Goal: Task Accomplishment & Management: Use online tool/utility

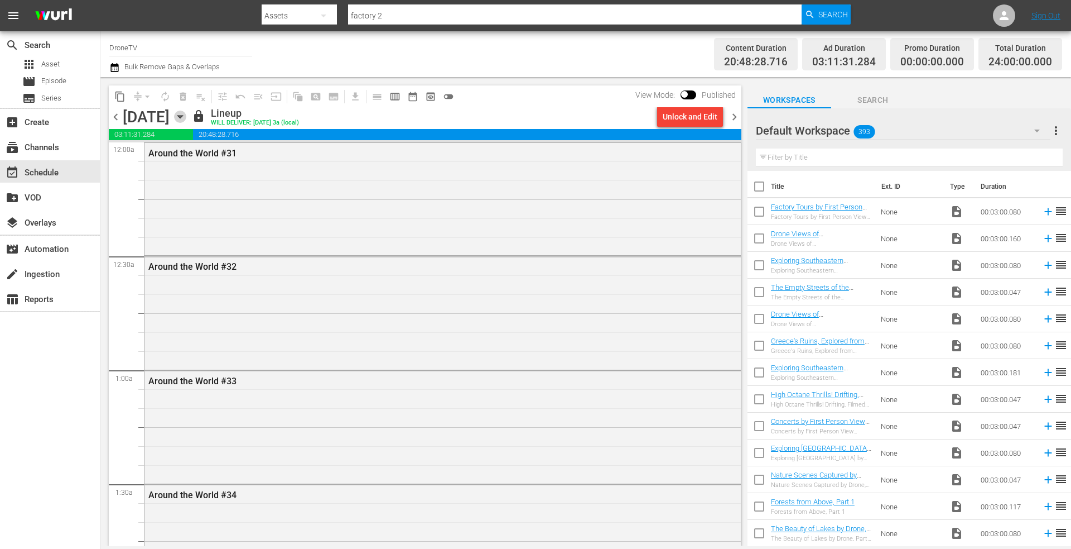
click at [186, 117] on icon "button" at bounding box center [180, 116] width 12 height 12
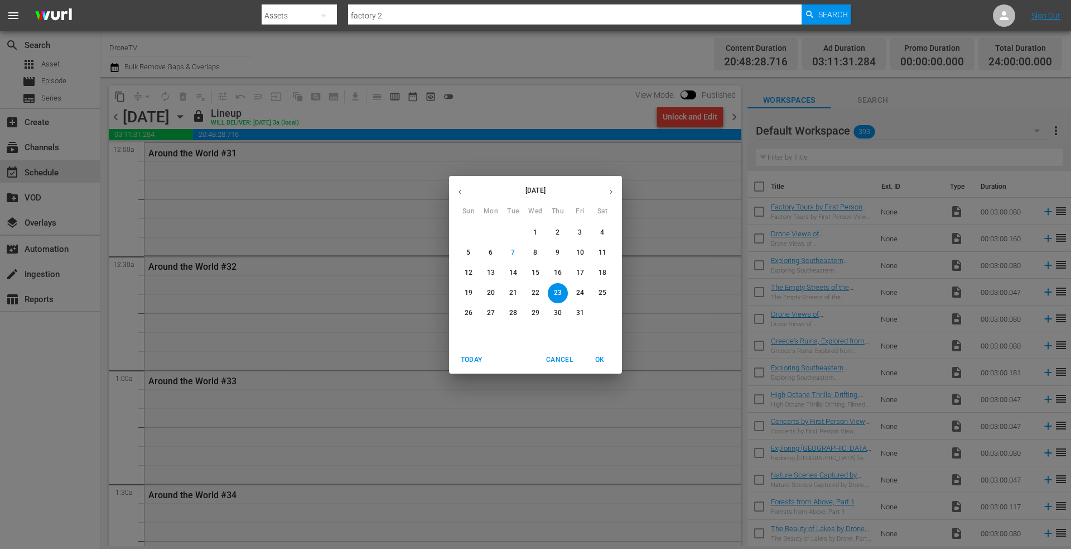
click at [560, 271] on p "16" at bounding box center [558, 272] width 8 height 9
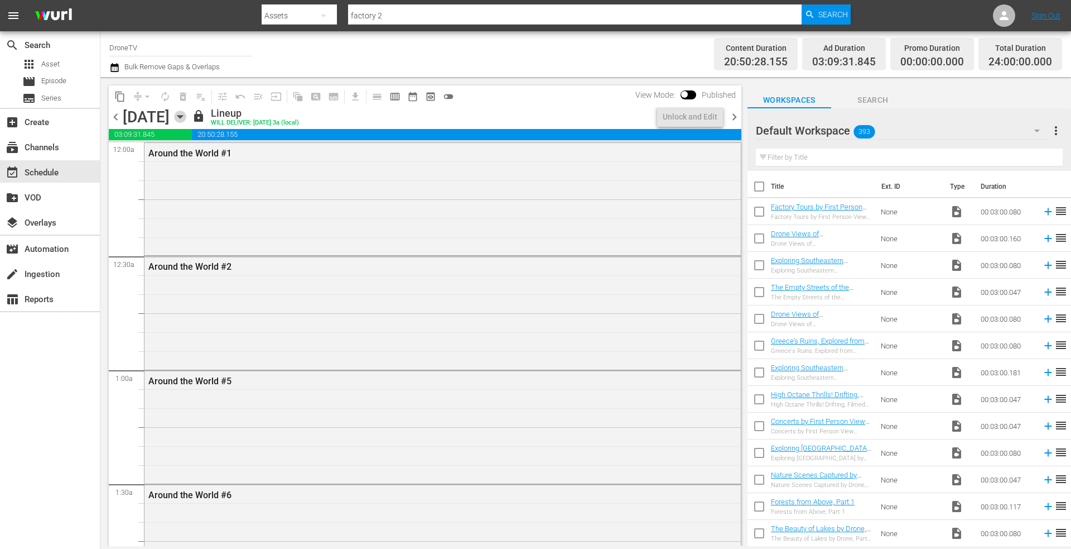
click at [186, 114] on icon "button" at bounding box center [180, 116] width 12 height 12
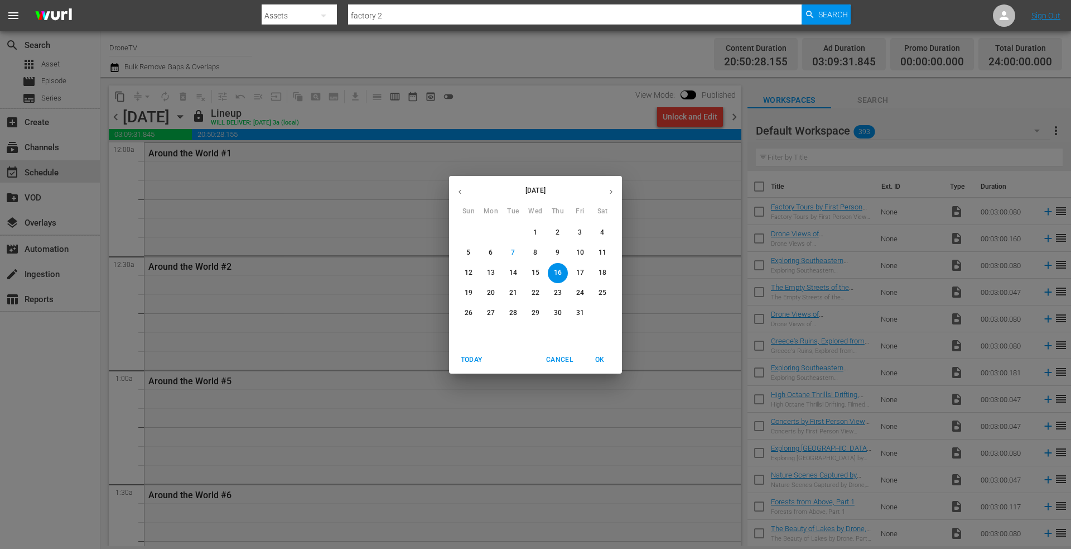
click at [584, 270] on span "17" at bounding box center [580, 272] width 20 height 9
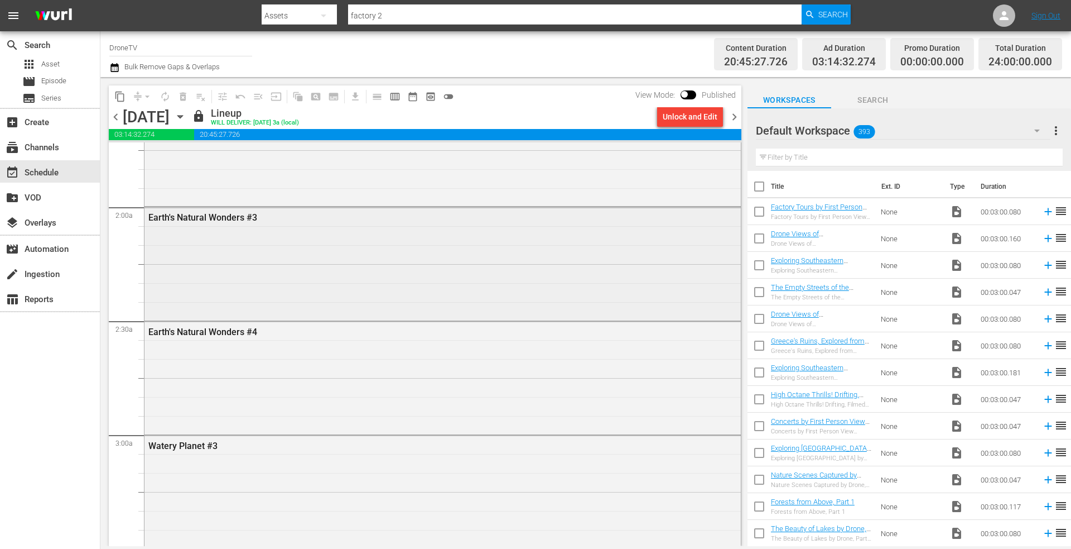
scroll to position [335, 0]
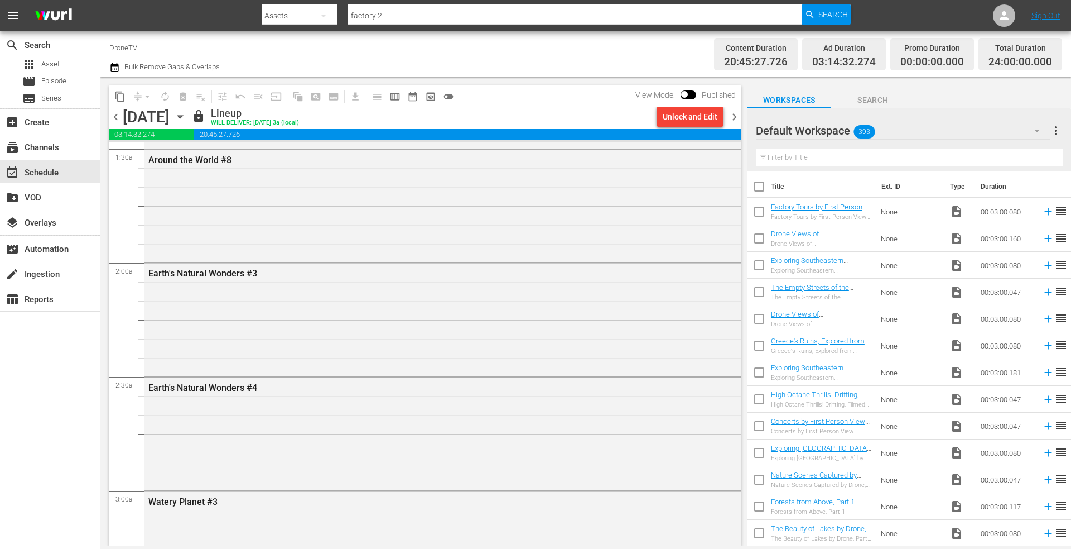
click at [763, 210] on input "checkbox" at bounding box center [759, 213] width 23 height 23
checkbox input "true"
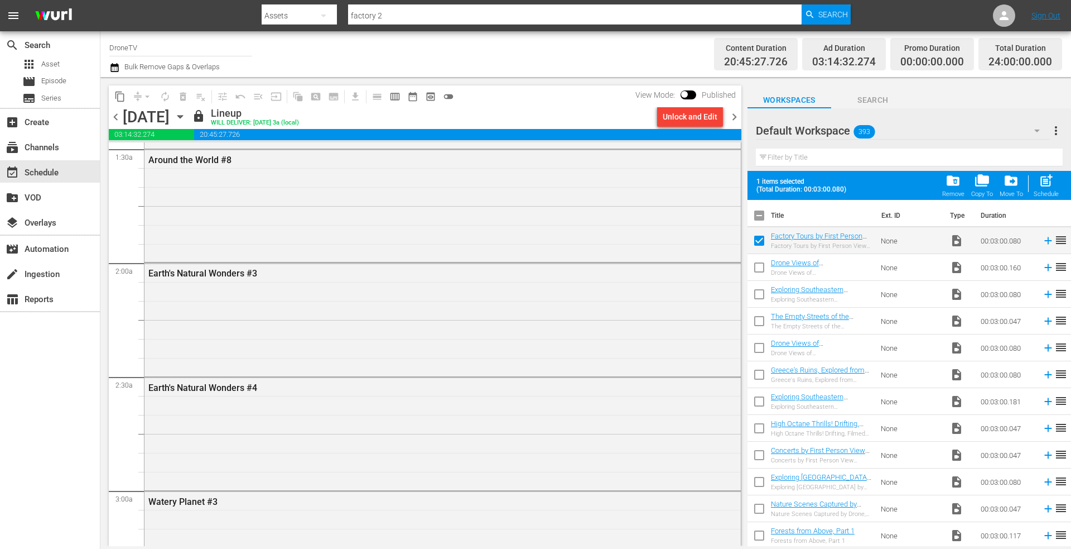
click at [759, 266] on input "checkbox" at bounding box center [759, 269] width 23 height 23
checkbox input "true"
click at [758, 295] on input "checkbox" at bounding box center [759, 296] width 23 height 23
checkbox input "true"
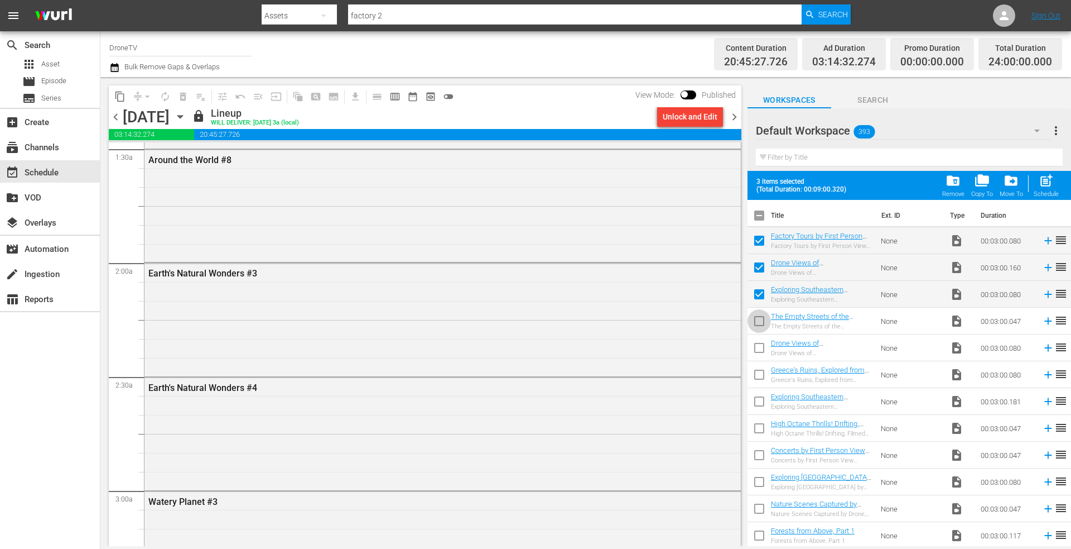
click at [757, 321] on input "checkbox" at bounding box center [759, 322] width 23 height 23
checkbox input "true"
click at [759, 347] on input "checkbox" at bounding box center [759, 349] width 23 height 23
checkbox input "true"
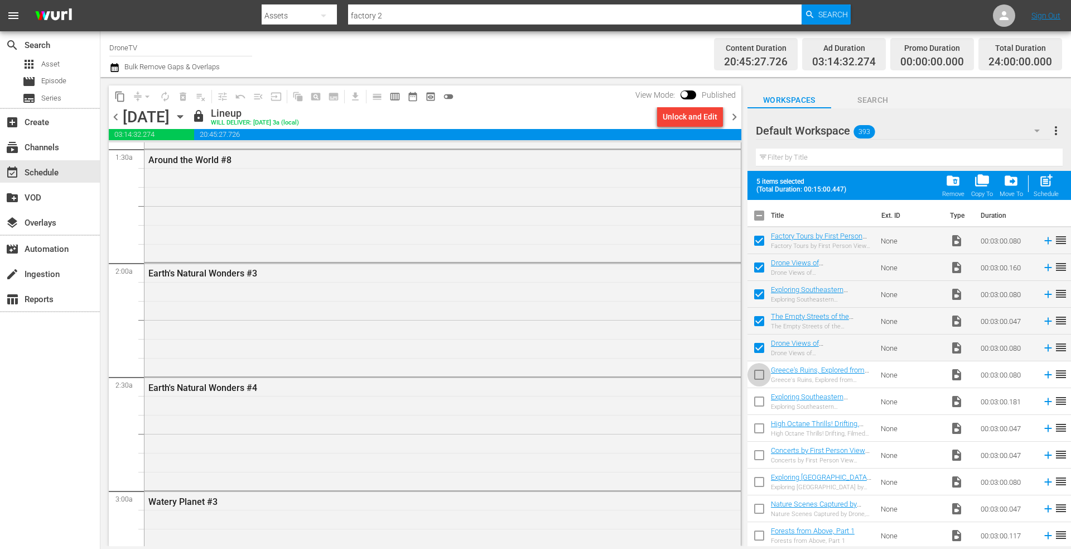
drag, startPoint x: 757, startPoint y: 371, endPoint x: 757, endPoint y: 384, distance: 13.4
click at [758, 371] on input "checkbox" at bounding box center [759, 376] width 23 height 23
checkbox input "true"
drag, startPoint x: 758, startPoint y: 401, endPoint x: 766, endPoint y: 400, distance: 7.3
click at [759, 400] on input "checkbox" at bounding box center [759, 403] width 23 height 23
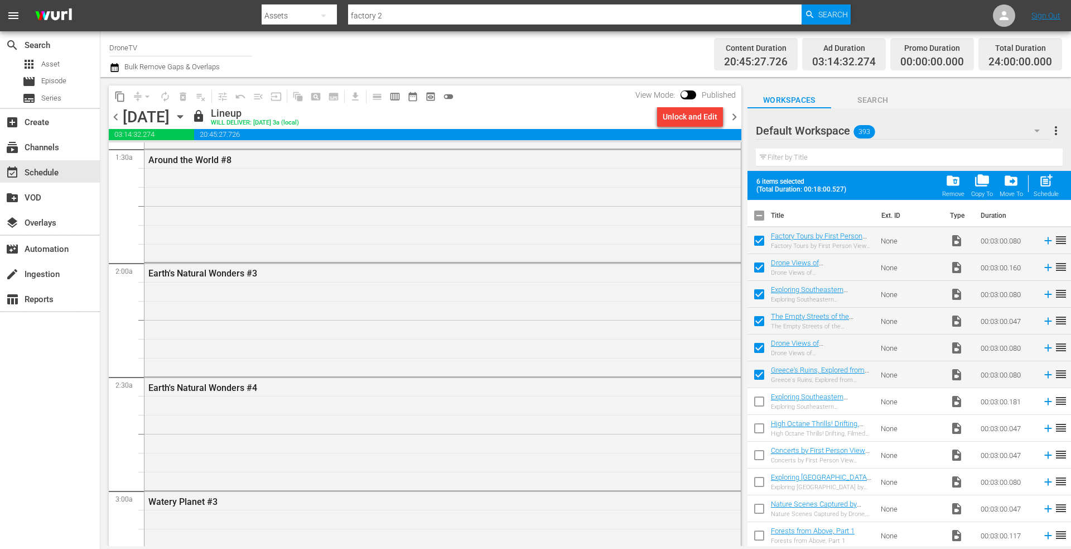
checkbox input "true"
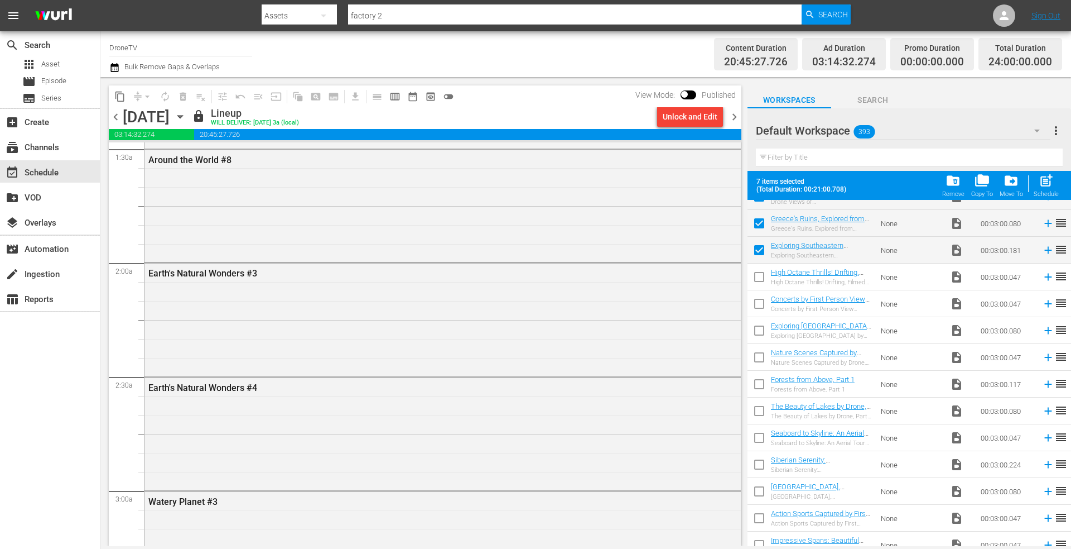
scroll to position [167, 0]
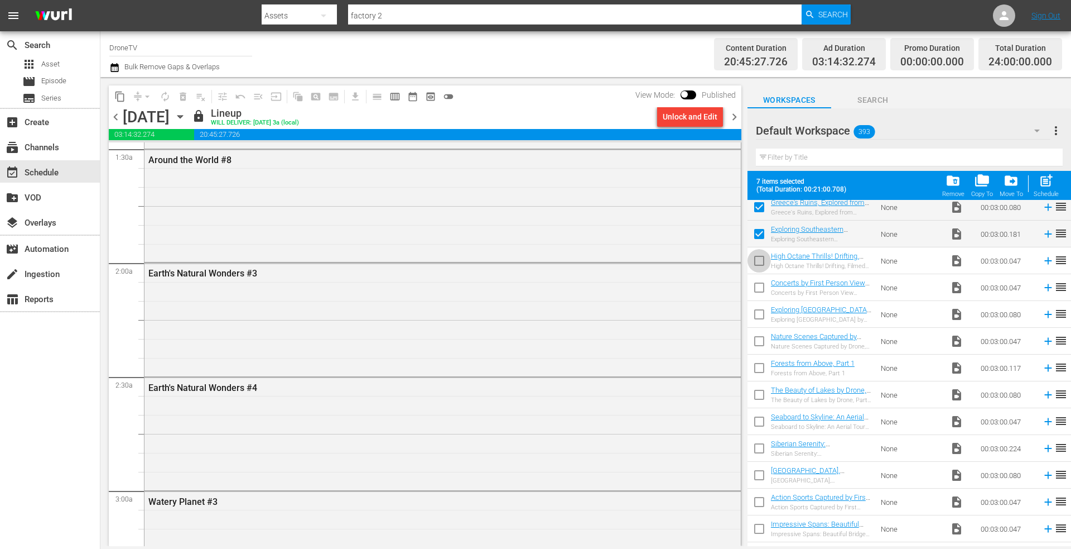
click at [763, 265] on input "checkbox" at bounding box center [759, 262] width 23 height 23
checkbox input "true"
click at [759, 294] on input "checkbox" at bounding box center [759, 289] width 23 height 23
checkbox input "true"
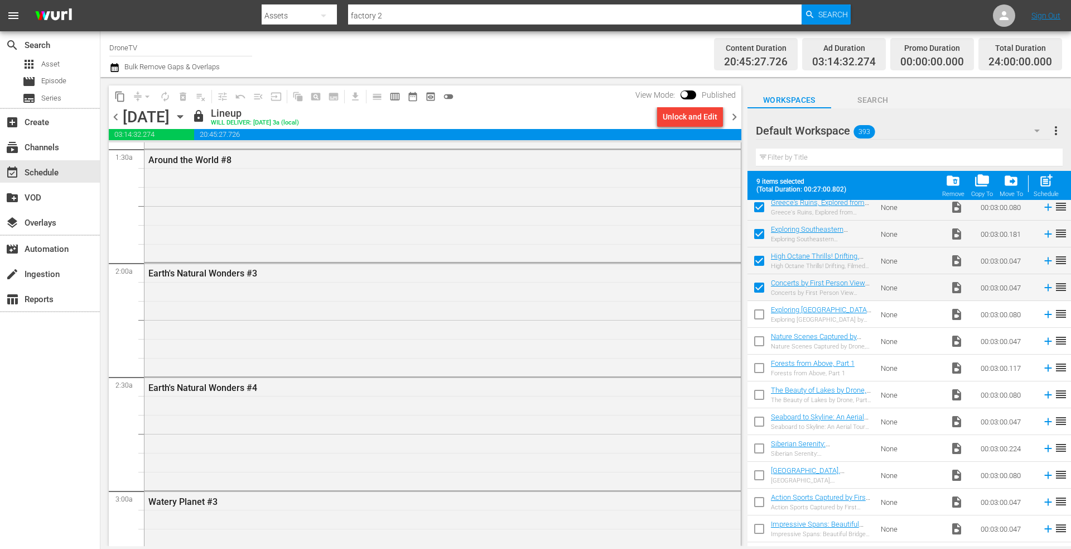
click at [760, 315] on input "checkbox" at bounding box center [759, 316] width 23 height 23
checkbox input "true"
click at [759, 339] on input "checkbox" at bounding box center [759, 342] width 23 height 23
checkbox input "true"
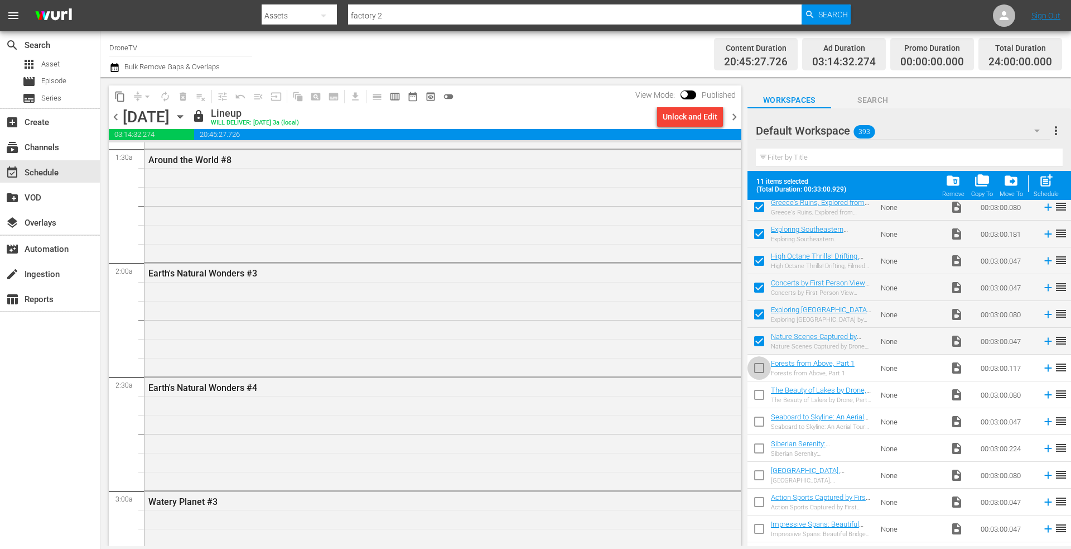
drag, startPoint x: 756, startPoint y: 368, endPoint x: 756, endPoint y: 373, distance: 5.6
click at [756, 367] on input "checkbox" at bounding box center [759, 369] width 23 height 23
checkbox input "true"
click at [759, 389] on input "checkbox" at bounding box center [759, 396] width 23 height 23
checkbox input "true"
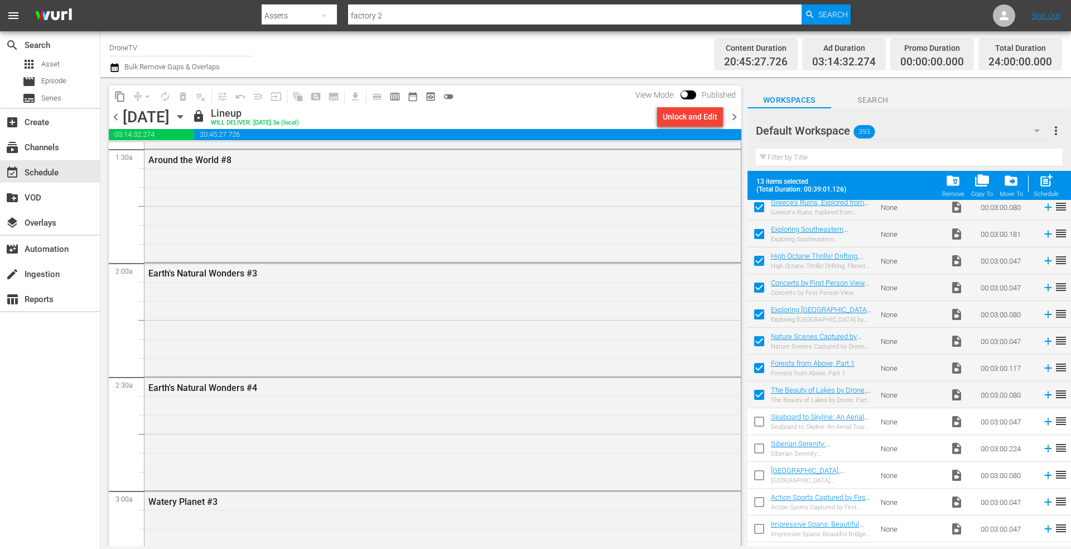
click at [759, 420] on input "checkbox" at bounding box center [759, 423] width 23 height 23
checkbox input "true"
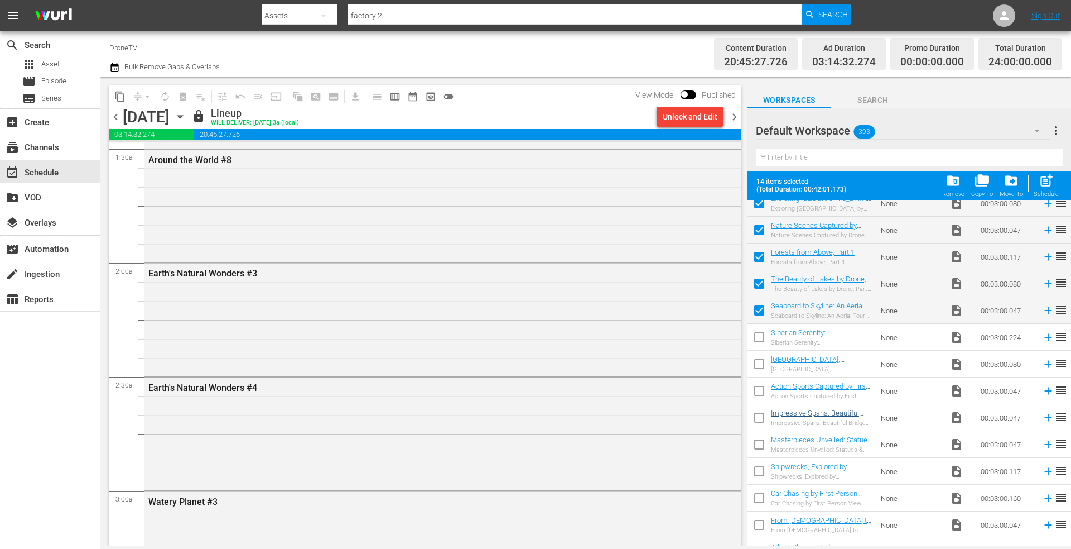
scroll to position [279, 0]
click at [758, 366] on input "checkbox" at bounding box center [759, 365] width 23 height 23
checkbox input "true"
click at [758, 339] on input "checkbox" at bounding box center [759, 338] width 23 height 23
checkbox input "true"
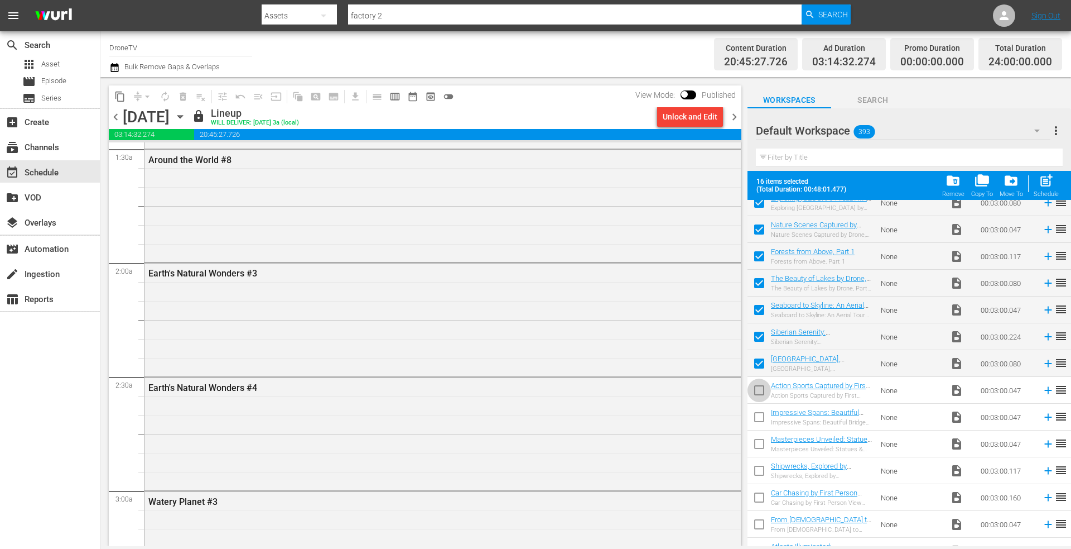
click at [759, 389] on input "checkbox" at bounding box center [759, 392] width 23 height 23
checkbox input "true"
drag, startPoint x: 760, startPoint y: 417, endPoint x: 761, endPoint y: 439, distance: 22.3
click at [760, 419] on input "checkbox" at bounding box center [759, 418] width 23 height 23
checkbox input "true"
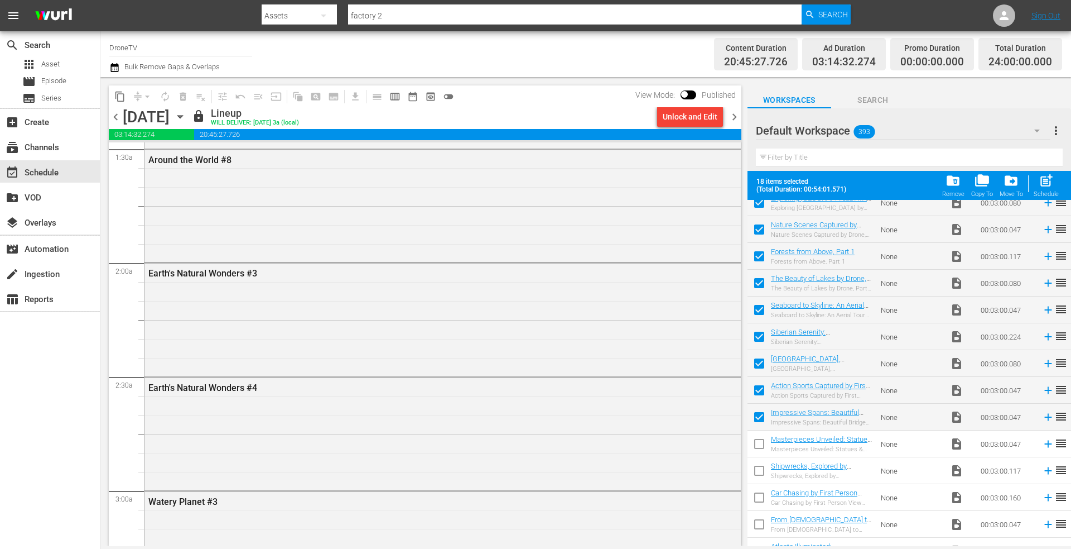
click at [759, 448] on input "checkbox" at bounding box center [759, 445] width 23 height 23
checkbox input "true"
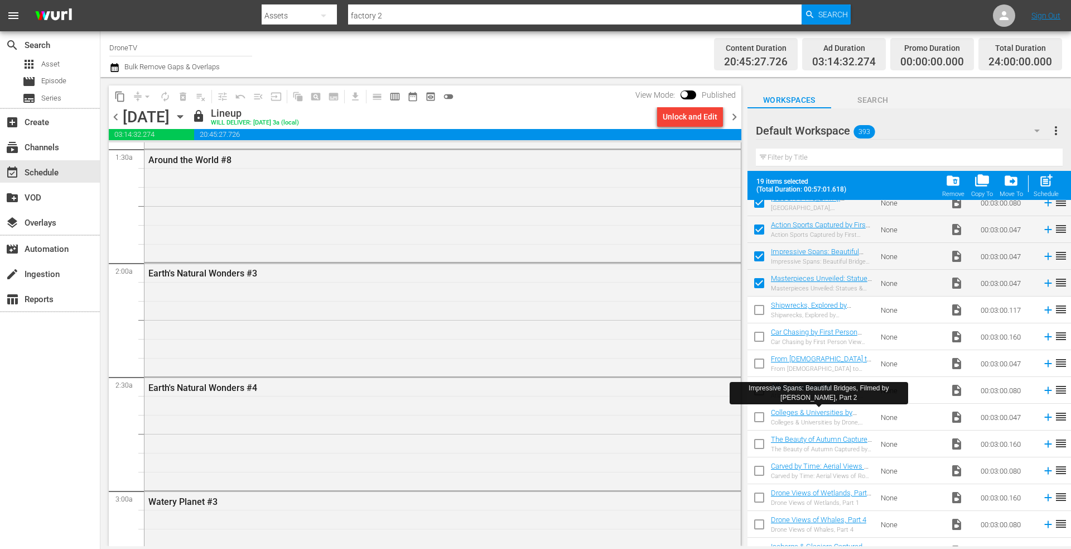
scroll to position [446, 0]
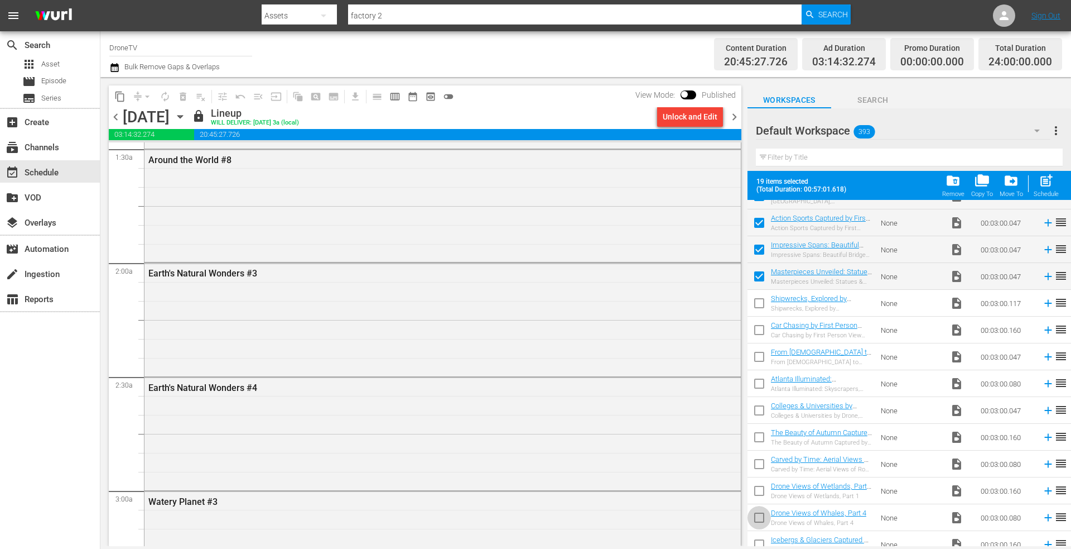
click at [761, 515] on input "checkbox" at bounding box center [759, 519] width 23 height 23
checkbox input "true"
drag, startPoint x: 760, startPoint y: 489, endPoint x: 759, endPoint y: 469, distance: 20.1
click at [761, 489] on input "checkbox" at bounding box center [759, 492] width 23 height 23
checkbox input "true"
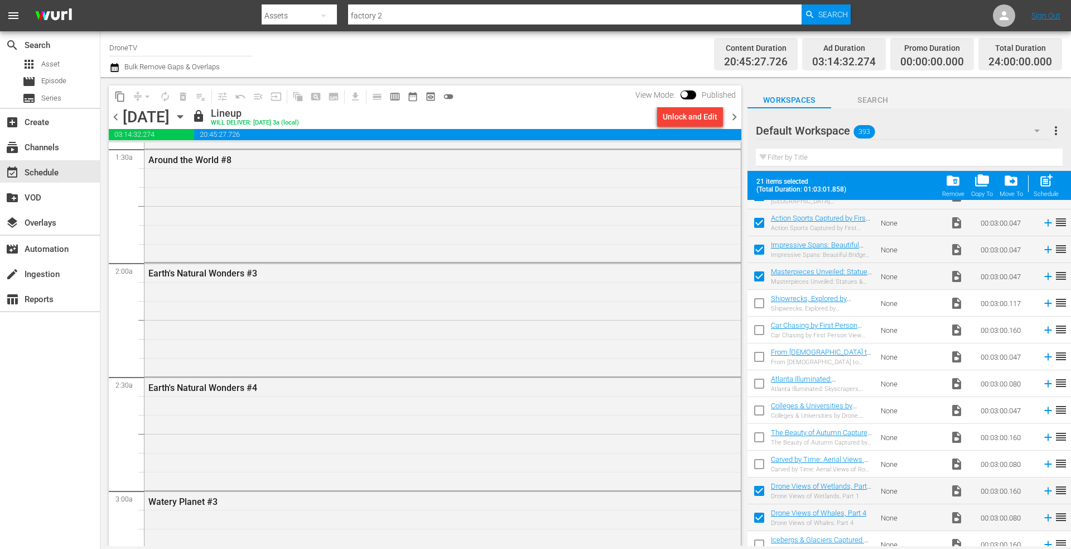
click at [759, 465] on input "checkbox" at bounding box center [759, 465] width 23 height 23
checkbox input "true"
click at [759, 438] on input "checkbox" at bounding box center [759, 438] width 23 height 23
checkbox input "true"
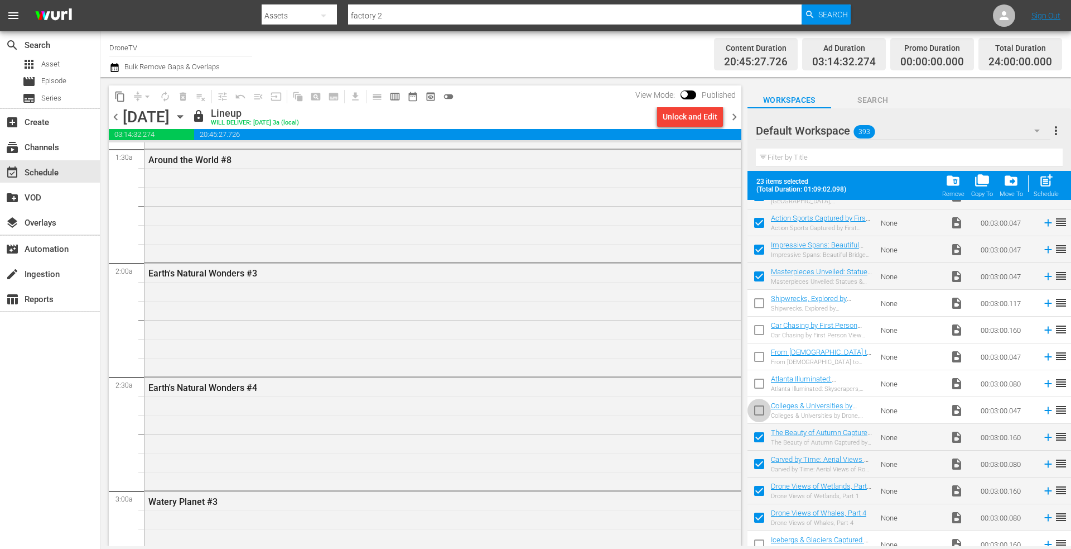
click at [758, 412] on input "checkbox" at bounding box center [759, 412] width 23 height 23
checkbox input "true"
drag, startPoint x: 762, startPoint y: 384, endPoint x: 755, endPoint y: 367, distance: 19.3
click at [762, 384] on input "checkbox" at bounding box center [759, 385] width 23 height 23
checkbox input "true"
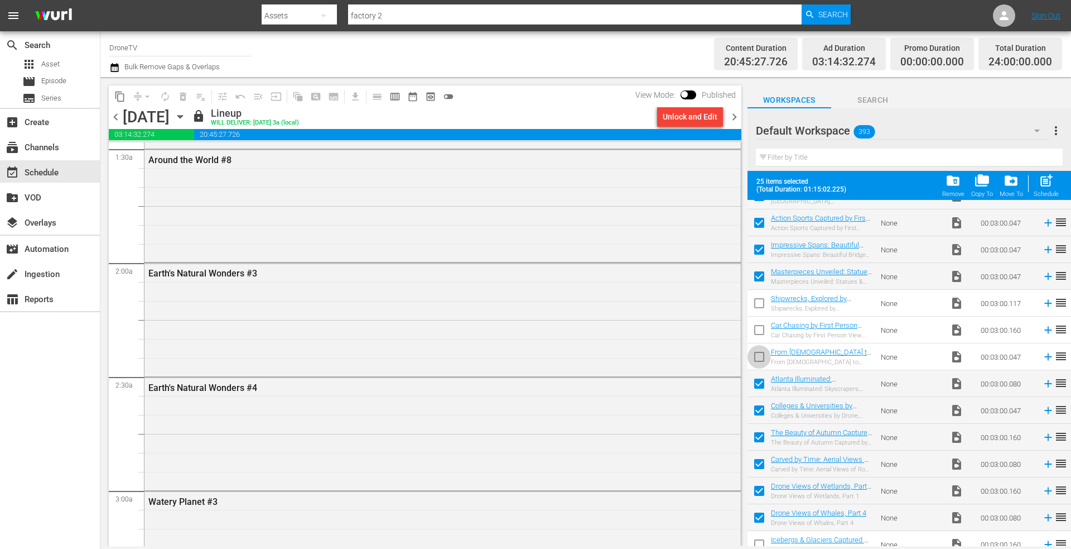
click at [754, 361] on input "checkbox" at bounding box center [759, 358] width 23 height 23
checkbox input "true"
click at [759, 332] on input "checkbox" at bounding box center [759, 331] width 23 height 23
checkbox input "true"
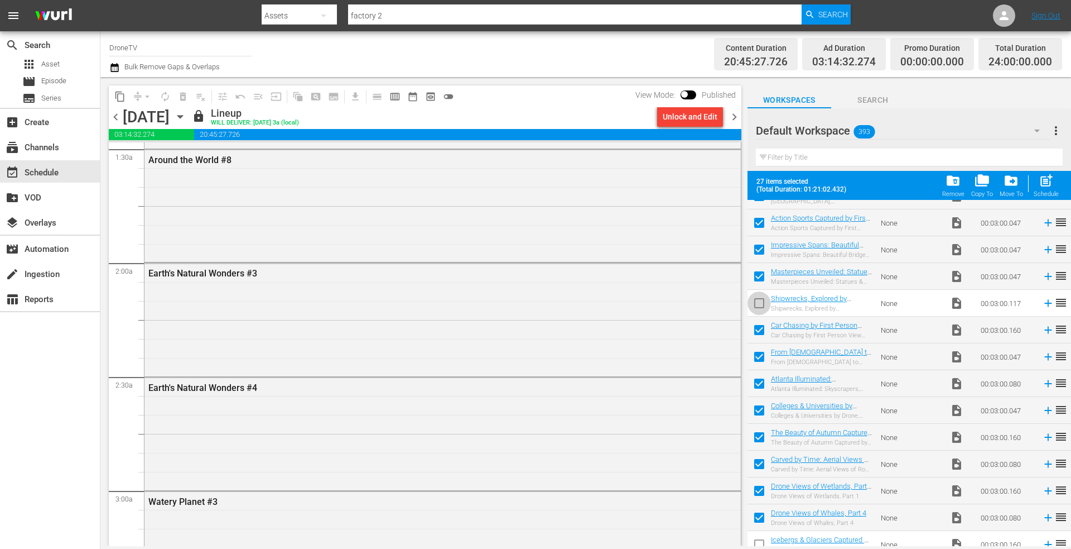
click at [759, 305] on input "checkbox" at bounding box center [759, 305] width 23 height 23
checkbox input "true"
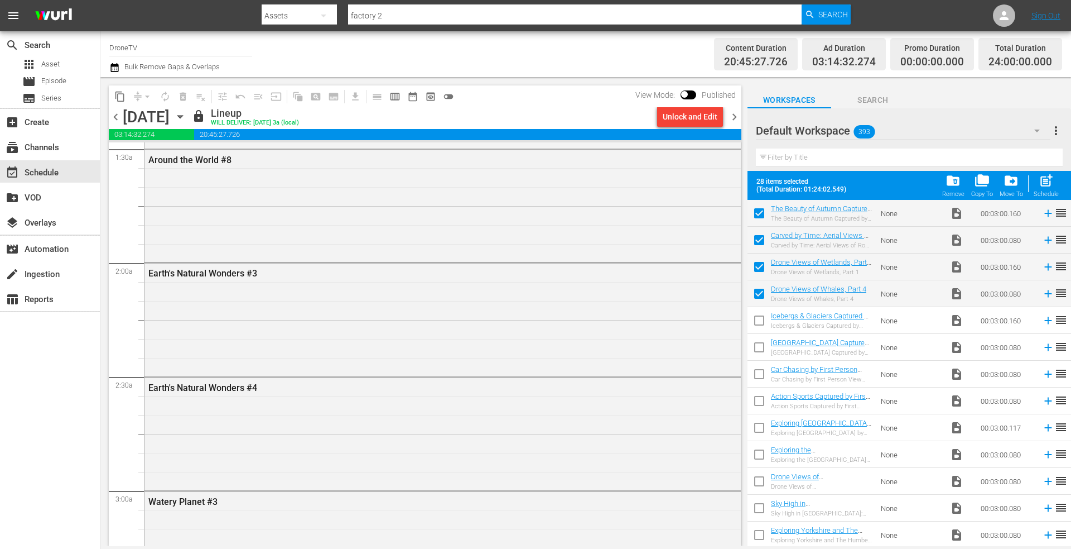
scroll to position [677, 0]
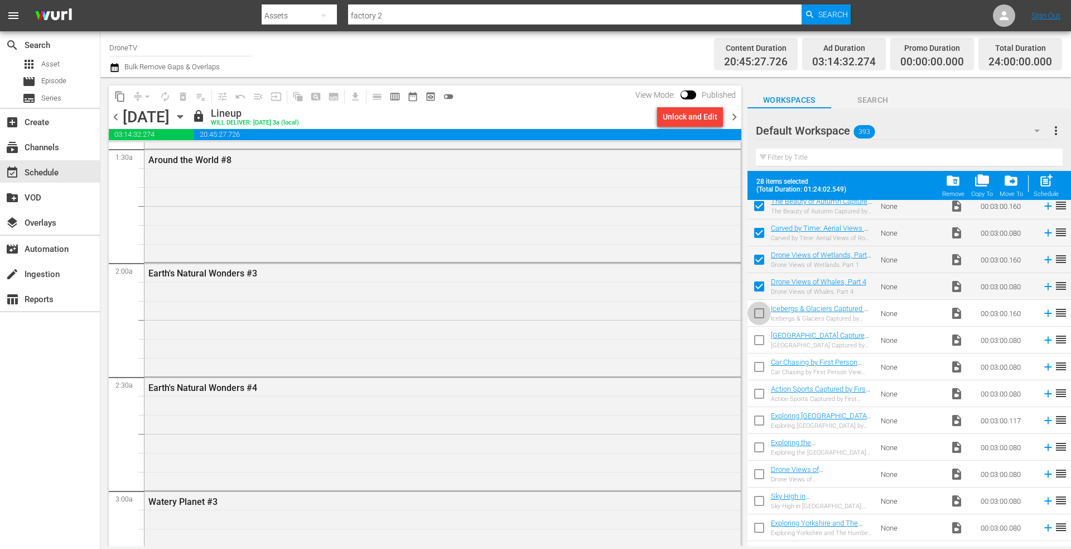
click at [762, 313] on input "checkbox" at bounding box center [759, 315] width 23 height 23
checkbox input "true"
click at [759, 339] on input "checkbox" at bounding box center [759, 341] width 23 height 23
checkbox input "true"
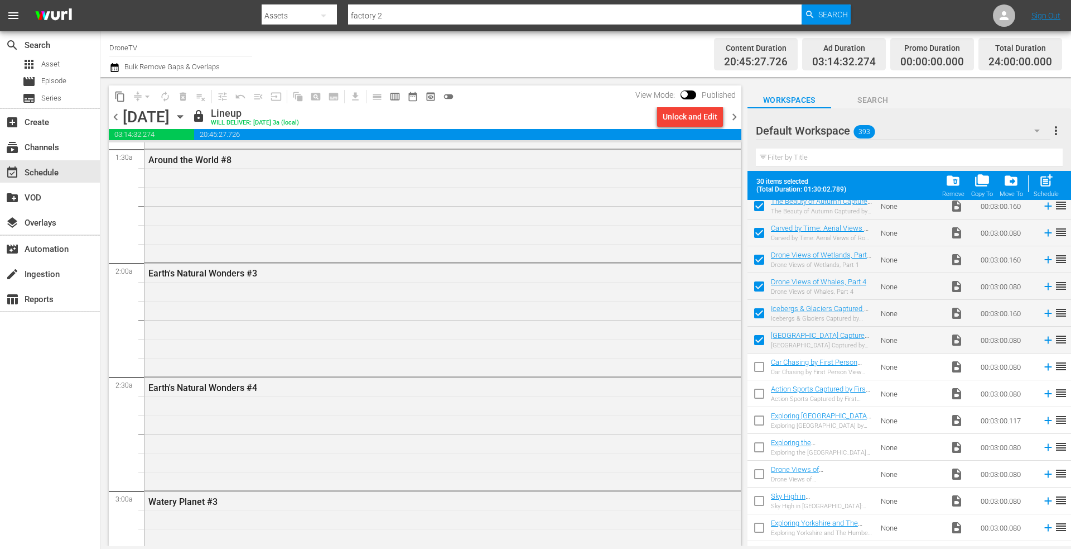
click at [762, 368] on input "checkbox" at bounding box center [759, 368] width 23 height 23
checkbox input "true"
click at [762, 398] on input "checkbox" at bounding box center [759, 395] width 23 height 23
checkbox input "true"
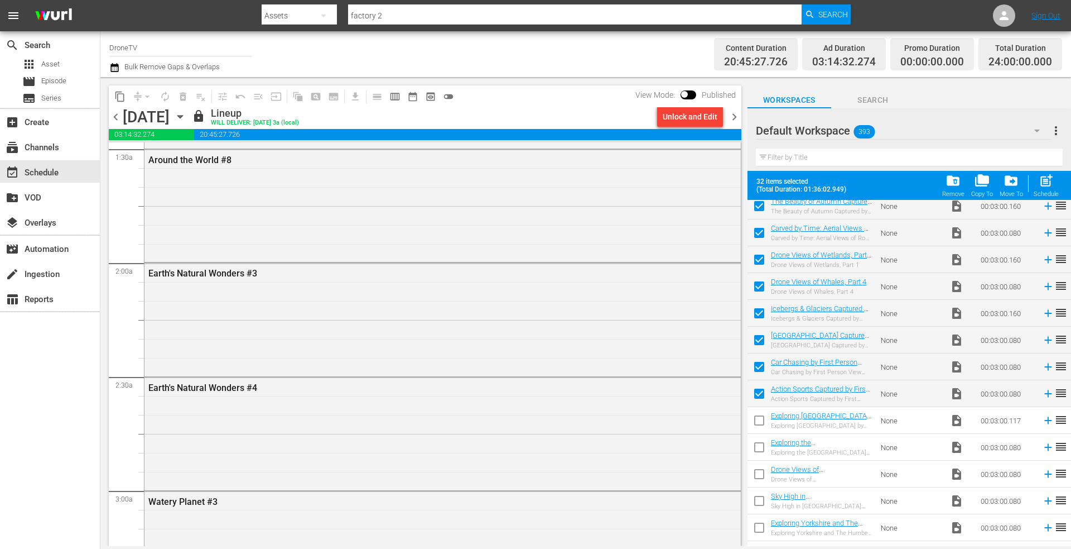
click at [759, 424] on input "checkbox" at bounding box center [759, 422] width 23 height 23
checkbox input "true"
click at [758, 447] on input "checkbox" at bounding box center [759, 448] width 23 height 23
checkbox input "true"
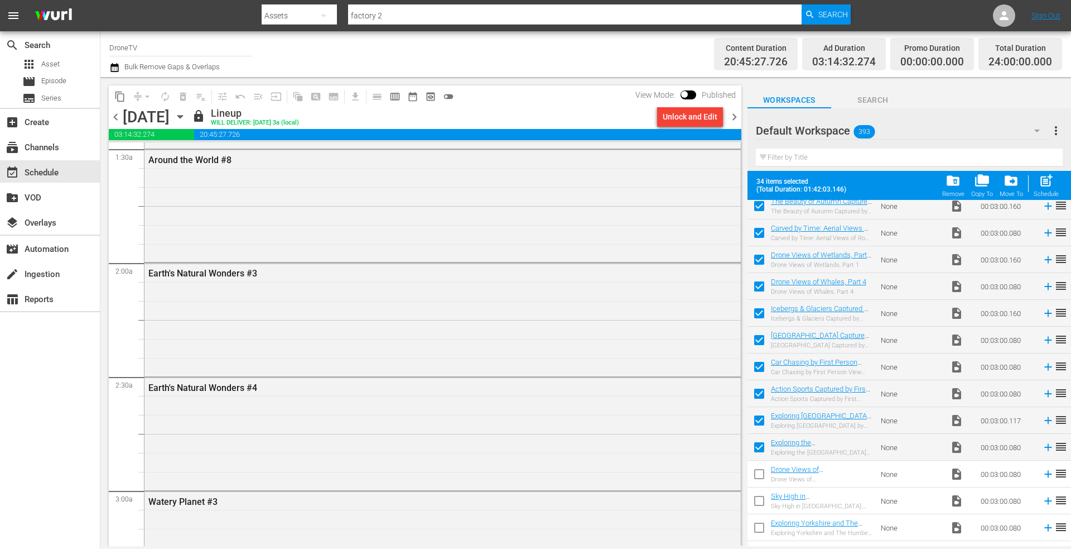
click at [757, 478] on input "checkbox" at bounding box center [759, 475] width 23 height 23
checkbox input "true"
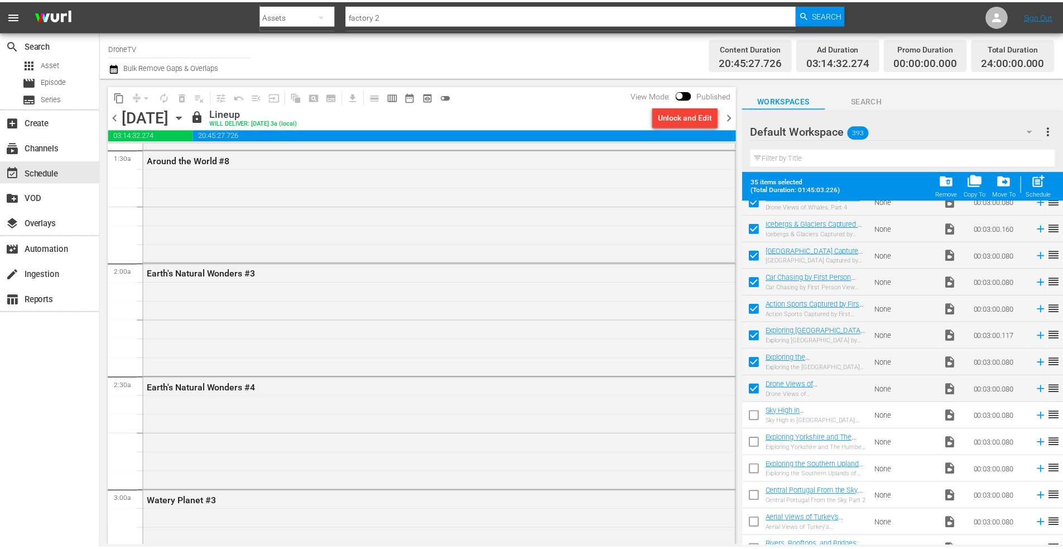
scroll to position [901, 0]
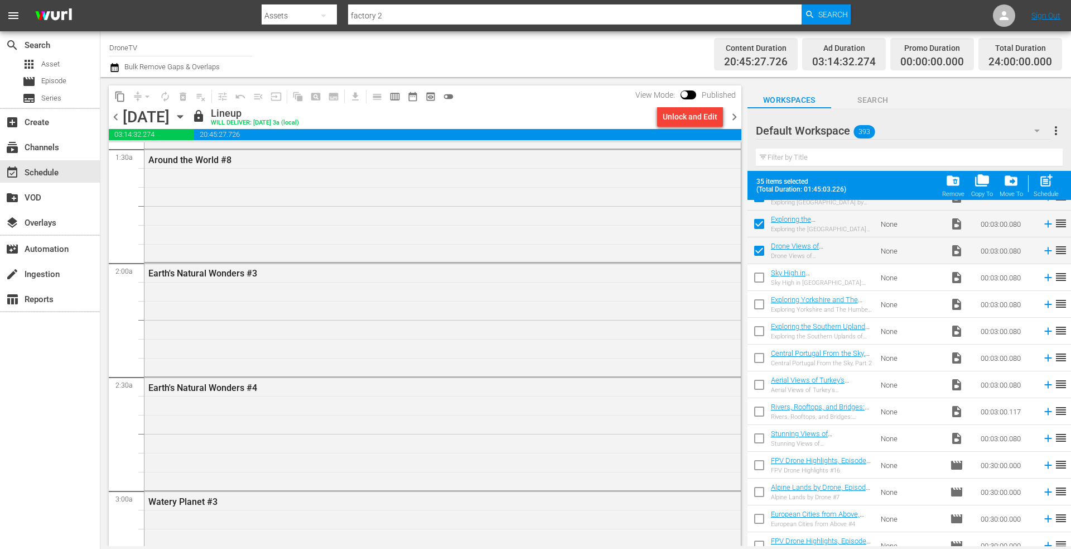
click at [761, 491] on input "checkbox" at bounding box center [759, 493] width 23 height 23
click at [760, 491] on input "checkbox" at bounding box center [759, 493] width 23 height 23
checkbox input "false"
click at [759, 410] on input "checkbox" at bounding box center [759, 413] width 23 height 23
checkbox input "true"
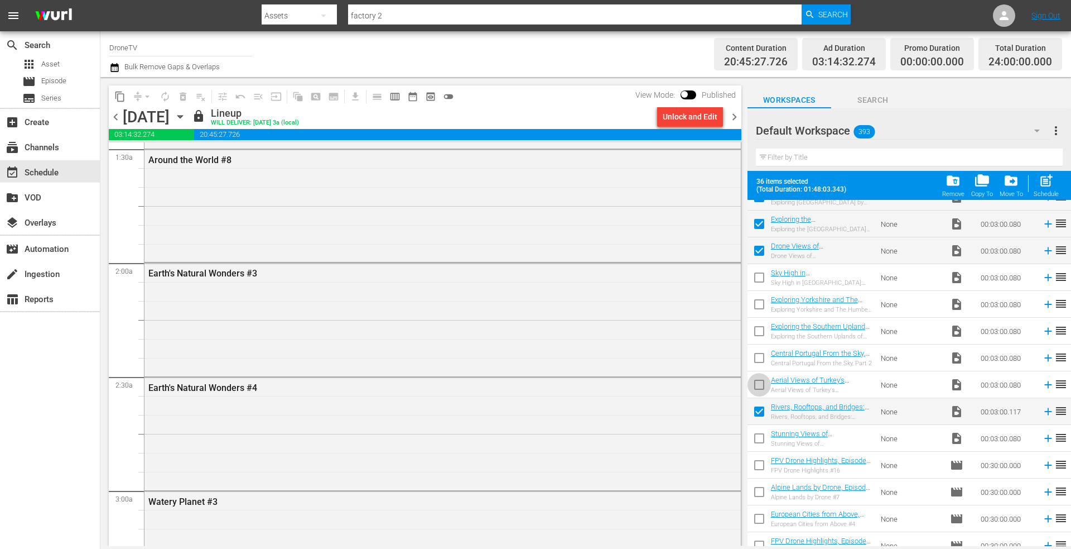
click at [762, 382] on input "checkbox" at bounding box center [759, 386] width 23 height 23
checkbox input "true"
click at [761, 360] on input "checkbox" at bounding box center [759, 359] width 23 height 23
checkbox input "true"
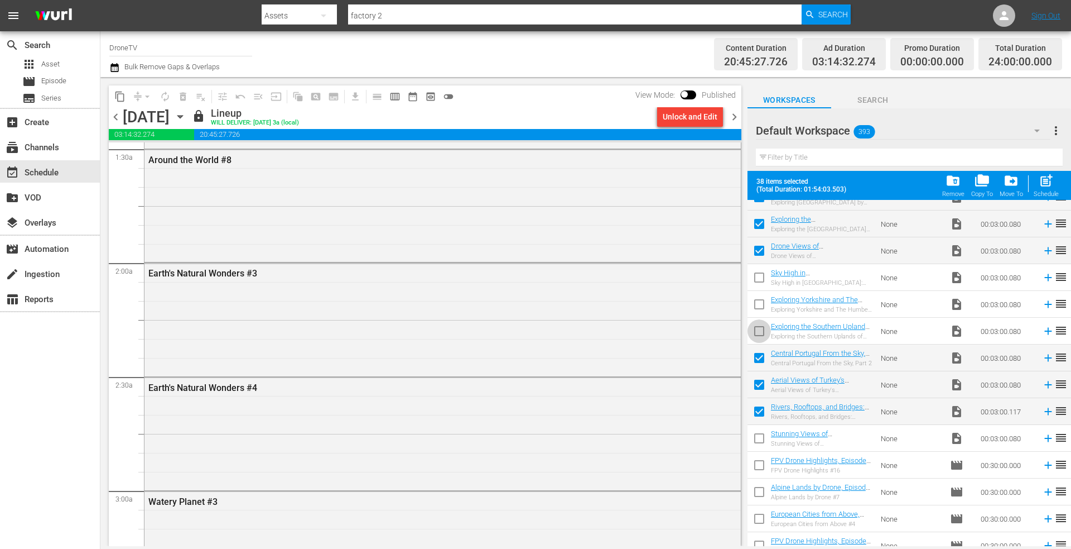
click at [762, 333] on input "checkbox" at bounding box center [759, 332] width 23 height 23
checkbox input "true"
click at [761, 304] on input "checkbox" at bounding box center [759, 306] width 23 height 23
checkbox input "true"
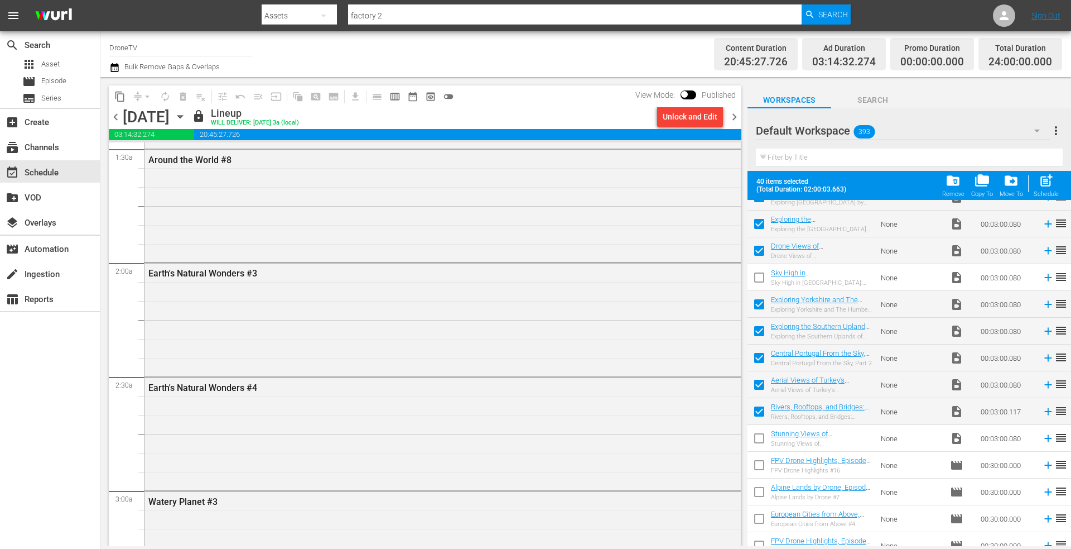
click at [762, 280] on input "checkbox" at bounding box center [759, 279] width 23 height 23
checkbox input "true"
click at [957, 191] on div "Remove" at bounding box center [954, 193] width 22 height 7
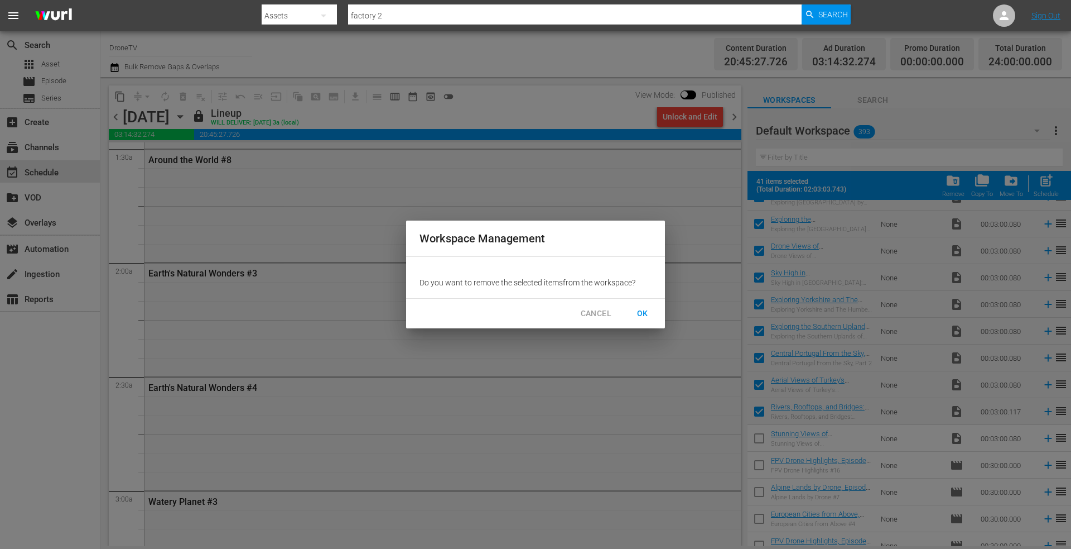
click at [640, 311] on span "OK" at bounding box center [643, 313] width 18 height 14
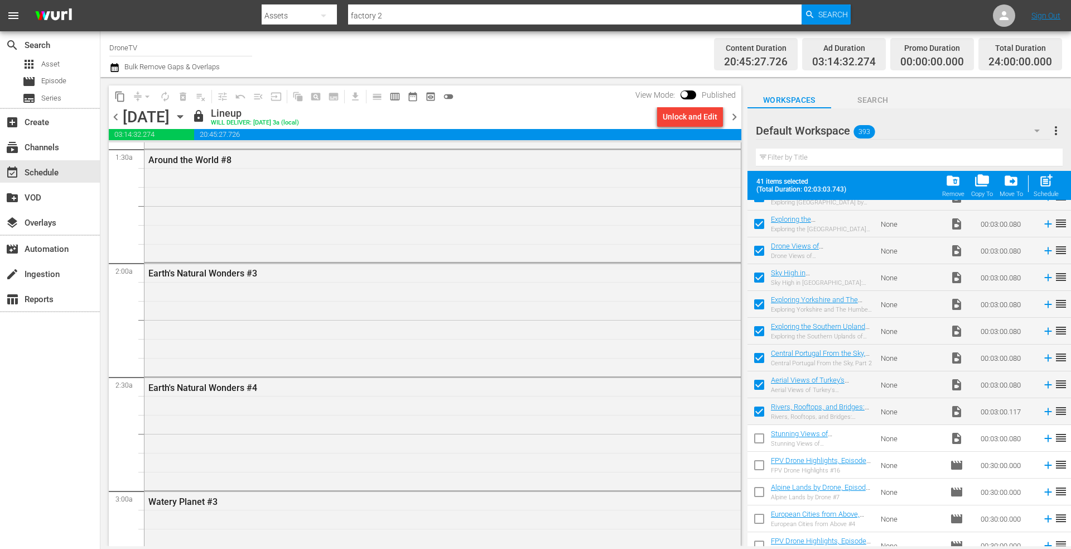
checkbox input "false"
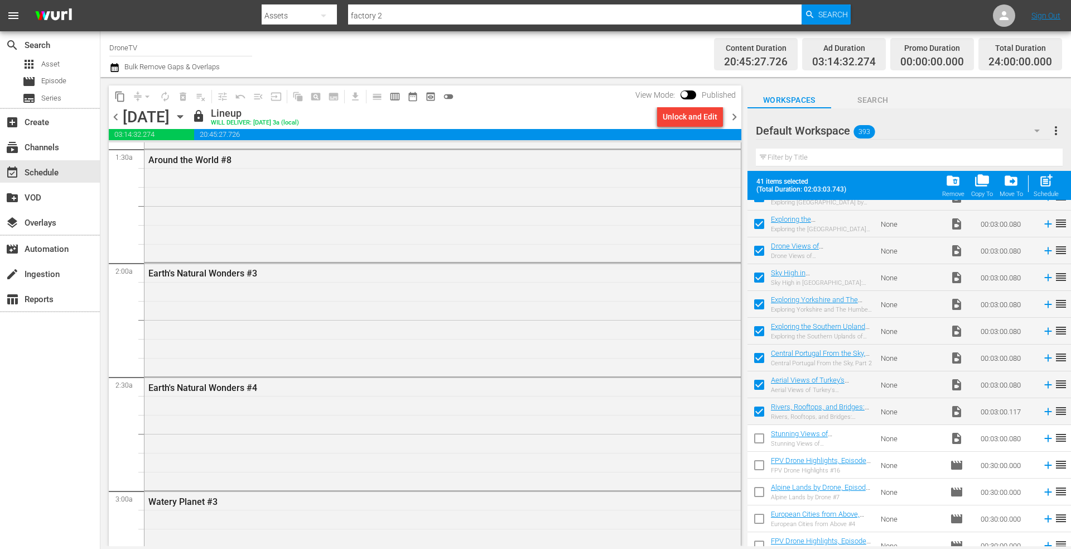
checkbox input "false"
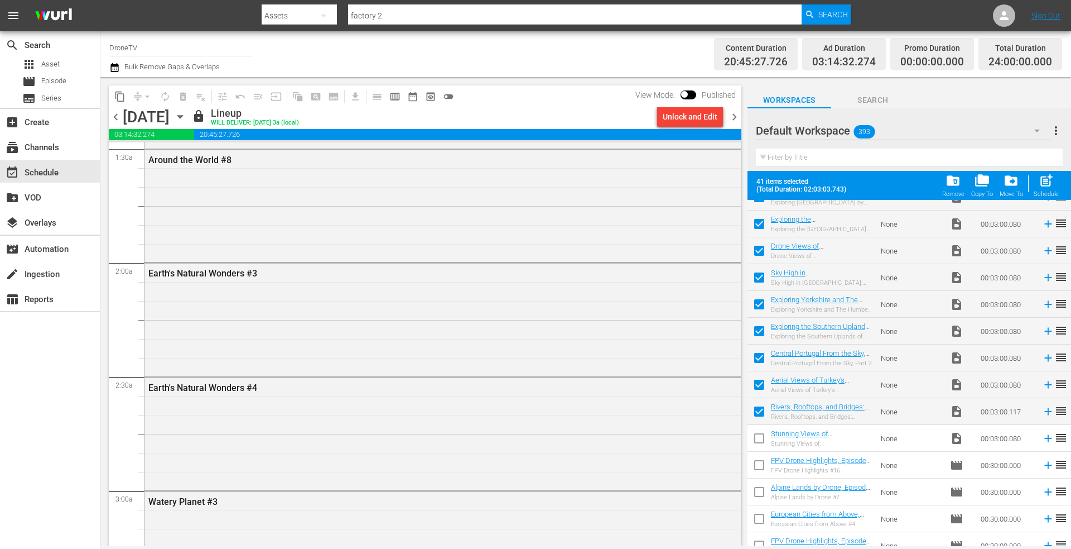
checkbox input "false"
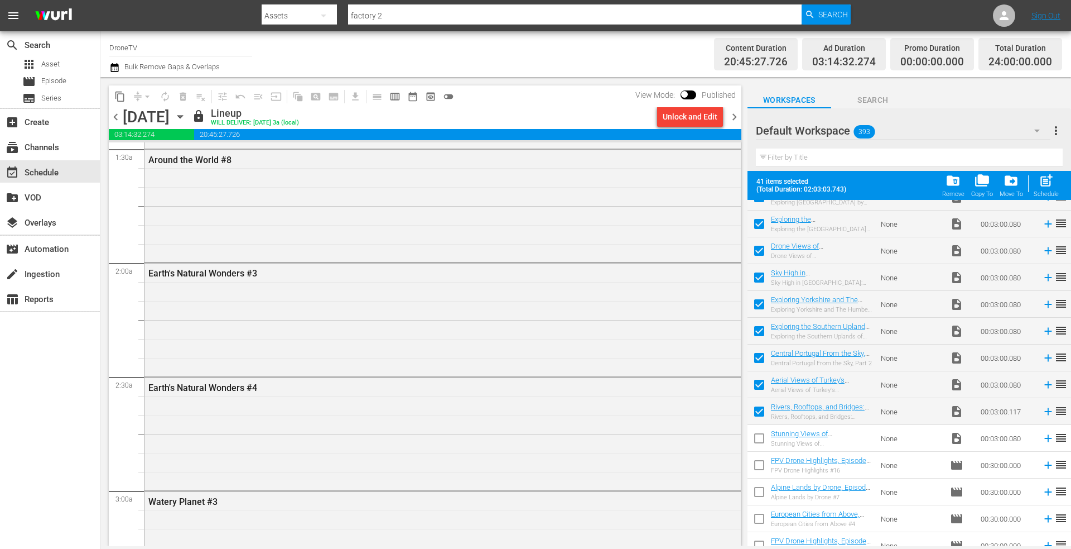
checkbox input "false"
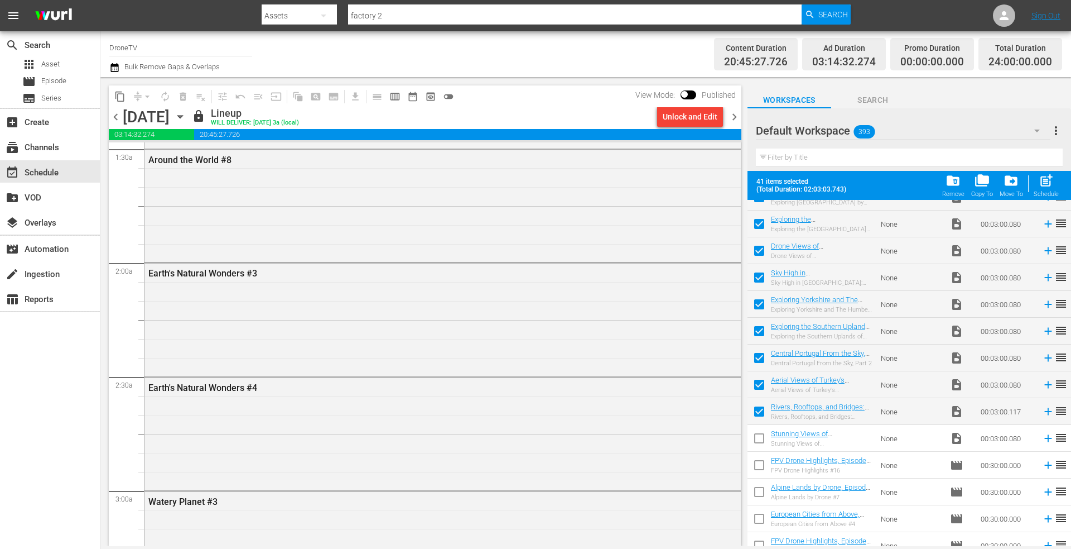
checkbox input "false"
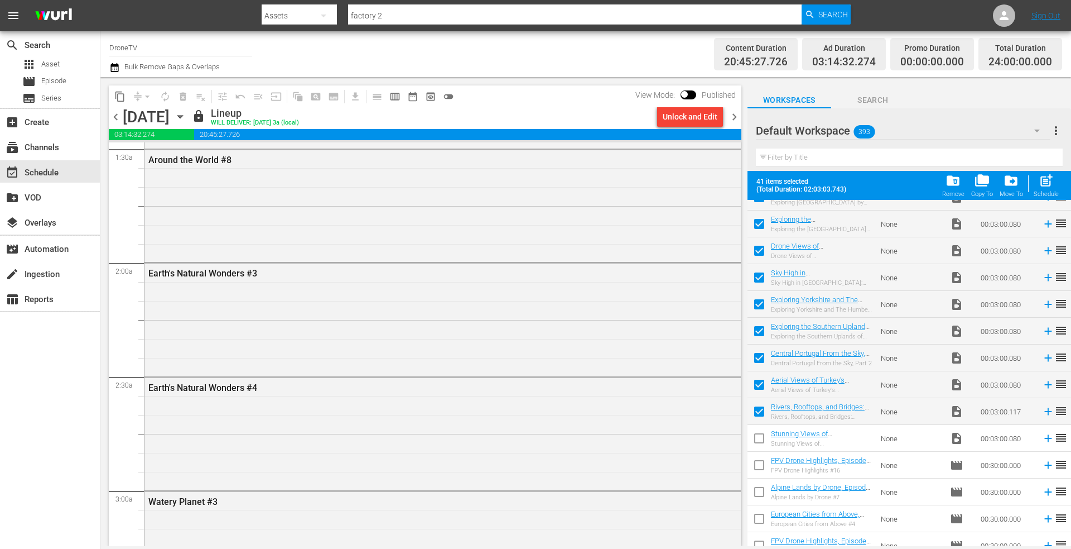
checkbox input "false"
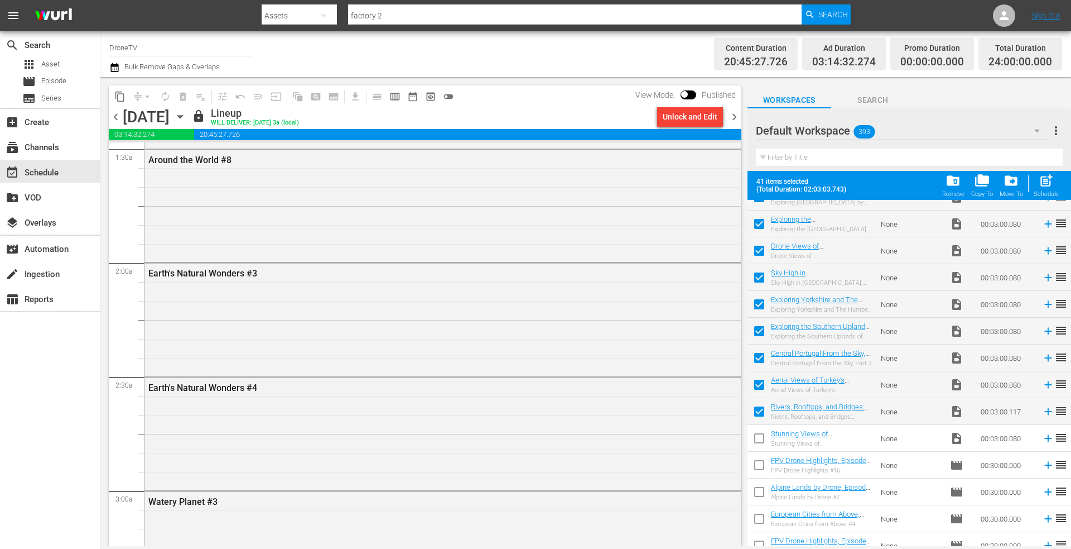
checkbox input "false"
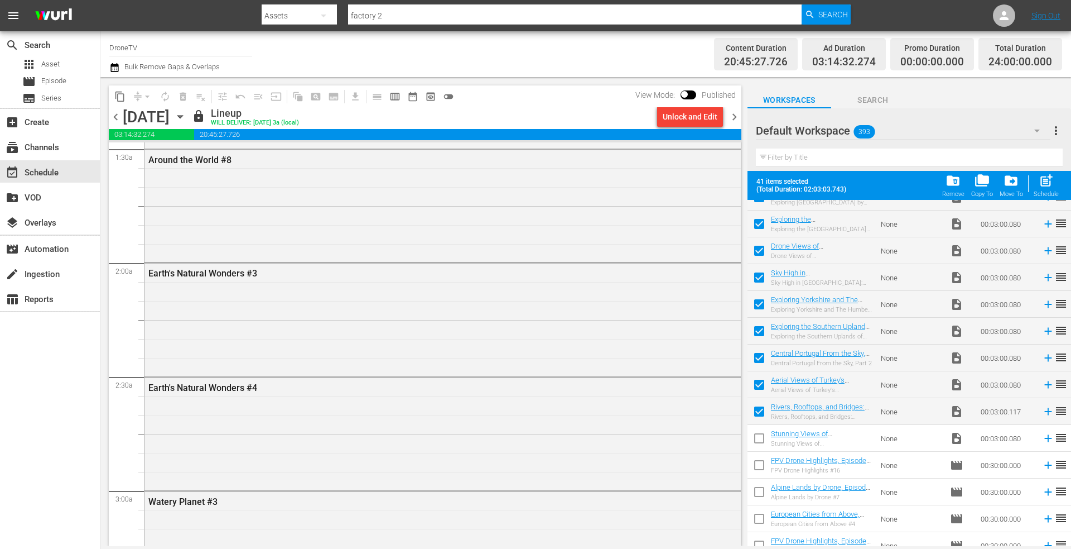
checkbox input "false"
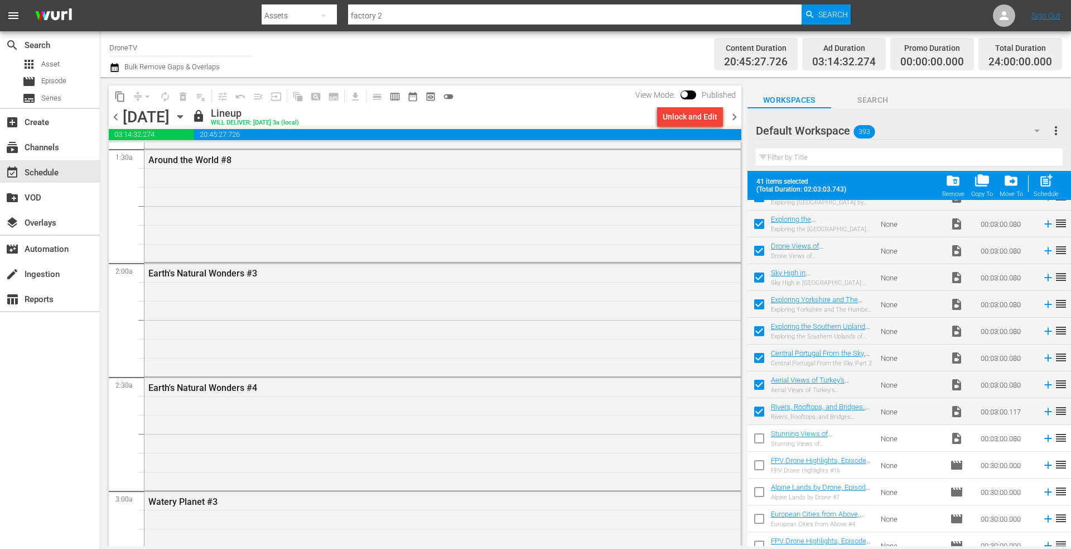
checkbox input "false"
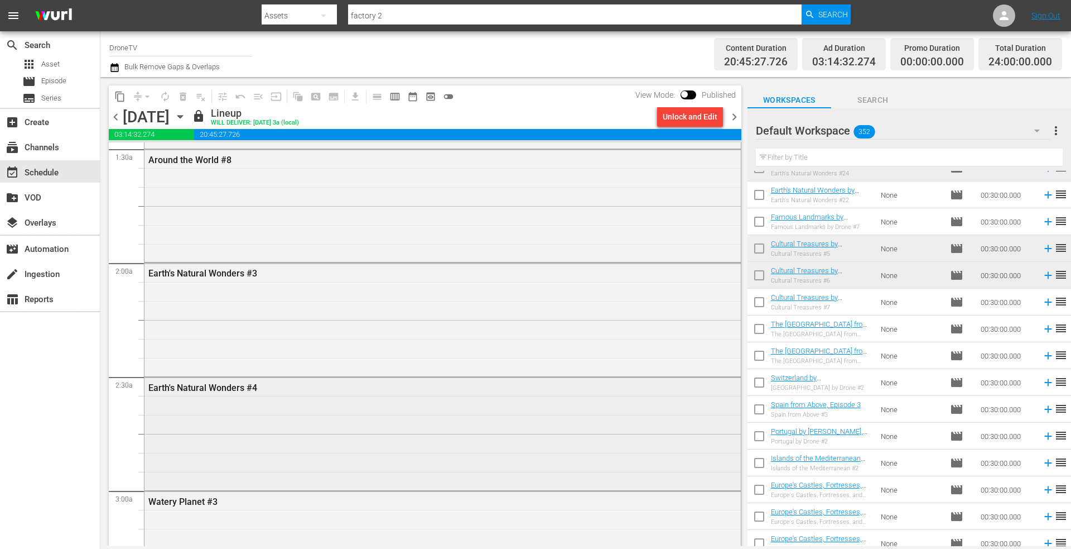
click at [210, 411] on div "Earth's Natural Wonders #4" at bounding box center [443, 432] width 597 height 110
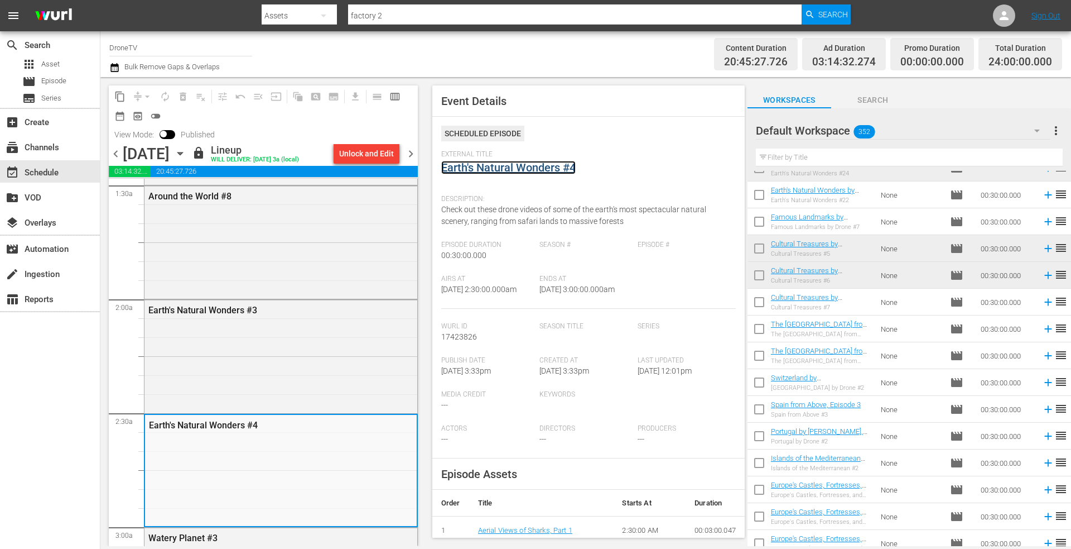
click at [503, 170] on link "Earth's Natural Wonders #4" at bounding box center [508, 167] width 134 height 13
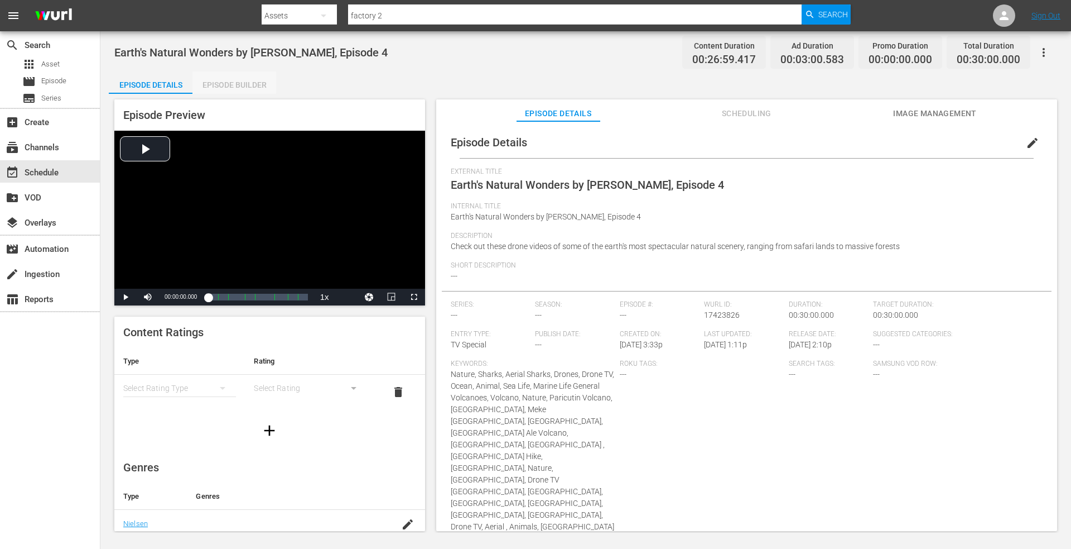
click at [225, 85] on div "Episode Builder" at bounding box center [235, 84] width 84 height 27
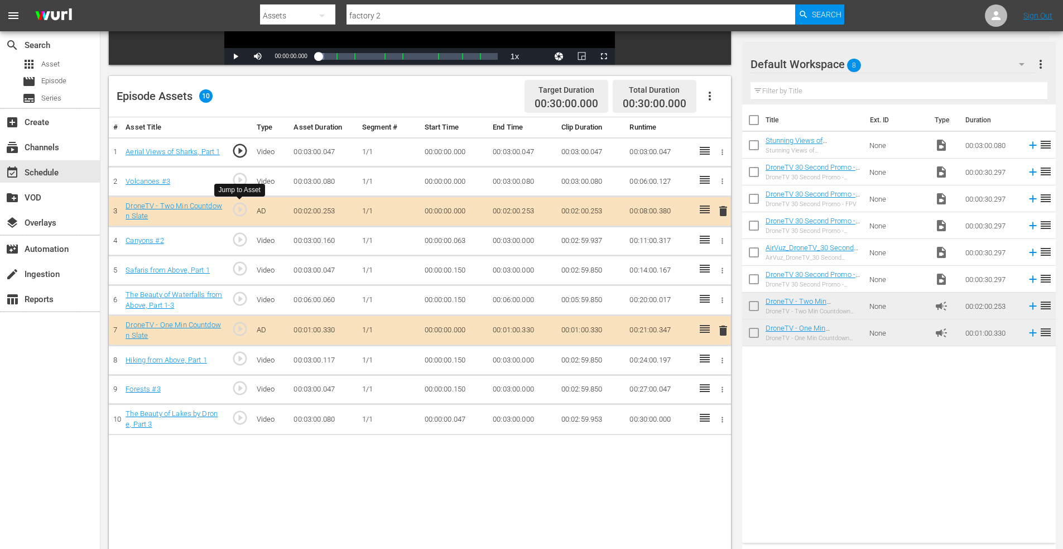
scroll to position [279, 0]
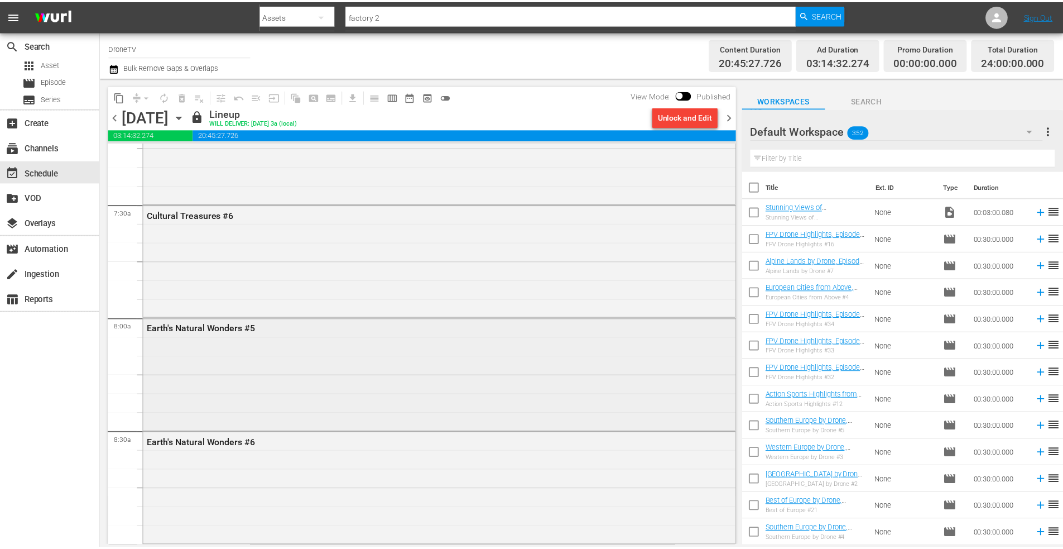
scroll to position [1730, 0]
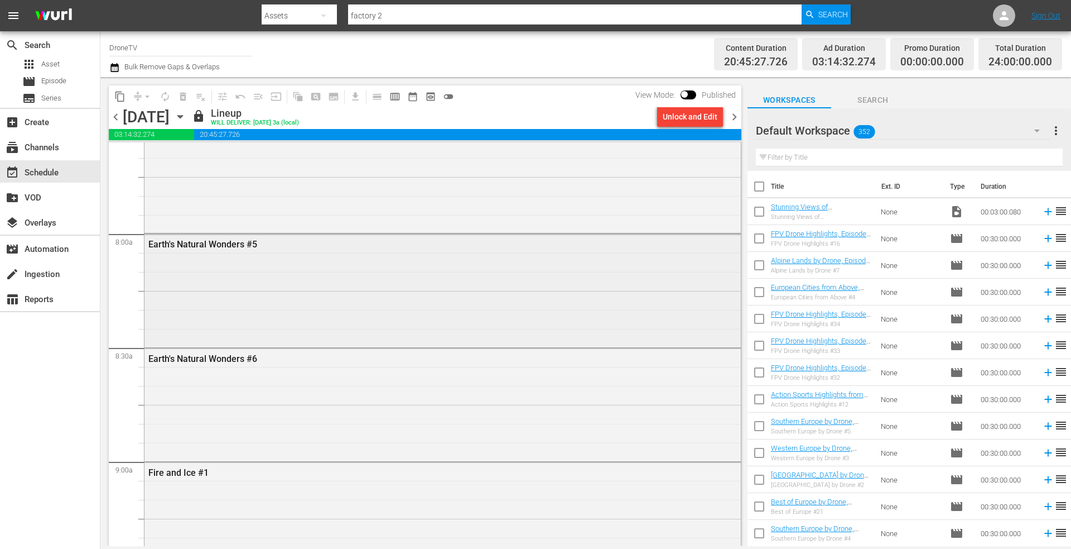
click at [304, 280] on div "Earth's Natural Wonders #5" at bounding box center [443, 289] width 597 height 110
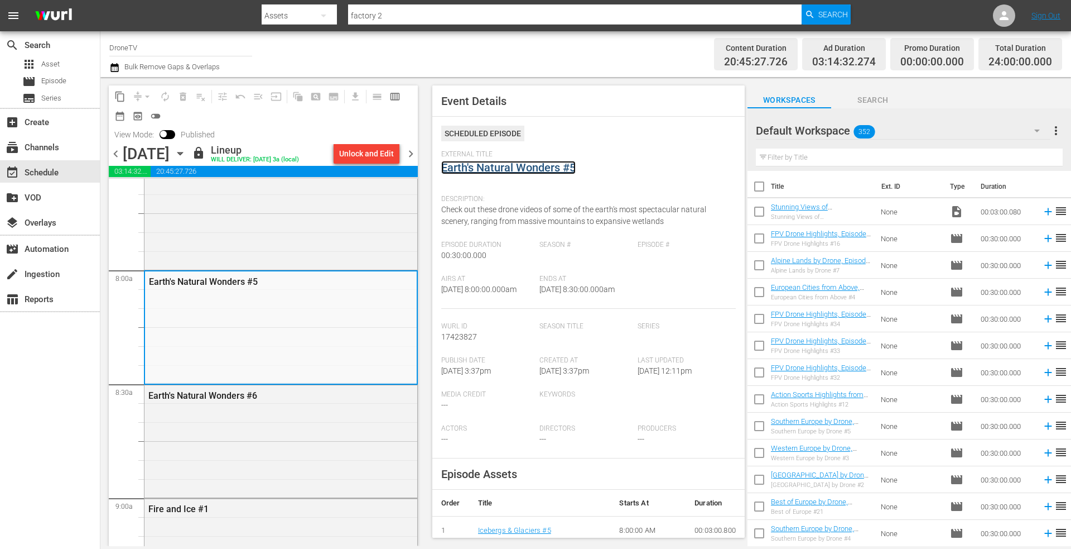
click at [541, 165] on link "Earth's Natural Wonders #5" at bounding box center [508, 167] width 134 height 13
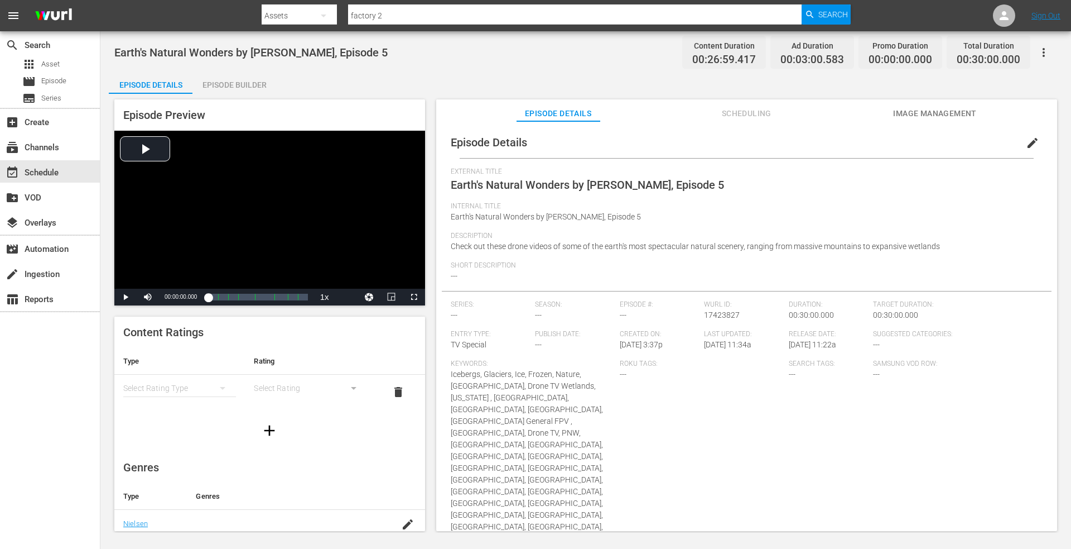
click at [237, 86] on div "Episode Builder" at bounding box center [235, 84] width 84 height 27
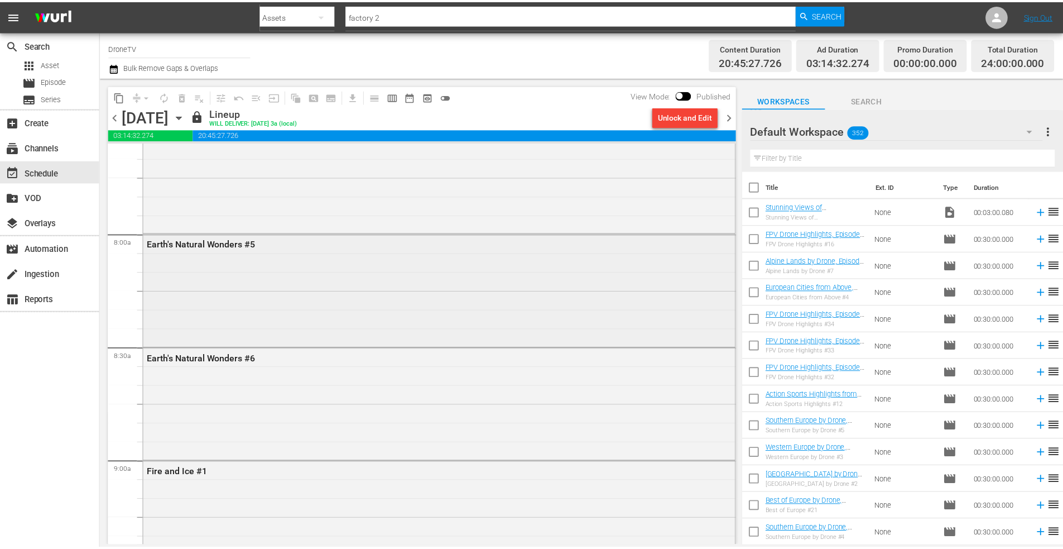
scroll to position [1841, 0]
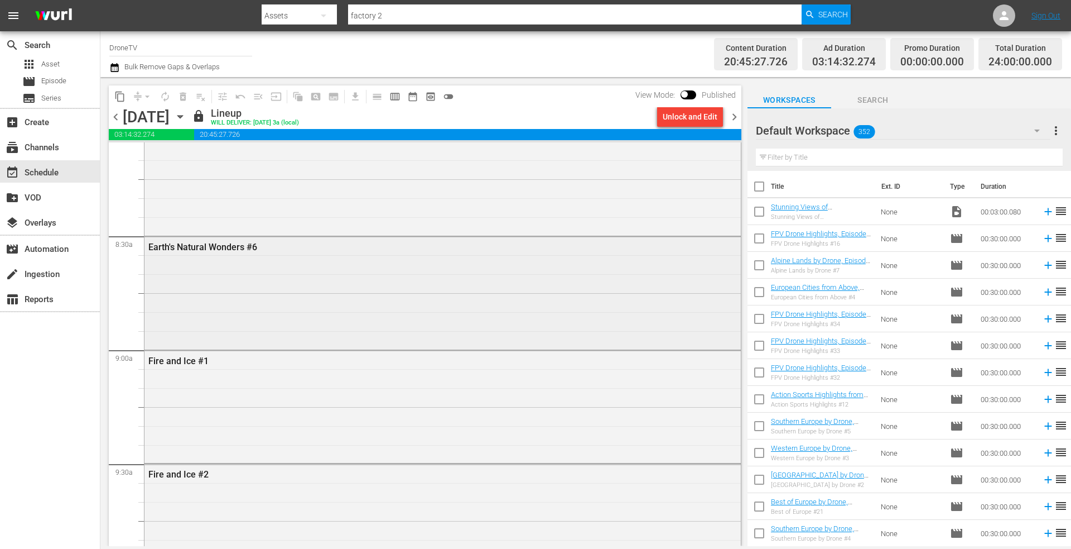
click at [274, 263] on div "Earth's Natural Wonders #6" at bounding box center [443, 292] width 597 height 110
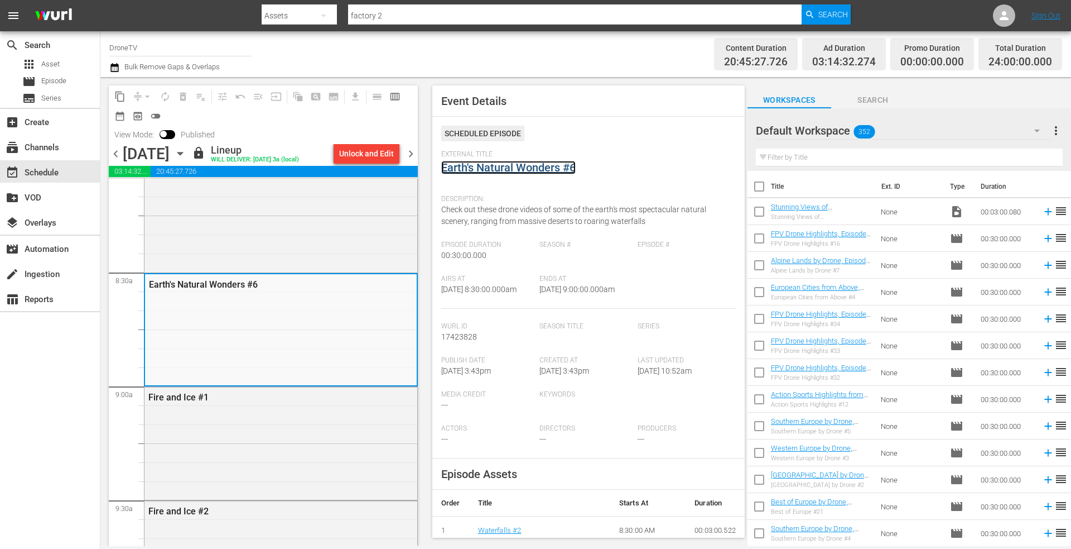
click at [530, 168] on link "Earth's Natural Wonders #6" at bounding box center [508, 167] width 134 height 13
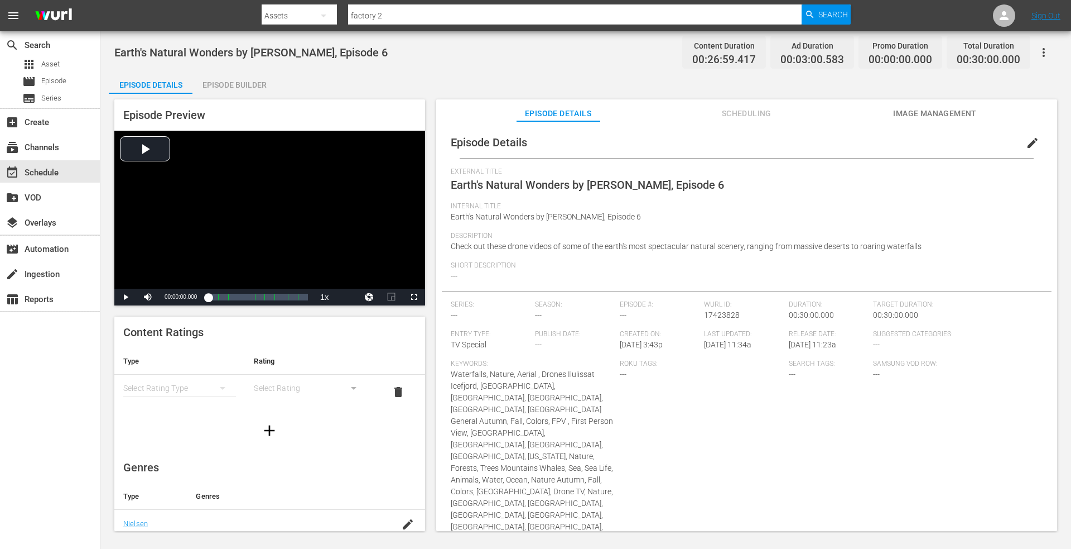
click at [220, 85] on div "Episode Builder" at bounding box center [235, 84] width 84 height 27
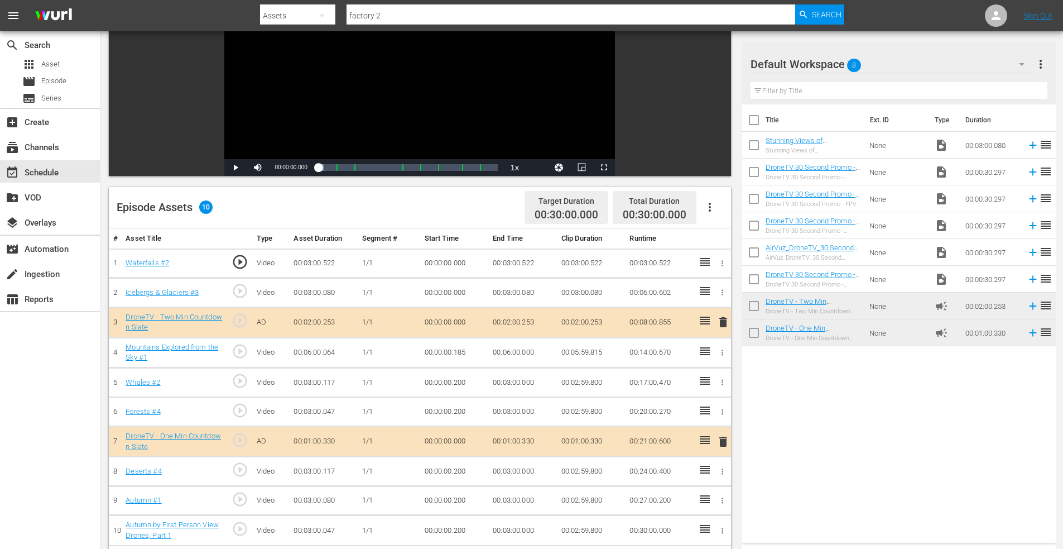
scroll to position [235, 0]
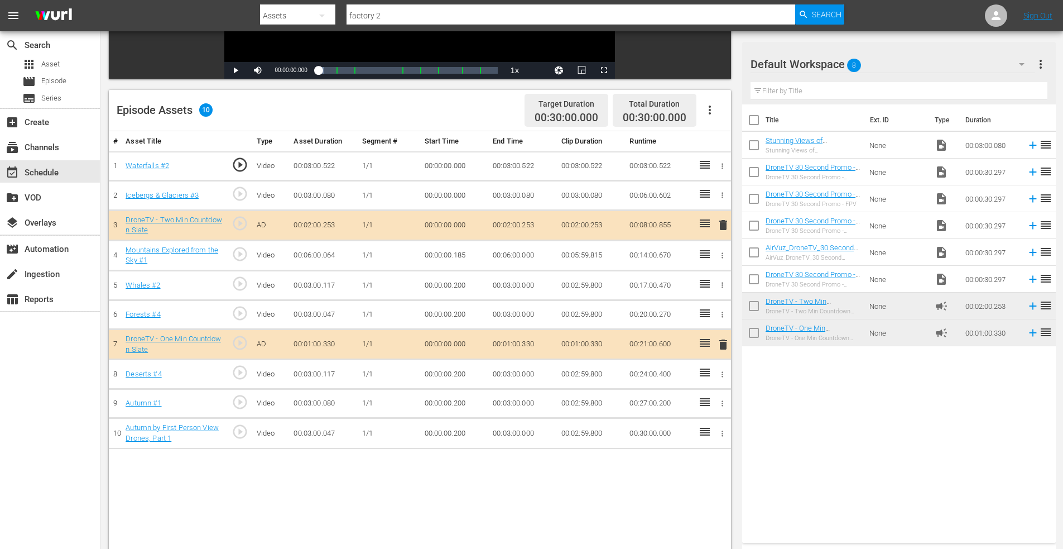
click at [398, 16] on input "factory 2" at bounding box center [571, 15] width 449 height 27
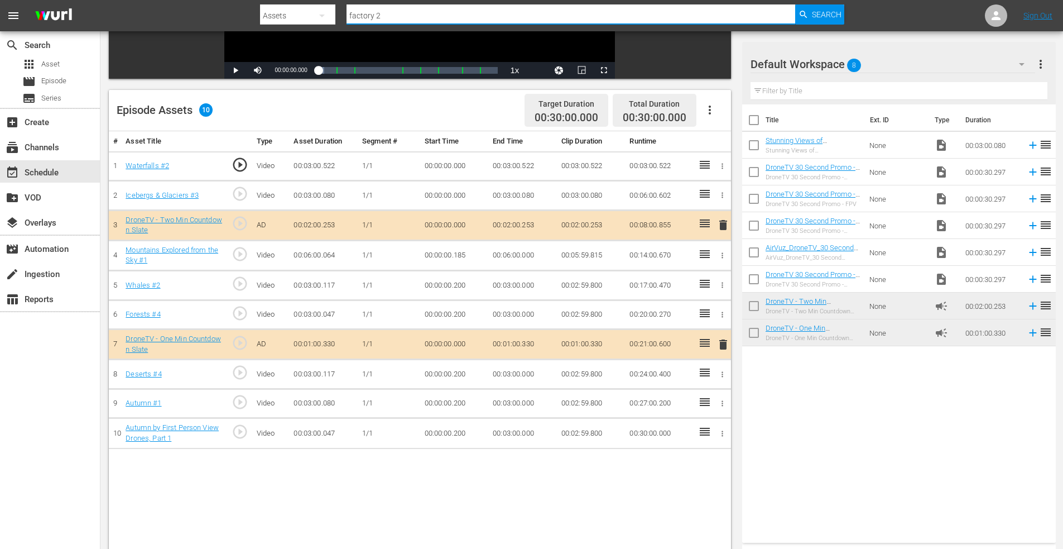
drag, startPoint x: 398, startPoint y: 16, endPoint x: 323, endPoint y: 12, distance: 74.9
click at [323, 12] on div "Search By Assets Search ID, Title, Description, Keywords, or Category factory 2…" at bounding box center [552, 15] width 585 height 27
type input "waterfalls 3"
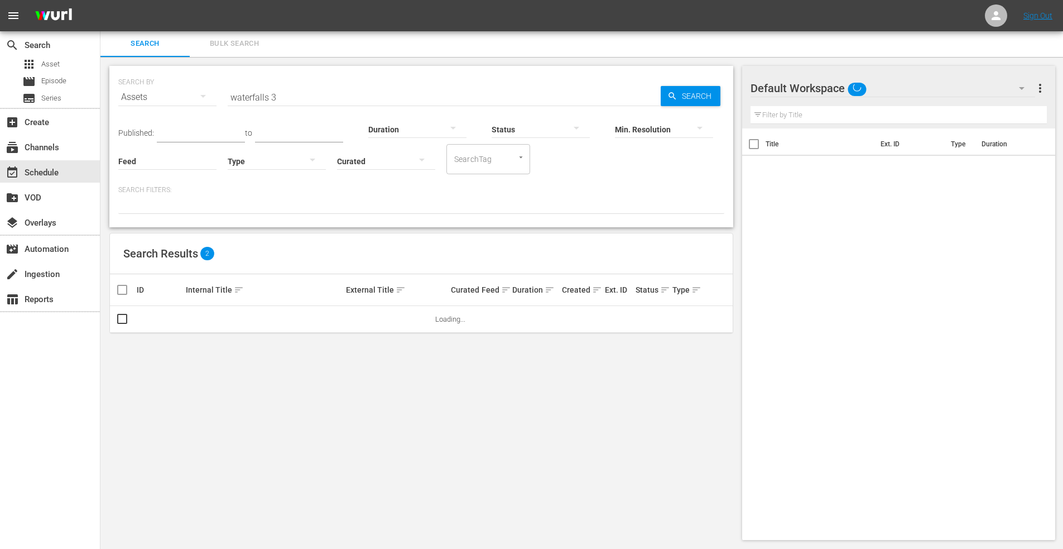
scroll to position [7, 0]
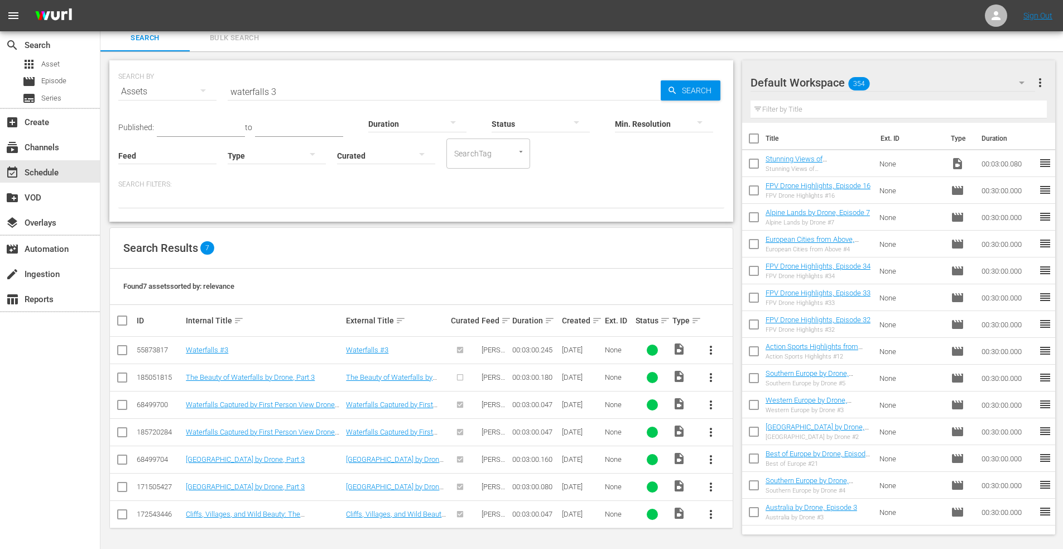
click at [122, 378] on input "checkbox" at bounding box center [122, 379] width 13 height 13
checkbox input "true"
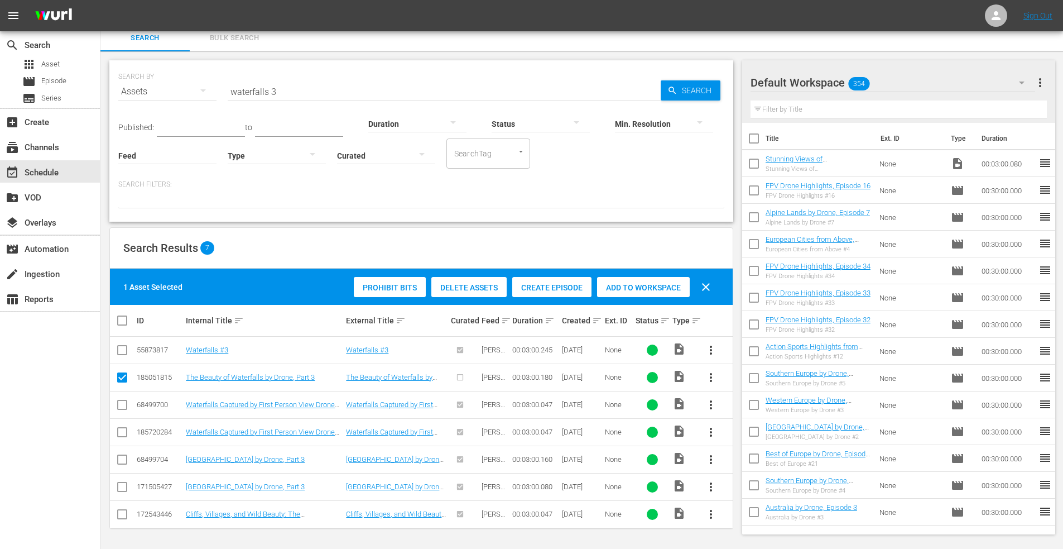
drag, startPoint x: 643, startPoint y: 283, endPoint x: 624, endPoint y: 280, distance: 19.3
click at [642, 283] on span "Add to Workspace" at bounding box center [643, 287] width 93 height 9
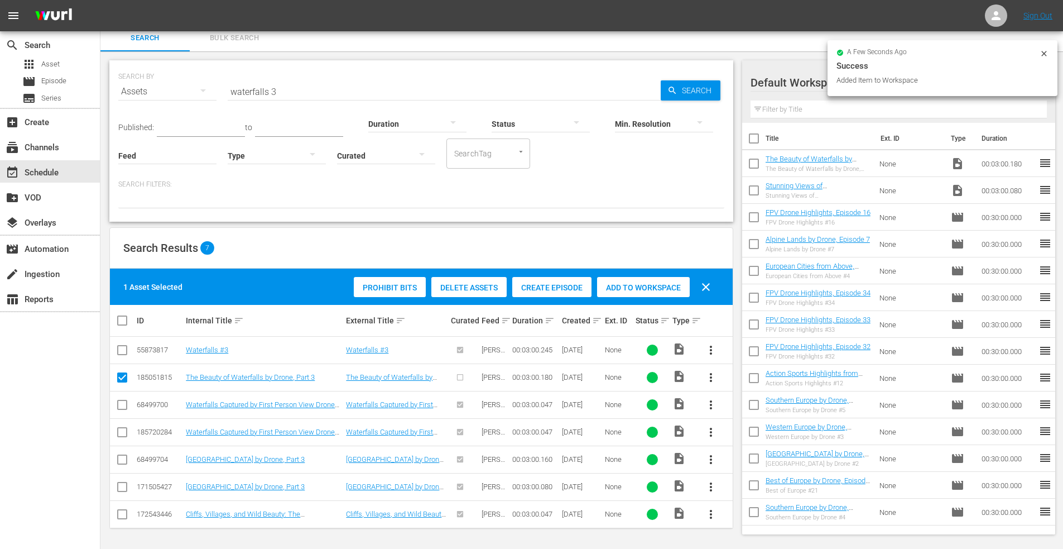
scroll to position [235, 0]
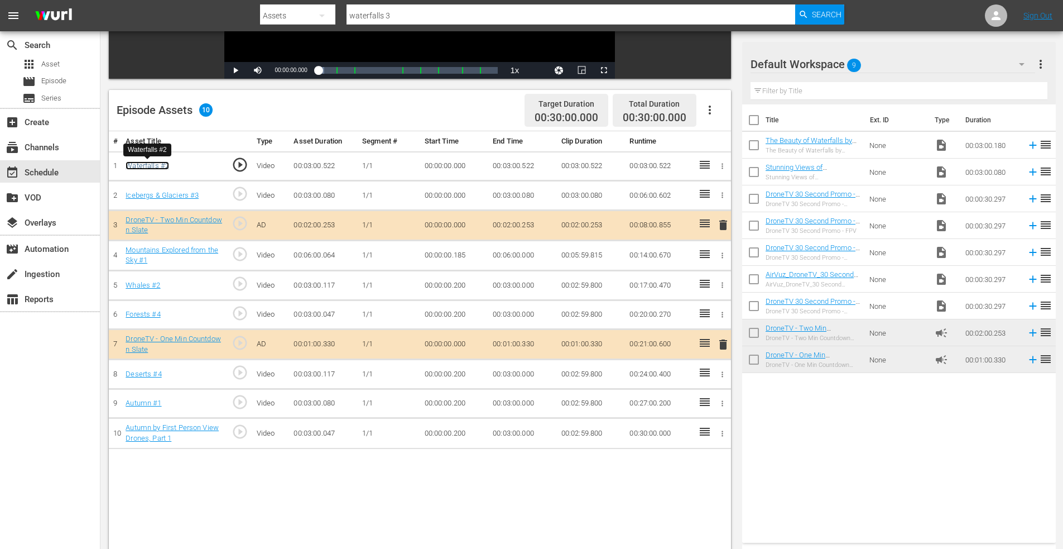
click at [153, 165] on link "Waterfalls #2" at bounding box center [148, 165] width 44 height 8
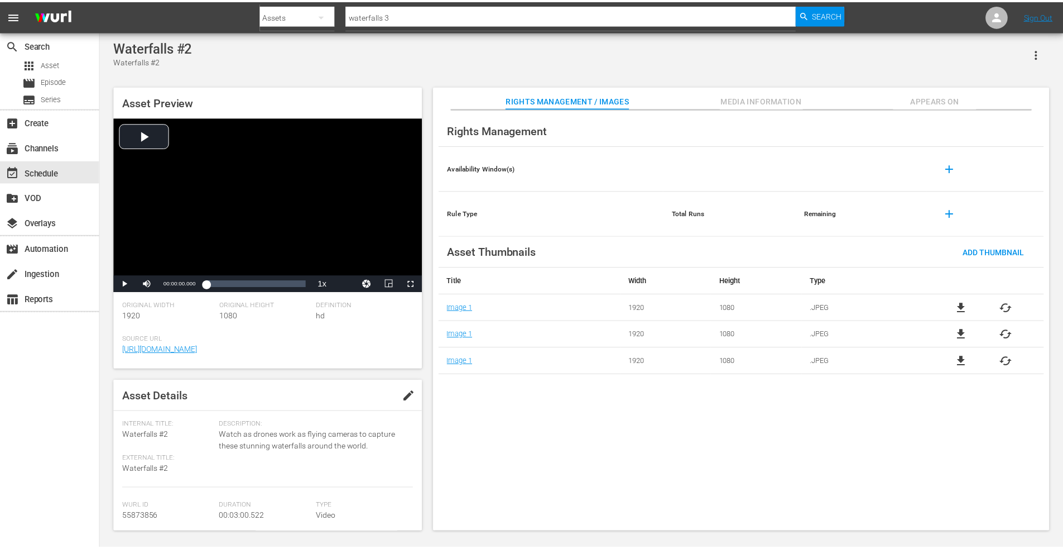
scroll to position [235, 0]
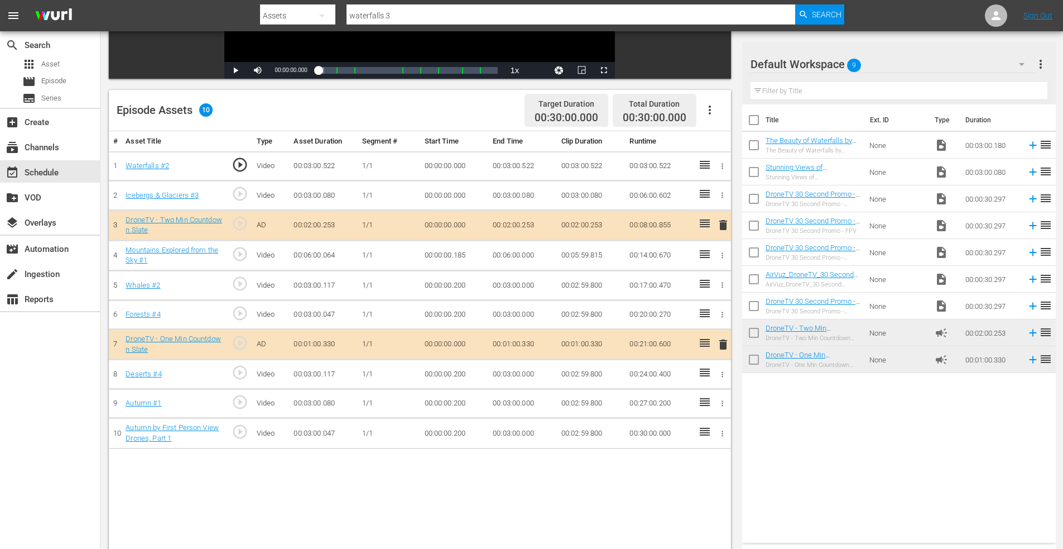
click at [719, 167] on icon "button" at bounding box center [722, 166] width 8 height 8
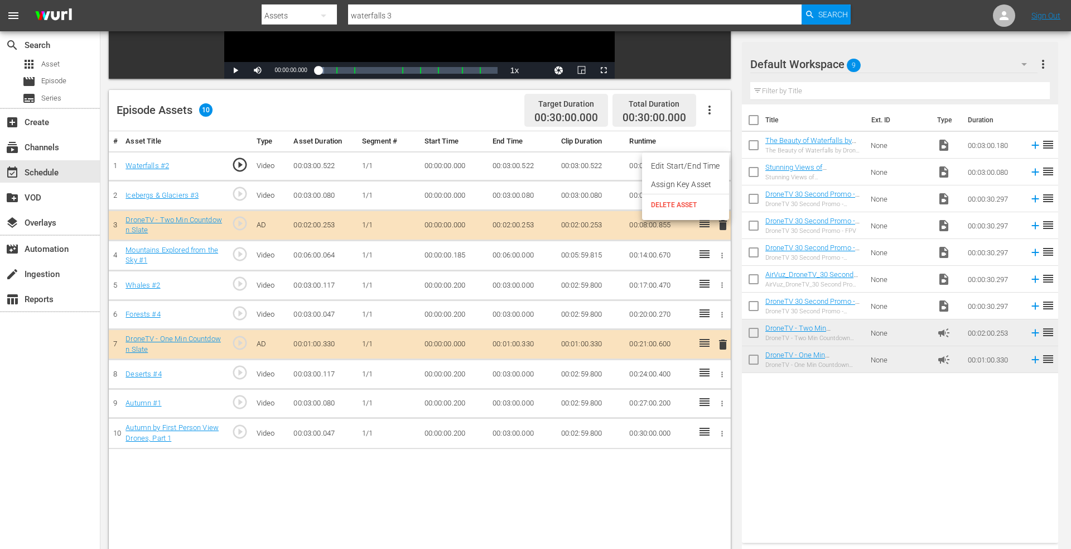
click at [675, 201] on span "DELETE ASSET" at bounding box center [685, 205] width 69 height 10
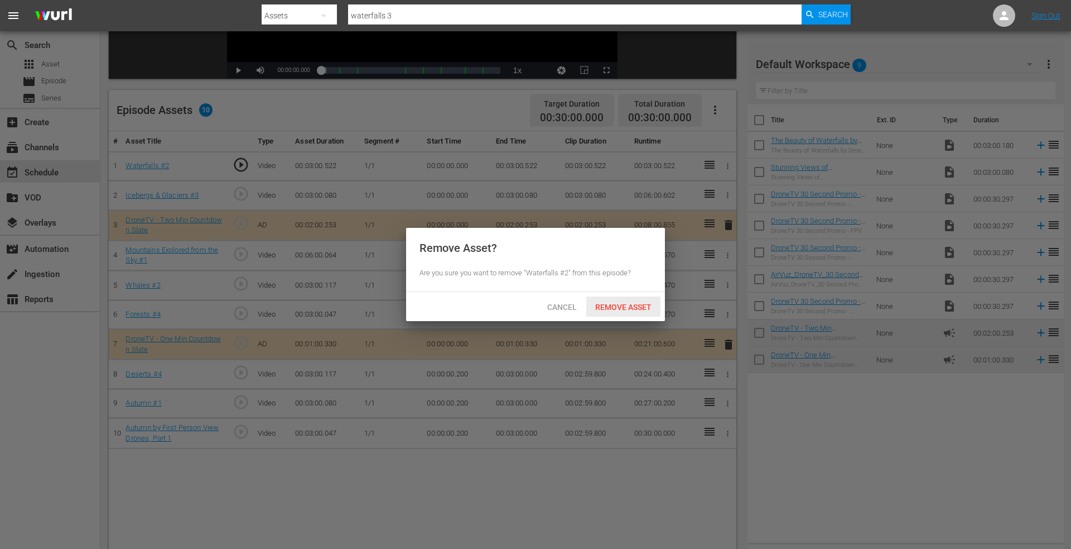
drag, startPoint x: 622, startPoint y: 303, endPoint x: 656, endPoint y: 291, distance: 36.7
click at [627, 300] on div "Remove Asset" at bounding box center [623, 306] width 74 height 21
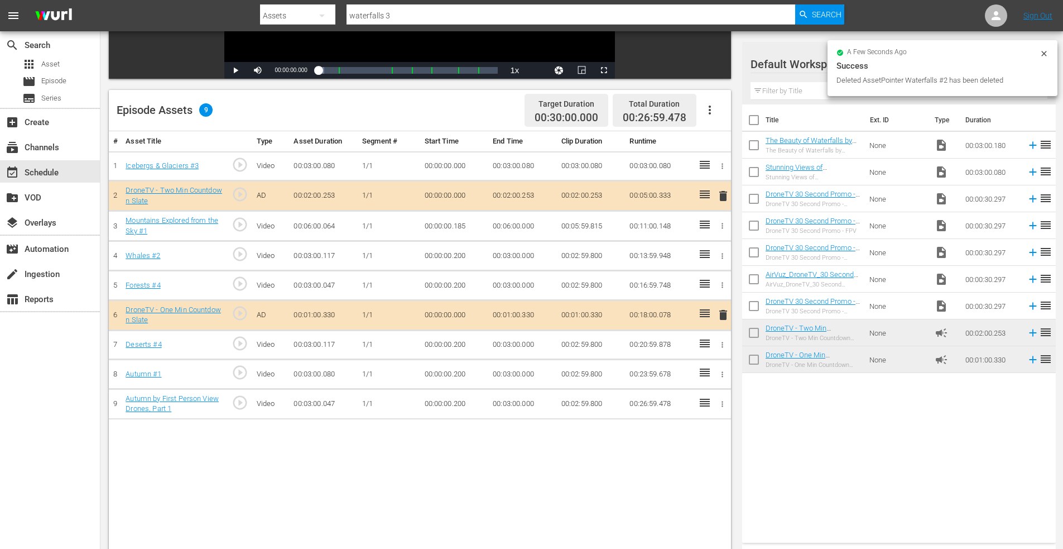
click at [757, 145] on input "checkbox" at bounding box center [753, 147] width 23 height 23
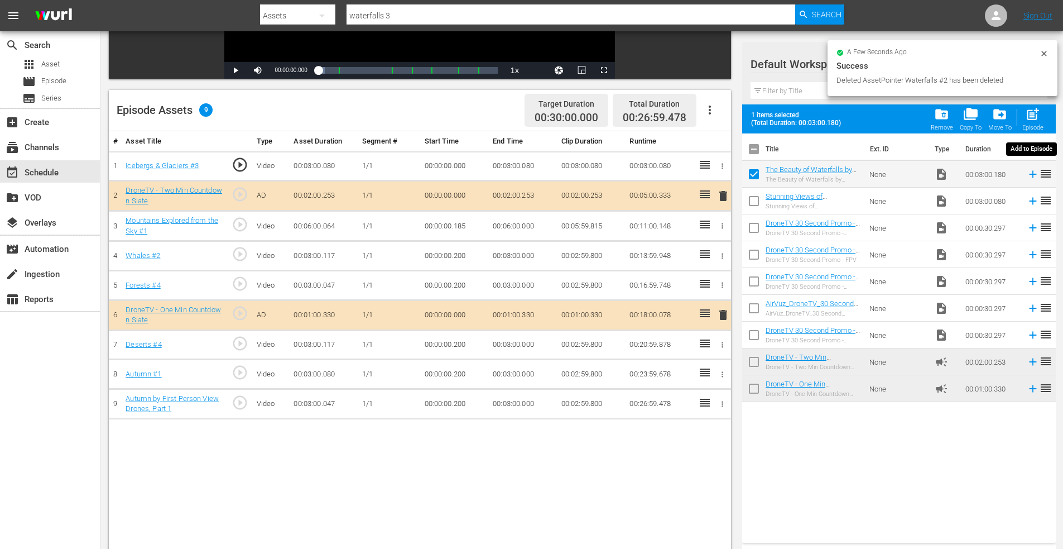
click at [1036, 111] on span "post_add" at bounding box center [1032, 114] width 15 height 15
checkbox input "false"
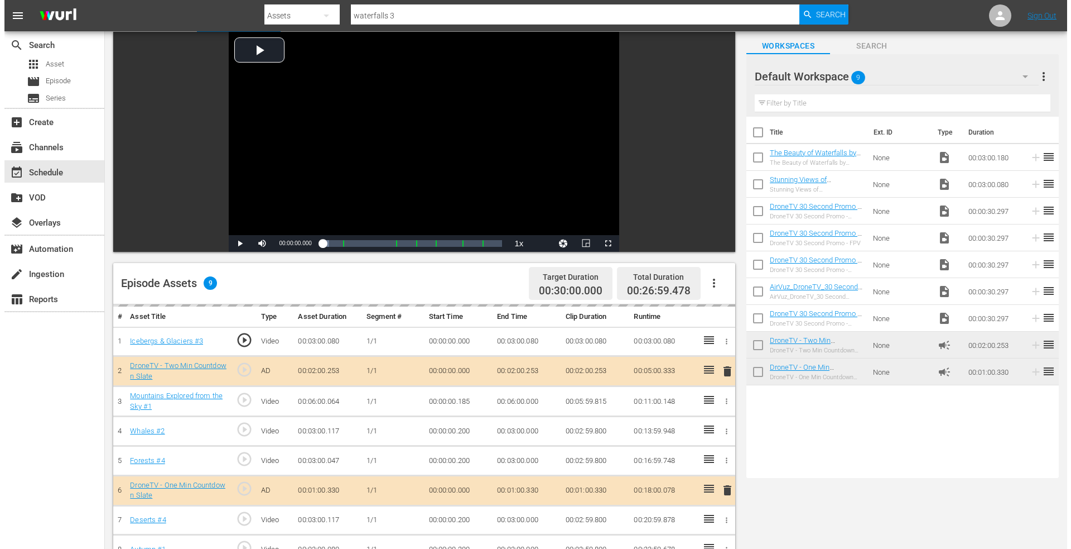
scroll to position [0, 0]
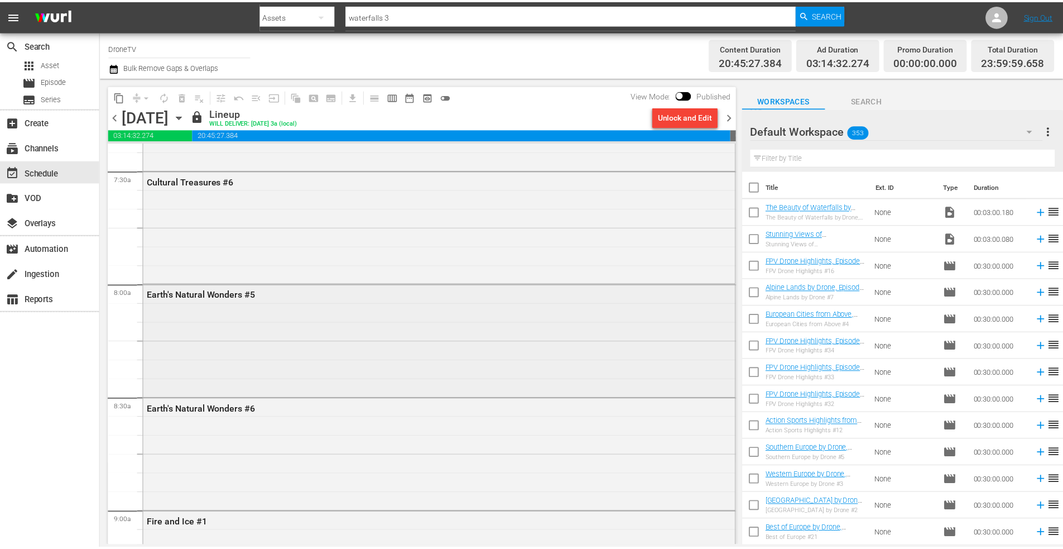
scroll to position [1730, 0]
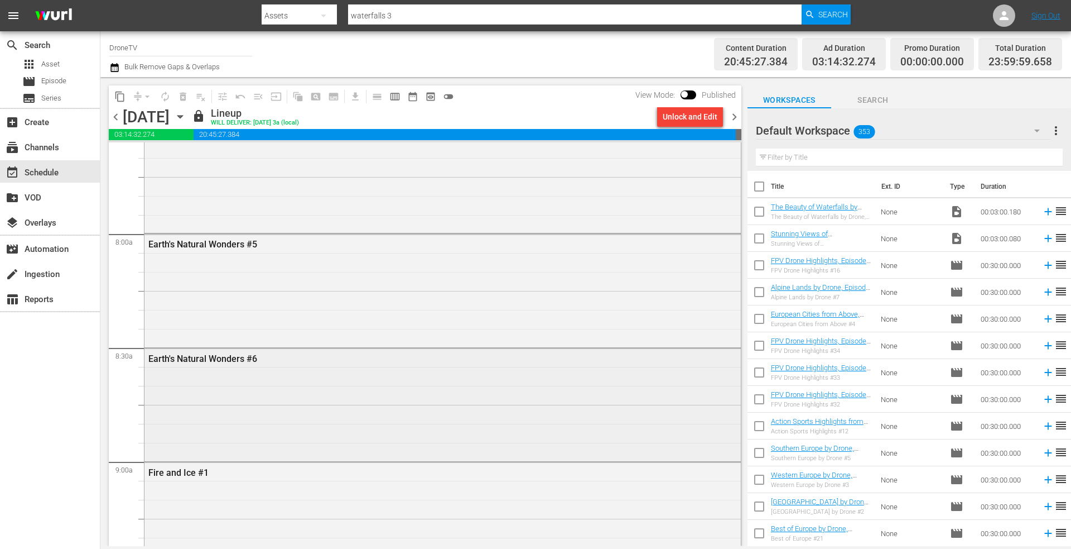
click at [249, 382] on div "Earth's Natural Wonders #6" at bounding box center [443, 403] width 597 height 110
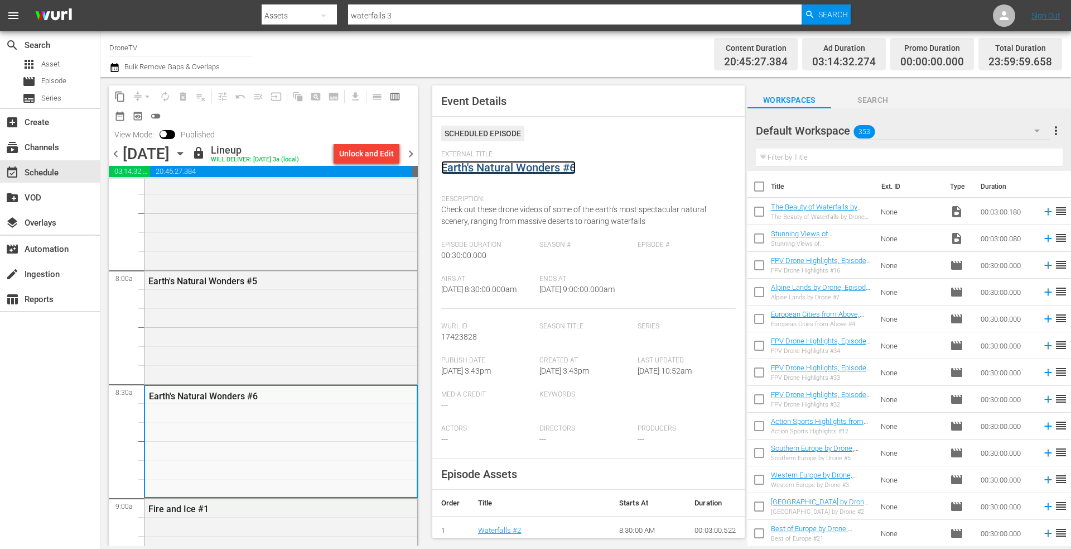
click at [491, 166] on link "Earth's Natural Wonders #6" at bounding box center [508, 167] width 134 height 13
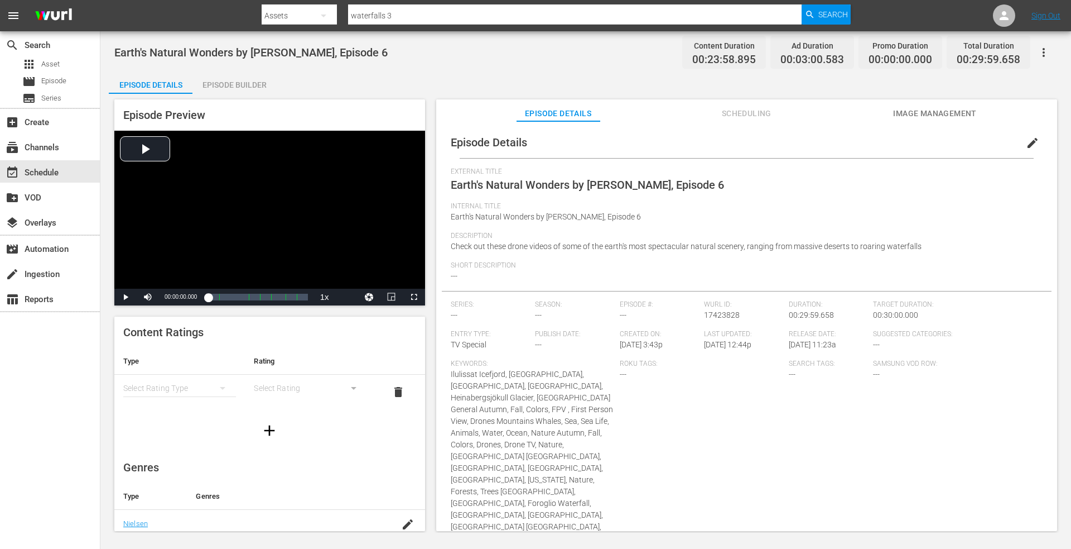
click at [233, 80] on div "Episode Builder" at bounding box center [235, 84] width 84 height 27
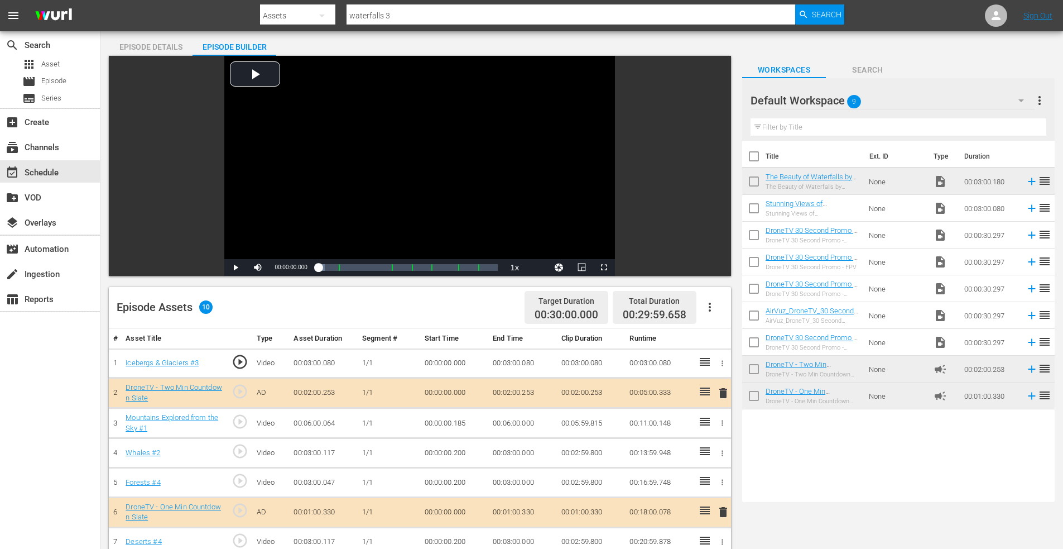
scroll to position [291, 0]
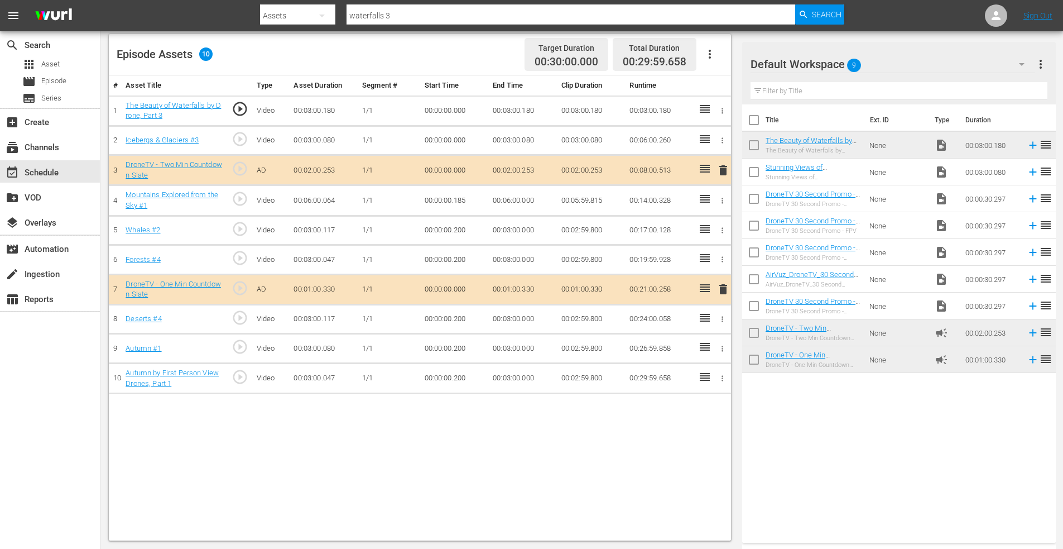
click at [723, 231] on icon "button" at bounding box center [722, 230] width 8 height 8
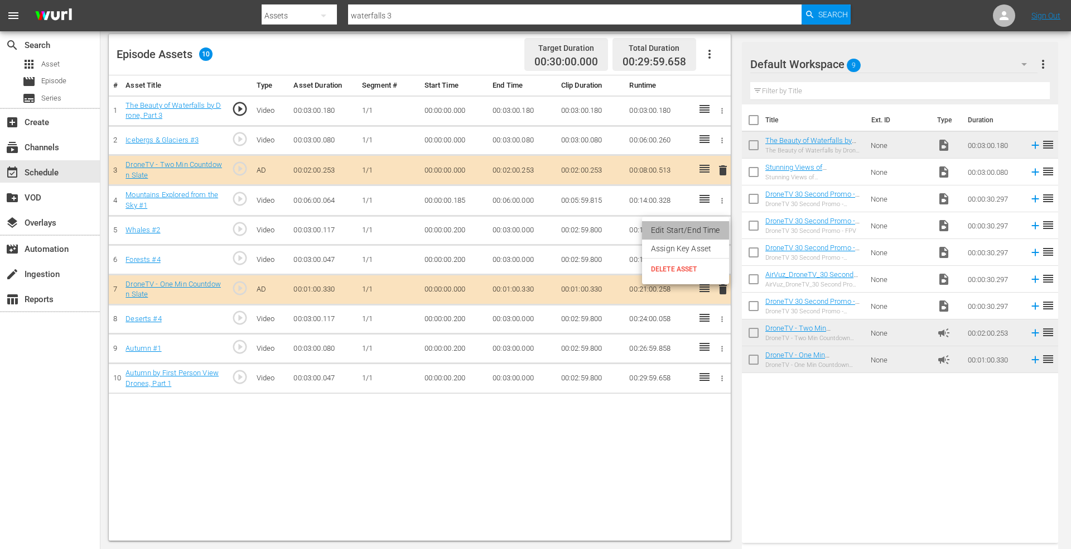
drag, startPoint x: 705, startPoint y: 232, endPoint x: 660, endPoint y: 230, distance: 45.2
click at [704, 232] on li "Edit Start/End Time" at bounding box center [685, 230] width 87 height 18
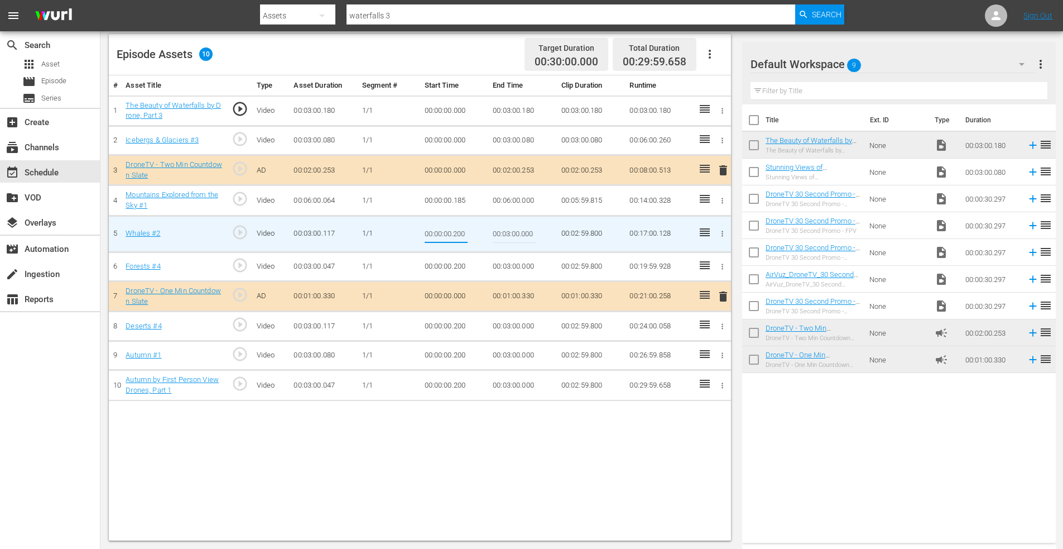
drag, startPoint x: 453, startPoint y: 235, endPoint x: 477, endPoint y: 233, distance: 24.6
click at [477, 233] on td "00:00:00.200" at bounding box center [454, 233] width 69 height 36
type input "00:00:00.0"
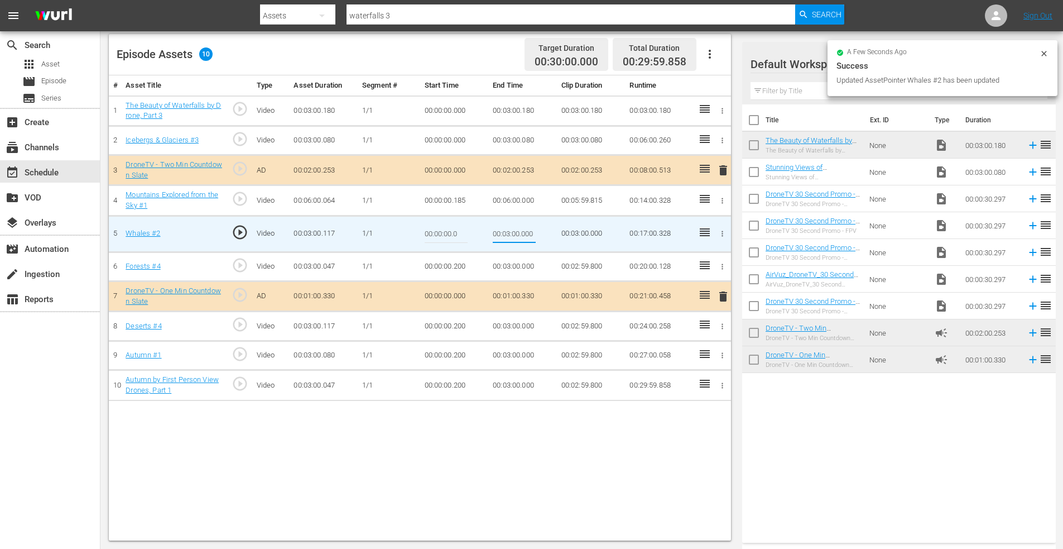
click at [723, 267] on icon "button" at bounding box center [722, 266] width 8 height 8
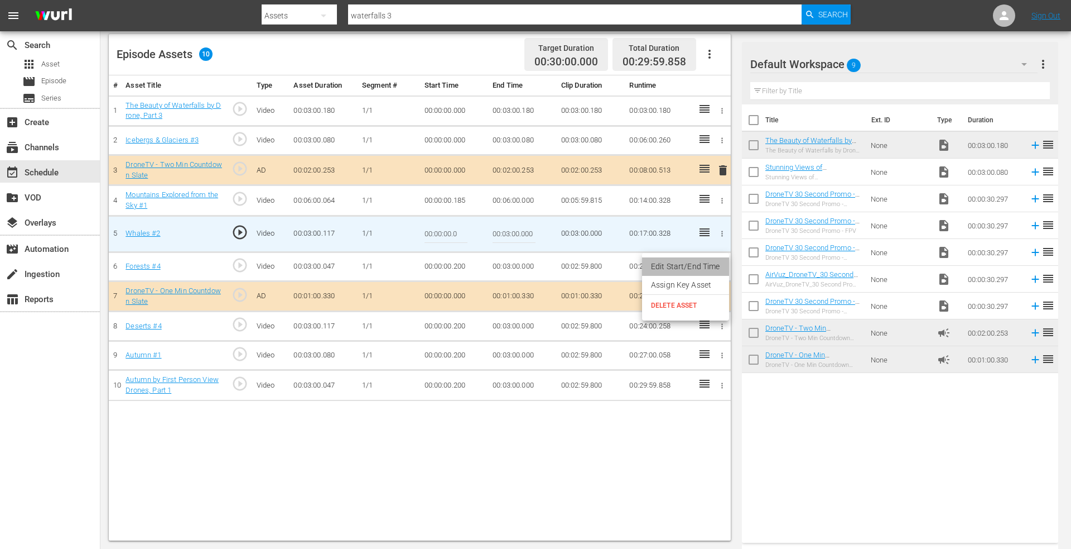
click at [690, 271] on li "Edit Start/End Time" at bounding box center [685, 266] width 87 height 18
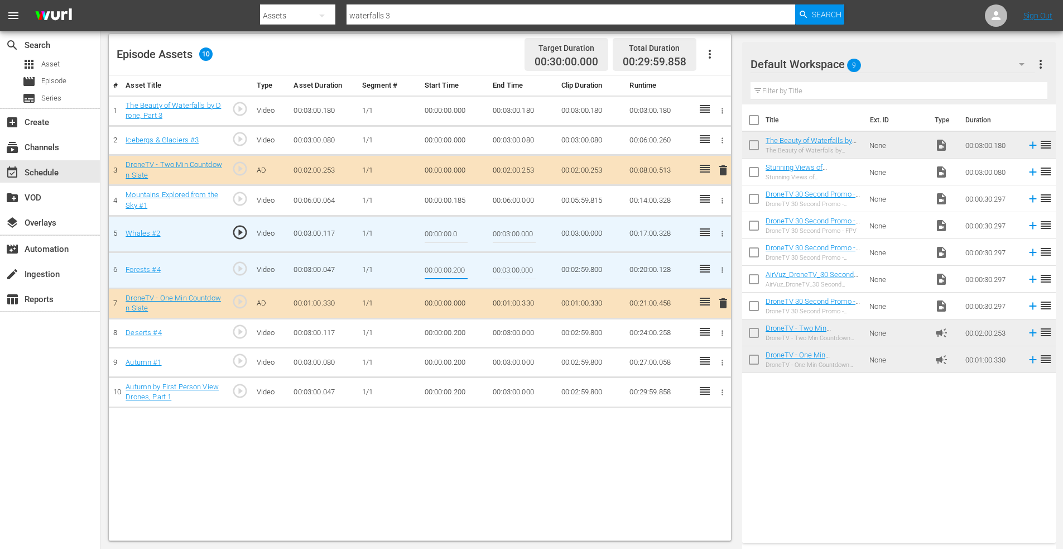
drag, startPoint x: 454, startPoint y: 271, endPoint x: 535, endPoint y: 269, distance: 80.9
click at [535, 269] on tr "6 Forests #4 play_circle_outline Video 00:03:00.047 [DATE] 00:00:00.200 00:03:0…" at bounding box center [420, 270] width 622 height 36
drag, startPoint x: 455, startPoint y: 270, endPoint x: 486, endPoint y: 270, distance: 31.2
click at [488, 270] on td "00:00:00.9000" at bounding box center [454, 270] width 69 height 36
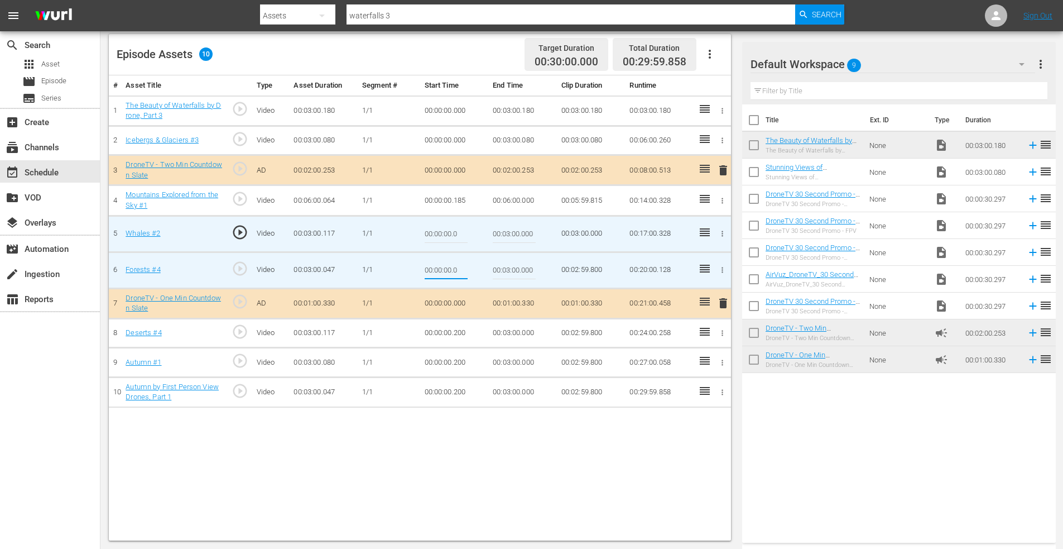
scroll to position [0, 0]
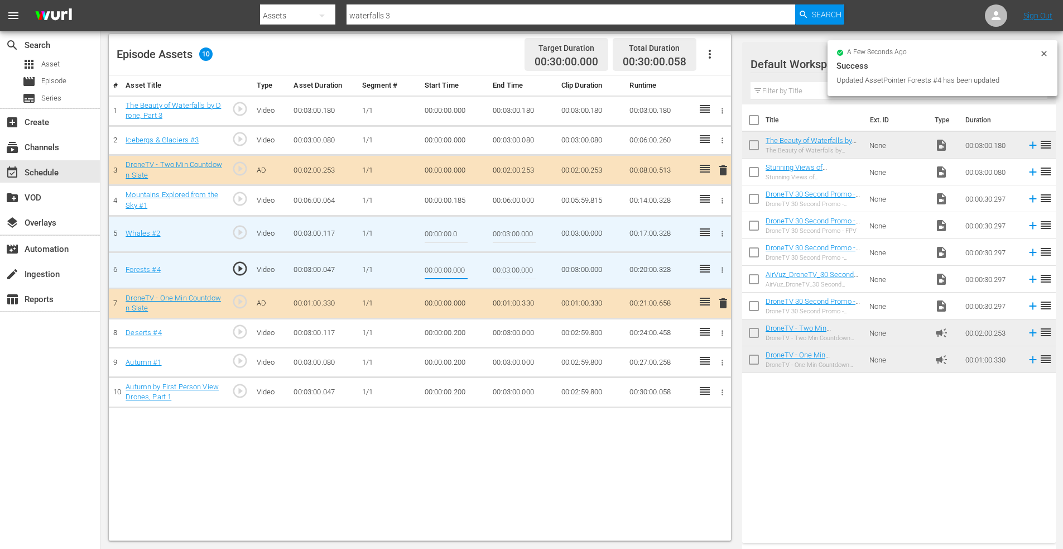
drag, startPoint x: 452, startPoint y: 270, endPoint x: 486, endPoint y: 268, distance: 34.1
click at [486, 268] on td "00:00:00.000" at bounding box center [454, 270] width 69 height 36
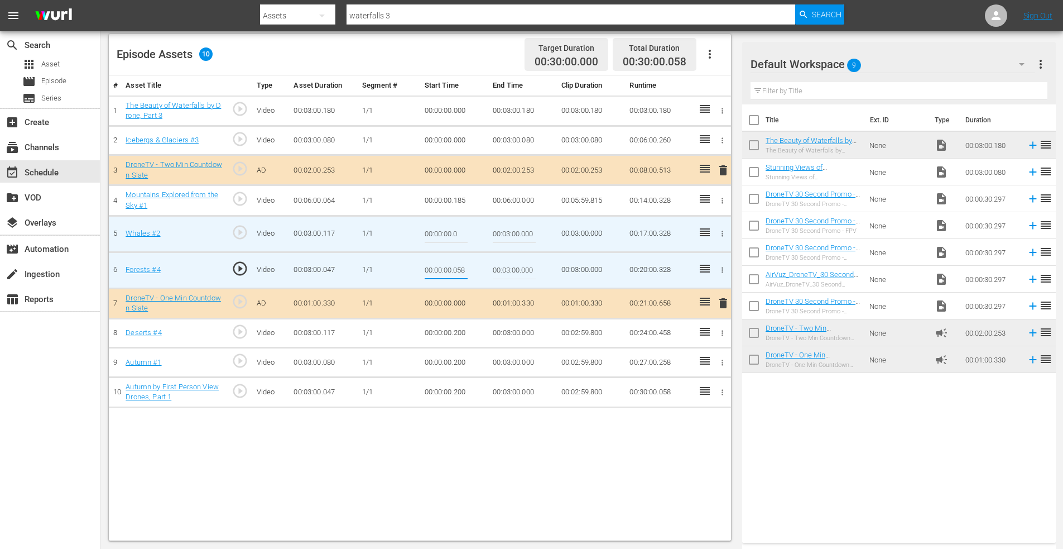
type input "00:00:00.058"
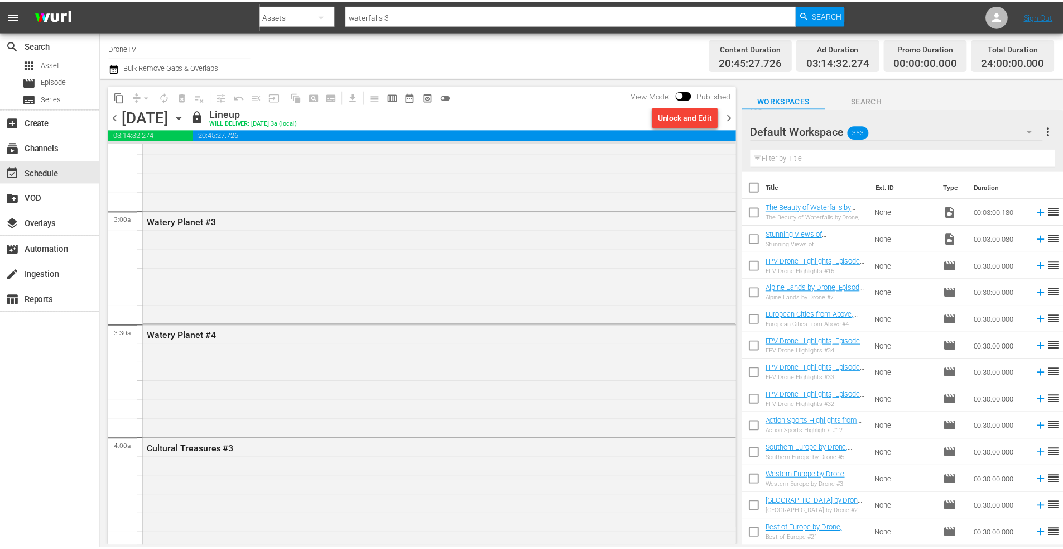
scroll to position [614, 0]
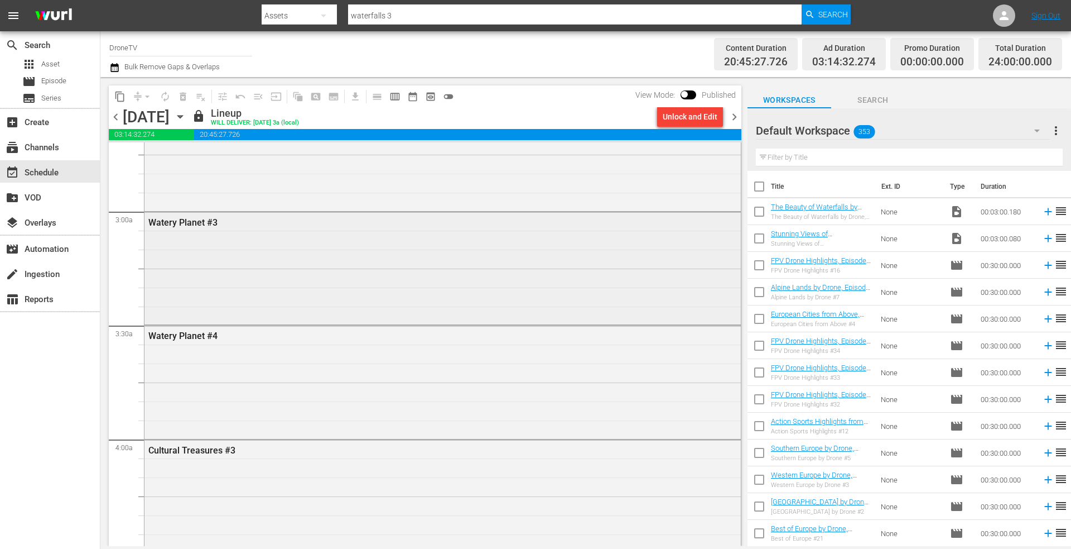
click at [237, 267] on div "Watery Planet #3" at bounding box center [443, 267] width 597 height 110
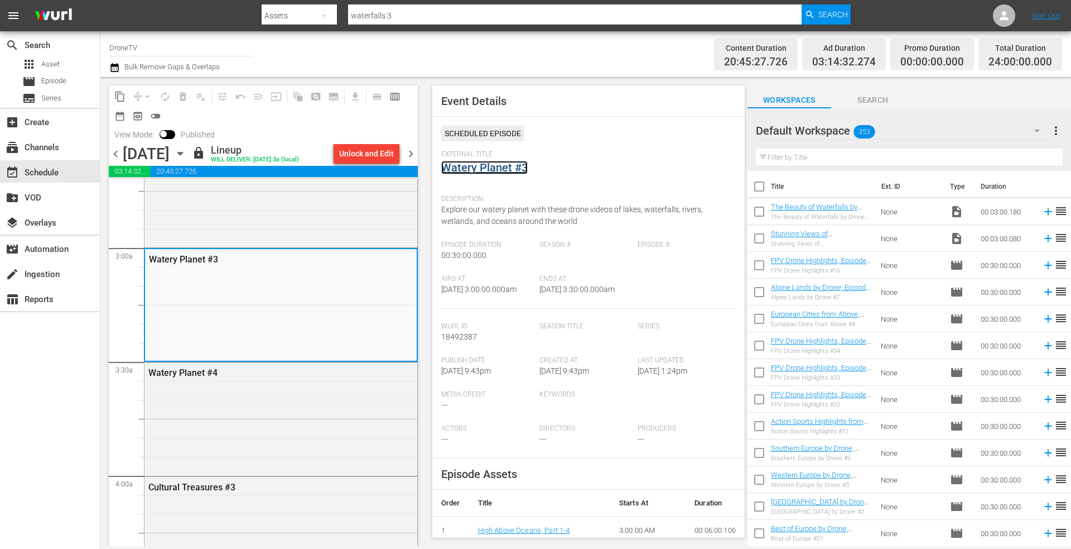
click at [468, 169] on link "Watery Planet #3" at bounding box center [484, 167] width 86 height 13
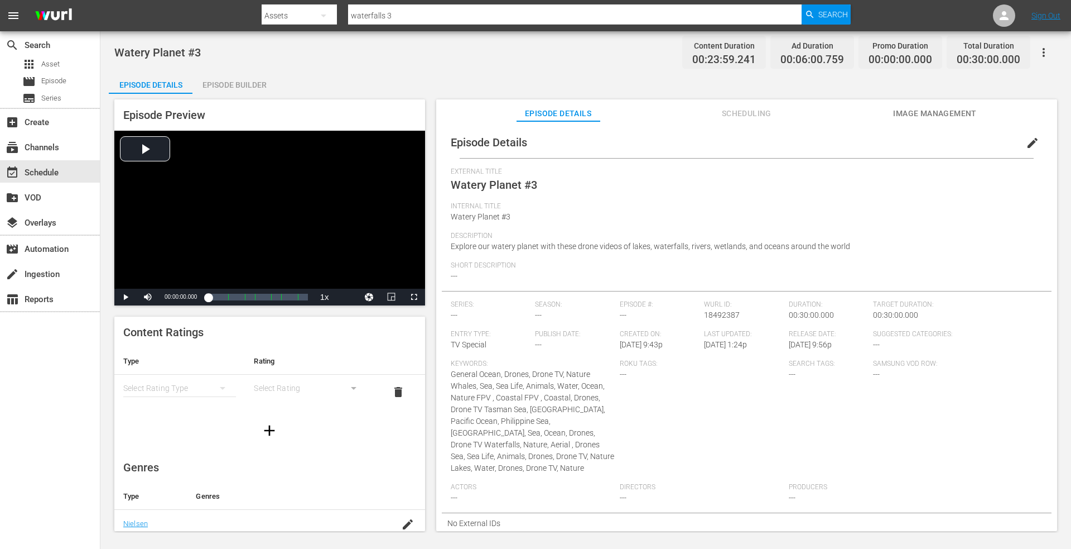
drag, startPoint x: 214, startPoint y: 78, endPoint x: 234, endPoint y: 104, distance: 33.1
click at [215, 79] on div "Episode Builder" at bounding box center [235, 84] width 84 height 27
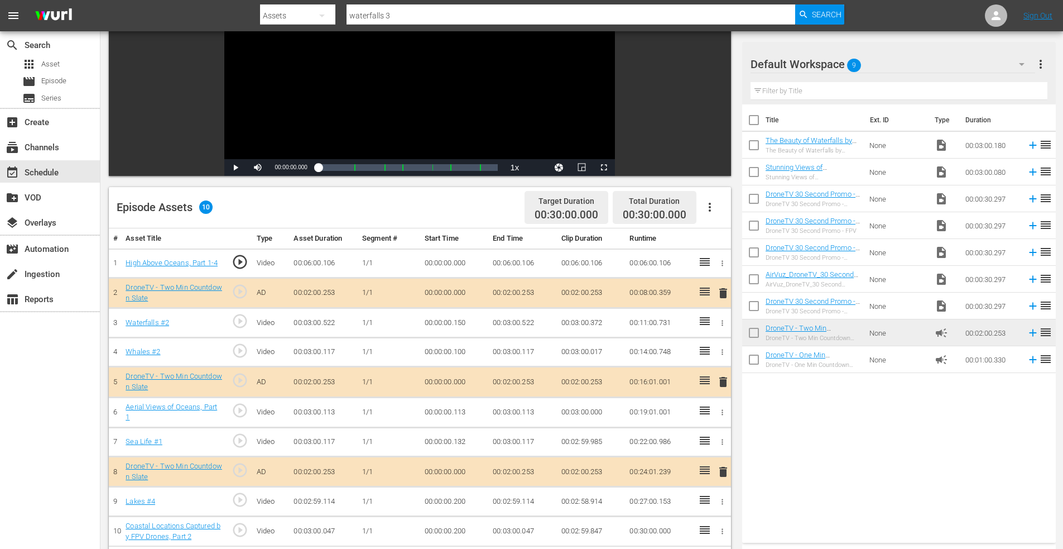
scroll to position [279, 0]
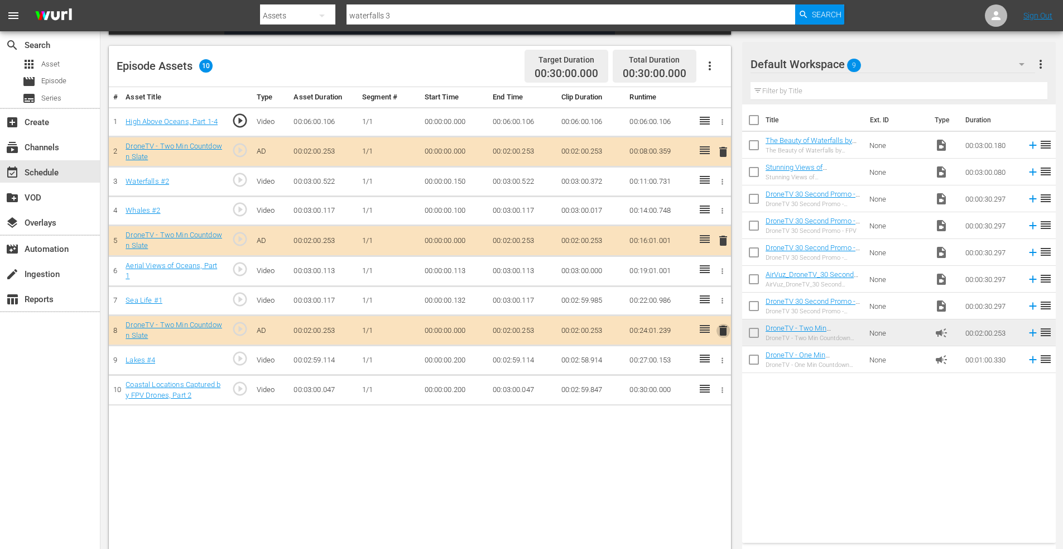
drag, startPoint x: 724, startPoint y: 331, endPoint x: 716, endPoint y: 331, distance: 7.8
click at [723, 331] on span "delete" at bounding box center [723, 330] width 13 height 13
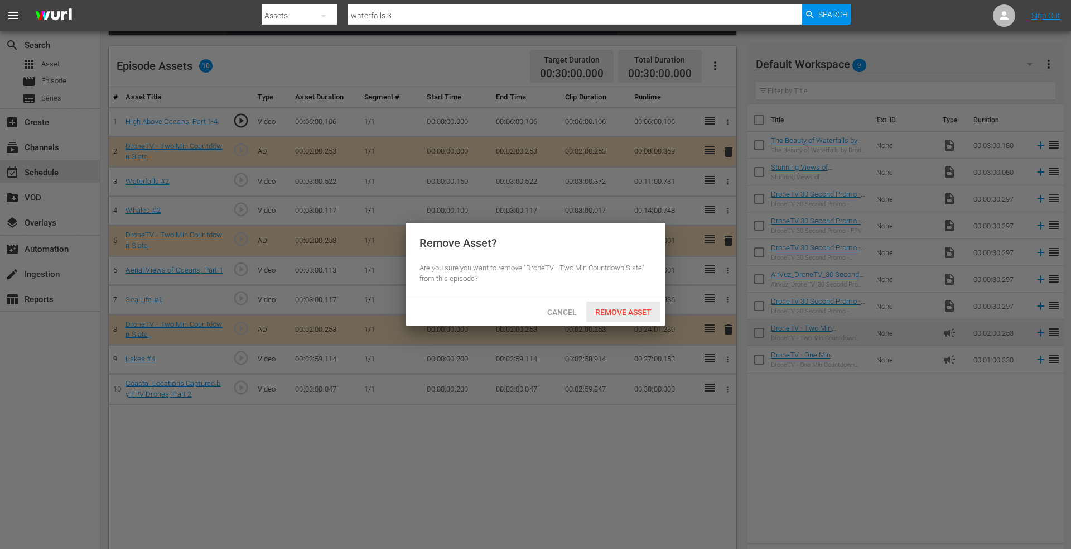
click at [622, 312] on span "Remove Asset" at bounding box center [623, 311] width 74 height 9
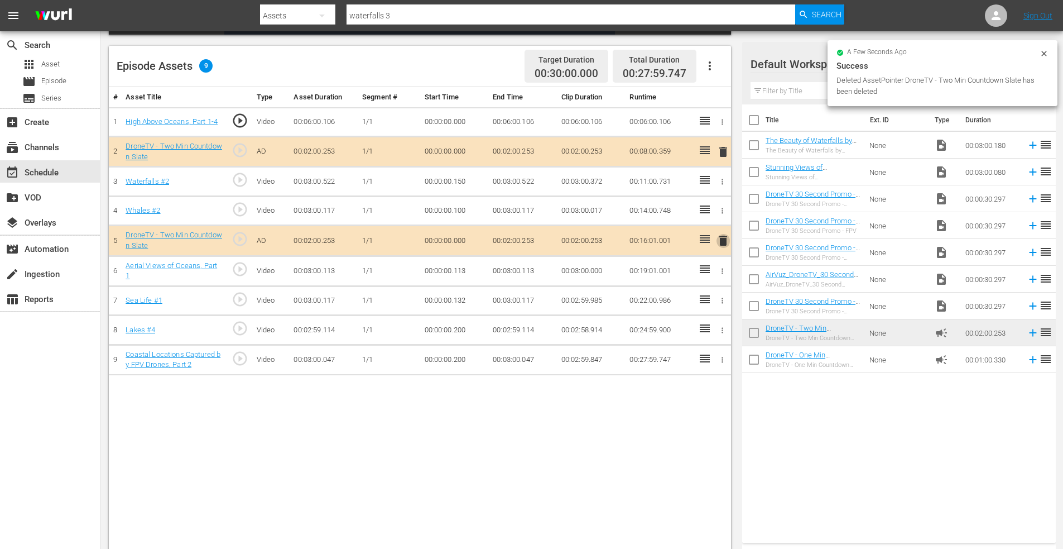
click at [721, 239] on span "delete" at bounding box center [723, 240] width 13 height 13
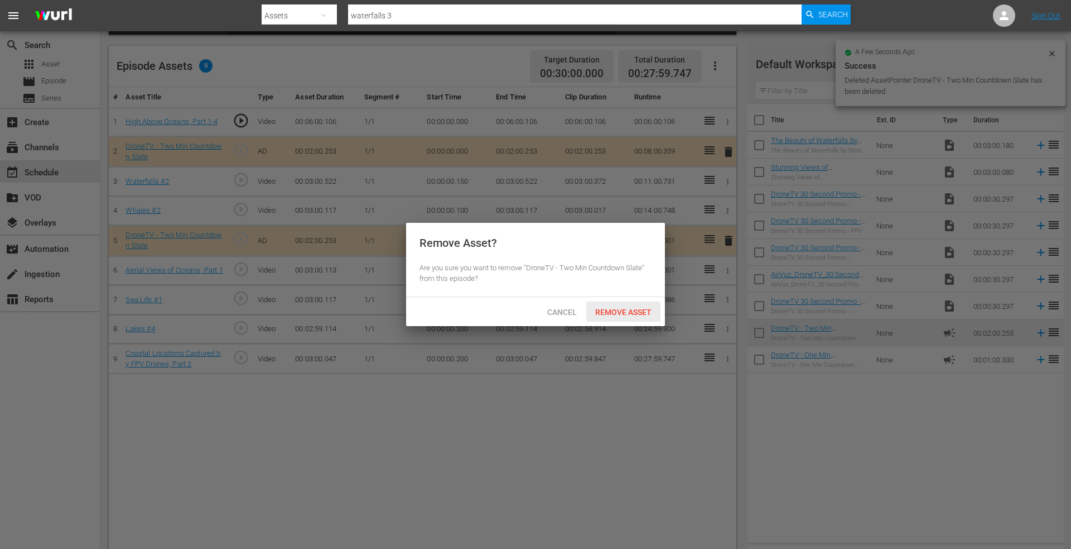
click at [623, 307] on span "Remove Asset" at bounding box center [623, 311] width 74 height 9
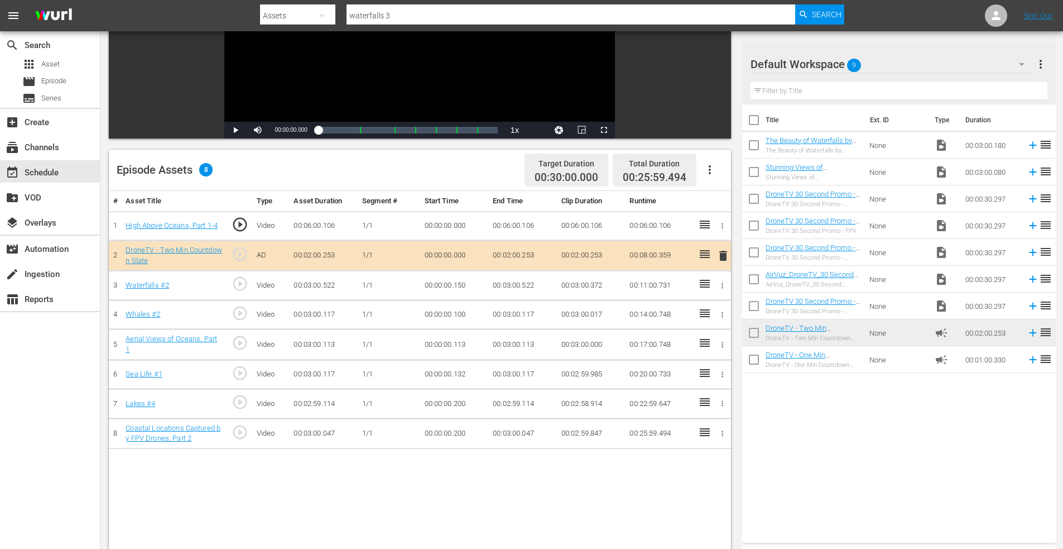
scroll to position [0, 0]
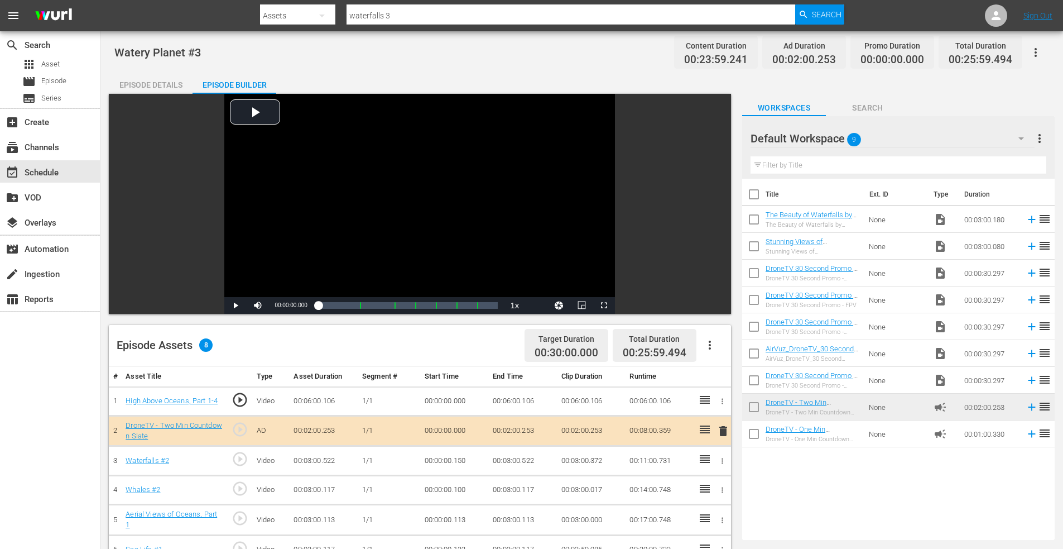
click at [409, 13] on input "waterfalls 3" at bounding box center [571, 15] width 449 height 27
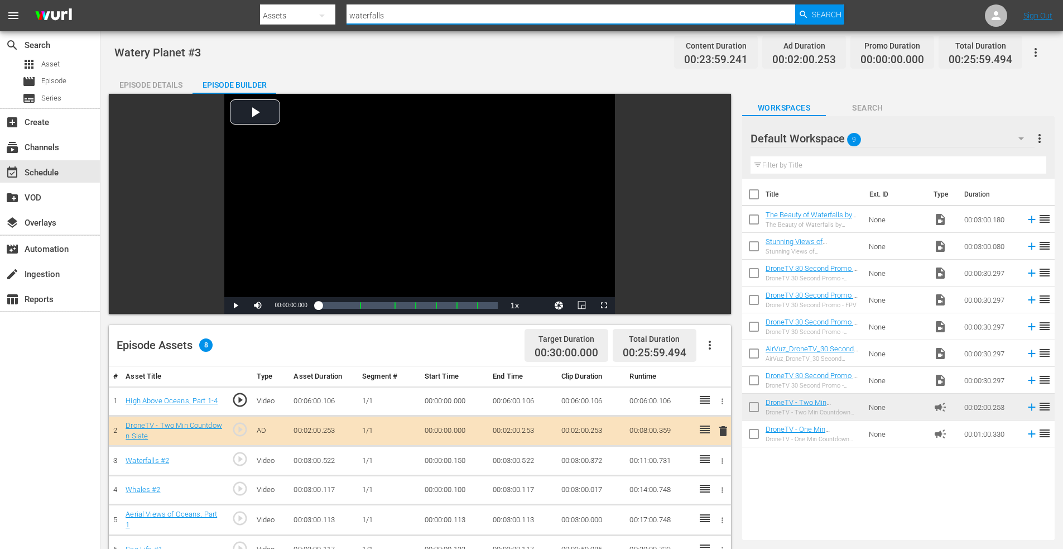
type input "waterfalls 6"
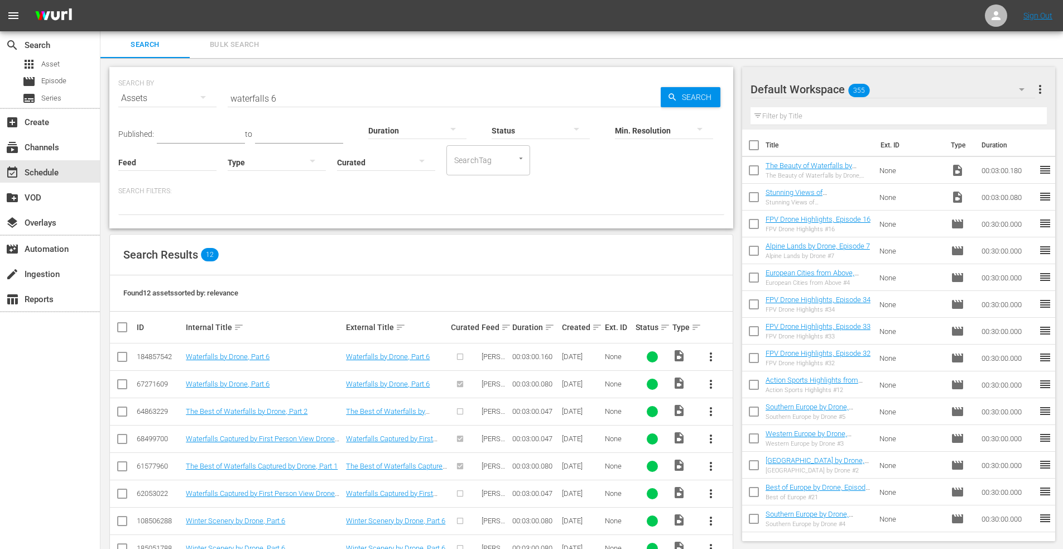
drag, startPoint x: 119, startPoint y: 355, endPoint x: 129, endPoint y: 356, distance: 10.6
click at [119, 355] on input "checkbox" at bounding box center [122, 358] width 13 height 13
checkbox input "true"
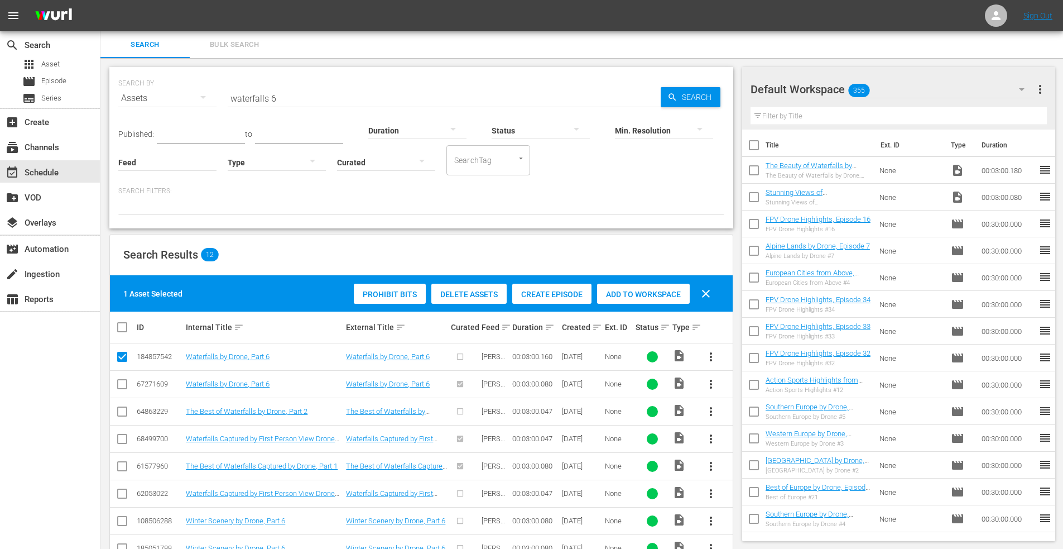
drag, startPoint x: 640, startPoint y: 292, endPoint x: 523, endPoint y: 259, distance: 121.2
click at [639, 292] on span "Add to Workspace" at bounding box center [643, 294] width 93 height 9
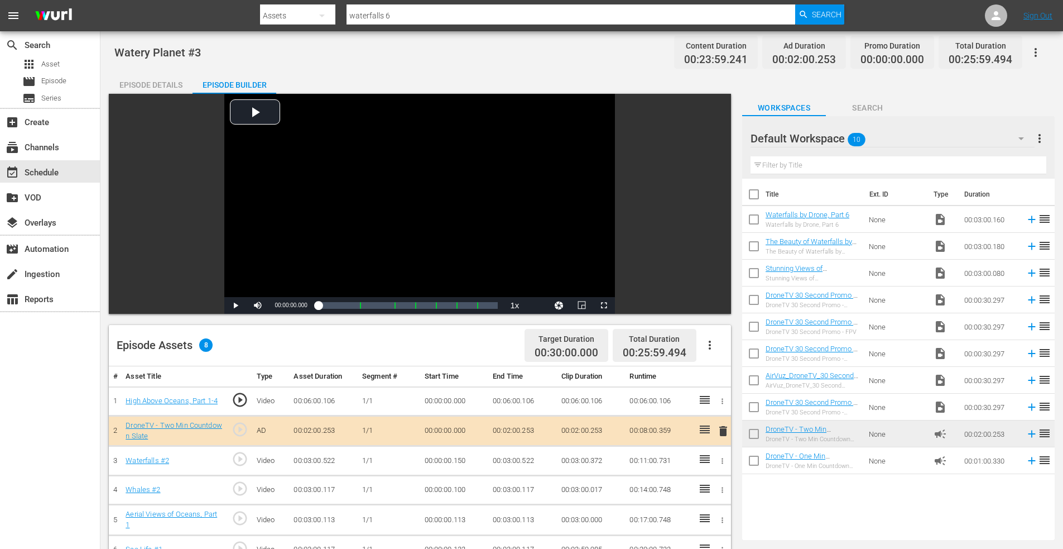
click at [751, 221] on input "checkbox" at bounding box center [753, 221] width 23 height 23
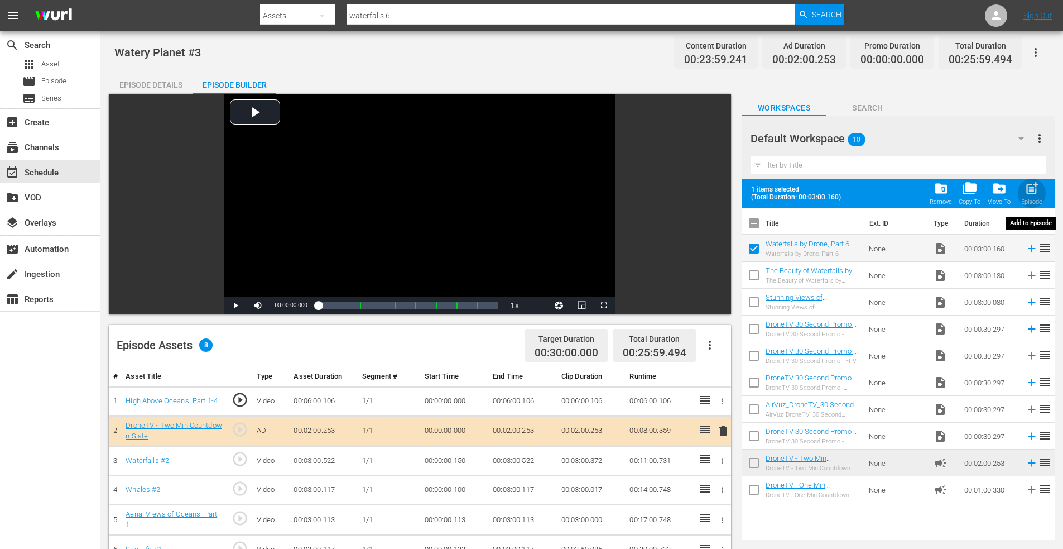
drag, startPoint x: 1033, startPoint y: 186, endPoint x: 737, endPoint y: 251, distance: 303.4
click at [1033, 186] on span "post_add" at bounding box center [1032, 188] width 15 height 15
checkbox input "false"
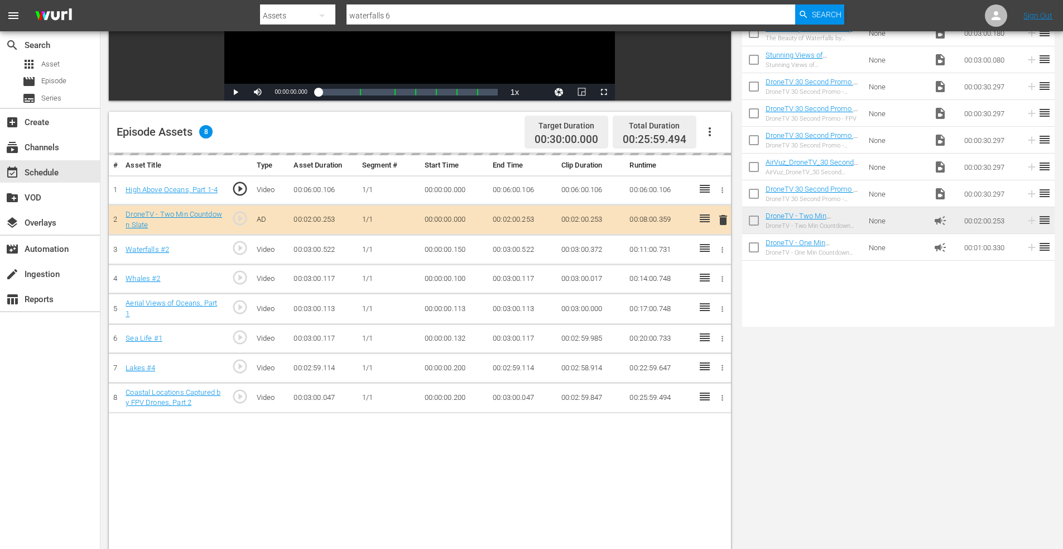
scroll to position [291, 0]
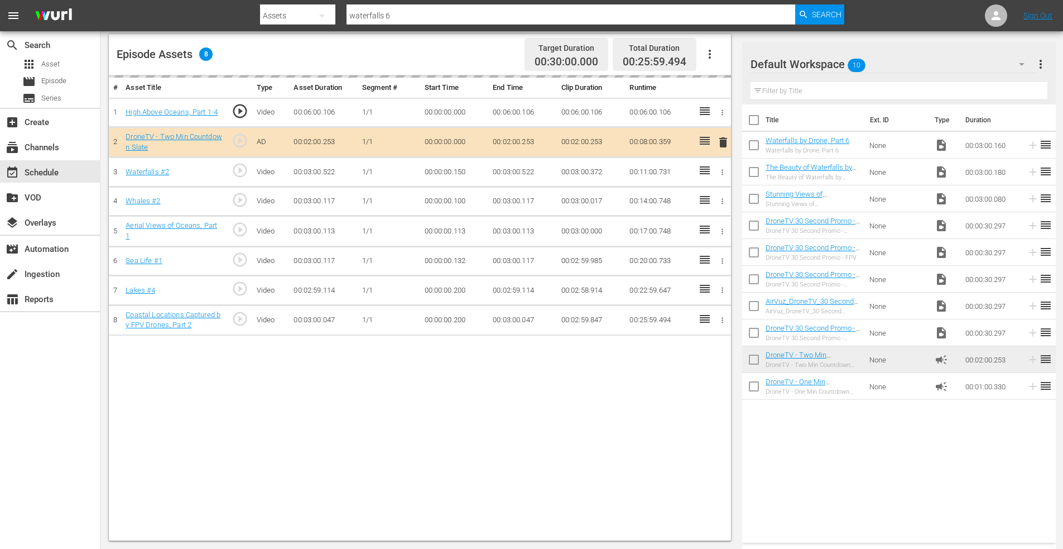
click at [753, 384] on input "checkbox" at bounding box center [753, 388] width 23 height 23
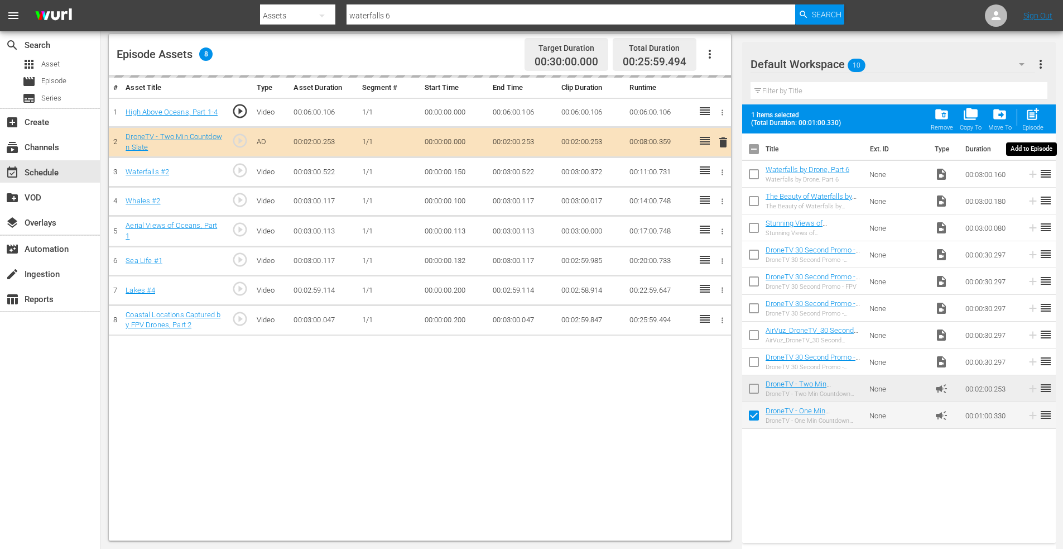
click at [1036, 109] on span "post_add" at bounding box center [1032, 114] width 15 height 15
checkbox input "false"
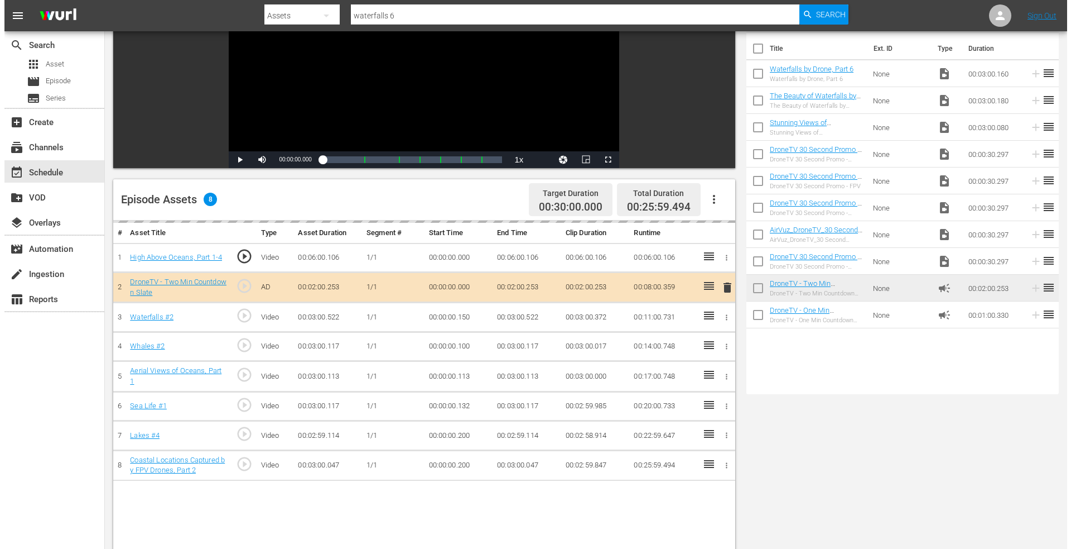
scroll to position [0, 0]
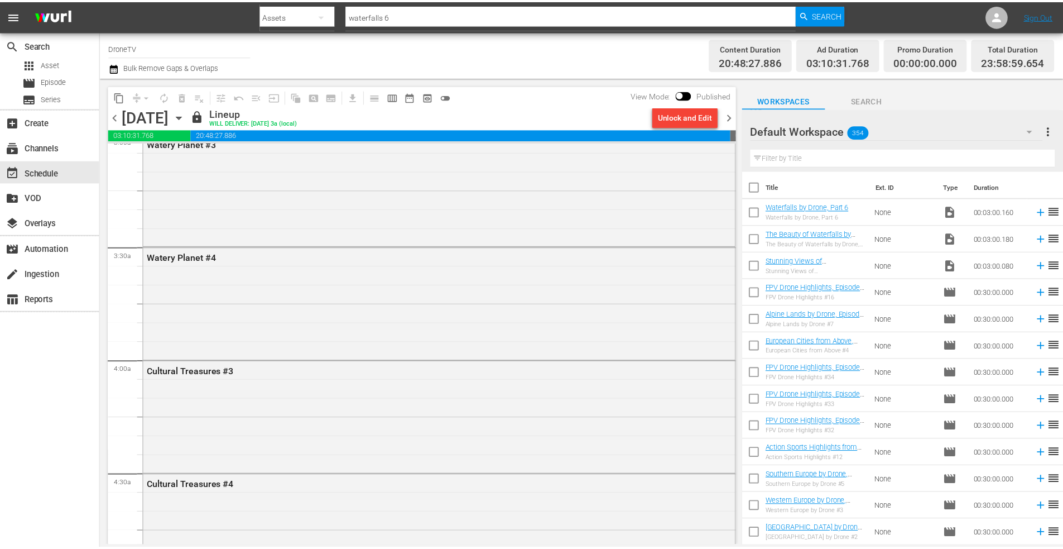
scroll to position [558, 0]
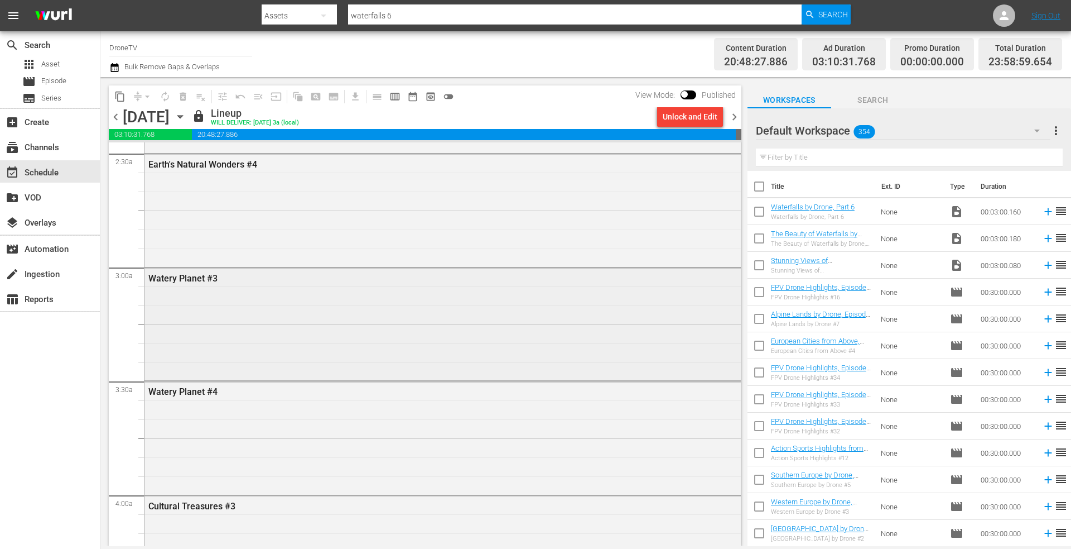
click at [258, 312] on div "Watery Planet #3" at bounding box center [443, 323] width 597 height 110
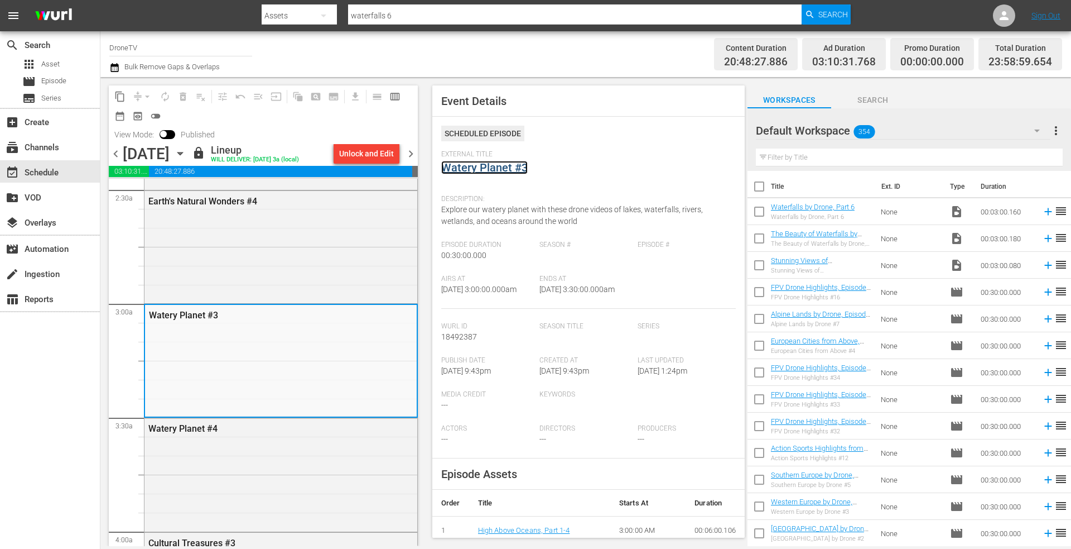
click at [489, 169] on link "Watery Planet #3" at bounding box center [484, 167] width 86 height 13
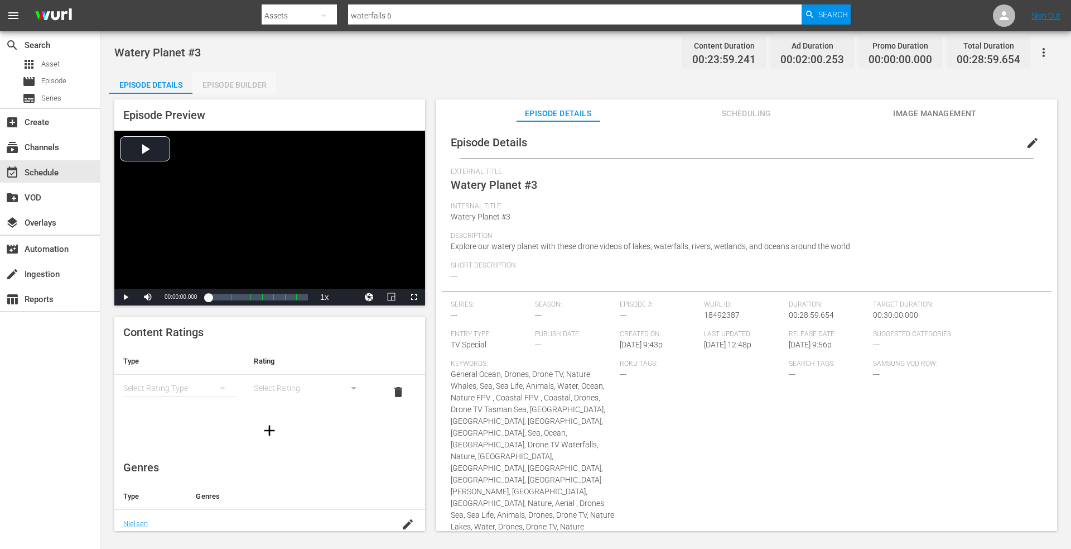
click at [250, 84] on div "Episode Builder" at bounding box center [235, 84] width 84 height 27
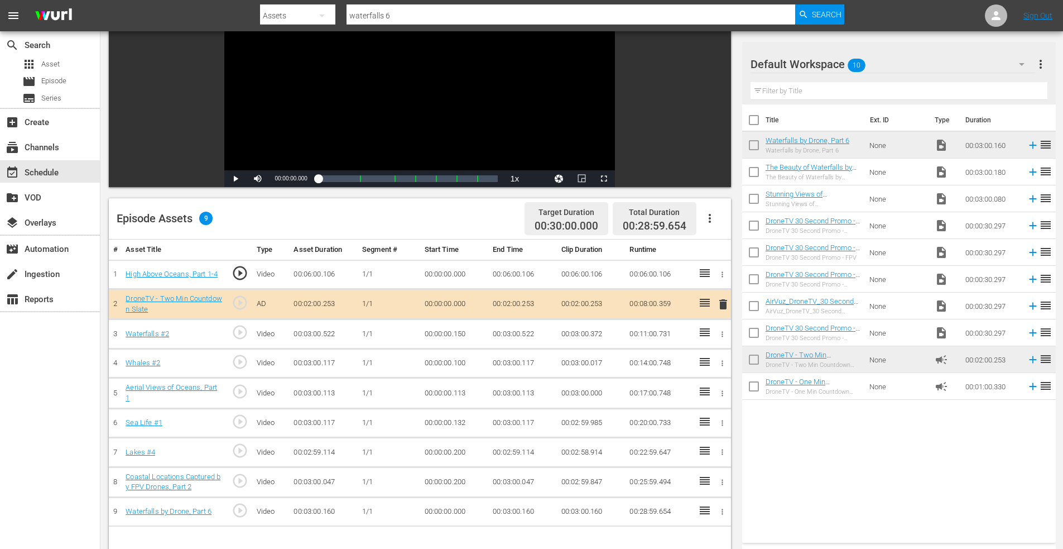
scroll to position [279, 0]
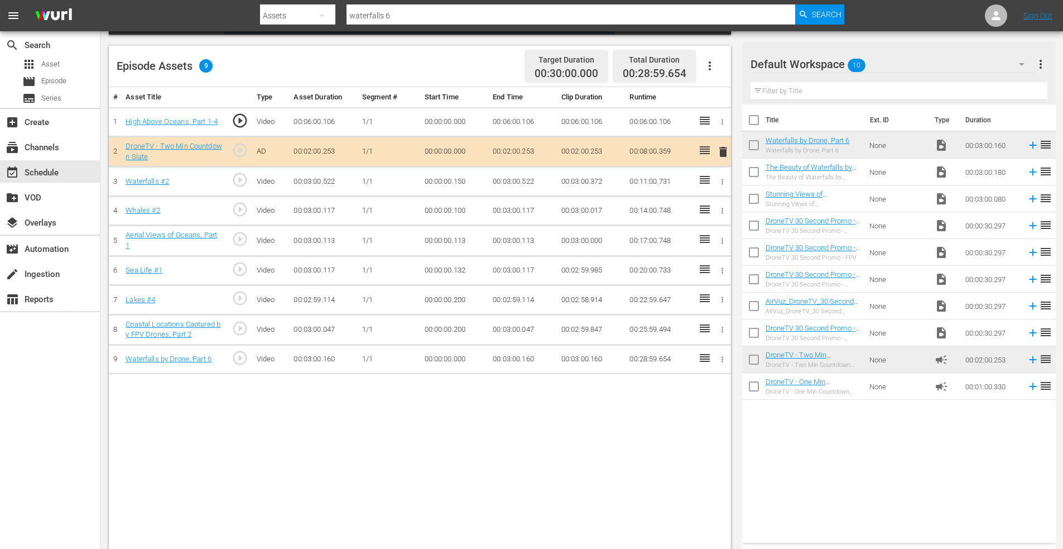
click at [756, 389] on input "checkbox" at bounding box center [753, 388] width 23 height 23
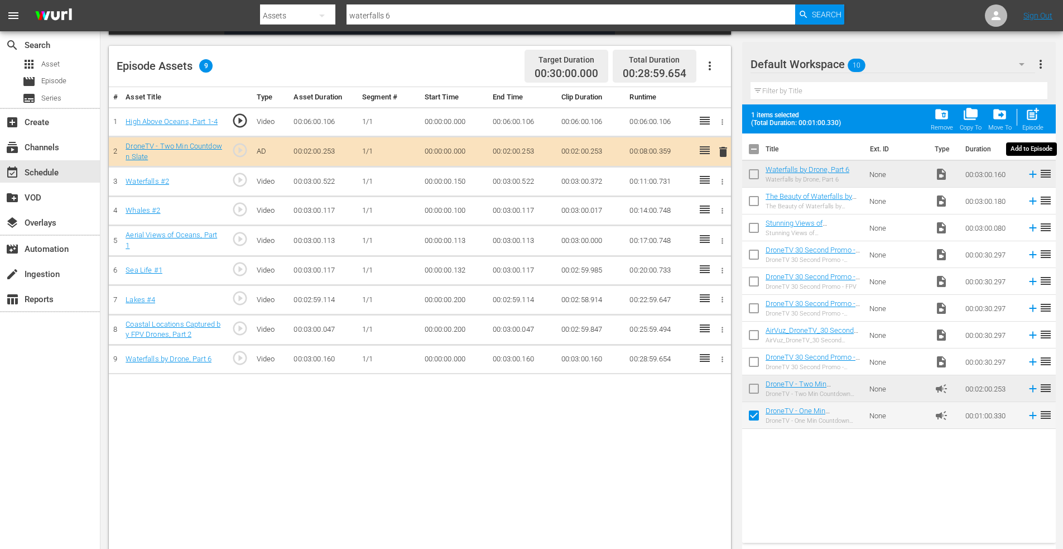
click at [1038, 110] on span "post_add" at bounding box center [1032, 114] width 15 height 15
checkbox input "false"
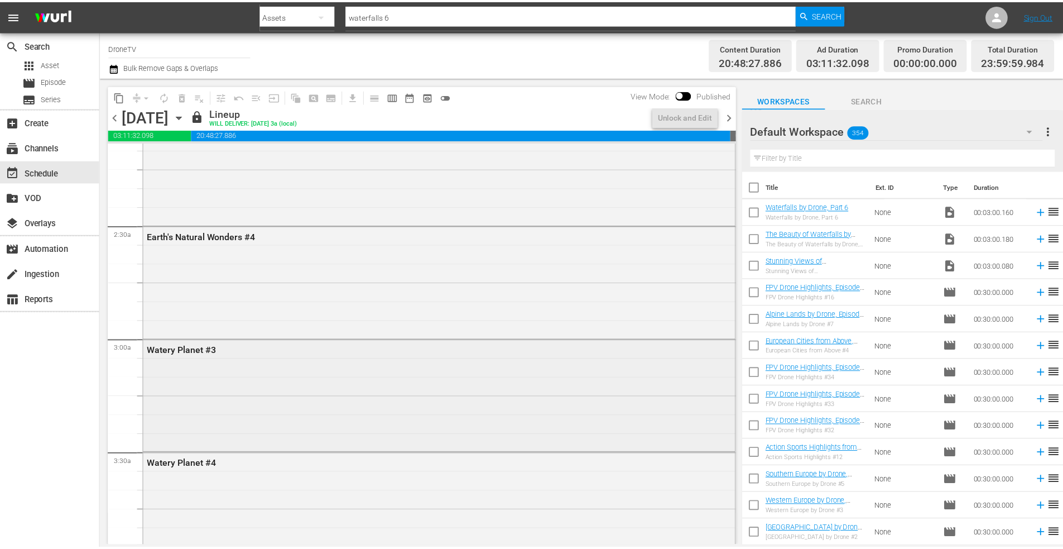
scroll to position [670, 0]
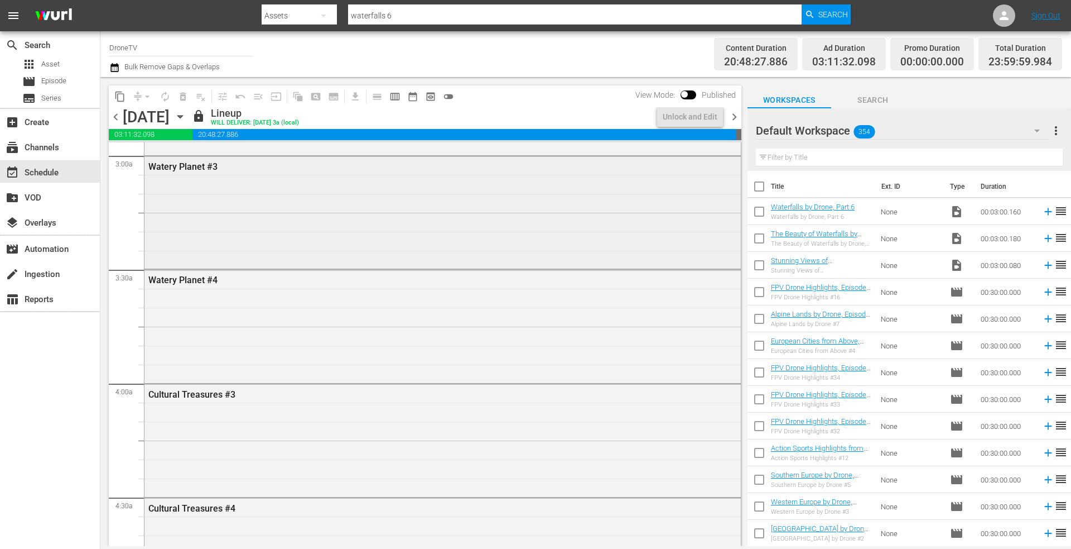
click at [253, 233] on div "Watery Planet #3" at bounding box center [443, 211] width 597 height 110
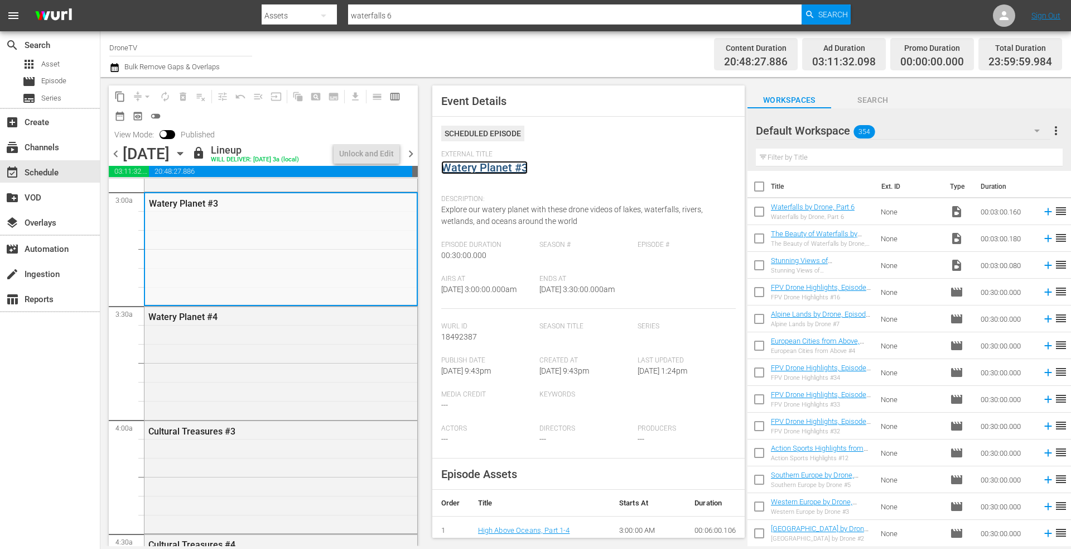
click at [506, 171] on link "Watery Planet #3" at bounding box center [484, 167] width 86 height 13
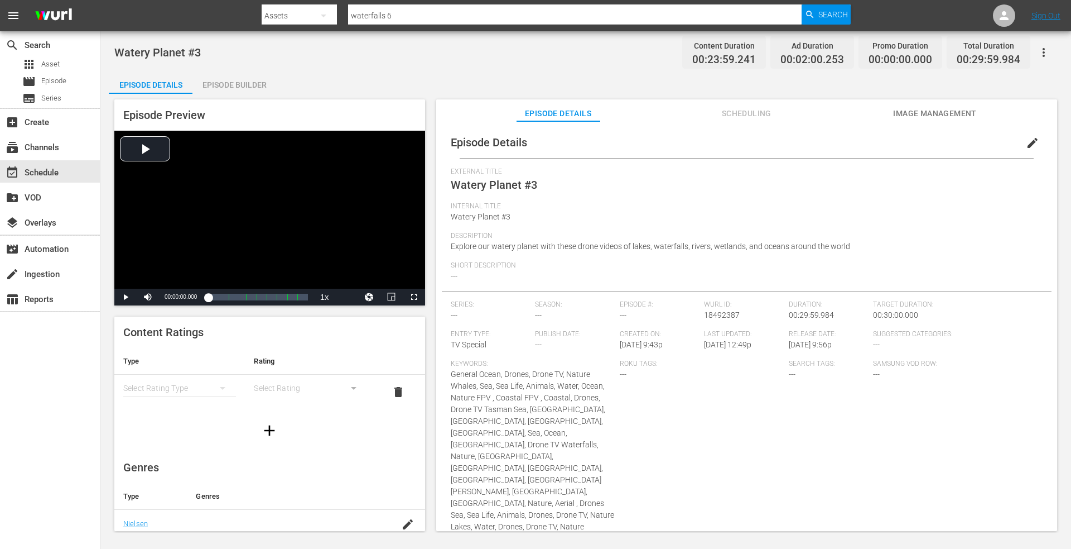
click at [233, 86] on div "Episode Builder" at bounding box center [235, 84] width 84 height 27
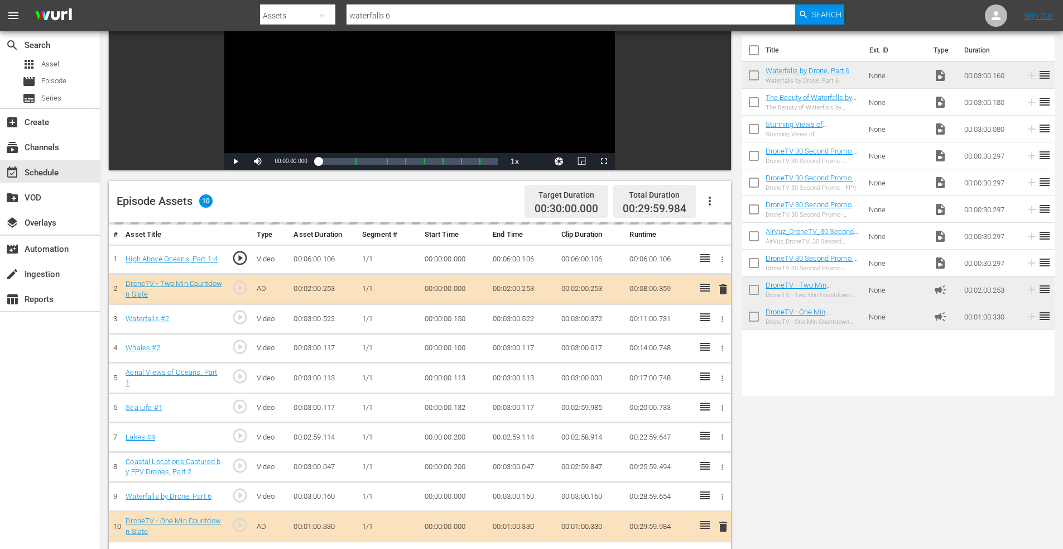
scroll to position [279, 0]
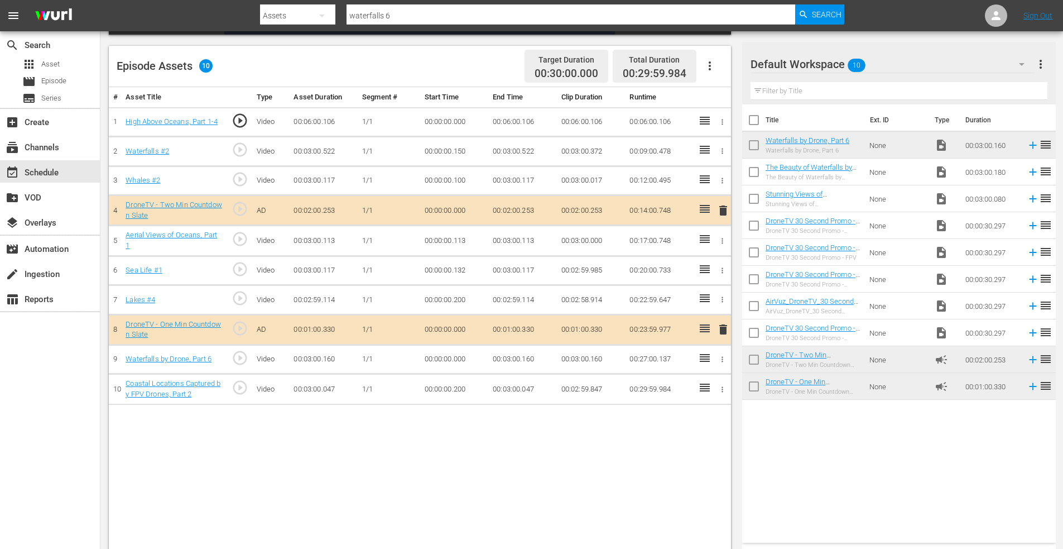
click at [725, 150] on icon "button" at bounding box center [722, 151] width 8 height 8
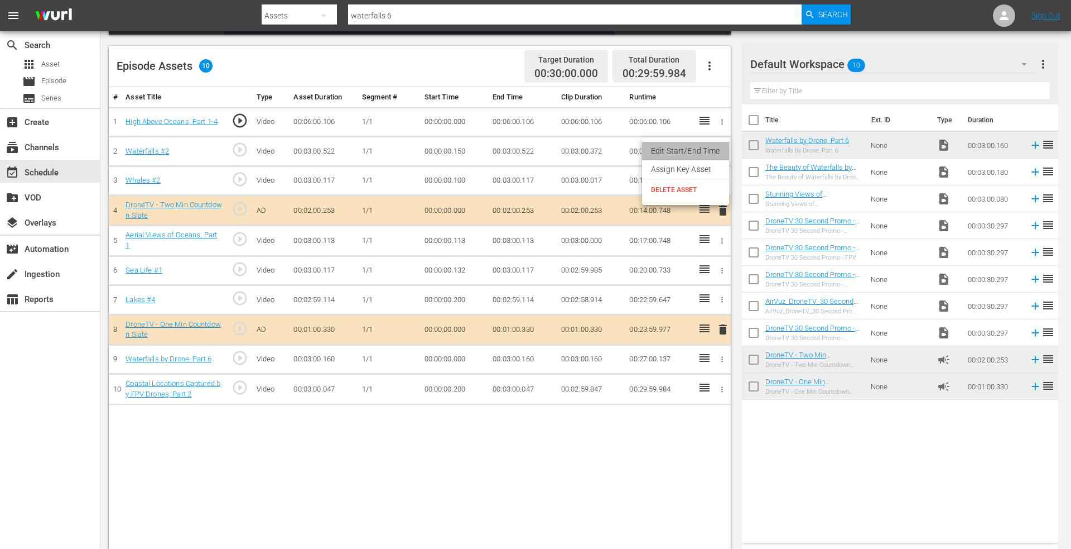
click at [701, 156] on li "Edit Start/End Time" at bounding box center [685, 151] width 87 height 18
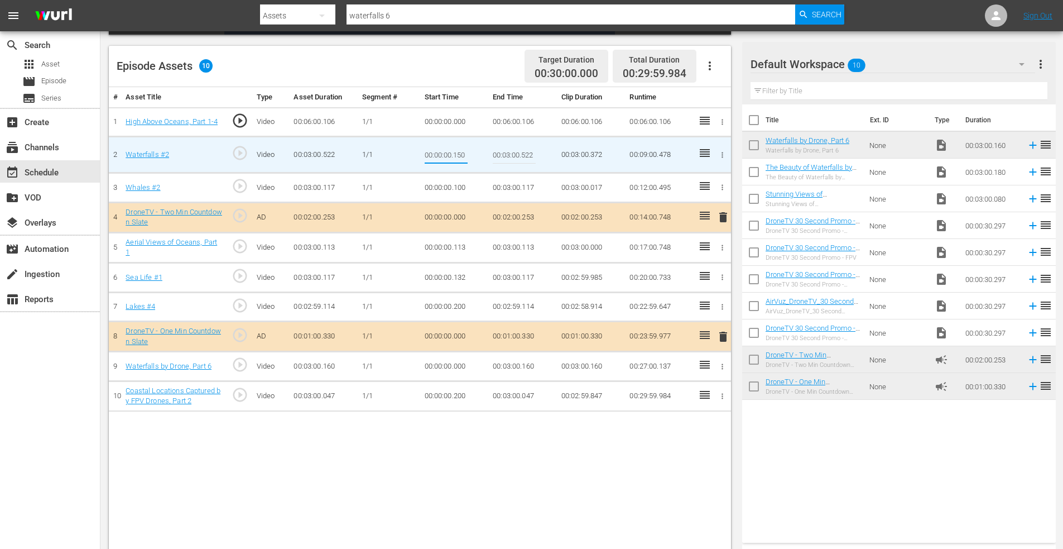
drag, startPoint x: 455, startPoint y: 156, endPoint x: 494, endPoint y: 153, distance: 39.1
click at [494, 153] on tr "2 Waterfalls #2 play_circle_outline Video 00:03:00.522 [DATE] 00:00:00.150 00:0…" at bounding box center [420, 155] width 622 height 36
drag, startPoint x: 454, startPoint y: 156, endPoint x: 470, endPoint y: 152, distance: 16.0
click at [470, 152] on td "00:00:00.000" at bounding box center [454, 155] width 69 height 36
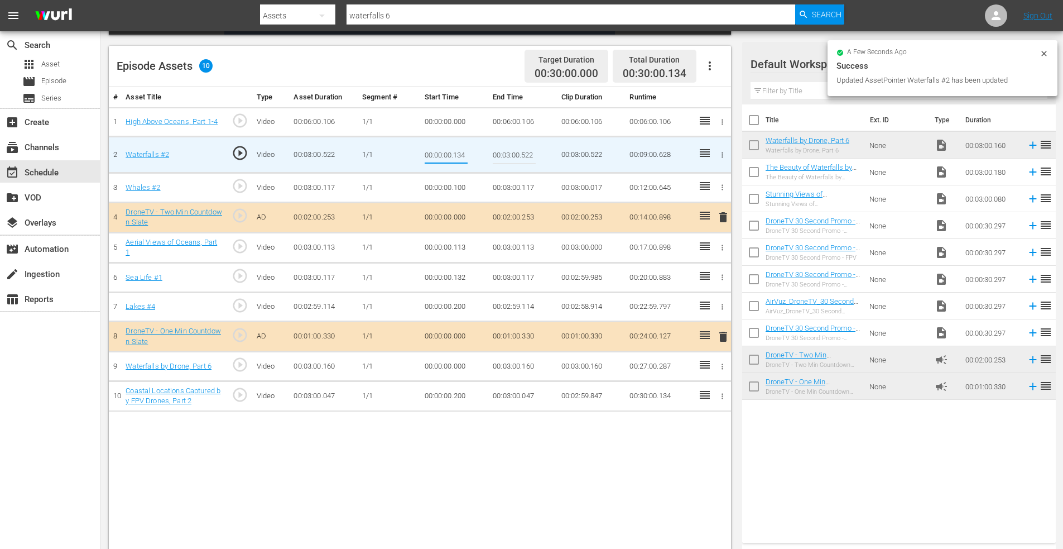
type input "00:00:00.134"
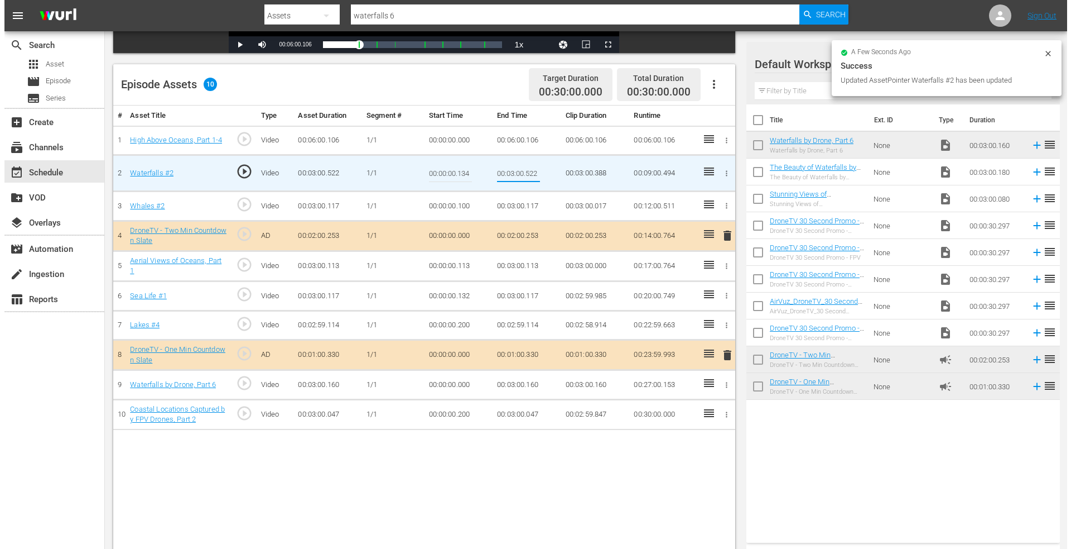
scroll to position [0, 0]
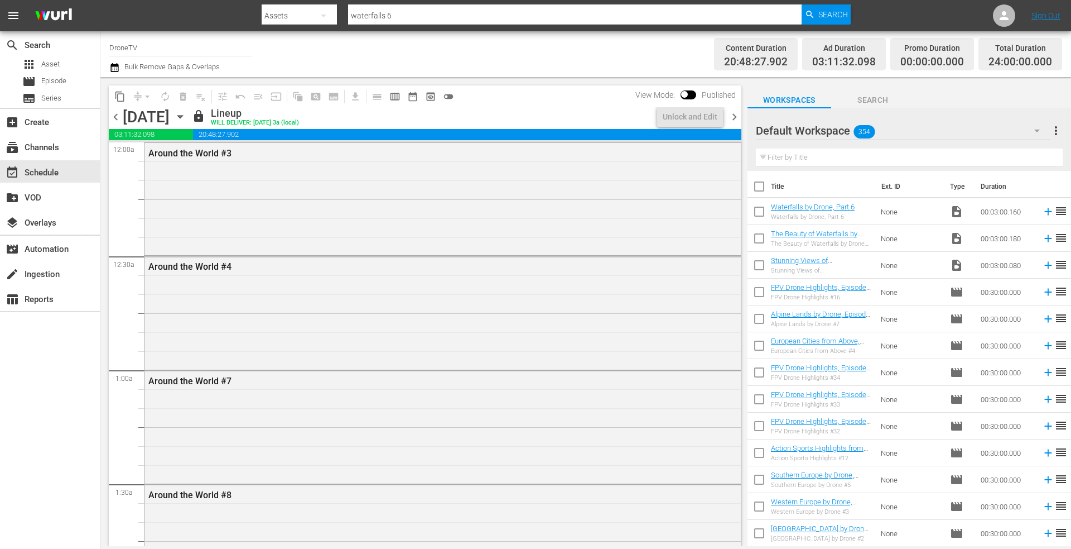
click at [186, 116] on icon "button" at bounding box center [180, 116] width 12 height 12
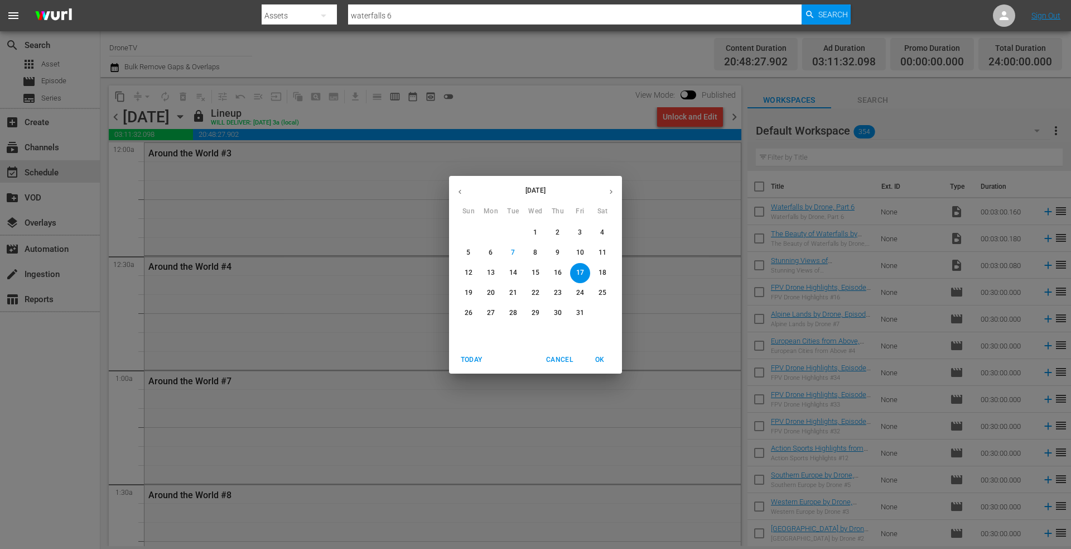
click at [603, 270] on p "18" at bounding box center [603, 272] width 8 height 9
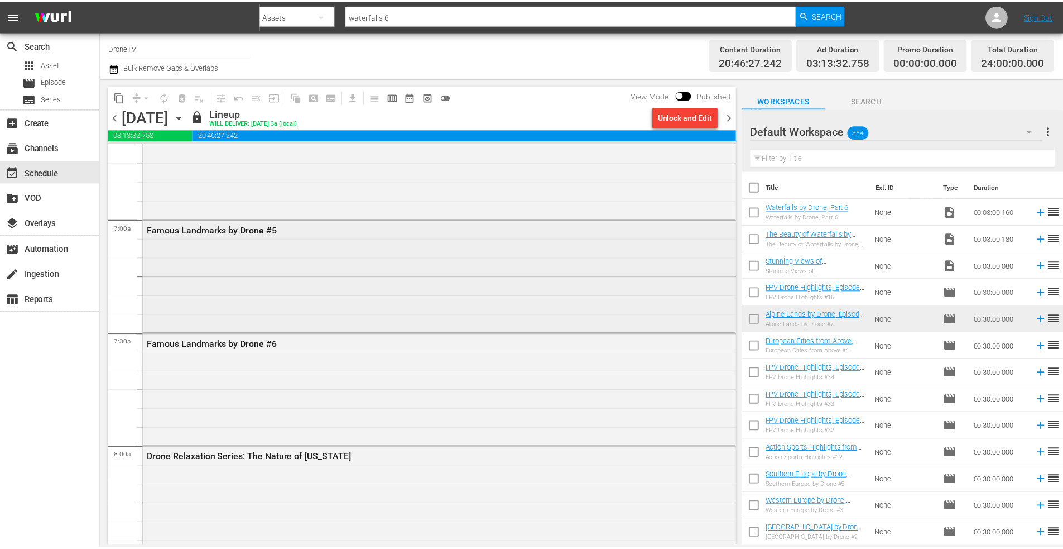
scroll to position [1507, 0]
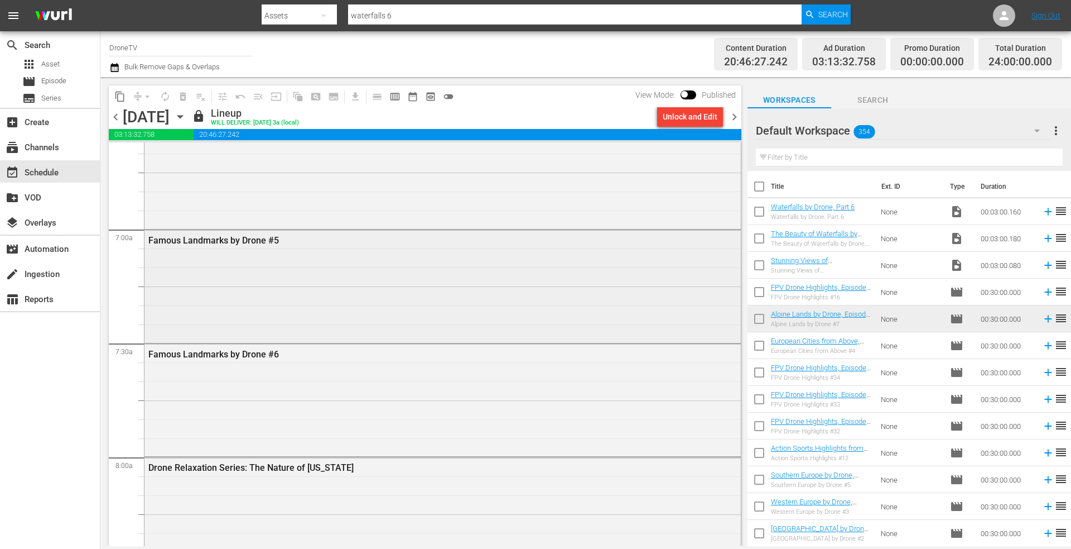
click at [291, 248] on div "Famous Landmarks by Drone #5" at bounding box center [443, 240] width 597 height 20
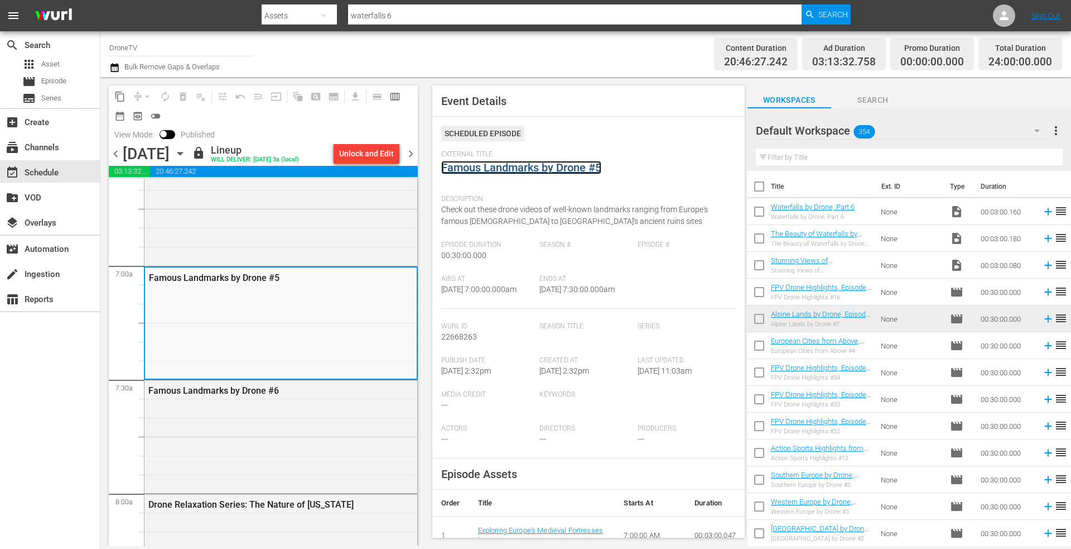
click at [522, 164] on link "Famous Landmarks by Drone #5" at bounding box center [521, 167] width 160 height 13
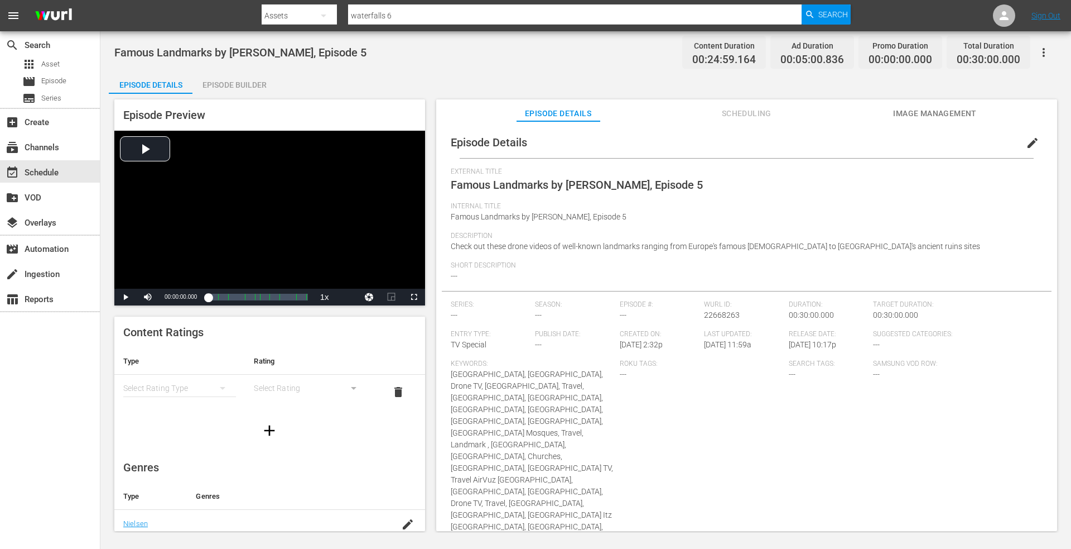
click at [231, 86] on div "Episode Builder" at bounding box center [235, 84] width 84 height 27
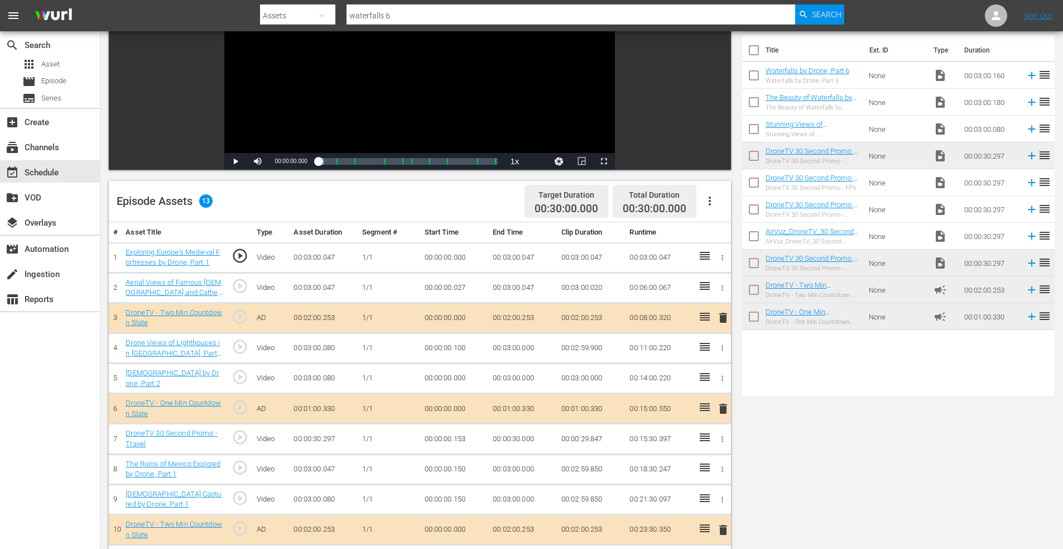
scroll to position [291, 0]
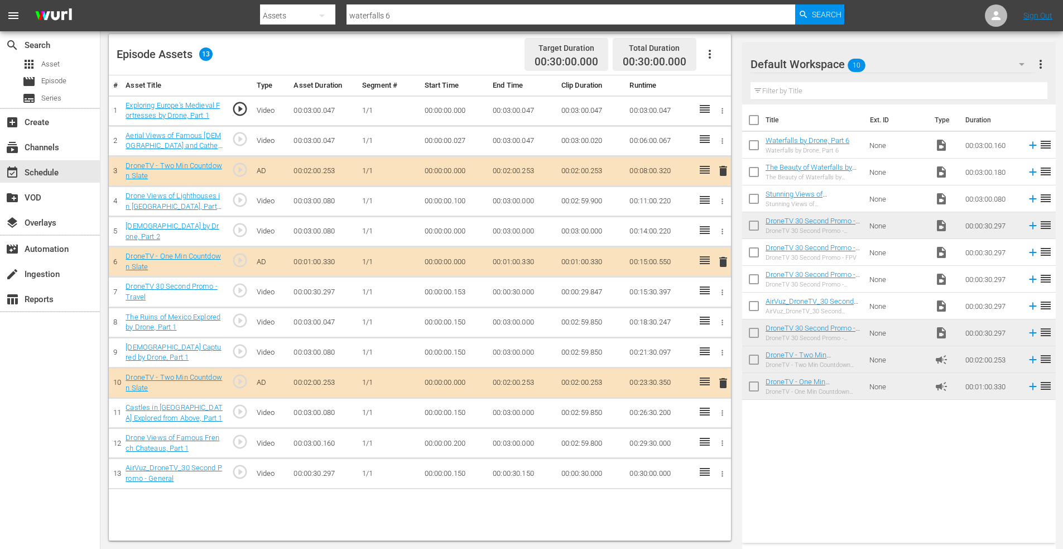
click at [727, 382] on span "delete" at bounding box center [723, 382] width 13 height 13
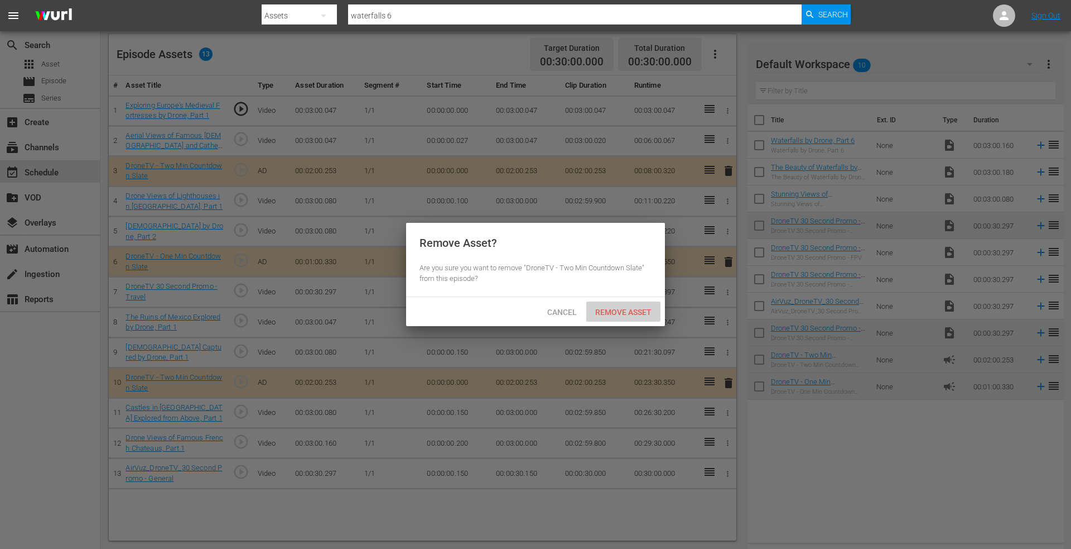
click at [623, 310] on span "Remove Asset" at bounding box center [623, 311] width 74 height 9
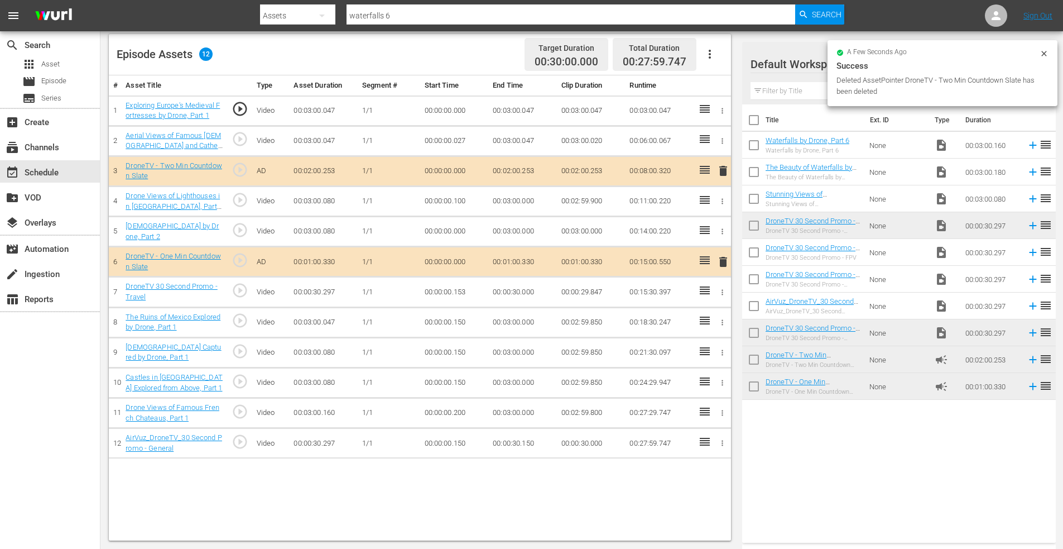
click at [723, 291] on icon "button" at bounding box center [723, 292] width 2 height 6
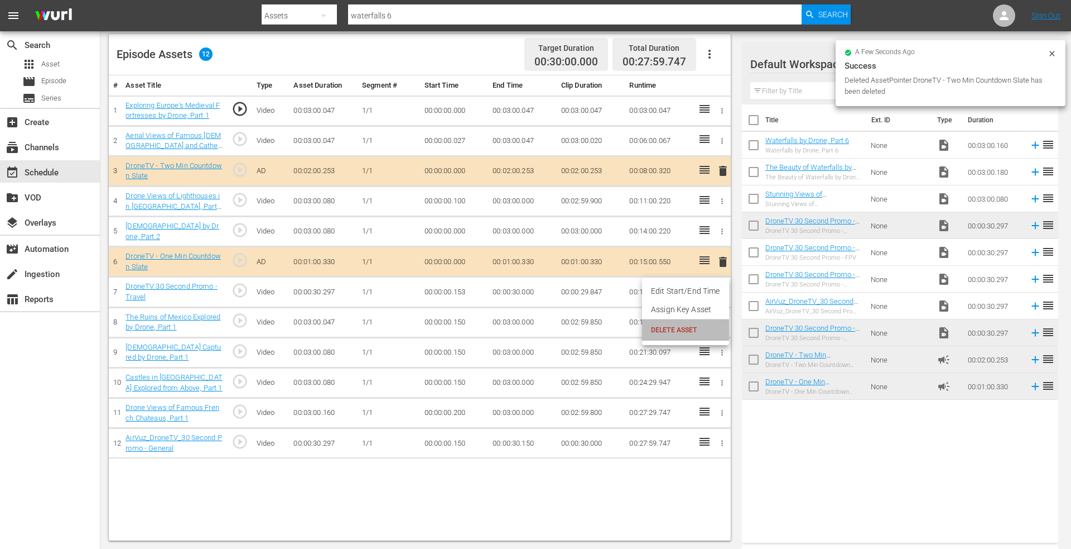
drag, startPoint x: 685, startPoint y: 333, endPoint x: 675, endPoint y: 323, distance: 14.2
click at [685, 332] on span "DELETE ASSET" at bounding box center [685, 330] width 69 height 10
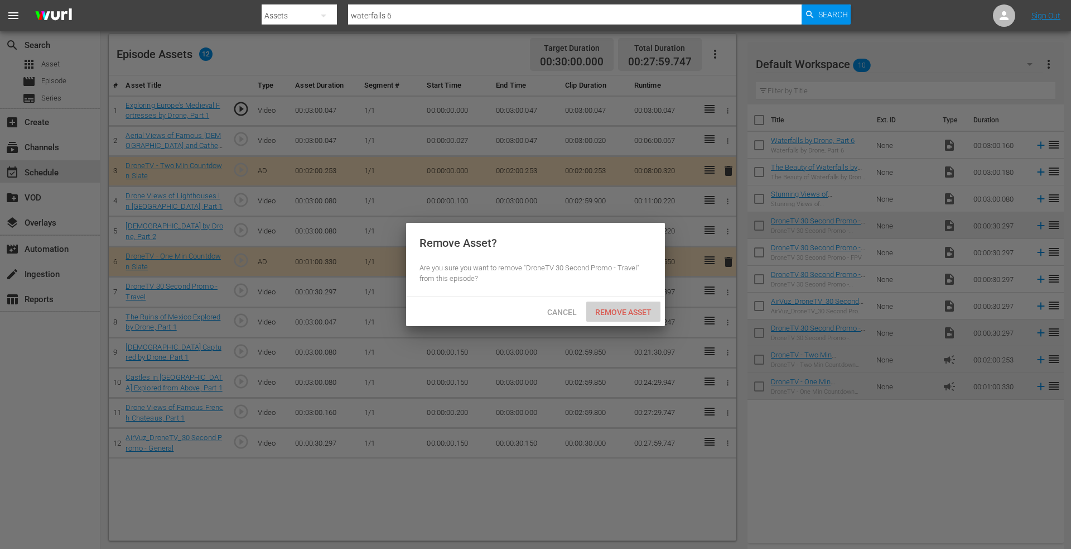
click at [628, 310] on span "Remove Asset" at bounding box center [623, 311] width 74 height 9
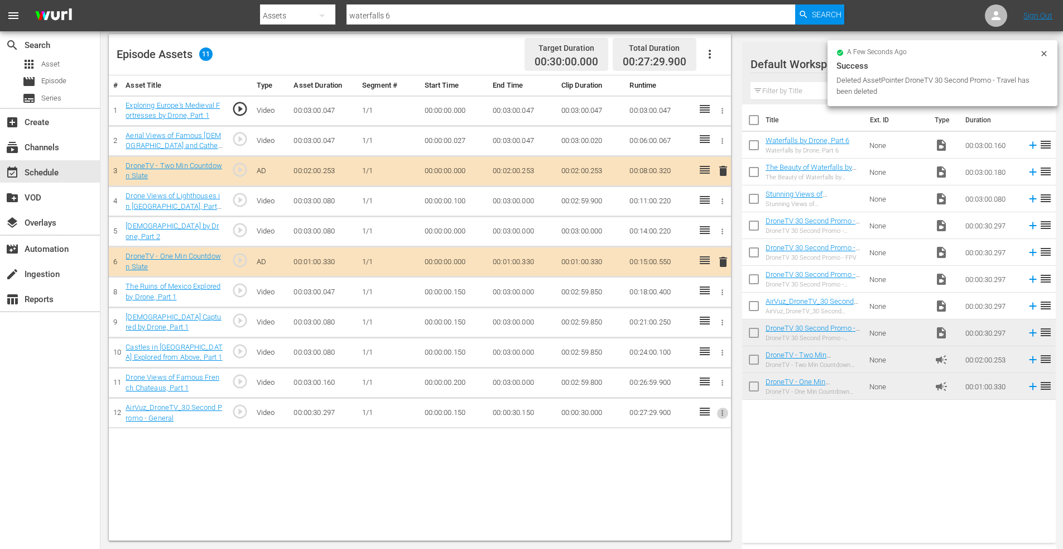
click at [717, 412] on button "button" at bounding box center [723, 413] width 12 height 12
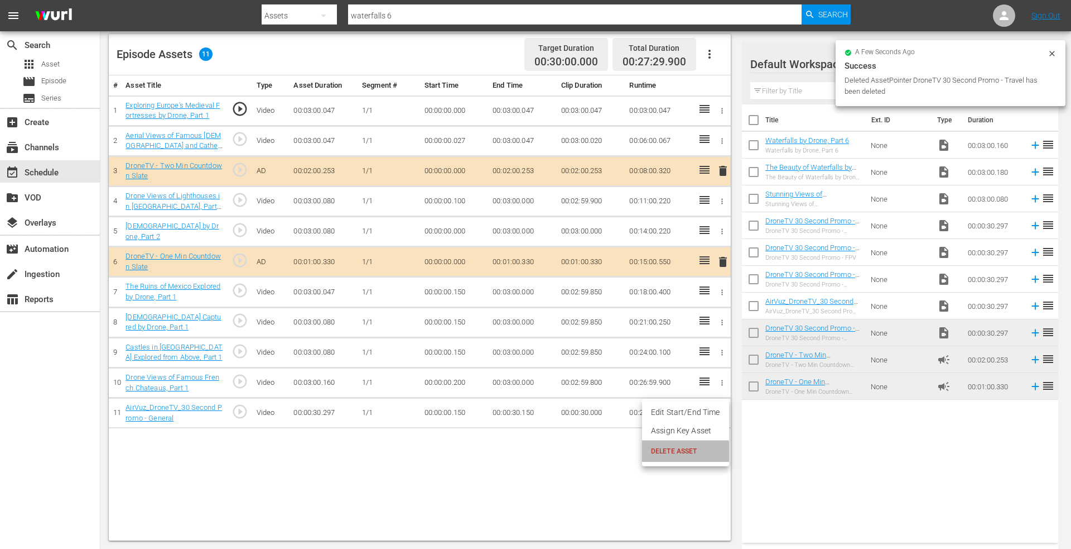
click at [680, 456] on li "DELETE ASSET" at bounding box center [685, 450] width 87 height 21
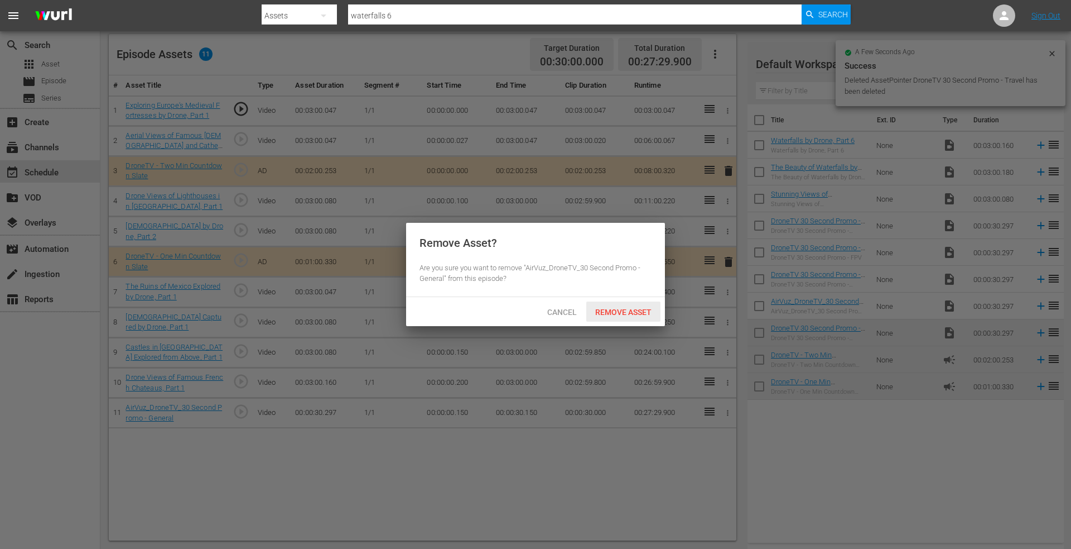
click at [613, 306] on div "Remove Asset" at bounding box center [623, 311] width 74 height 21
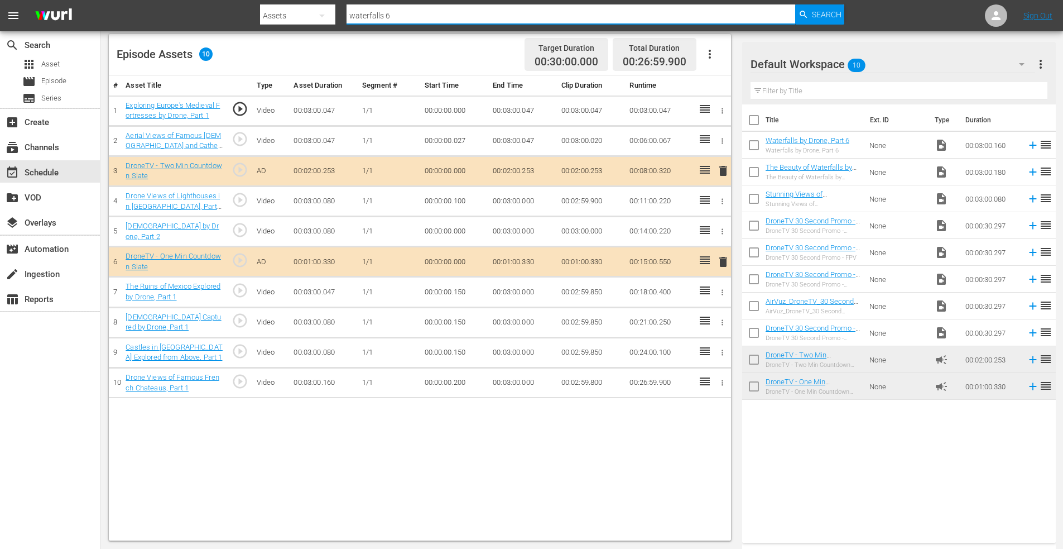
drag, startPoint x: 384, startPoint y: 13, endPoint x: 239, endPoint y: 15, distance: 145.1
click at [238, 12] on nav "menu Search By Assets Search ID, Title, Description, Keywords, or Category wate…" at bounding box center [531, 15] width 1063 height 31
type input "cathedrals 2"
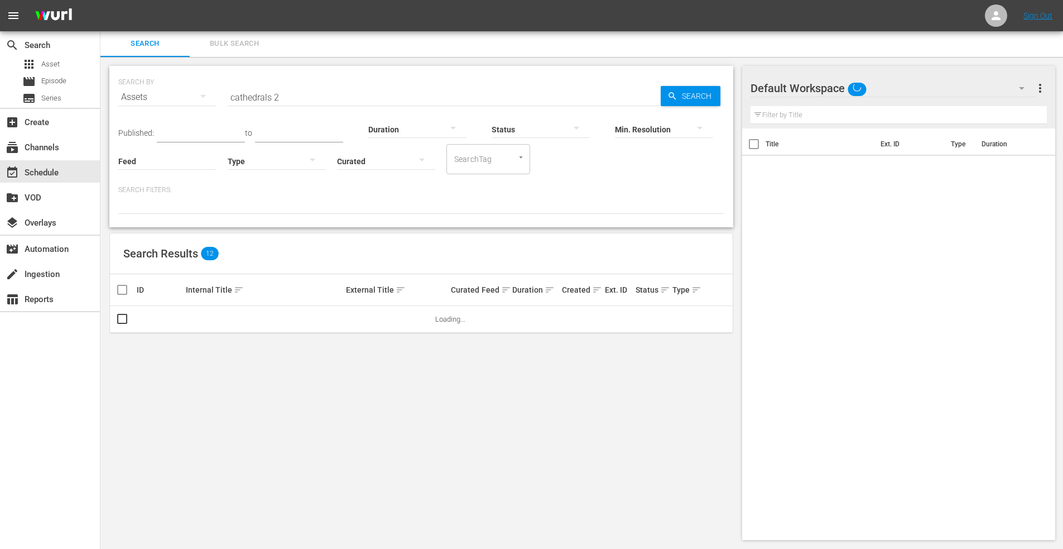
scroll to position [1, 0]
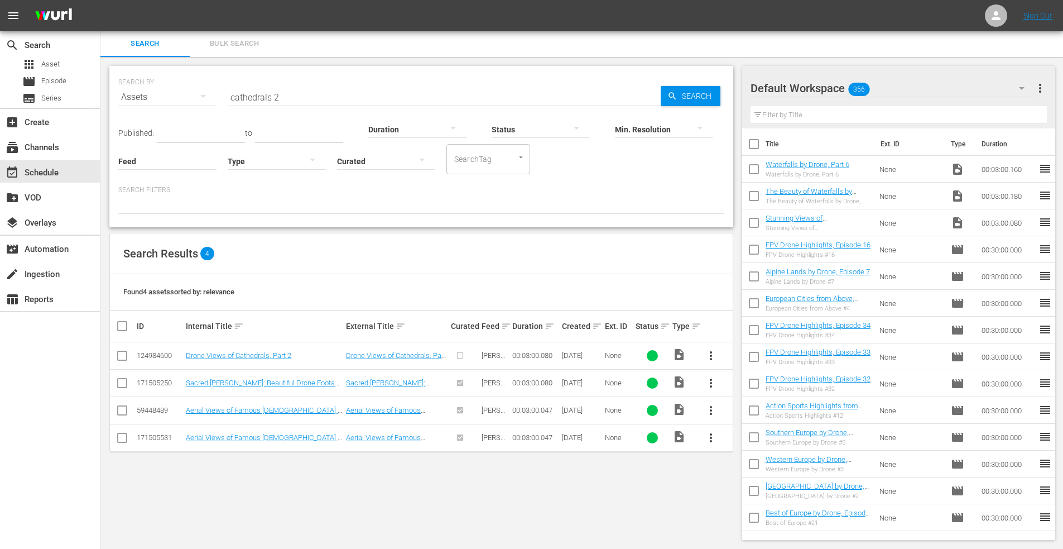
click at [123, 383] on input "checkbox" at bounding box center [122, 384] width 13 height 13
checkbox input "true"
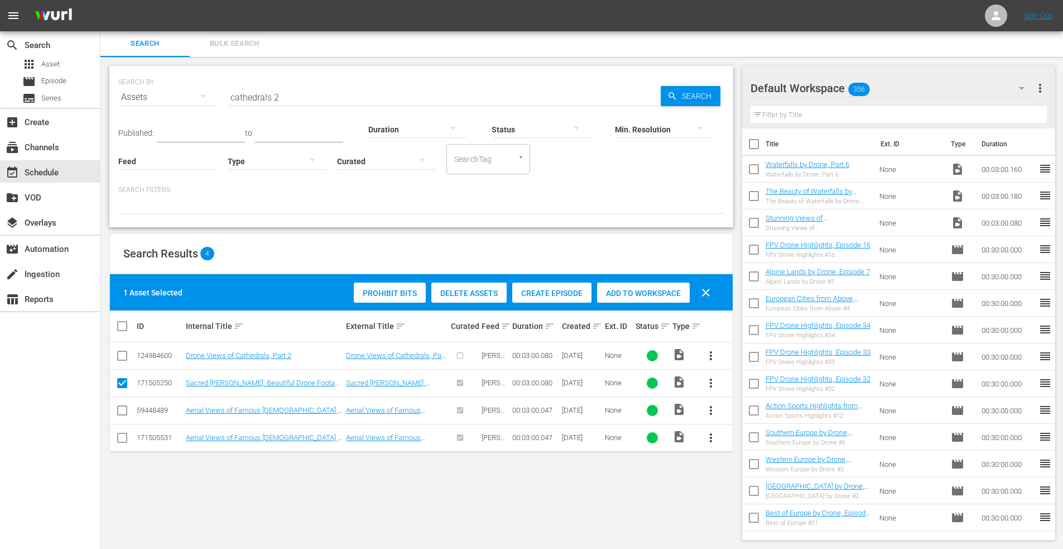
drag, startPoint x: 649, startPoint y: 292, endPoint x: 643, endPoint y: 288, distance: 7.6
click at [648, 291] on span "Add to Workspace" at bounding box center [643, 293] width 93 height 9
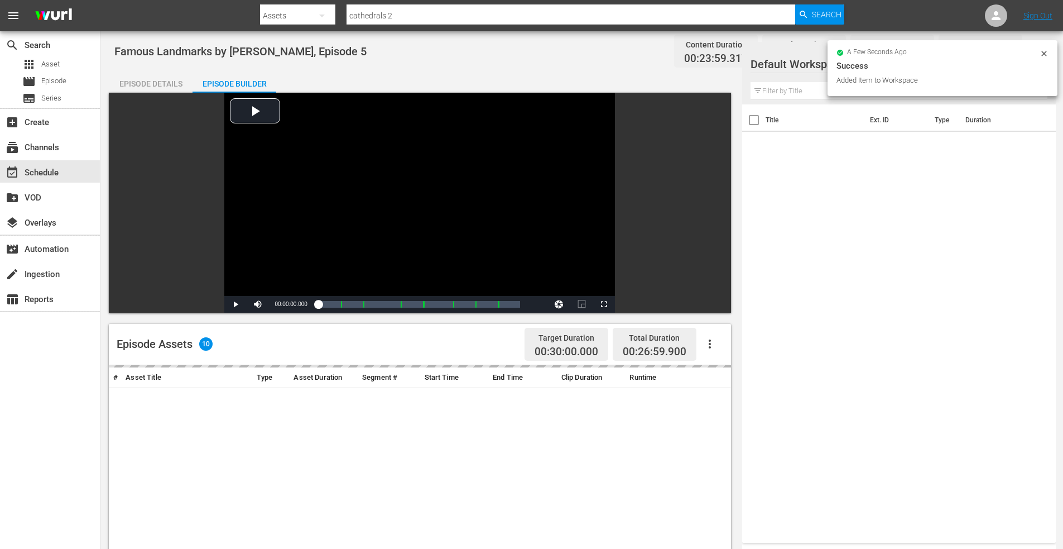
scroll to position [291, 0]
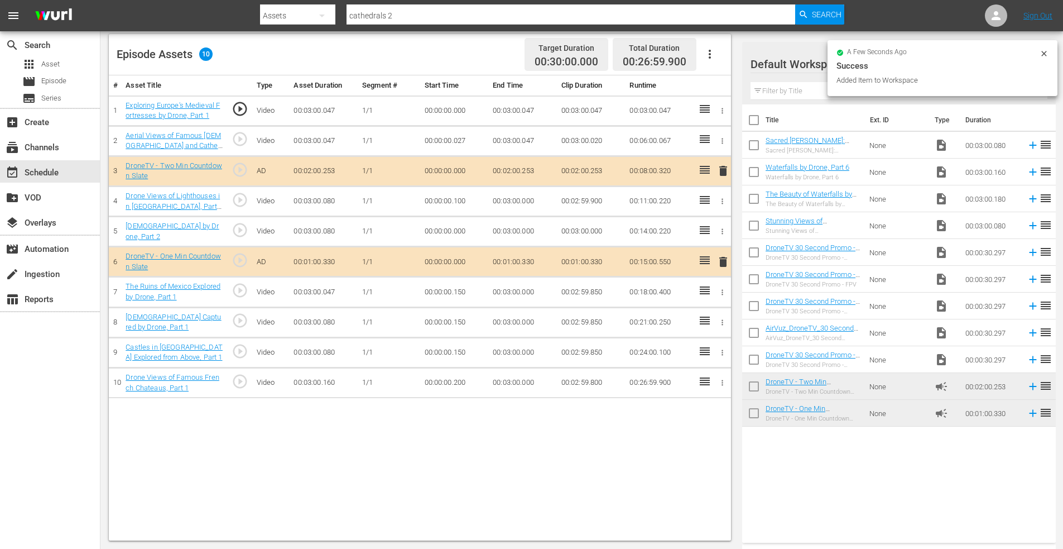
click at [759, 142] on input "checkbox" at bounding box center [753, 147] width 23 height 23
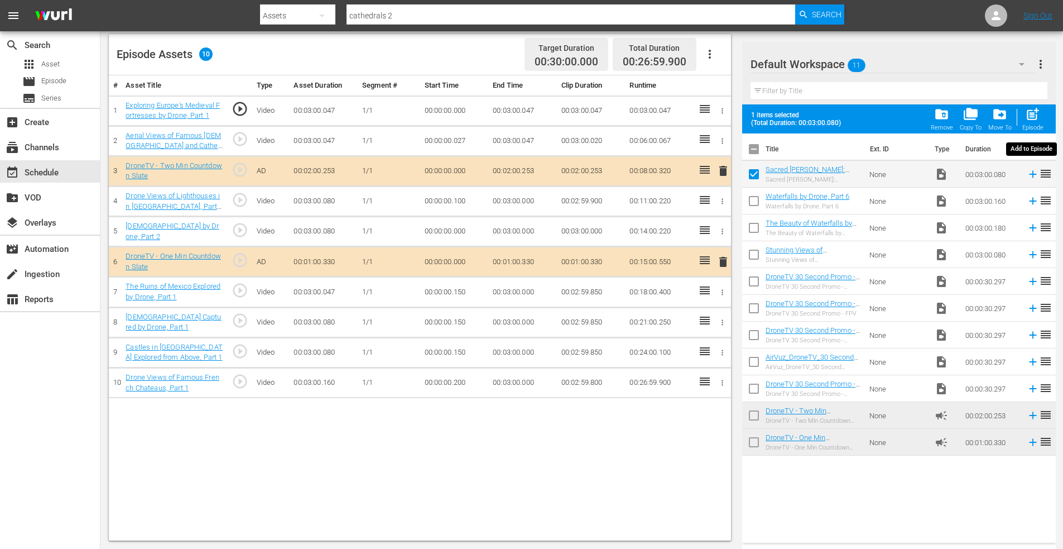
drag, startPoint x: 1038, startPoint y: 109, endPoint x: 867, endPoint y: 162, distance: 178.8
click at [1036, 109] on span "post_add" at bounding box center [1032, 114] width 15 height 15
checkbox input "false"
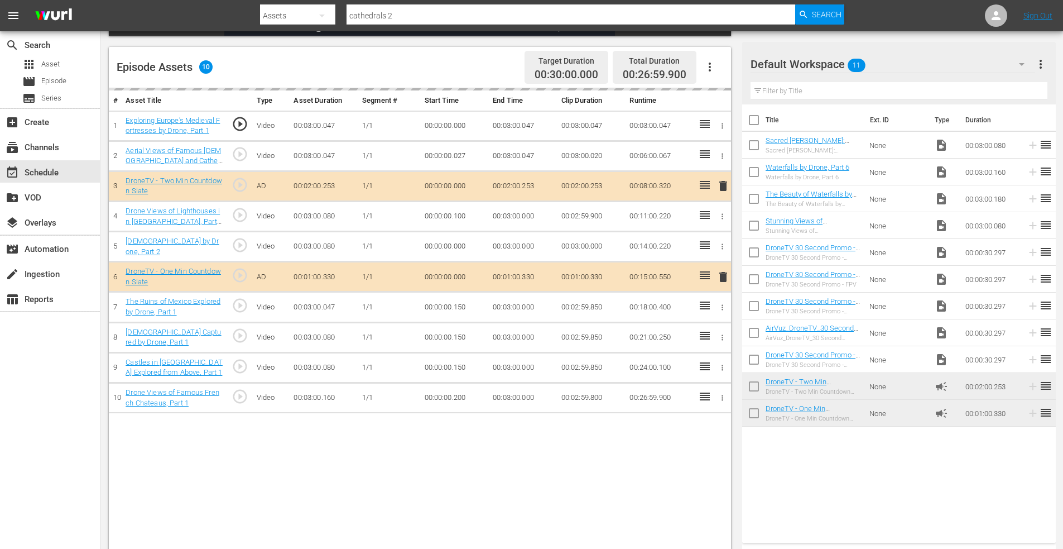
scroll to position [279, 0]
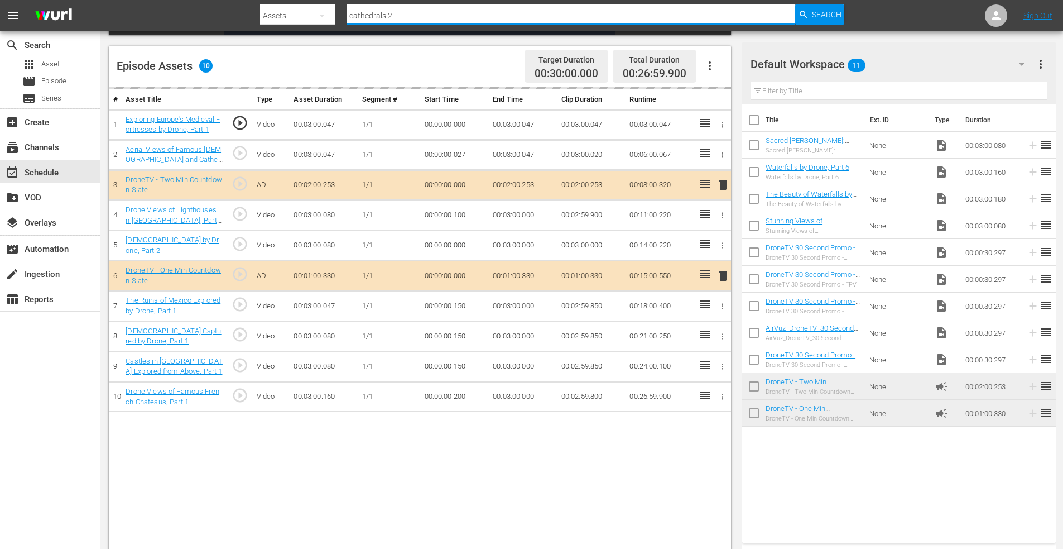
drag, startPoint x: 319, startPoint y: 8, endPoint x: 280, endPoint y: 5, distance: 39.2
click at [281, 4] on div "Search By Assets Search ID, Title, Description, Keywords, or Category cathedral…" at bounding box center [552, 15] width 585 height 27
type input "lighthouses 4"
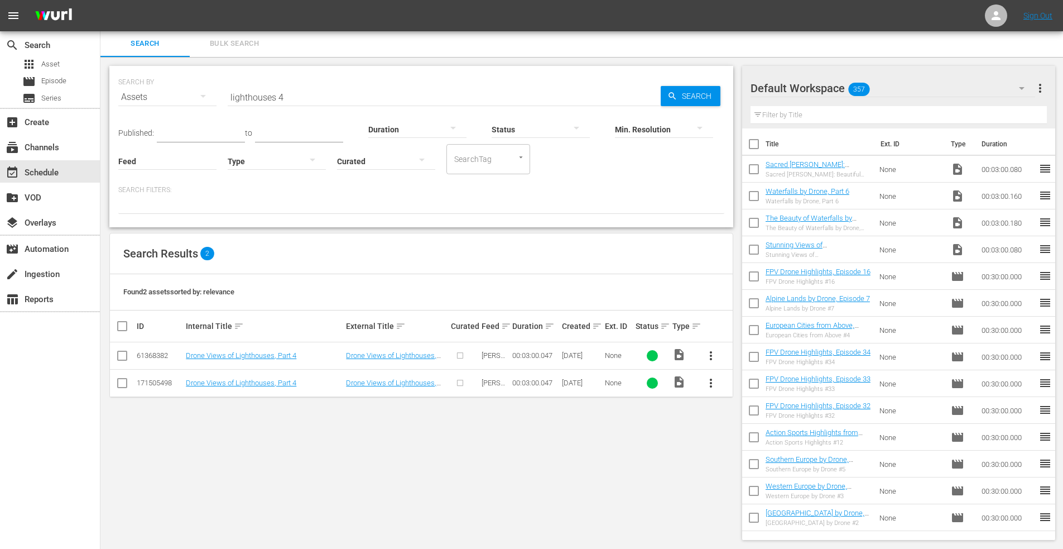
drag, startPoint x: 119, startPoint y: 381, endPoint x: 128, endPoint y: 381, distance: 8.9
click at [119, 381] on input "checkbox" at bounding box center [122, 384] width 13 height 13
checkbox input "true"
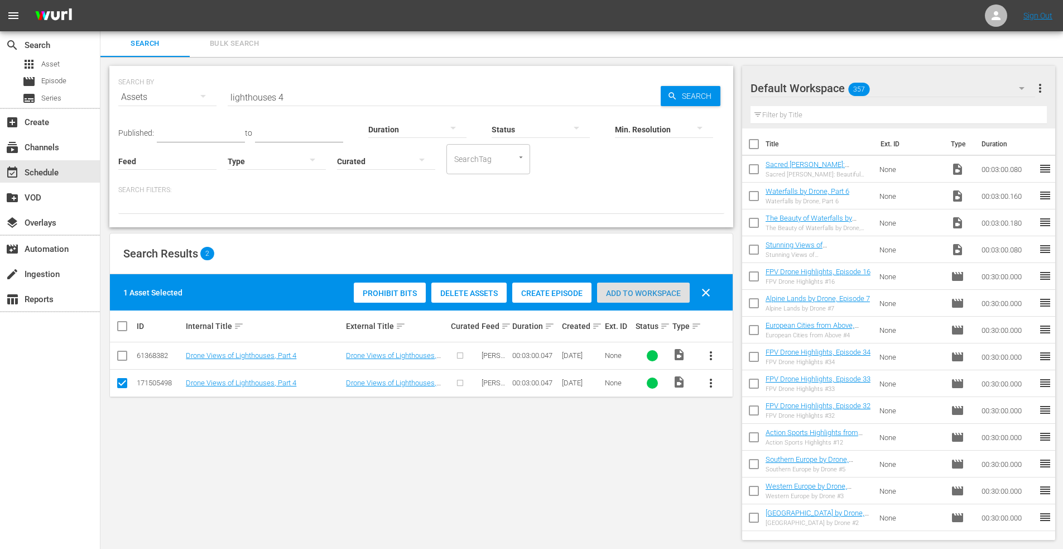
drag, startPoint x: 627, startPoint y: 288, endPoint x: 612, endPoint y: 287, distance: 15.1
click at [627, 289] on span "Add to Workspace" at bounding box center [643, 293] width 93 height 9
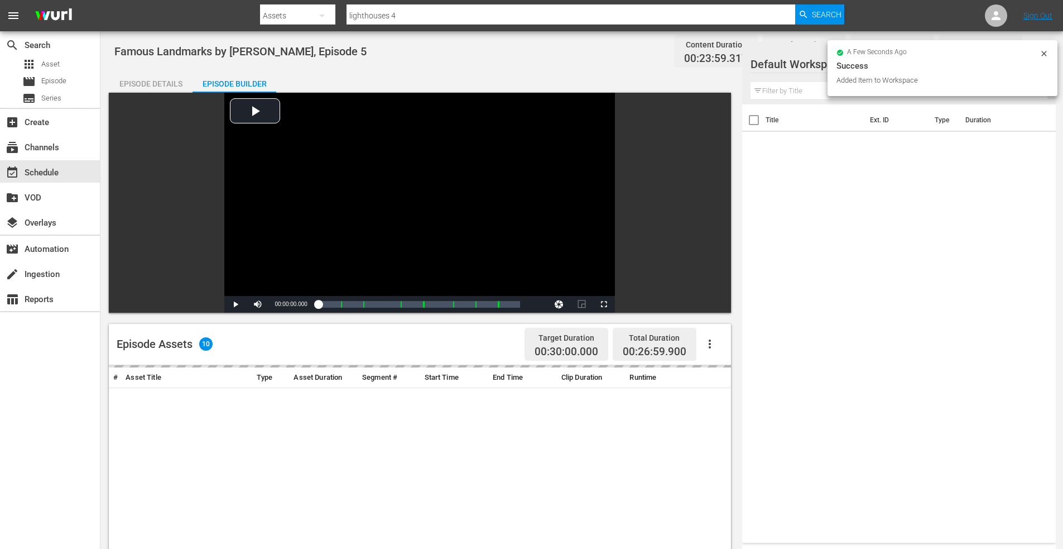
scroll to position [279, 0]
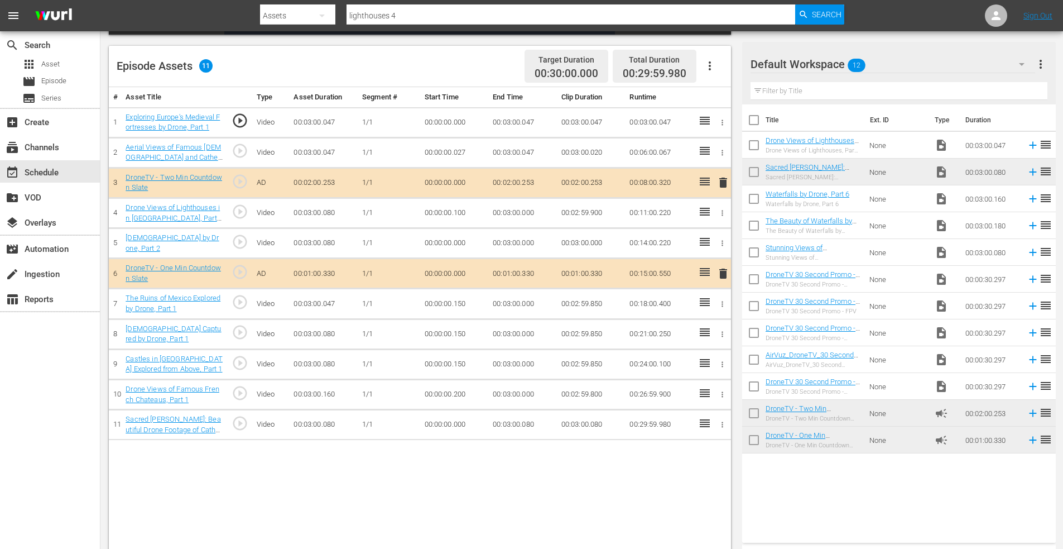
click at [720, 428] on button "button" at bounding box center [723, 425] width 12 height 12
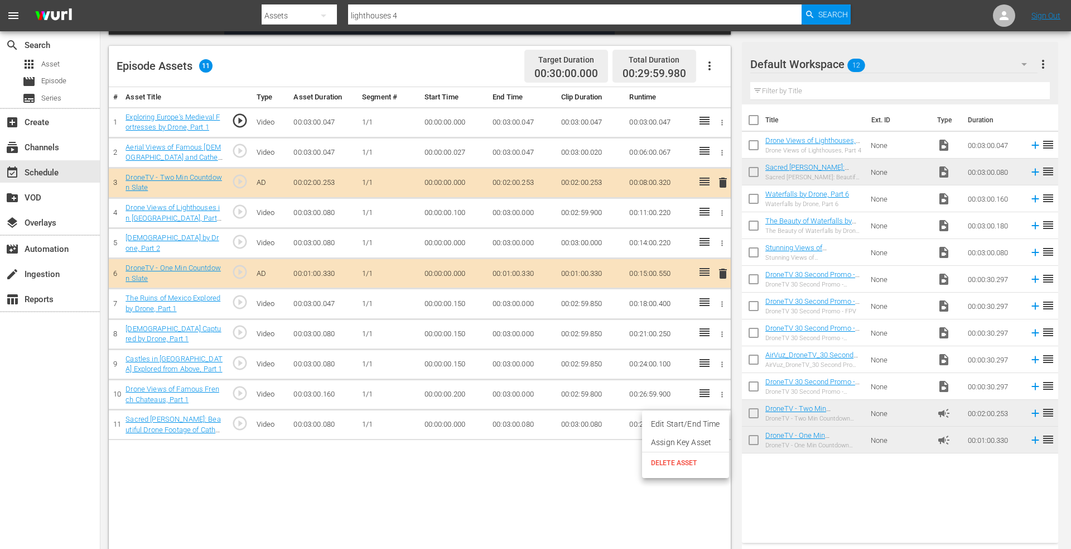
click at [674, 459] on span "DELETE ASSET" at bounding box center [685, 463] width 69 height 10
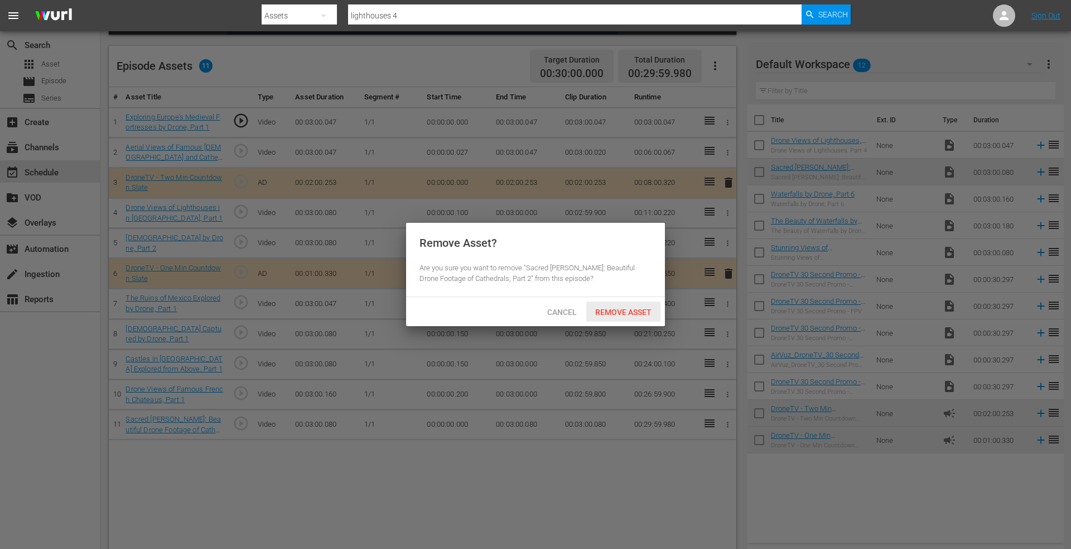
click at [618, 309] on span "Remove Asset" at bounding box center [623, 311] width 74 height 9
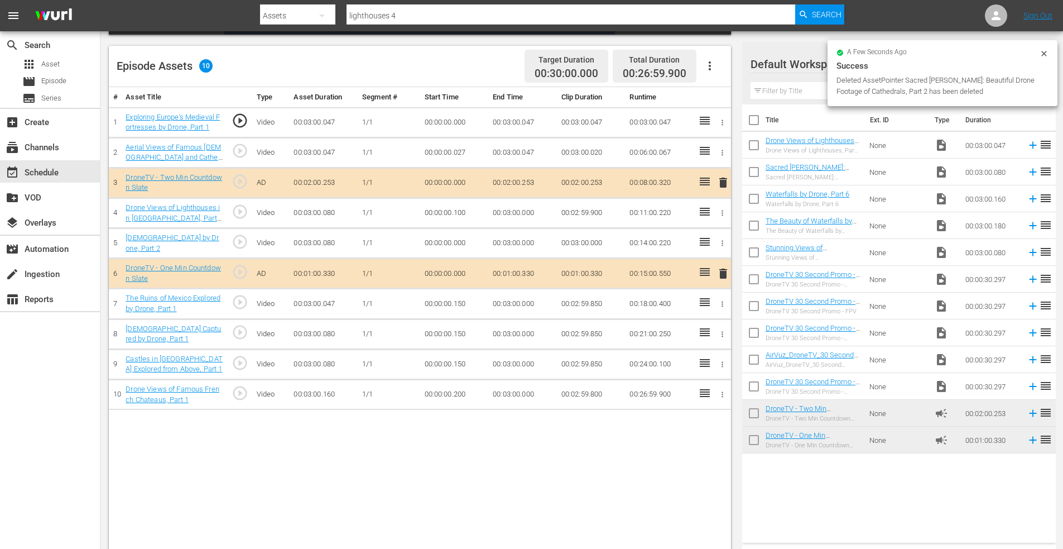
click at [754, 145] on input "checkbox" at bounding box center [753, 147] width 23 height 23
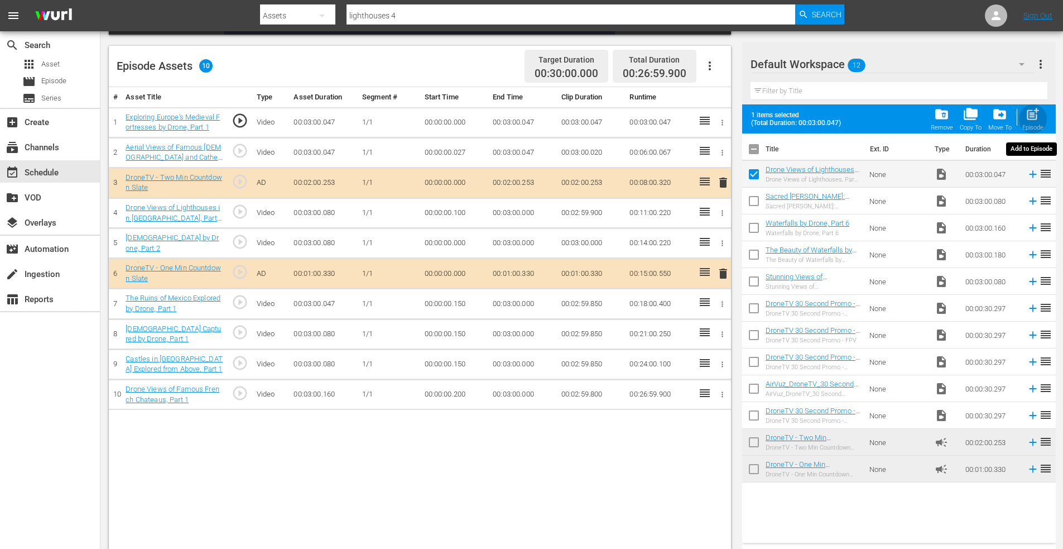
click at [1038, 109] on span "post_add" at bounding box center [1032, 114] width 15 height 15
checkbox input "false"
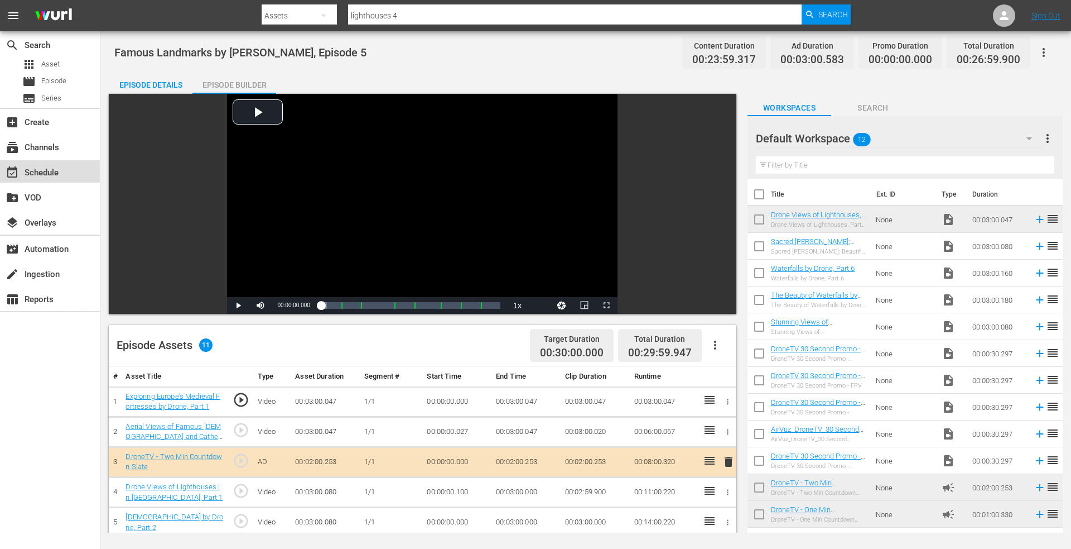
click at [52, 175] on div "event_available Schedule" at bounding box center [31, 171] width 62 height 10
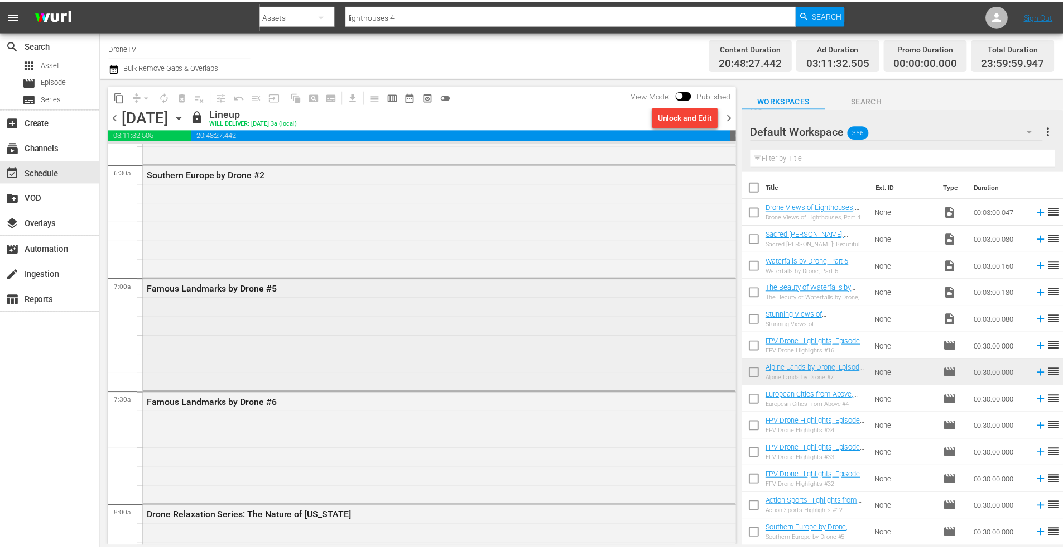
scroll to position [1562, 0]
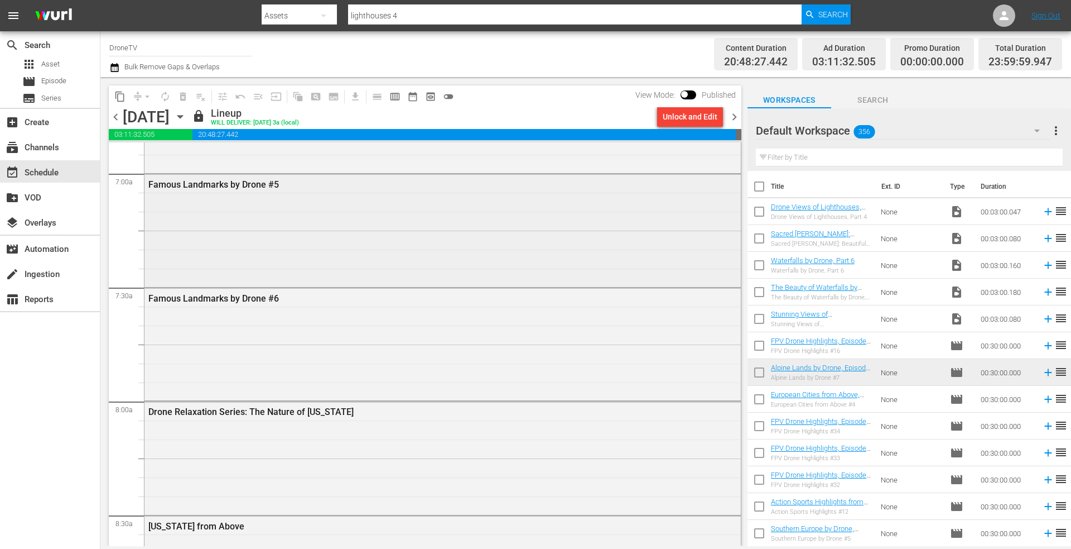
click at [254, 251] on div "Famous Landmarks by Drone #5" at bounding box center [443, 229] width 597 height 110
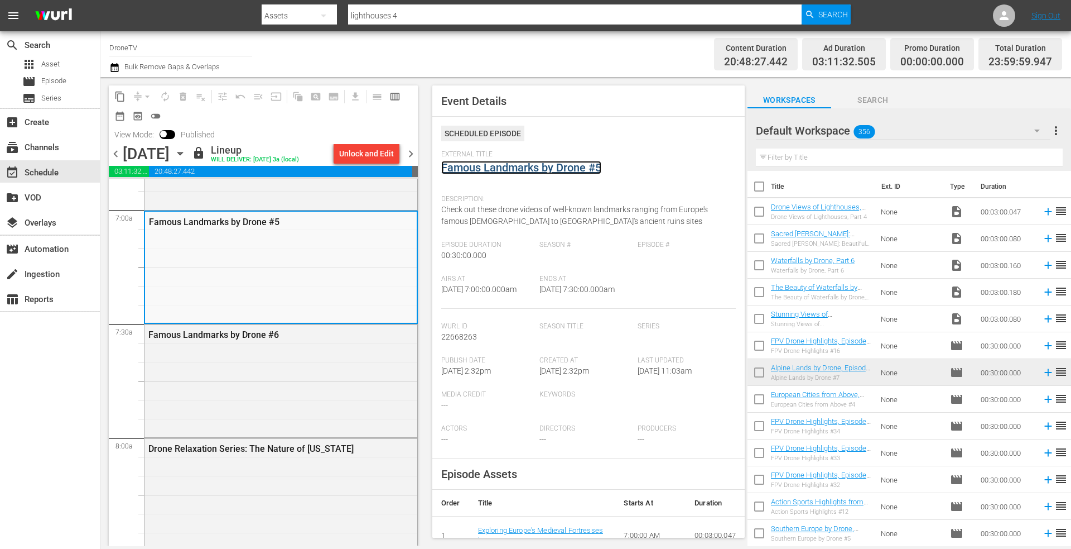
click at [503, 163] on link "Famous Landmarks by Drone #5" at bounding box center [521, 167] width 160 height 13
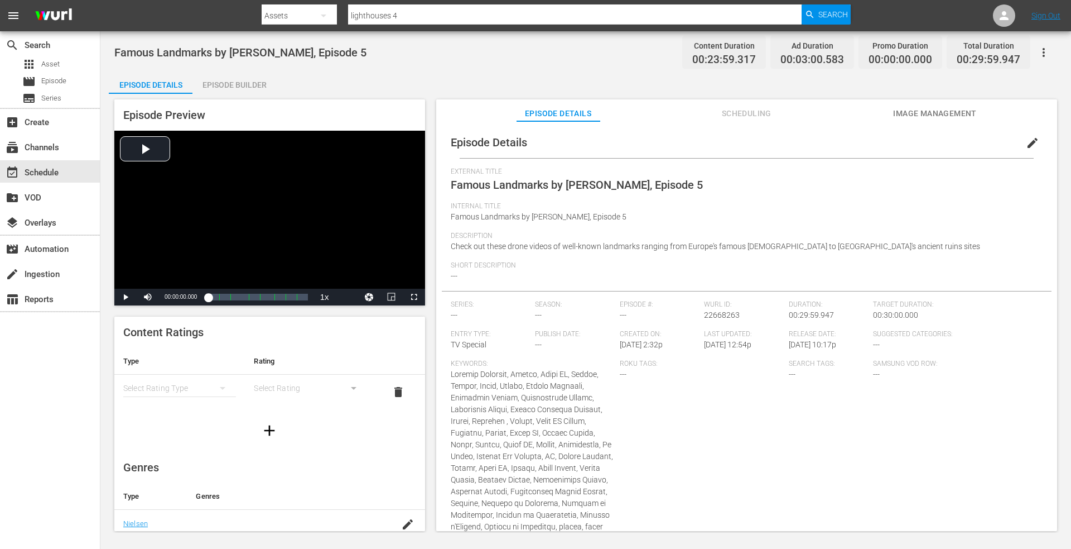
click at [237, 78] on div "Episode Builder" at bounding box center [235, 84] width 84 height 27
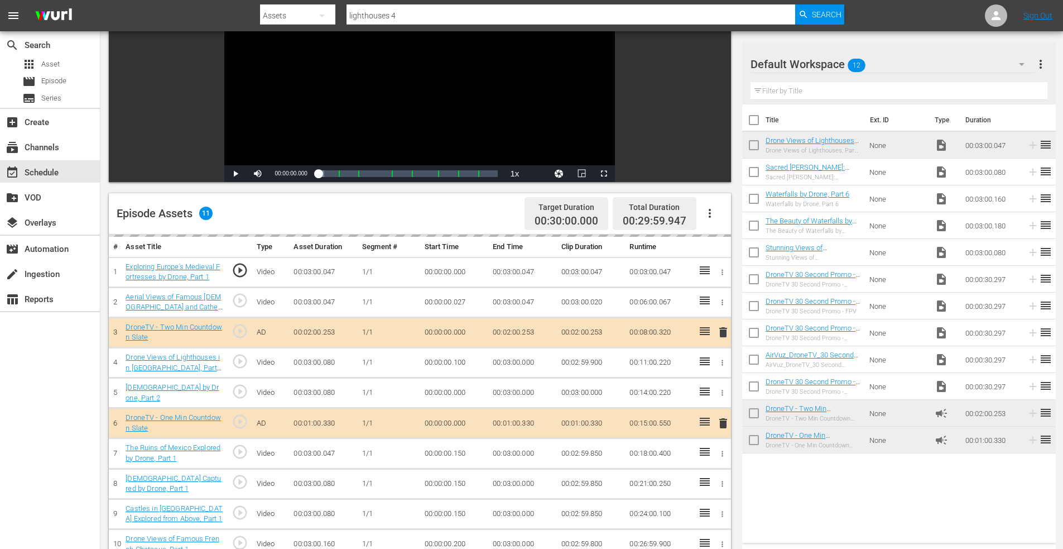
scroll to position [291, 0]
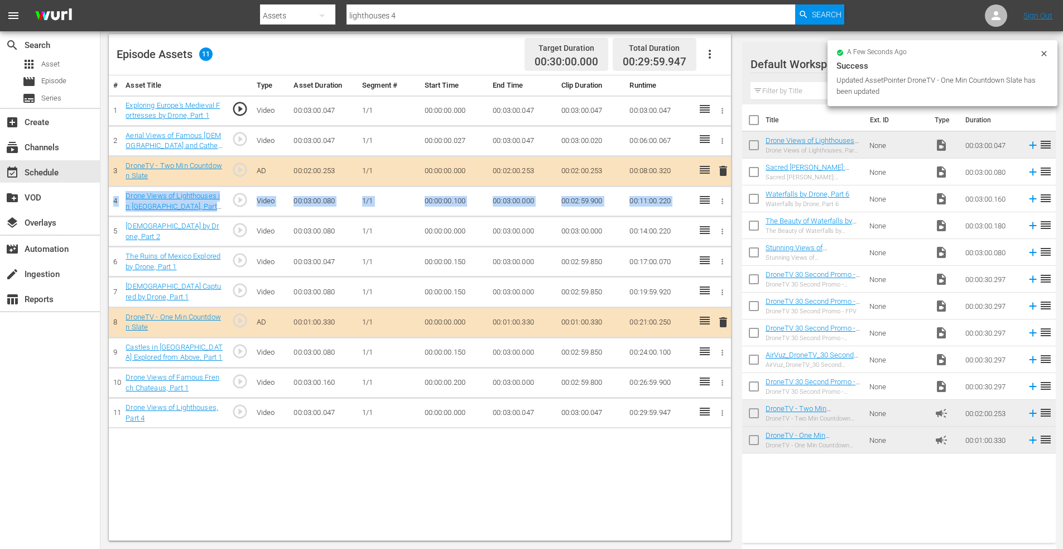
drag, startPoint x: 697, startPoint y: 170, endPoint x: 697, endPoint y: 194, distance: 24.0
click at [697, 194] on tbody "1 Exploring Europe's Medieval Fortresses by Drone, Part 1 play_circle_outline V…" at bounding box center [420, 261] width 622 height 333
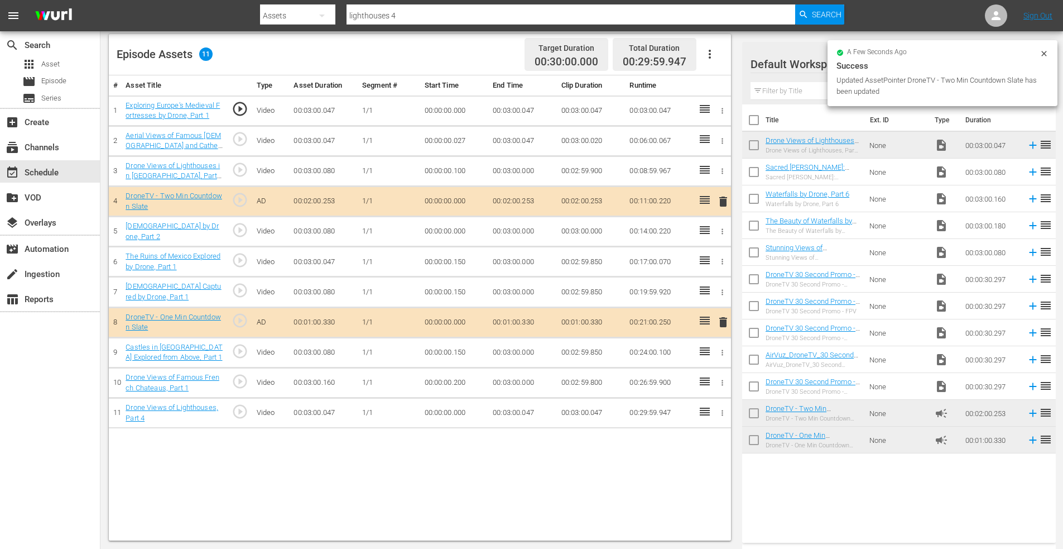
drag, startPoint x: 434, startPoint y: 469, endPoint x: 445, endPoint y: 463, distance: 12.3
click at [435, 469] on div "# Asset Title Type Asset Duration Segment # Start Time End Time Clip Duration R…" at bounding box center [420, 307] width 622 height 465
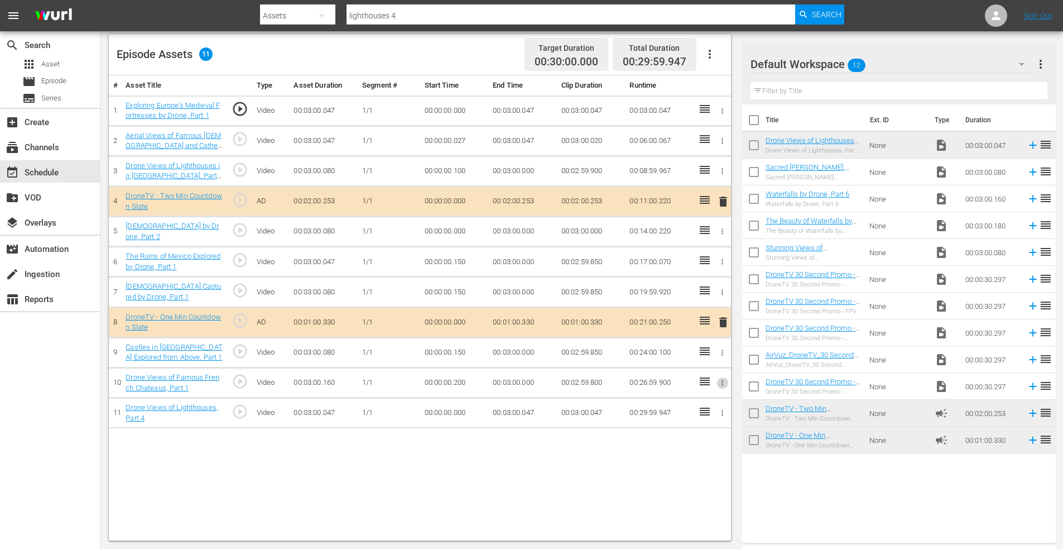
click at [722, 378] on icon "button" at bounding box center [722, 382] width 8 height 8
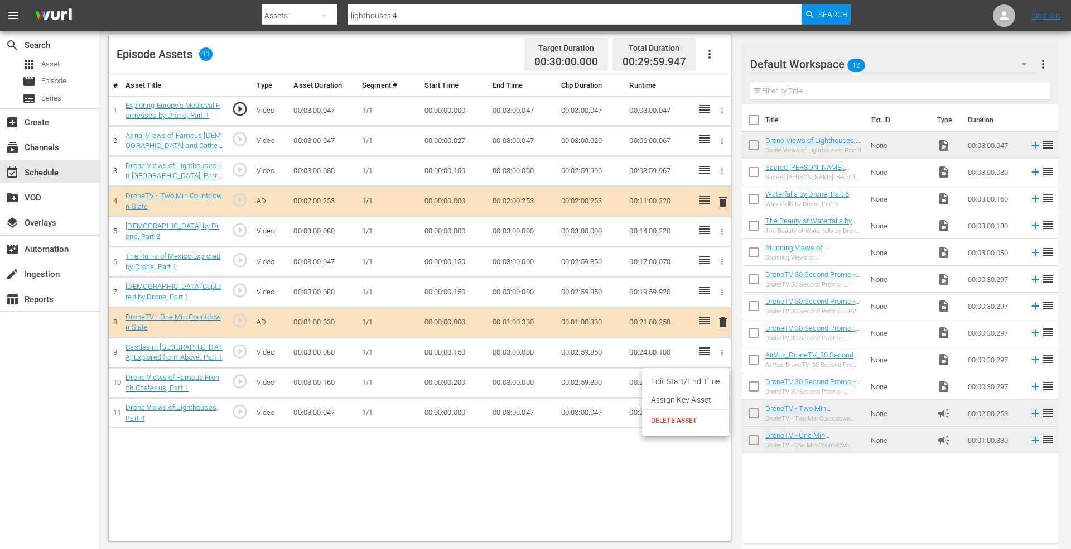
click at [699, 376] on li "Edit Start/End Time" at bounding box center [685, 381] width 87 height 18
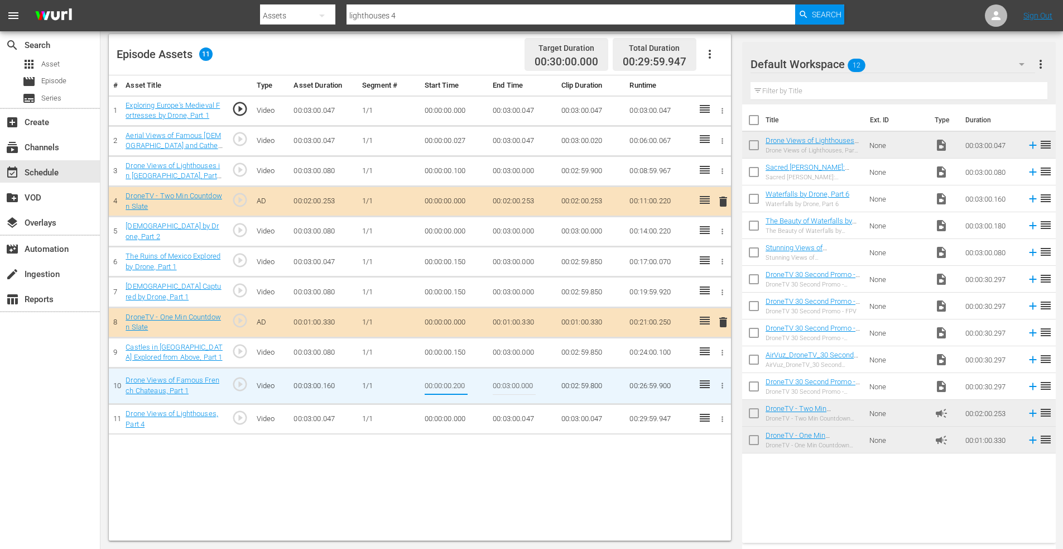
drag, startPoint x: 454, startPoint y: 384, endPoint x: 520, endPoint y: 384, distance: 65.8
click at [520, 384] on tr "10 Drone Views of Famous French Chateaus, Part 1 play_circle_outline Video 00:0…" at bounding box center [420, 385] width 622 height 36
drag, startPoint x: 454, startPoint y: 384, endPoint x: 481, endPoint y: 383, distance: 27.4
click at [481, 383] on td "00:00:00.000" at bounding box center [454, 385] width 69 height 36
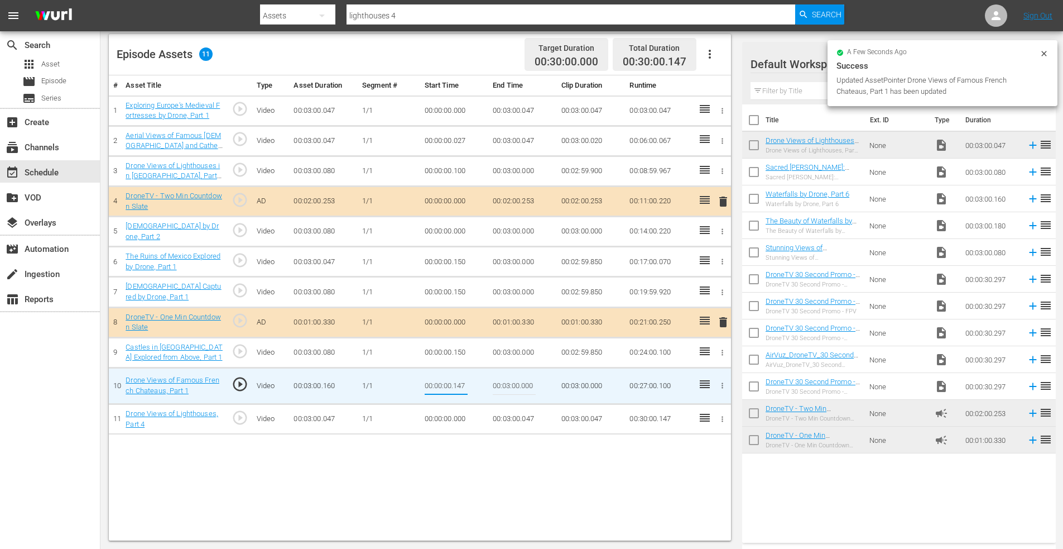
type input "00:00:00.147"
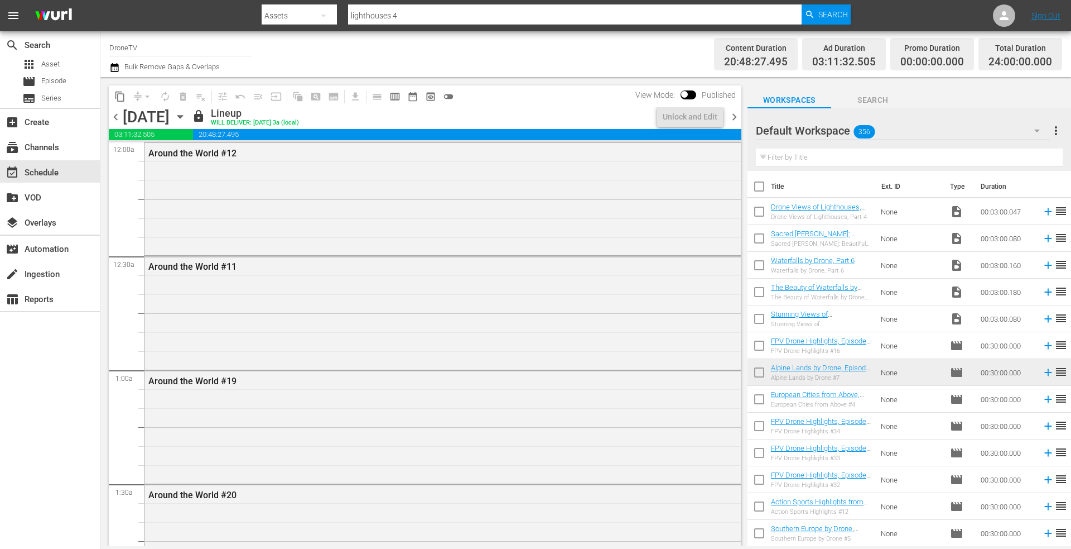
click at [186, 114] on icon "button" at bounding box center [180, 116] width 12 height 12
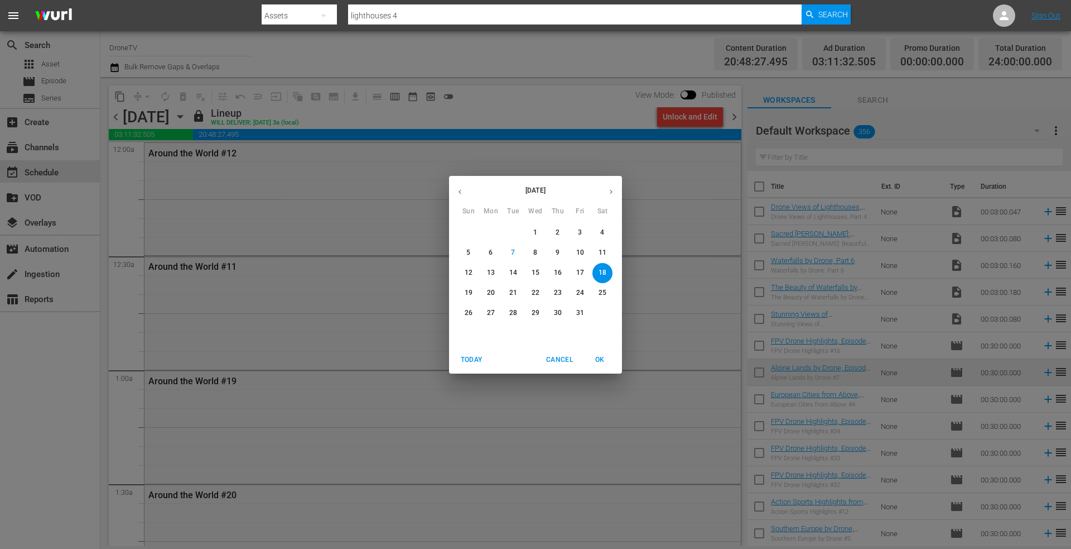
click at [469, 290] on p "19" at bounding box center [469, 292] width 8 height 9
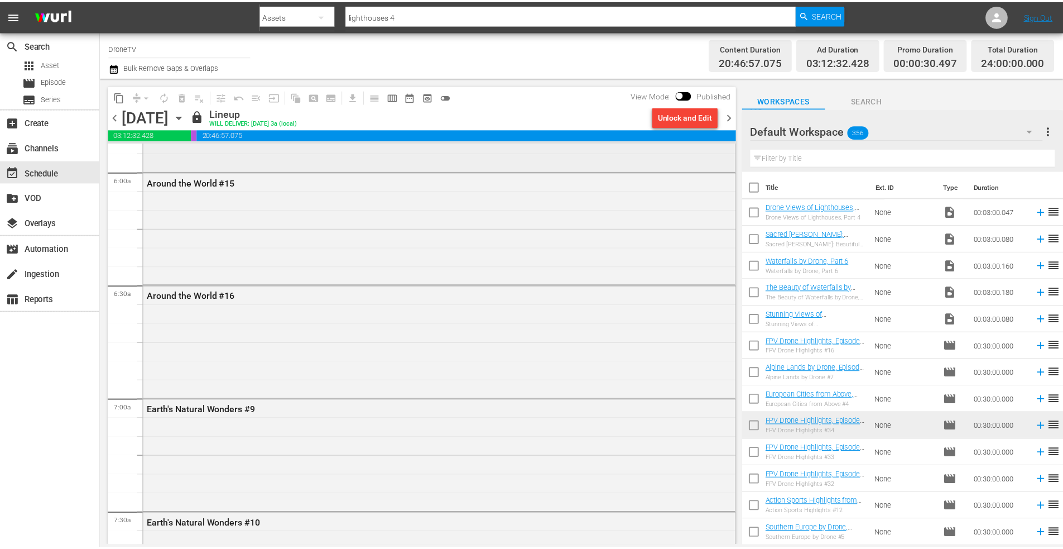
scroll to position [1339, 0]
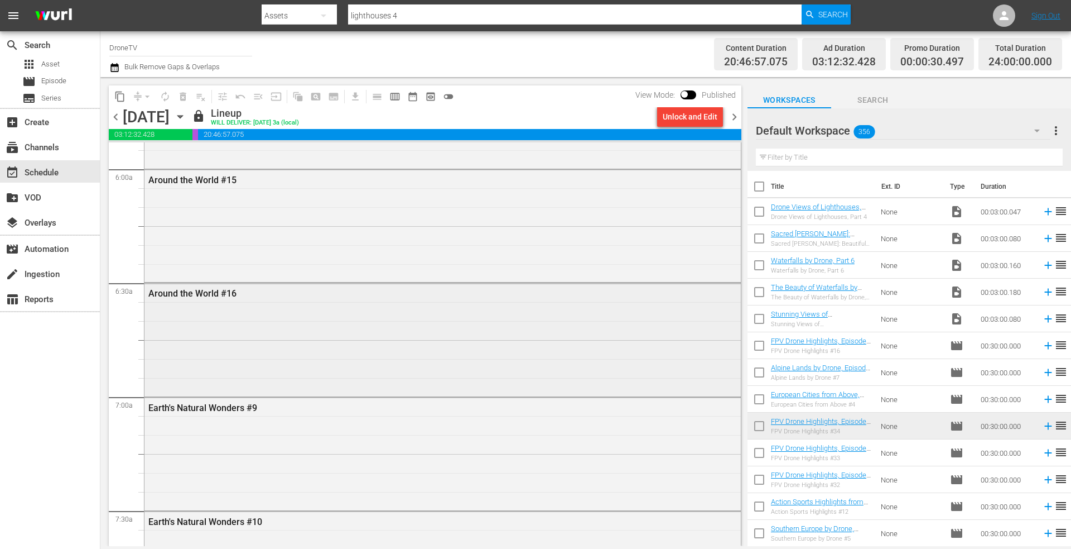
click at [238, 314] on div "Around the World #16" at bounding box center [443, 338] width 597 height 110
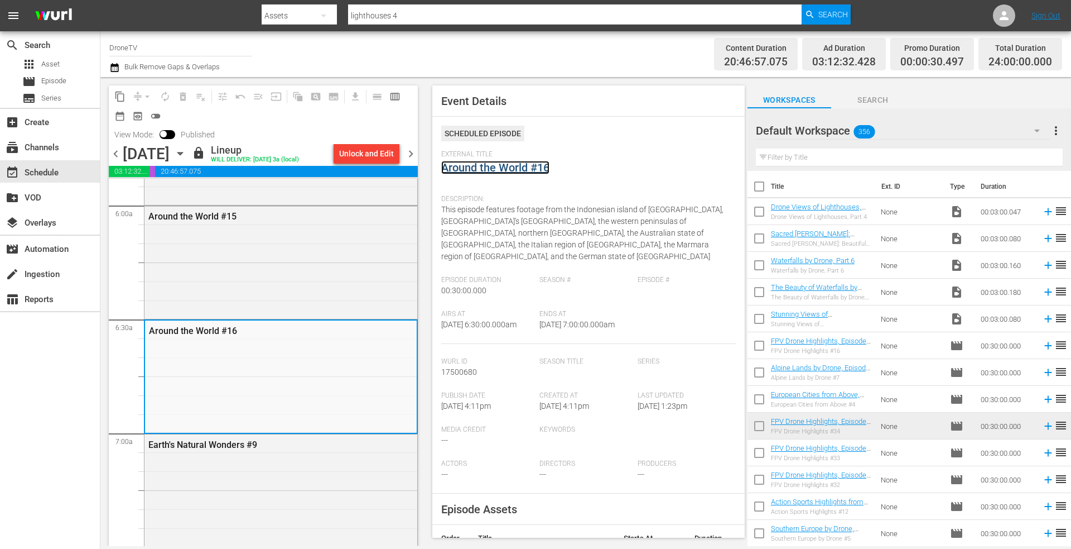
click at [510, 167] on link "Around the World #16" at bounding box center [495, 167] width 108 height 13
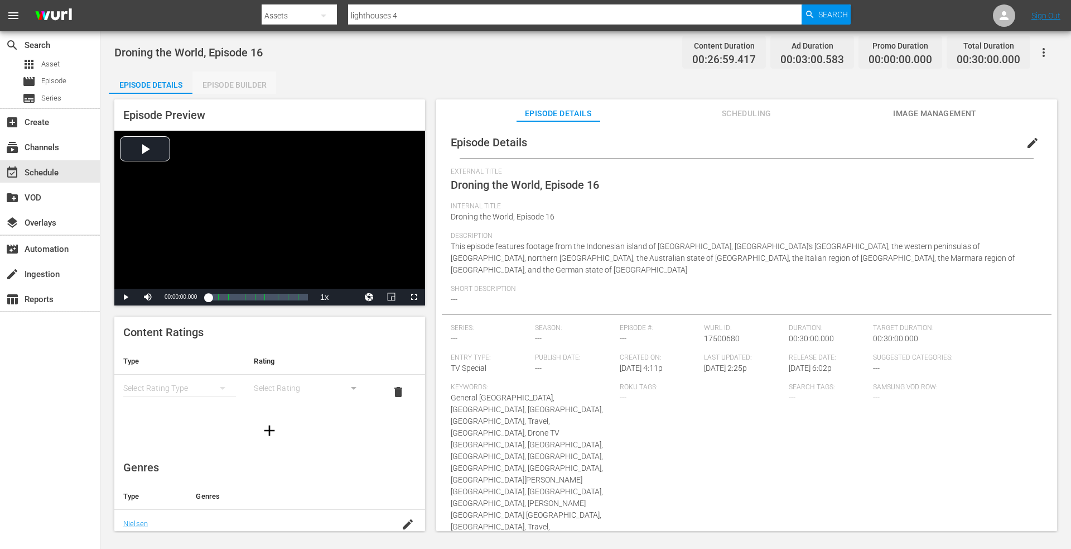
click at [235, 84] on div "Episode Builder" at bounding box center [235, 84] width 84 height 27
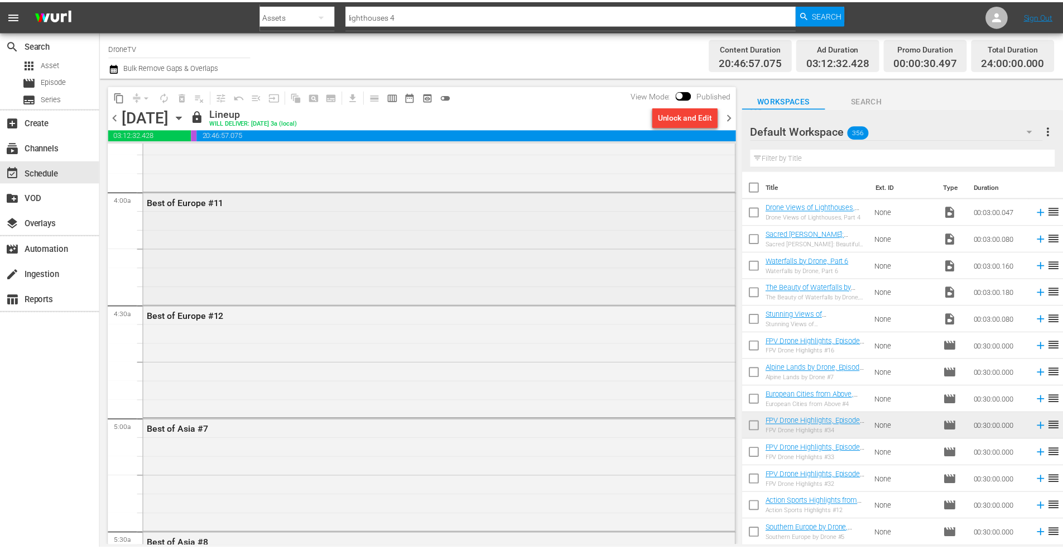
scroll to position [837, 0]
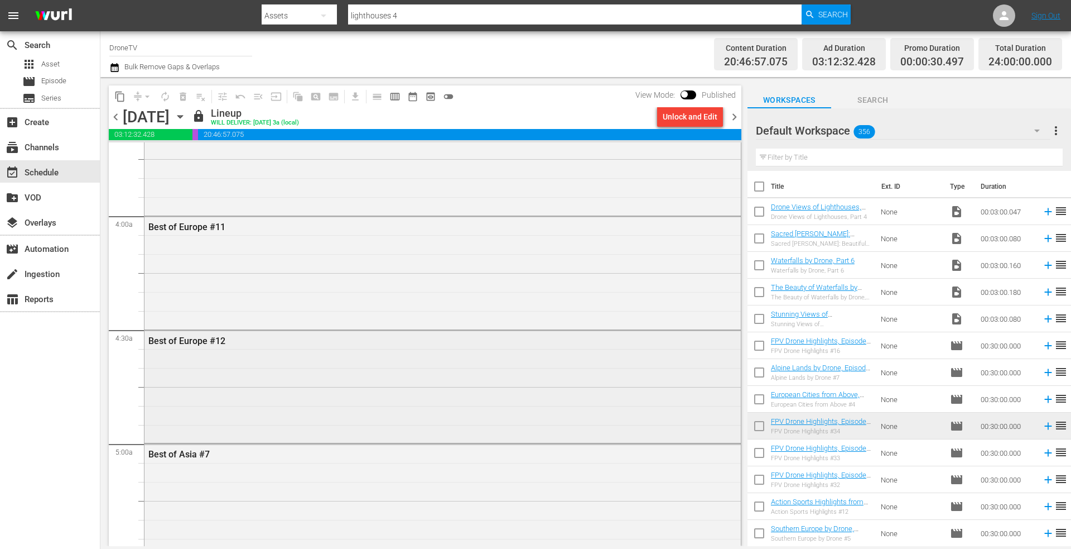
click at [232, 354] on div "Best of Europe #12" at bounding box center [443, 385] width 597 height 110
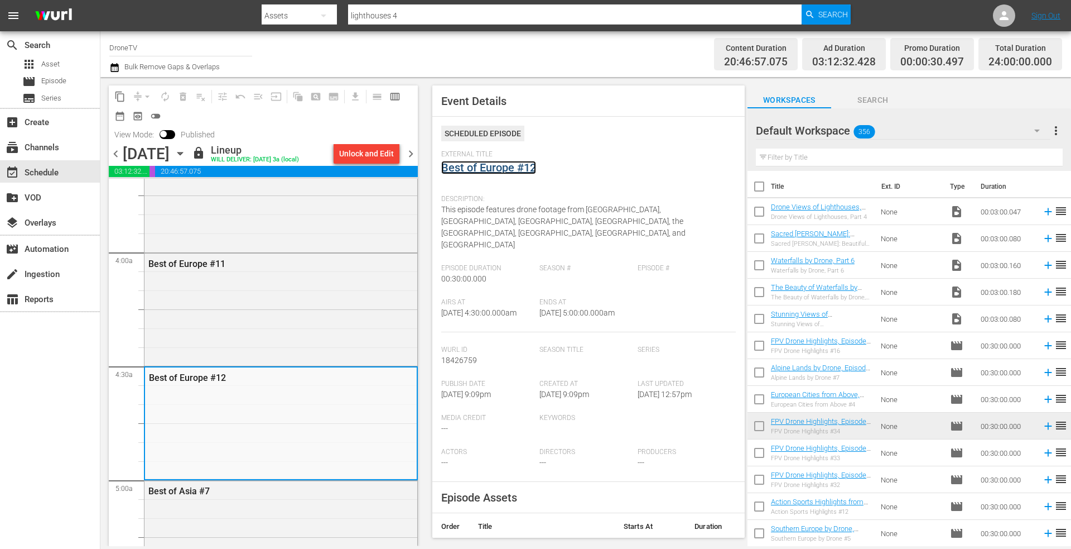
click at [499, 166] on link "Best of Europe #12" at bounding box center [488, 167] width 95 height 13
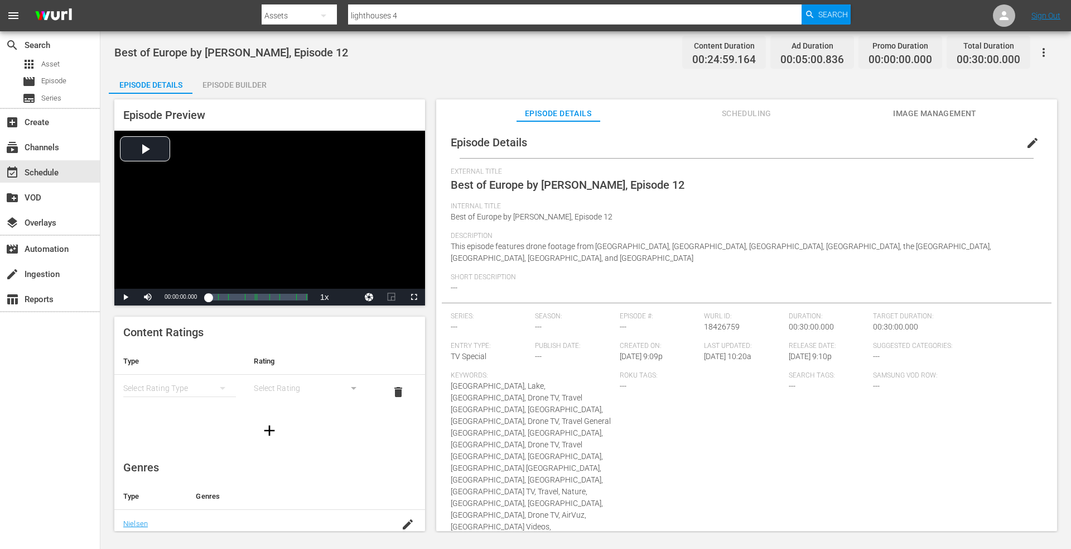
click at [232, 85] on div "Episode Builder" at bounding box center [235, 84] width 84 height 27
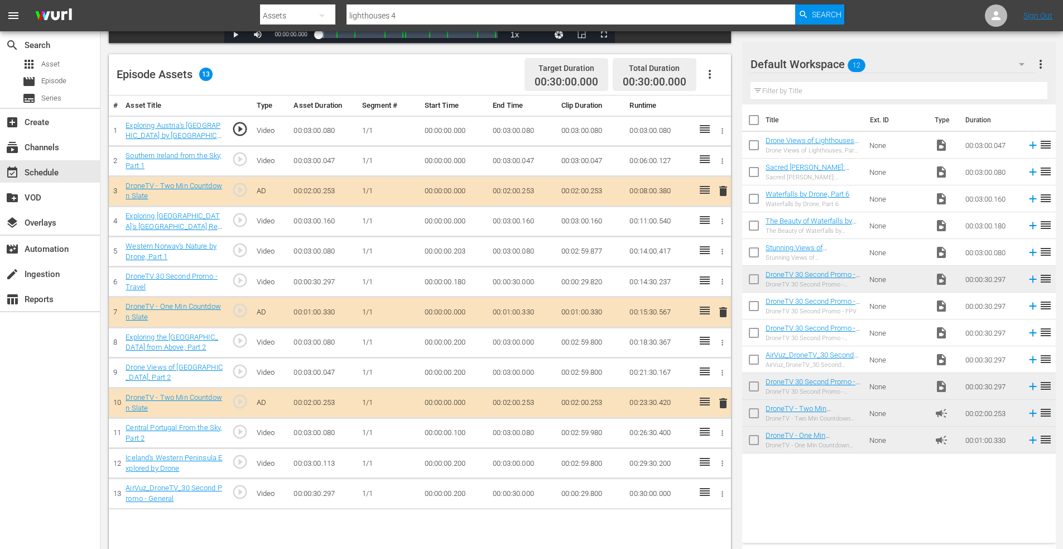
scroll to position [279, 0]
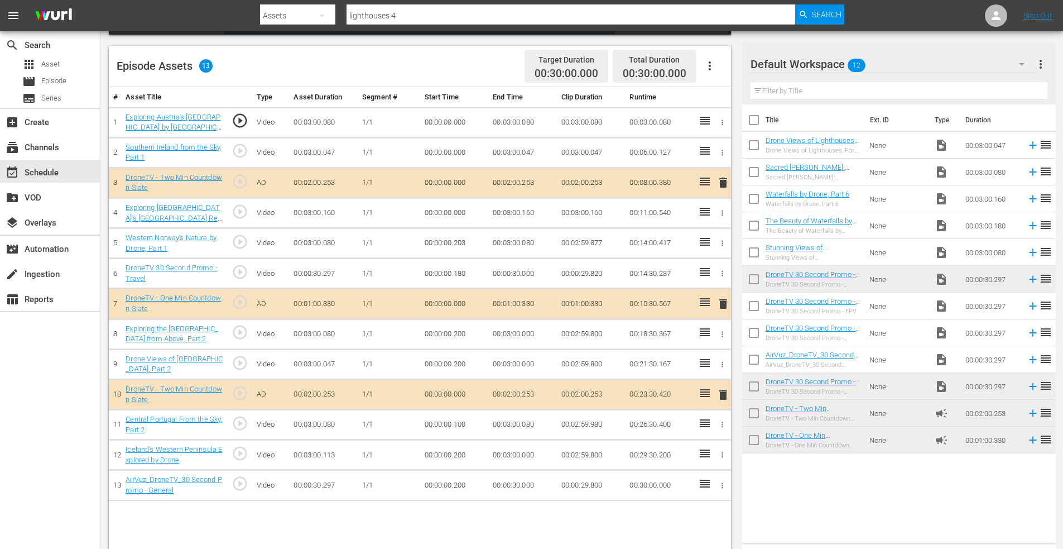
click at [724, 305] on span "delete" at bounding box center [723, 303] width 13 height 13
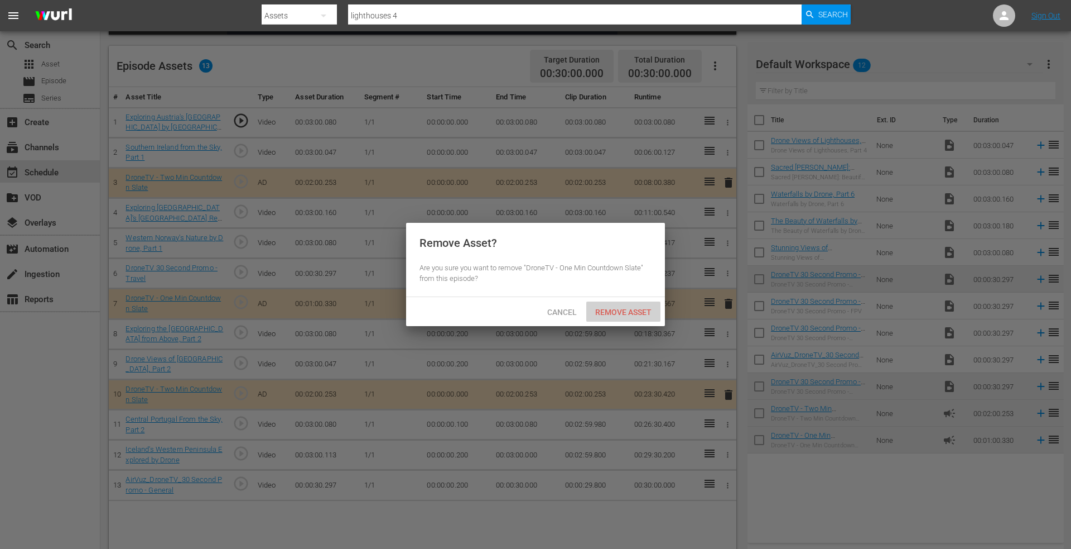
click at [624, 310] on span "Remove Asset" at bounding box center [623, 311] width 74 height 9
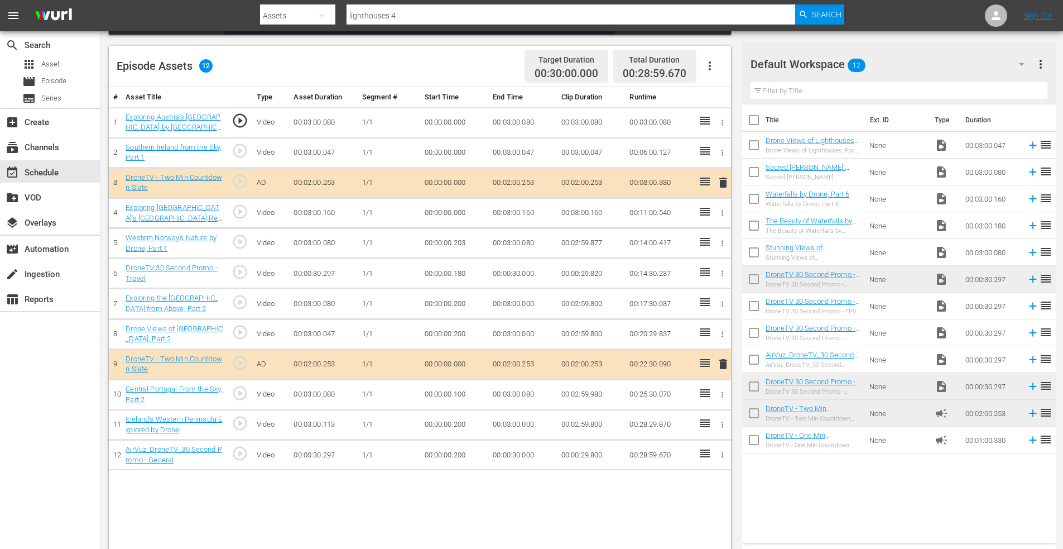
click at [755, 277] on input "checkbox" at bounding box center [753, 281] width 23 height 23
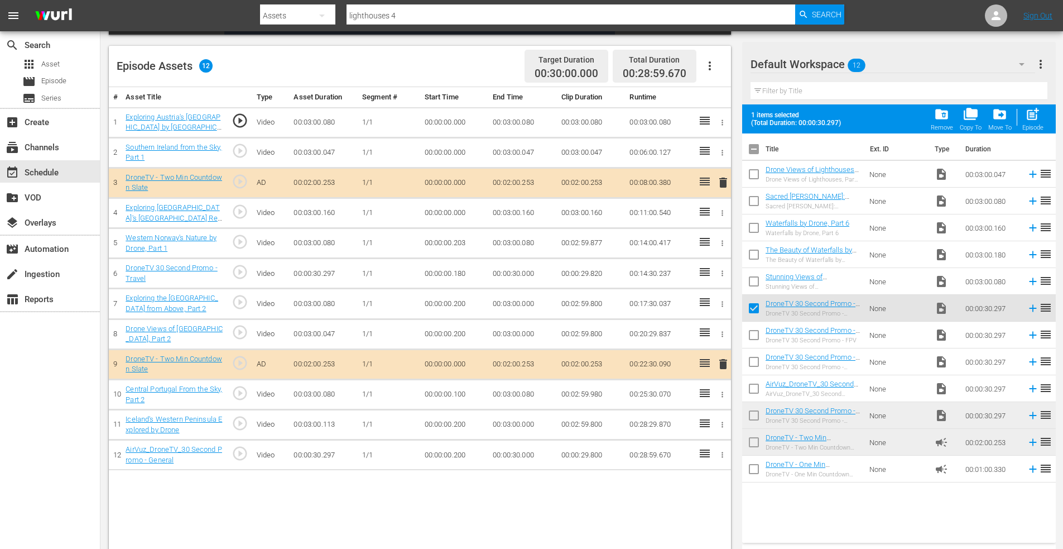
click at [755, 308] on input "checkbox" at bounding box center [753, 310] width 23 height 23
checkbox input "false"
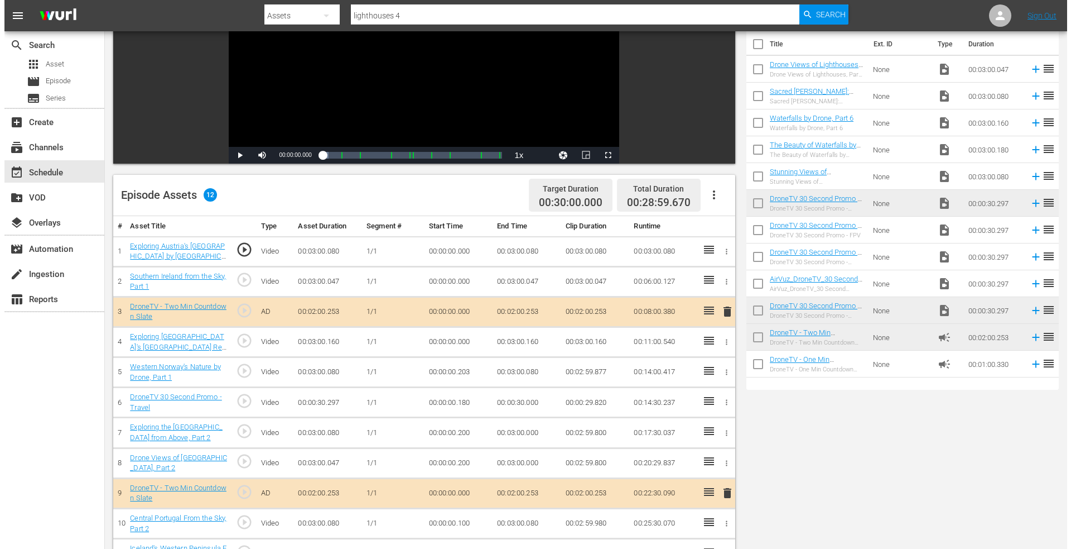
scroll to position [0, 0]
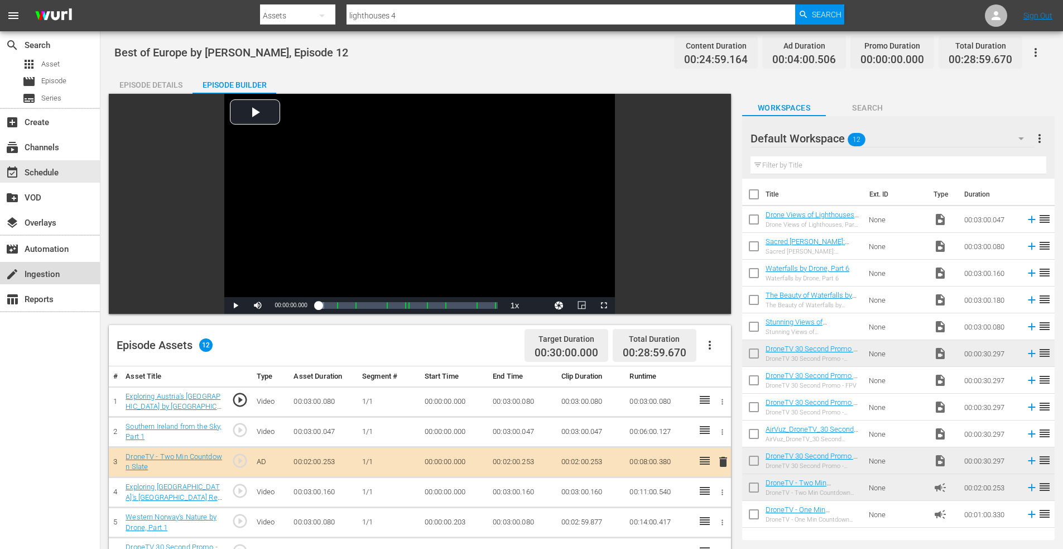
click at [39, 273] on div "create Ingestion" at bounding box center [31, 272] width 62 height 10
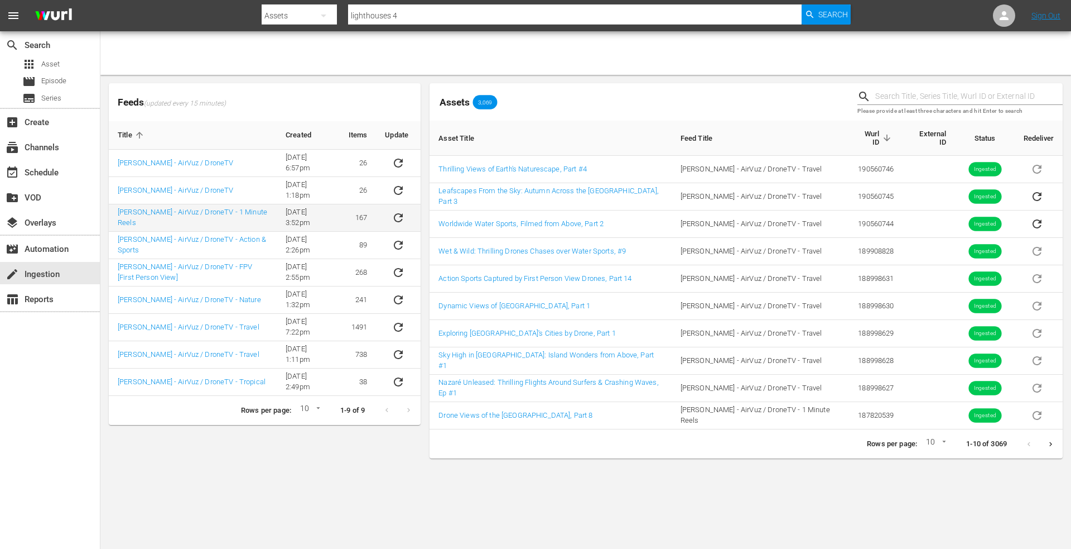
click at [203, 224] on td "[PERSON_NAME] - AirVuz / DroneTV - 1 Minute Reels" at bounding box center [193, 217] width 168 height 27
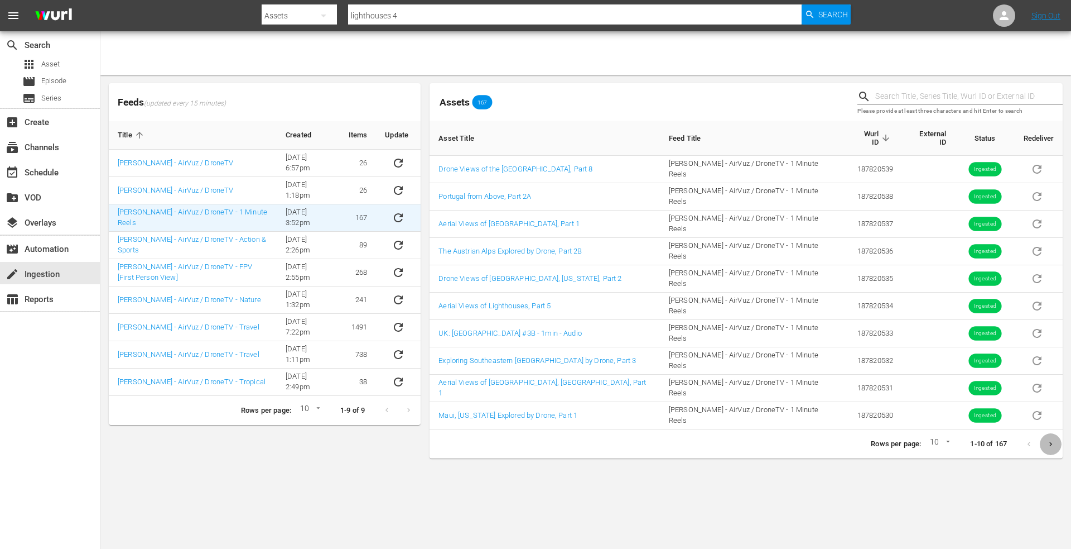
click at [1051, 440] on icon "Next page" at bounding box center [1051, 444] width 8 height 8
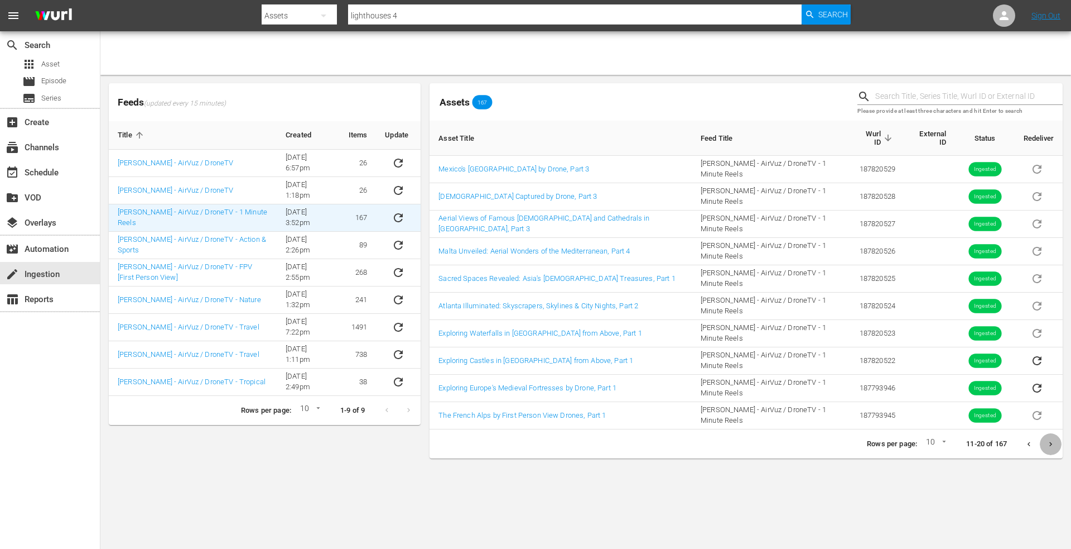
click at [1049, 440] on icon "Next page" at bounding box center [1051, 444] width 8 height 8
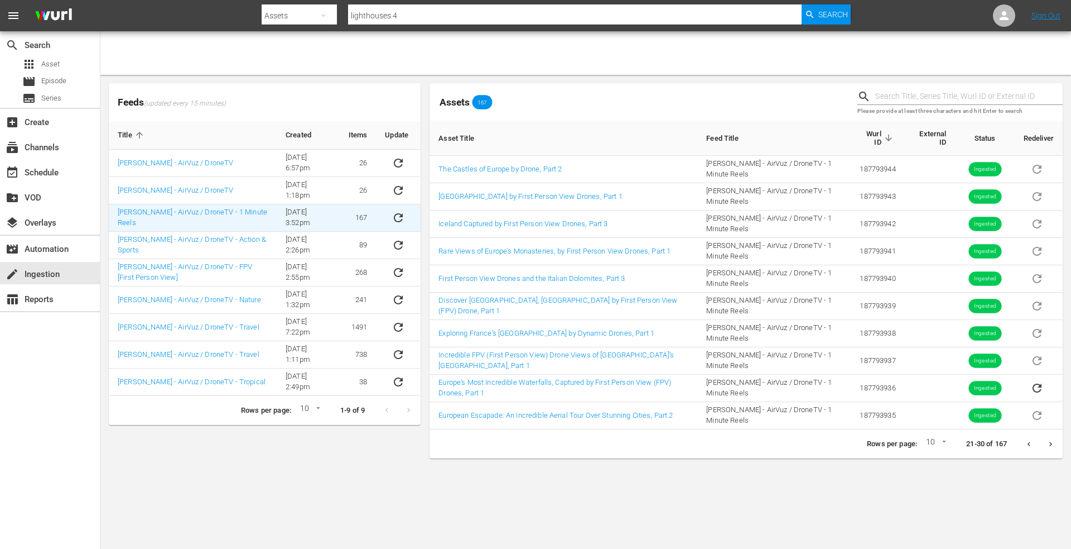
click at [1049, 442] on icon "Next page" at bounding box center [1051, 444] width 8 height 8
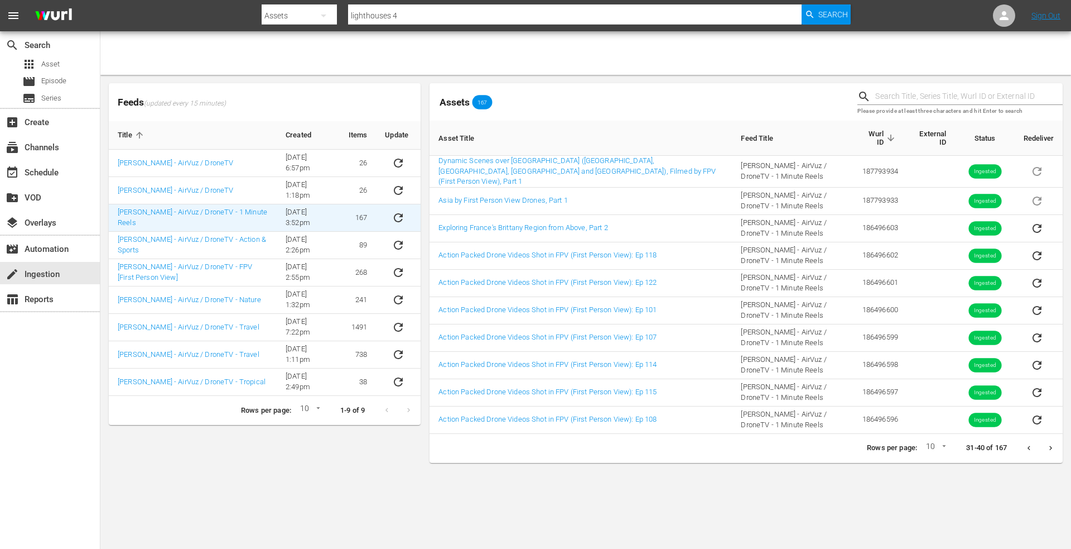
click at [1050, 444] on icon "Next page" at bounding box center [1051, 448] width 8 height 8
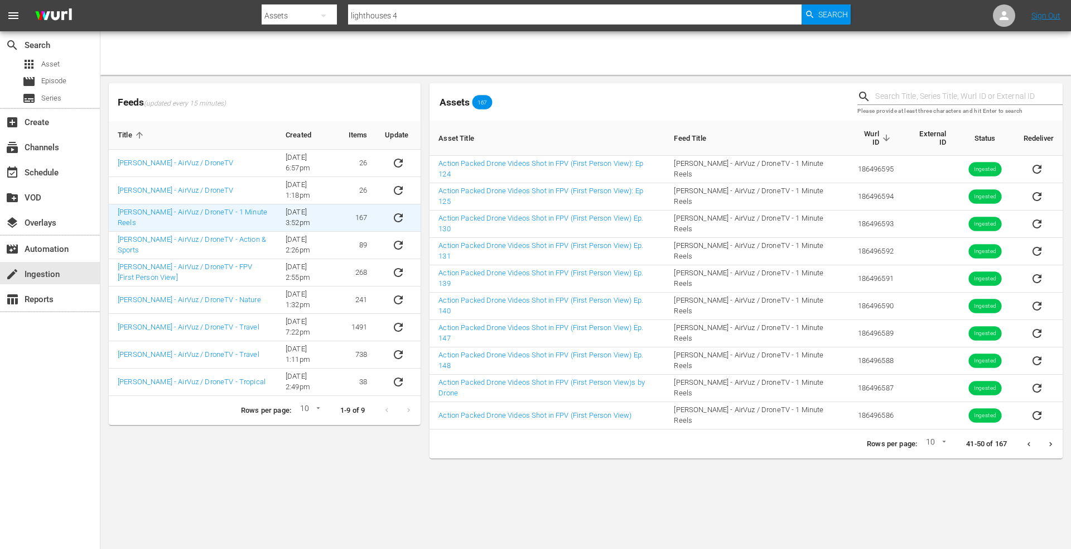
click at [1047, 440] on icon "Next page" at bounding box center [1051, 444] width 8 height 8
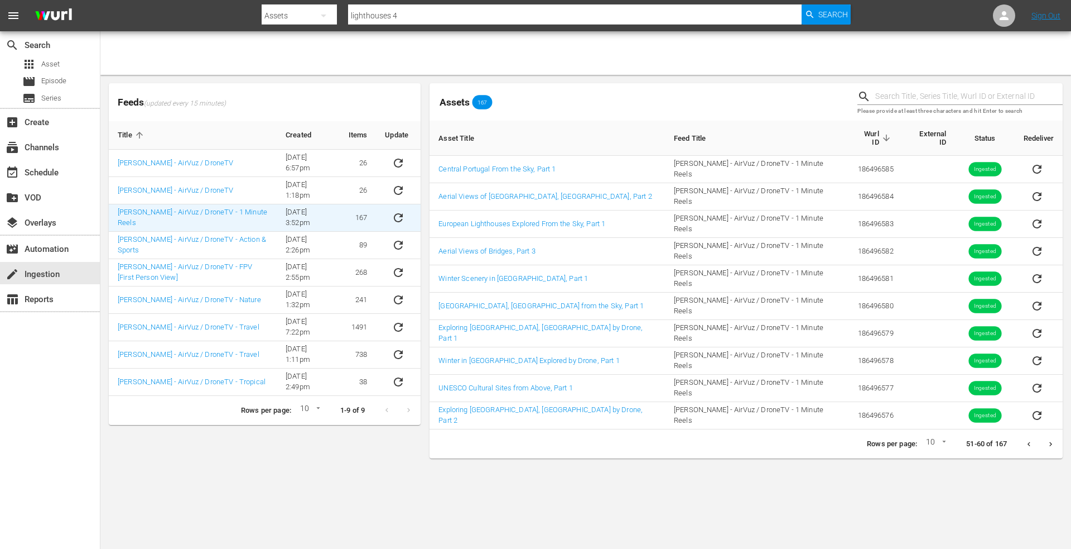
click at [1052, 440] on icon "Next page" at bounding box center [1051, 444] width 8 height 8
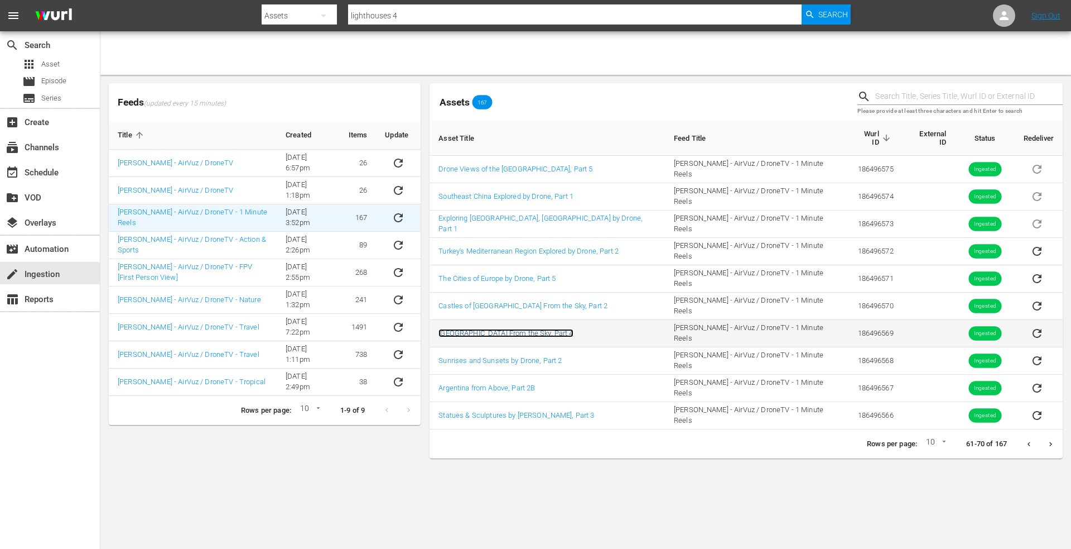
click at [482, 329] on link "[GEOGRAPHIC_DATA] From the Sky, Part 4" at bounding box center [506, 333] width 134 height 8
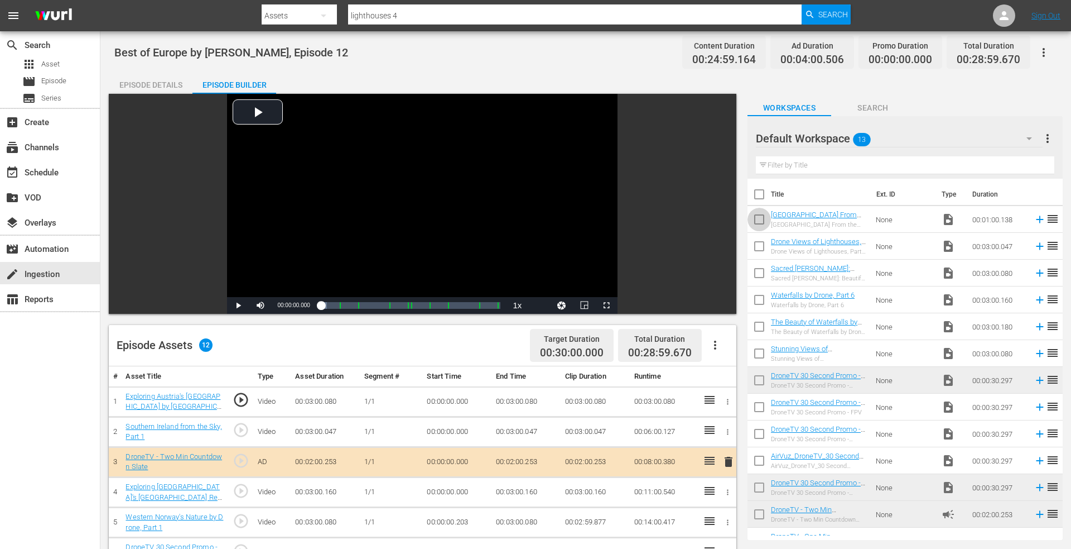
drag, startPoint x: 753, startPoint y: 217, endPoint x: 822, endPoint y: 214, distance: 68.7
click at [754, 217] on input "checkbox" at bounding box center [759, 221] width 23 height 23
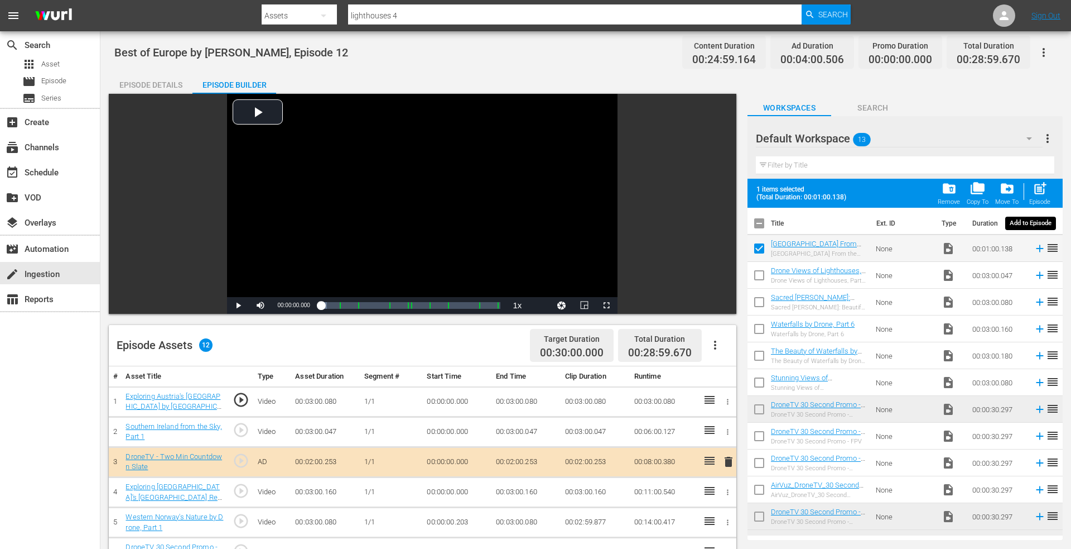
click at [1037, 183] on span "post_add" at bounding box center [1040, 188] width 15 height 15
checkbox input "false"
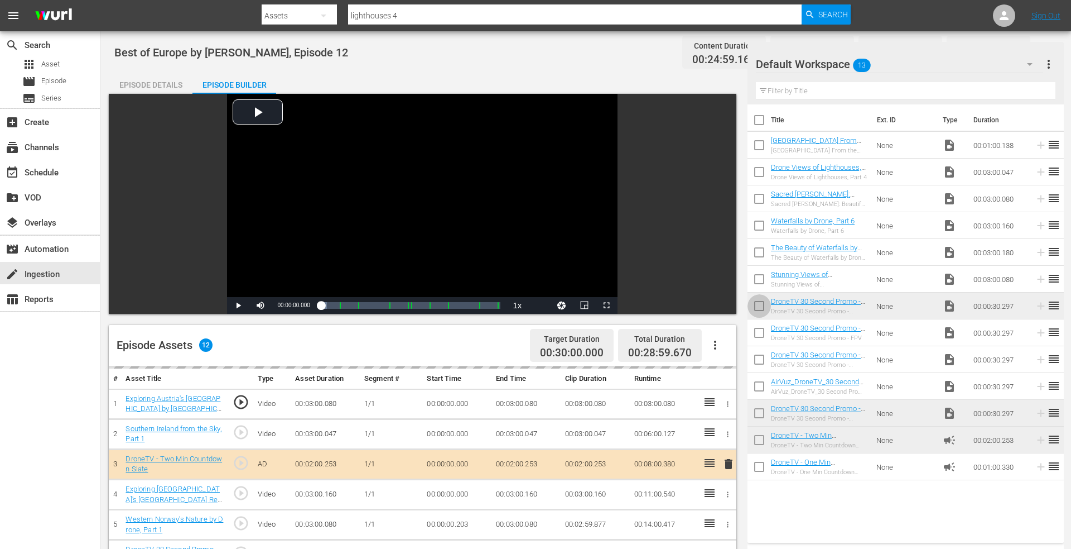
click at [753, 305] on input "checkbox" at bounding box center [759, 307] width 23 height 23
checkbox input "true"
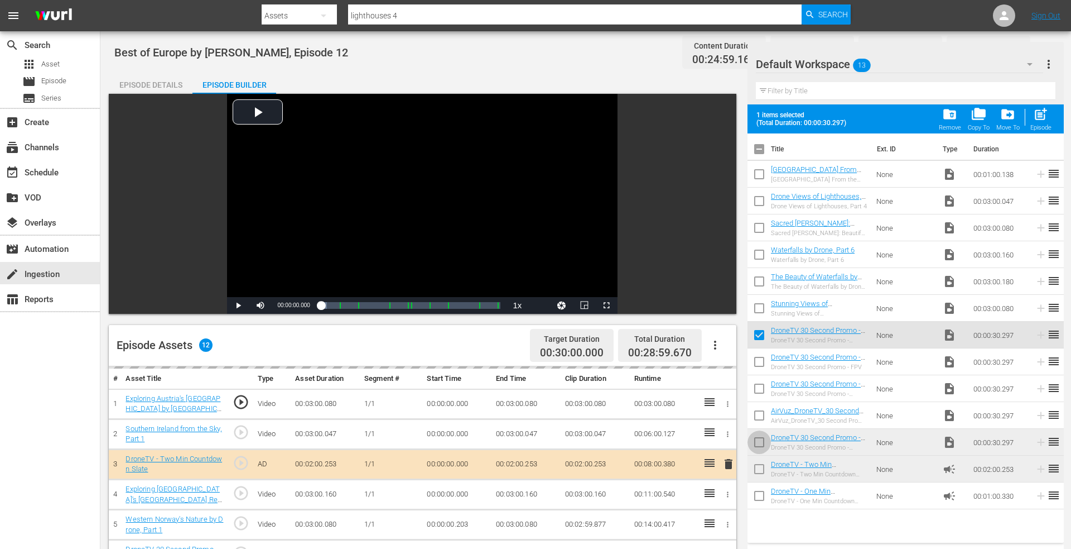
click at [756, 440] on input "checkbox" at bounding box center [759, 443] width 23 height 23
checkbox input "true"
click at [1037, 108] on span "post_add" at bounding box center [1040, 114] width 15 height 15
checkbox input "false"
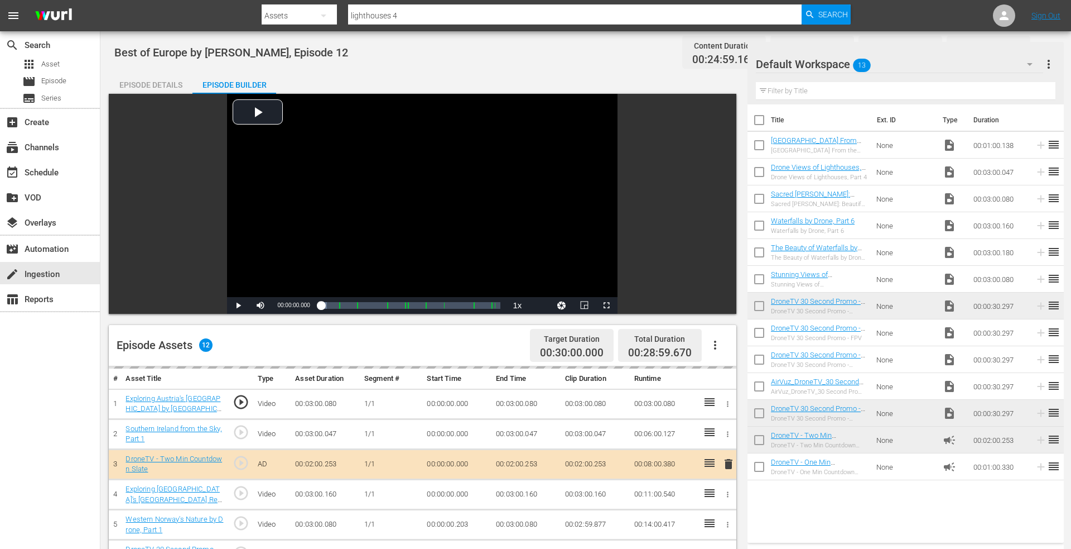
click at [756, 146] on input "checkbox" at bounding box center [759, 147] width 23 height 23
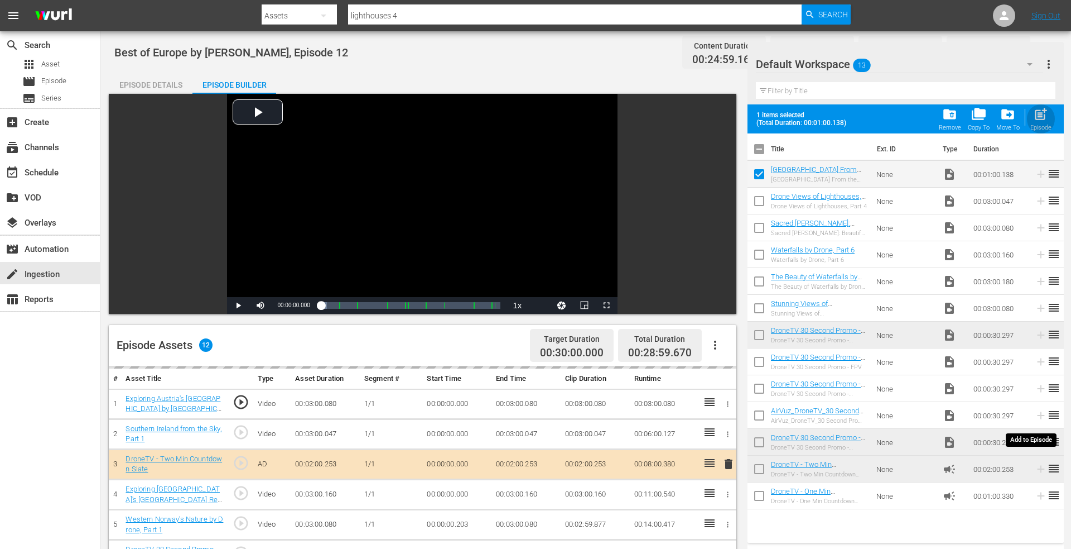
click at [1035, 110] on span "post_add" at bounding box center [1040, 114] width 15 height 15
checkbox input "false"
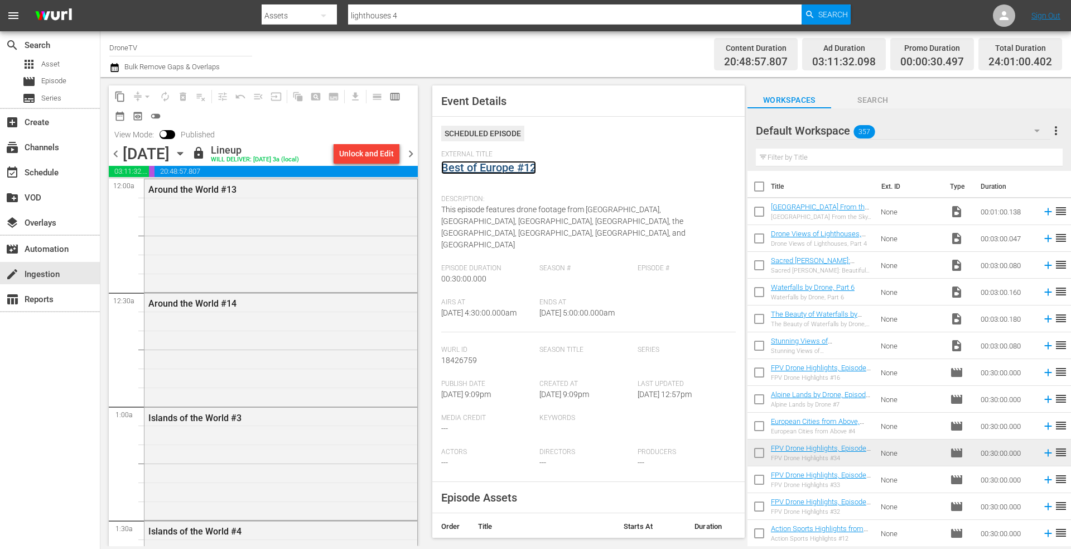
click at [472, 170] on link "Best of Europe #12" at bounding box center [488, 167] width 95 height 13
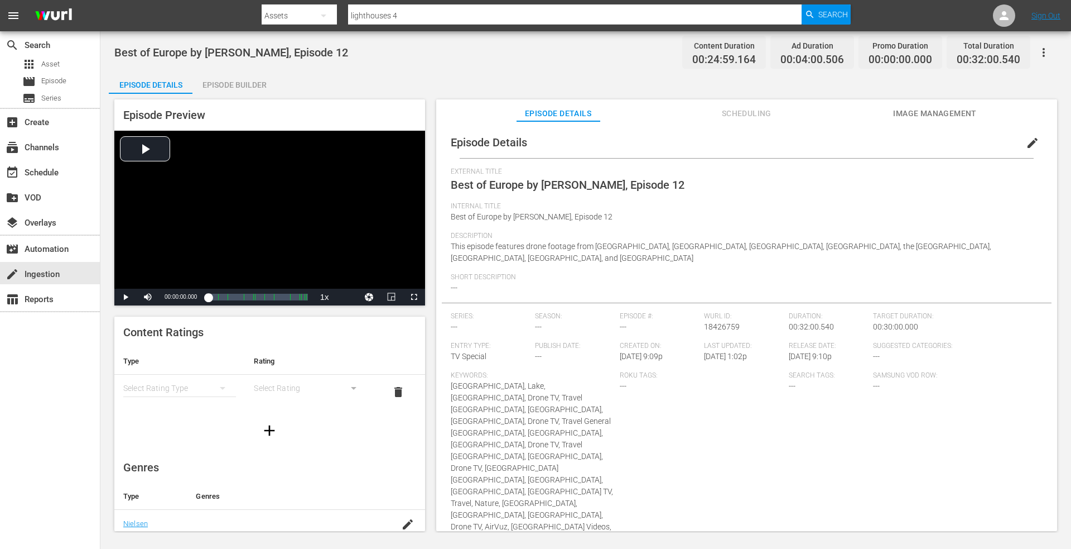
click at [256, 88] on div "Episode Builder" at bounding box center [235, 84] width 84 height 27
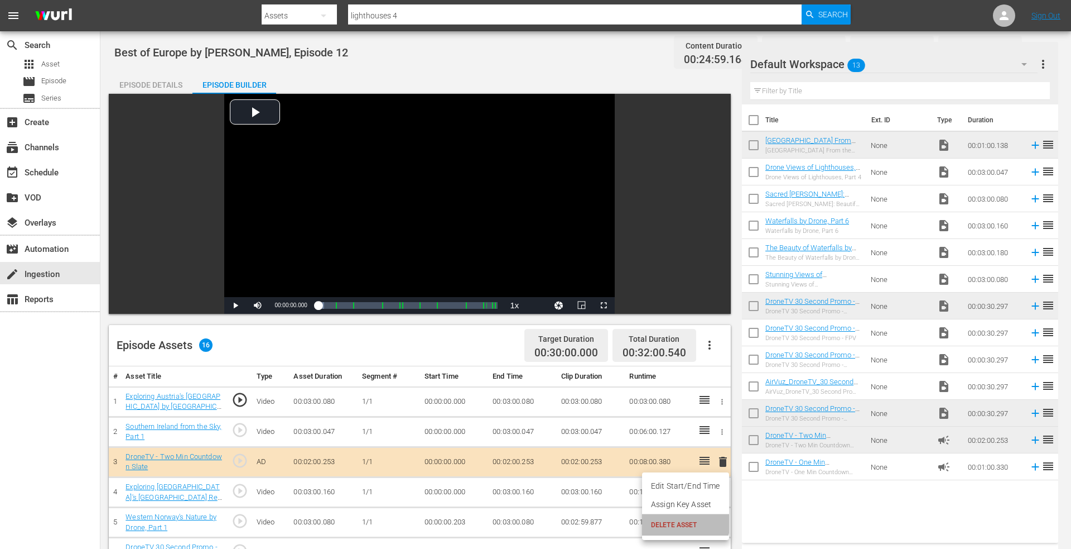
click at [682, 522] on span "DELETE ASSET" at bounding box center [685, 525] width 69 height 10
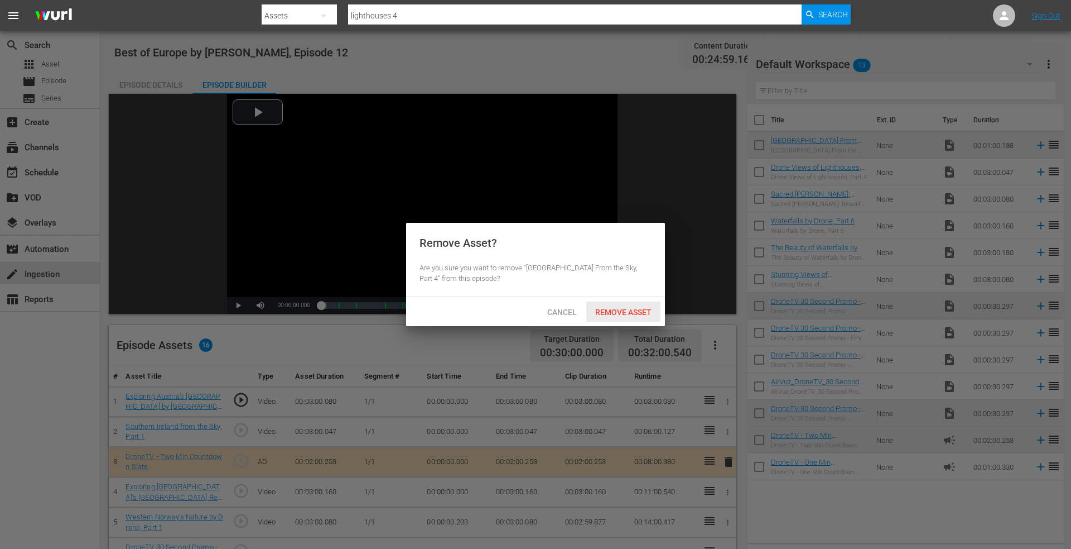
click at [619, 309] on span "Remove Asset" at bounding box center [623, 311] width 74 height 9
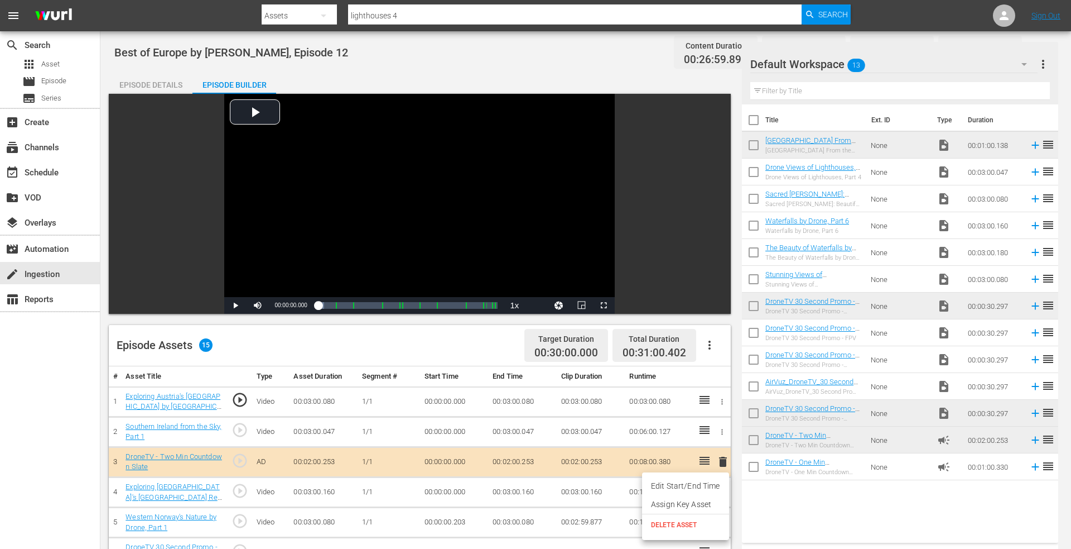
click at [667, 521] on span "DELETE ASSET" at bounding box center [685, 525] width 69 height 10
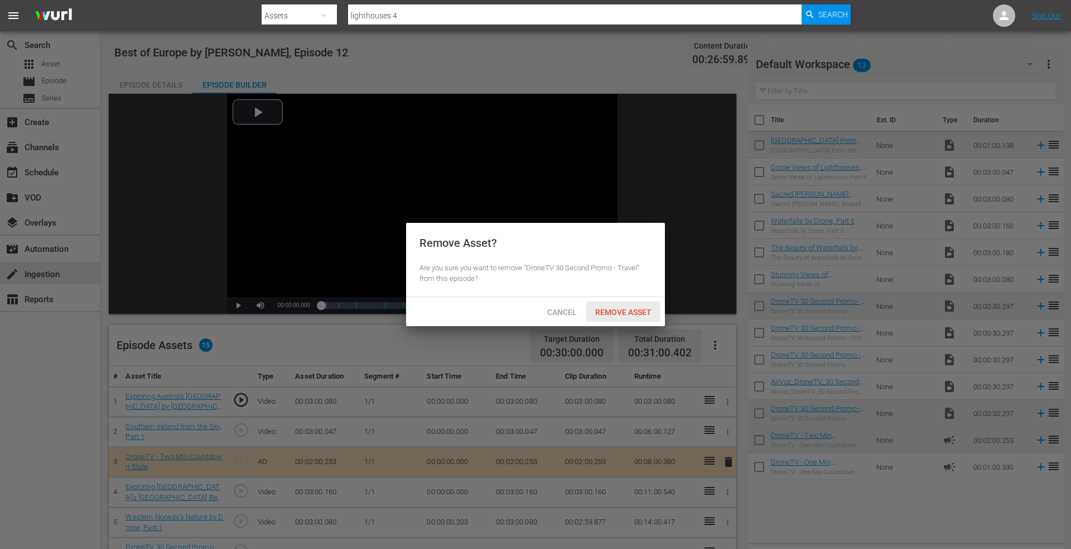
click at [613, 309] on span "Remove Asset" at bounding box center [623, 311] width 74 height 9
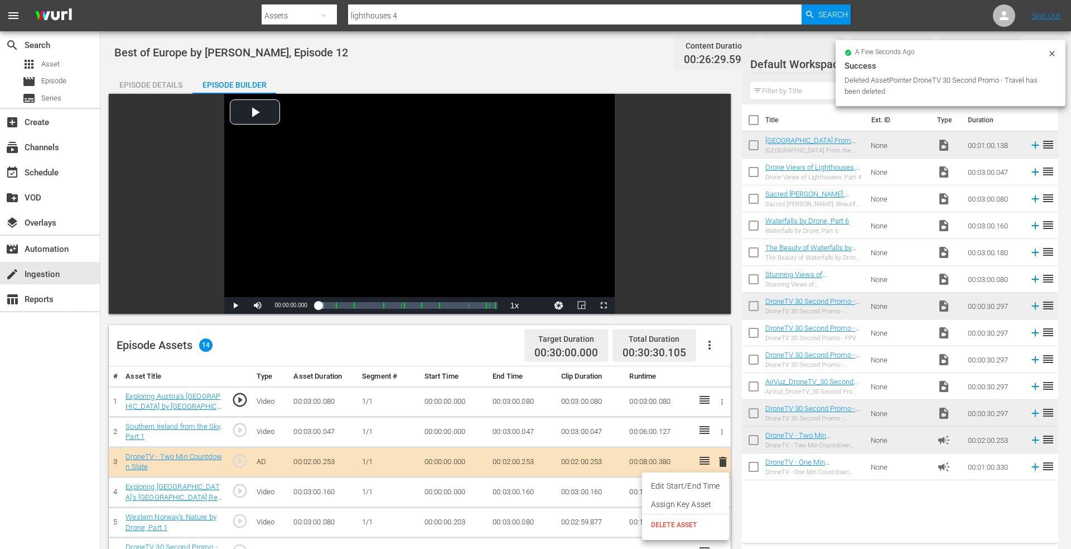
drag, startPoint x: 678, startPoint y: 521, endPoint x: 670, endPoint y: 503, distance: 19.0
click at [678, 520] on span "DELETE ASSET" at bounding box center [685, 525] width 69 height 10
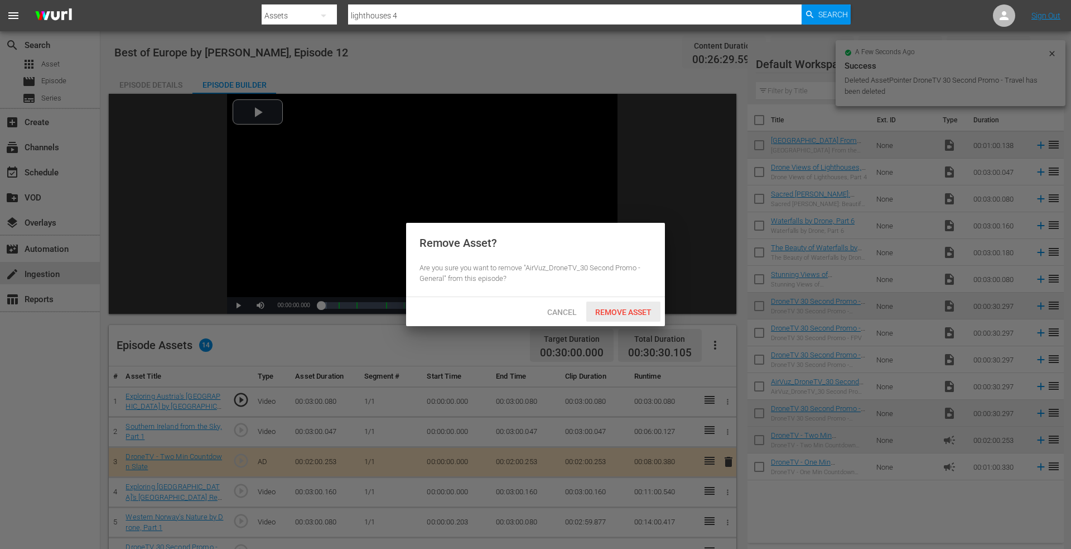
click at [621, 308] on span "Remove Asset" at bounding box center [623, 311] width 74 height 9
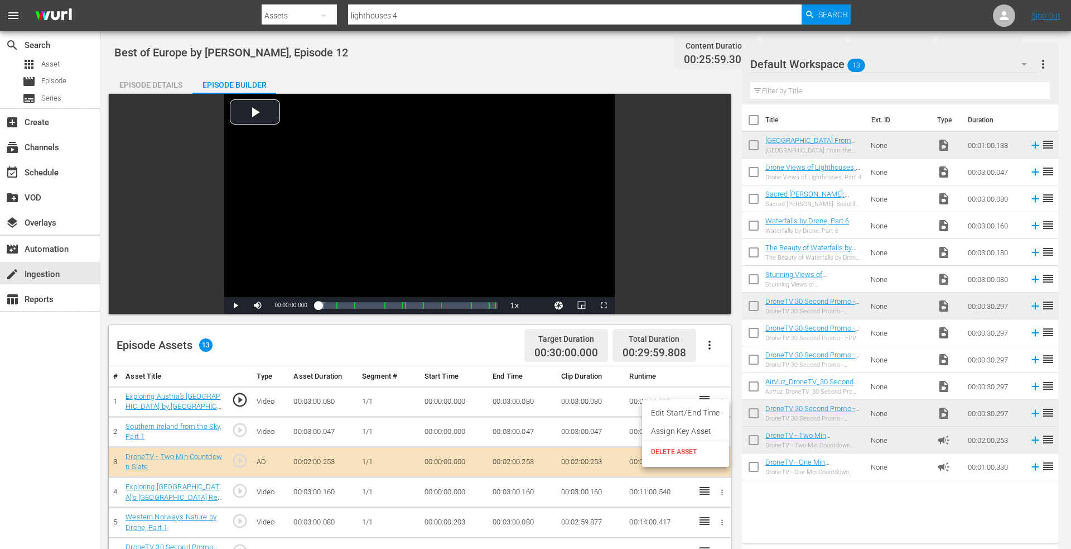
click at [694, 412] on li "Edit Start/End Time" at bounding box center [685, 412] width 87 height 18
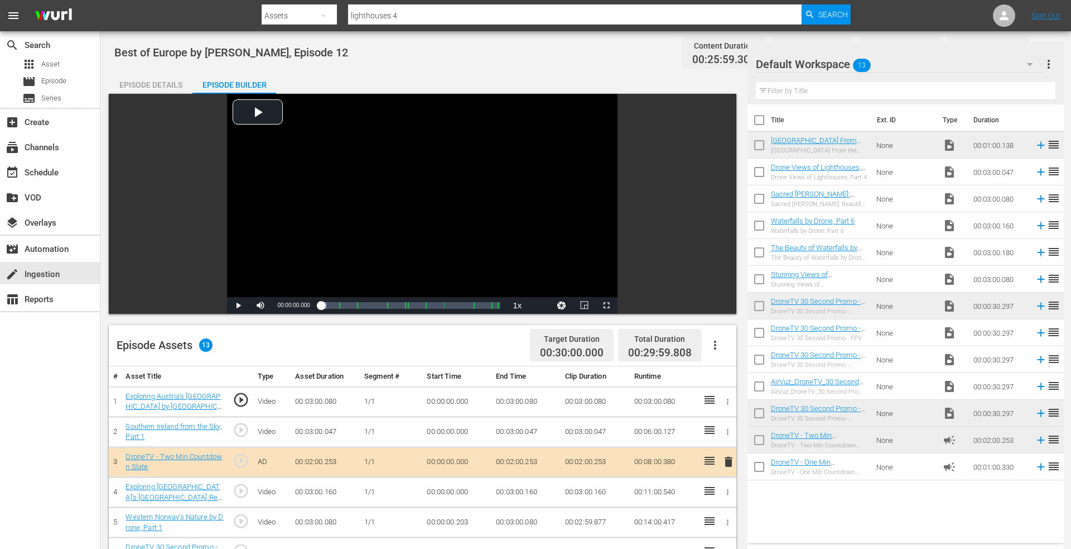
drag, startPoint x: 453, startPoint y: 416, endPoint x: 498, endPoint y: 417, distance: 44.7
drag, startPoint x: 453, startPoint y: 419, endPoint x: 488, endPoint y: 416, distance: 35.3
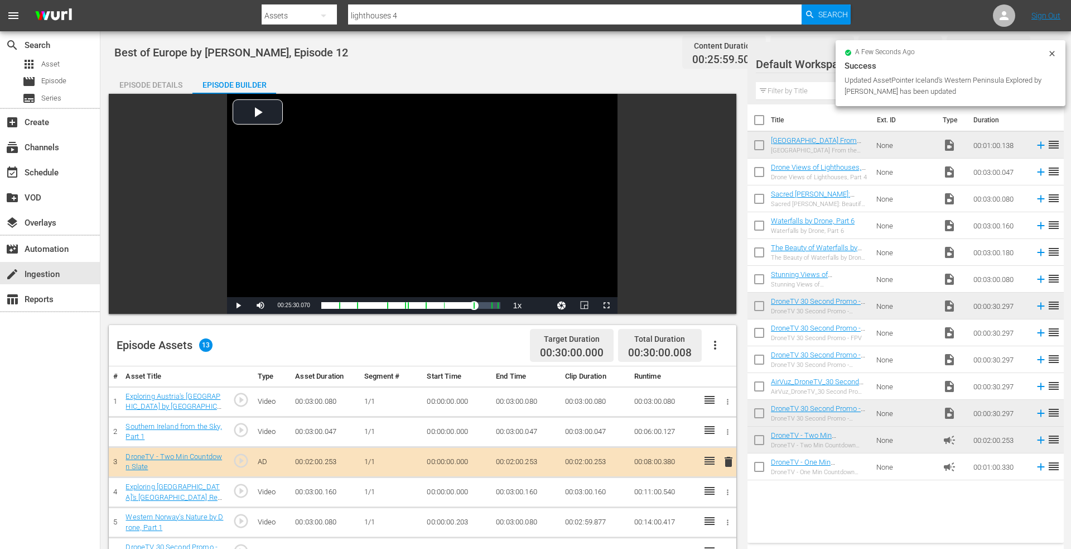
type input "00:00:00.008"
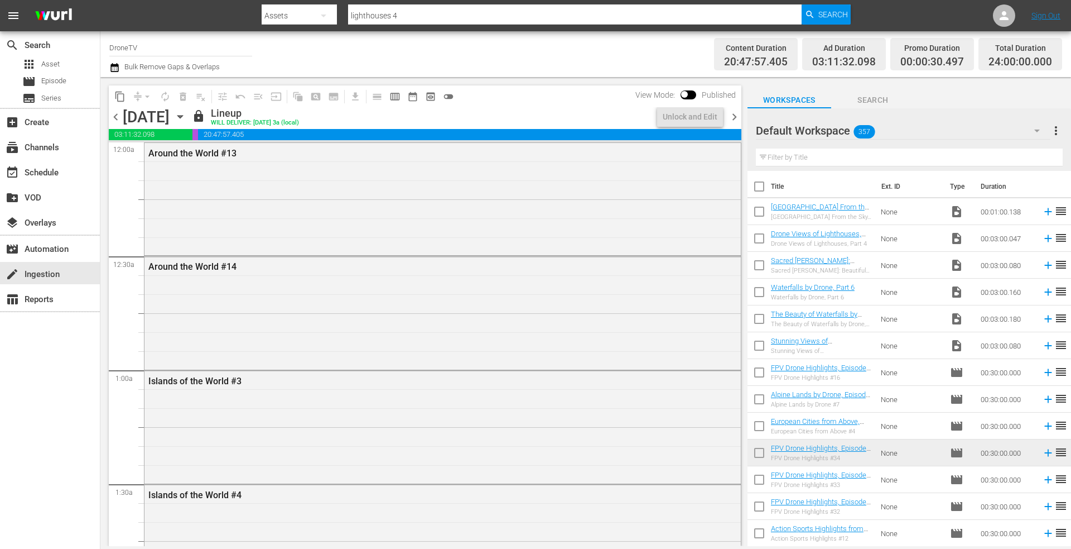
click at [182, 117] on icon "button" at bounding box center [179, 117] width 5 height 3
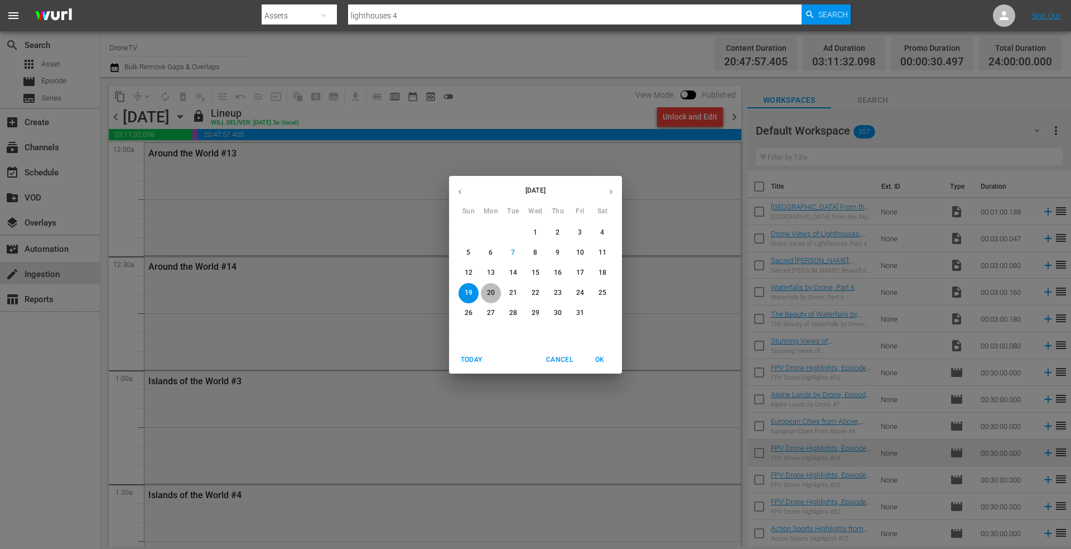
click at [491, 290] on p "20" at bounding box center [491, 292] width 8 height 9
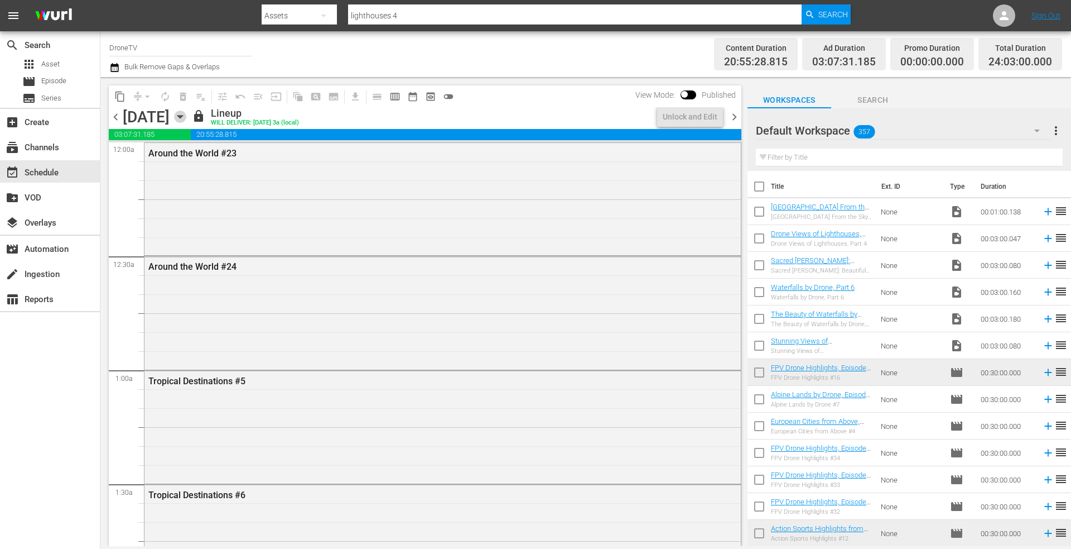
click at [186, 114] on icon "button" at bounding box center [180, 116] width 12 height 12
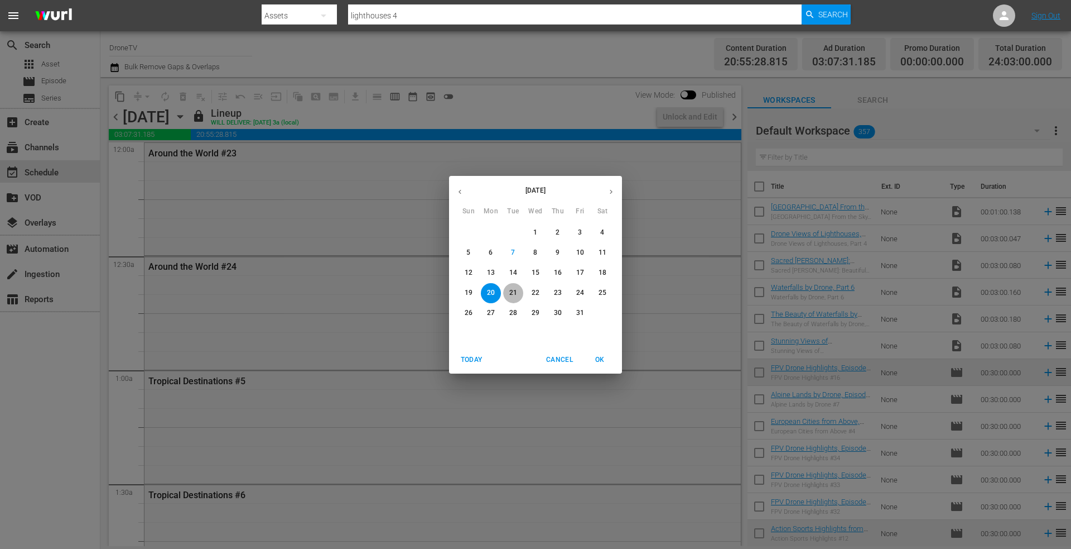
click at [512, 290] on p "21" at bounding box center [513, 292] width 8 height 9
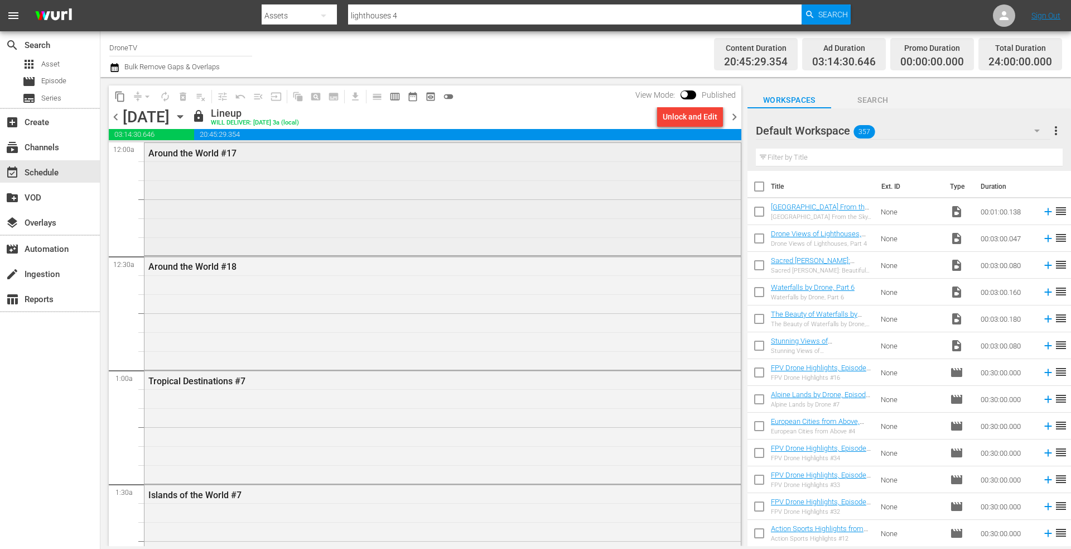
click at [271, 201] on div "Around the World #17" at bounding box center [443, 198] width 597 height 110
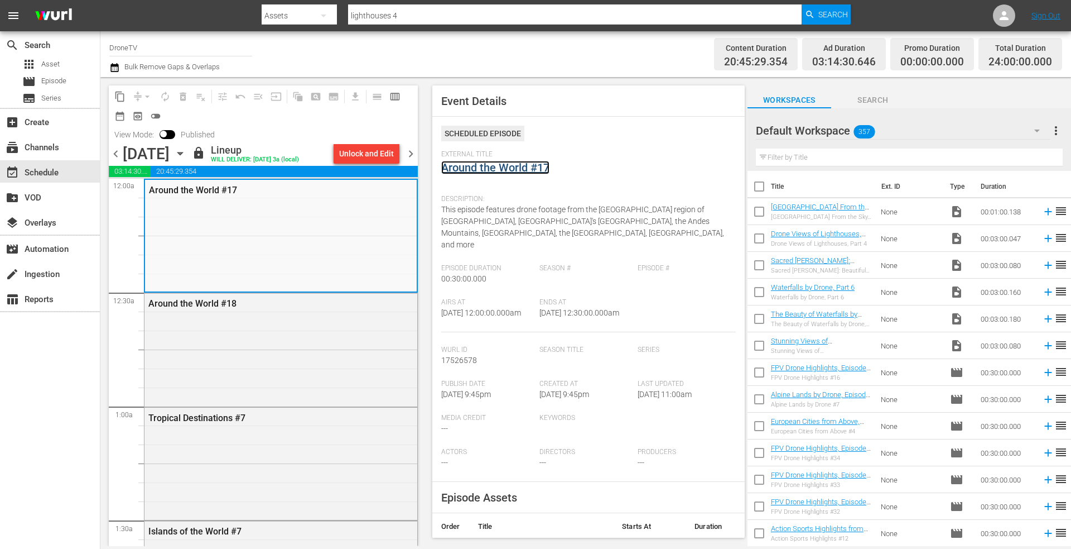
click at [489, 172] on link "Around the World #17" at bounding box center [495, 167] width 108 height 13
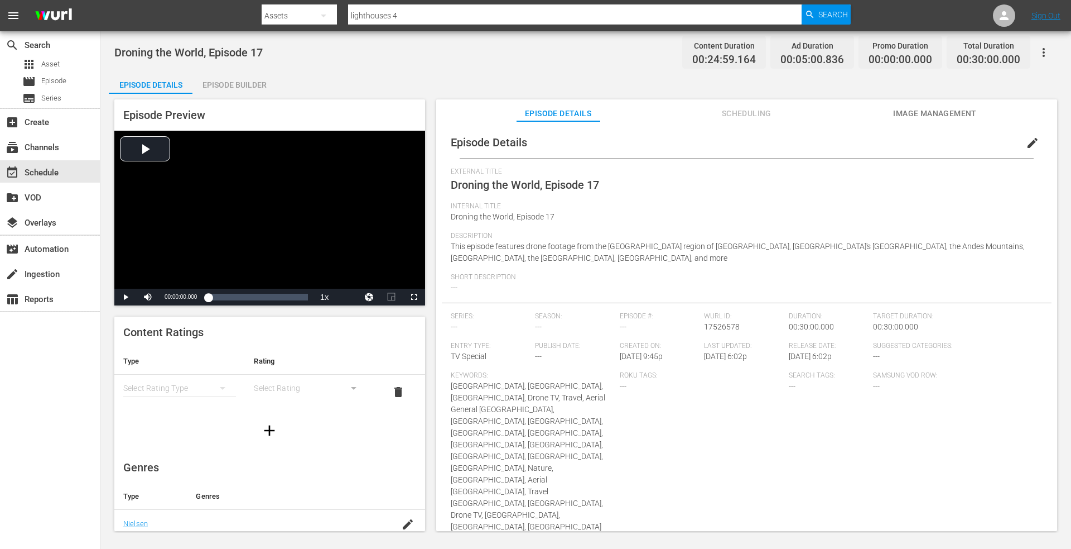
click at [221, 74] on div "Episode Builder" at bounding box center [235, 84] width 84 height 27
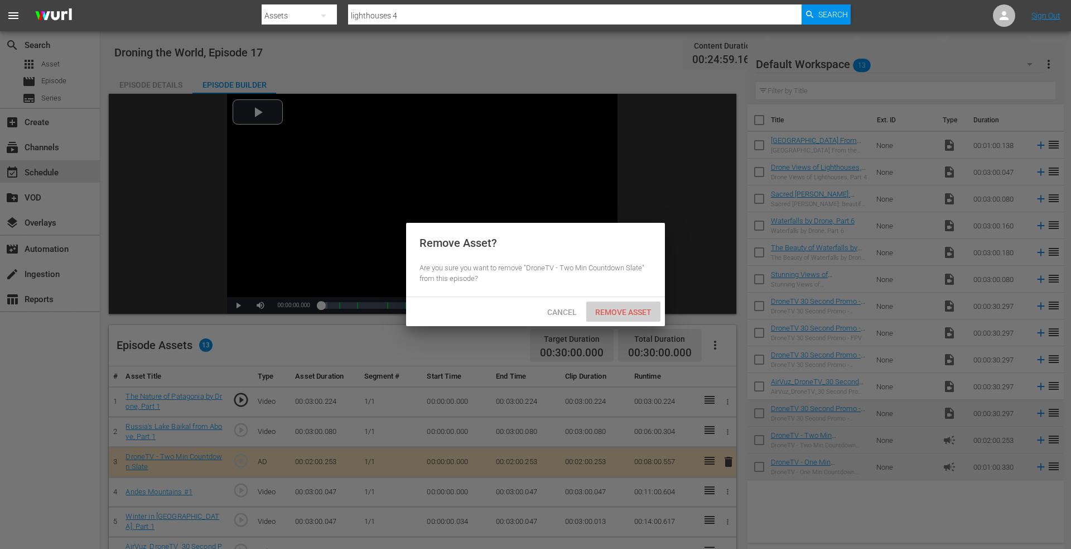
click at [611, 310] on span "Remove Asset" at bounding box center [623, 311] width 74 height 9
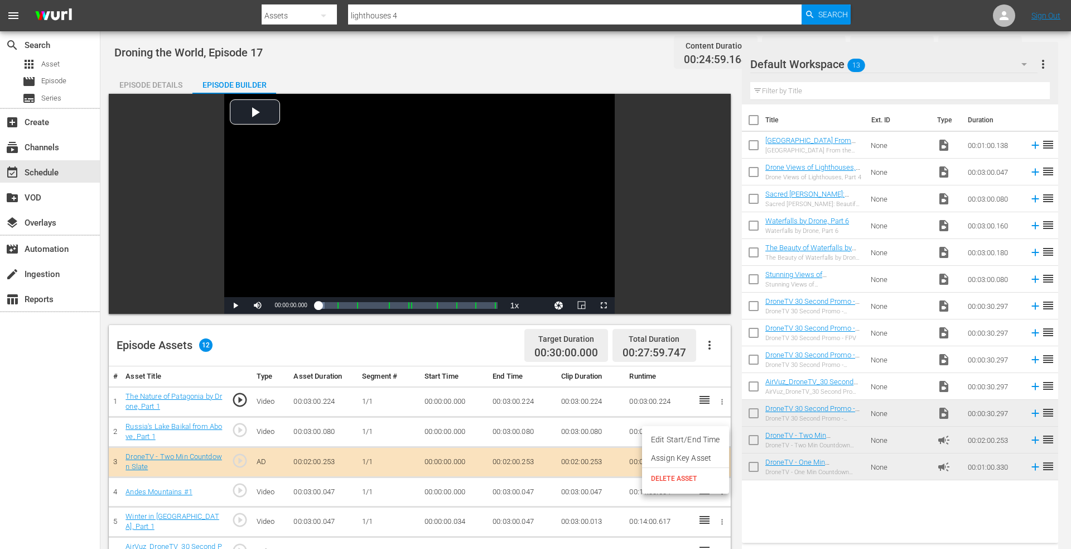
click at [669, 477] on span "DELETE ASSET" at bounding box center [685, 478] width 69 height 10
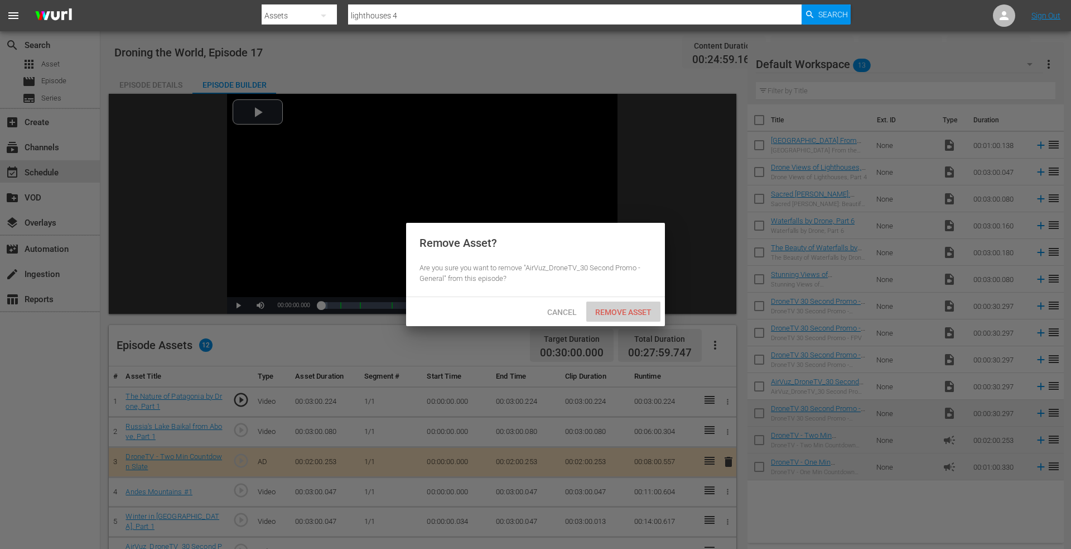
click at [620, 306] on div "Remove Asset" at bounding box center [623, 311] width 74 height 21
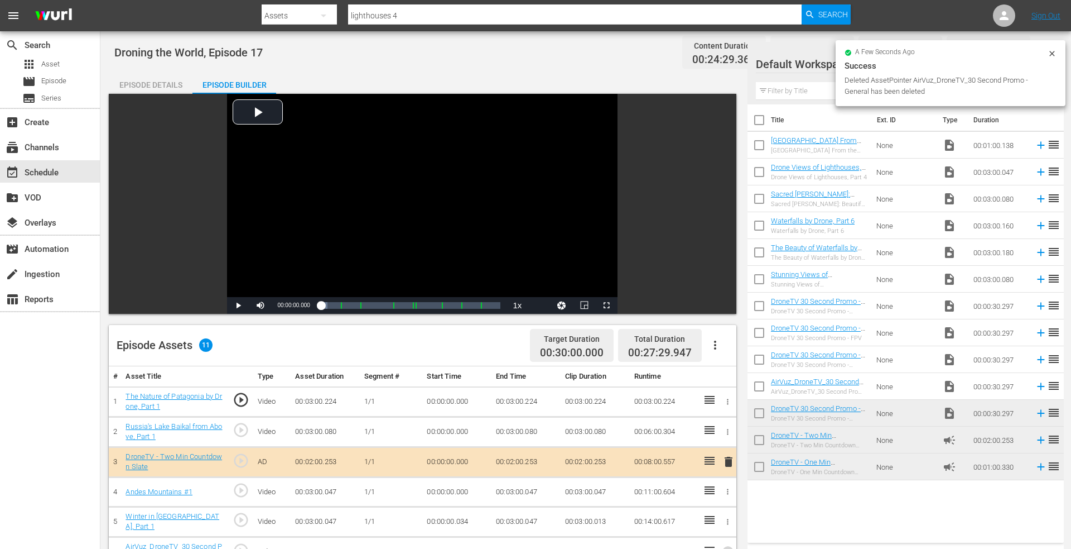
click at [724, 547] on icon "button" at bounding box center [728, 551] width 8 height 8
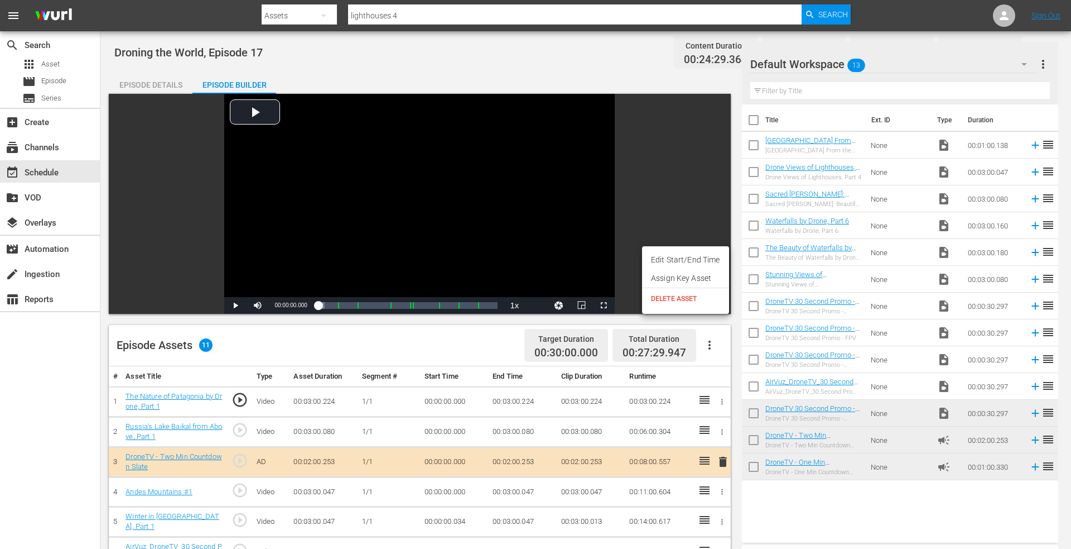
click at [682, 292] on li "DELETE ASSET" at bounding box center [685, 298] width 87 height 21
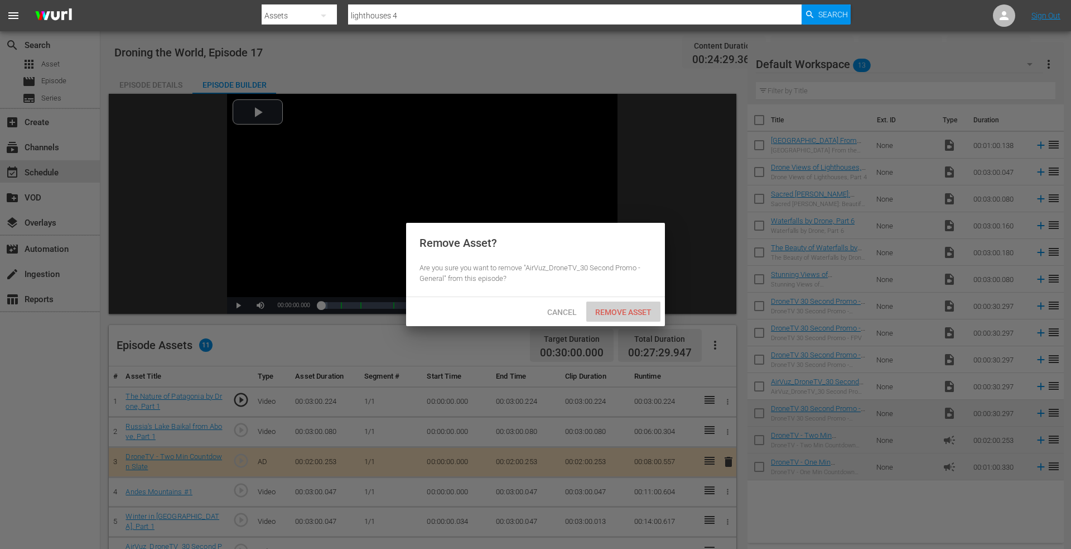
click at [623, 312] on span "Remove Asset" at bounding box center [623, 311] width 74 height 9
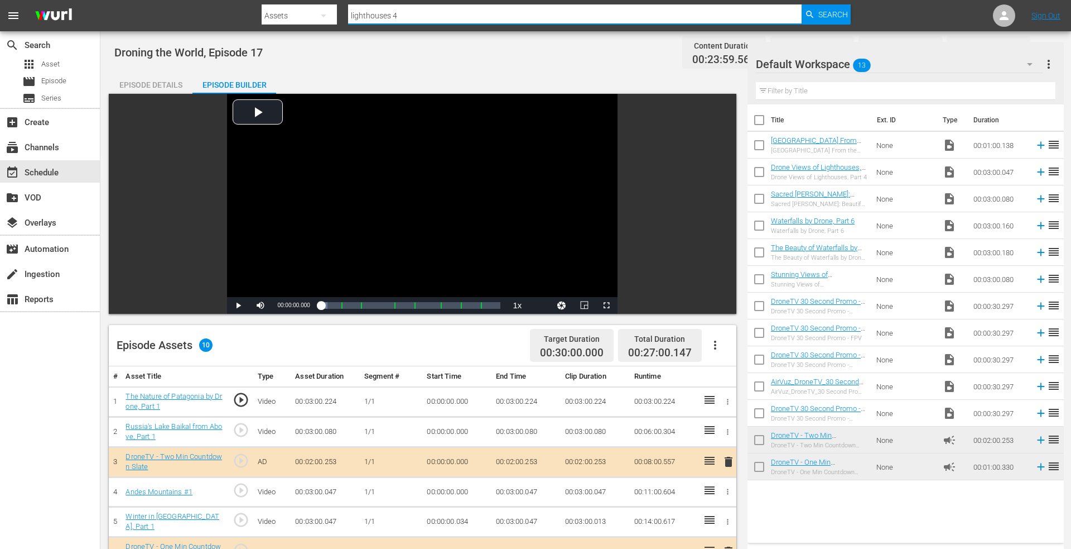
drag, startPoint x: 415, startPoint y: 15, endPoint x: 220, endPoint y: 9, distance: 195.4
click at [220, 9] on nav "menu Search By Assets Search ID, Title, Description, Keywords, or Category ligh…" at bounding box center [535, 15] width 1071 height 31
type input "south afric"
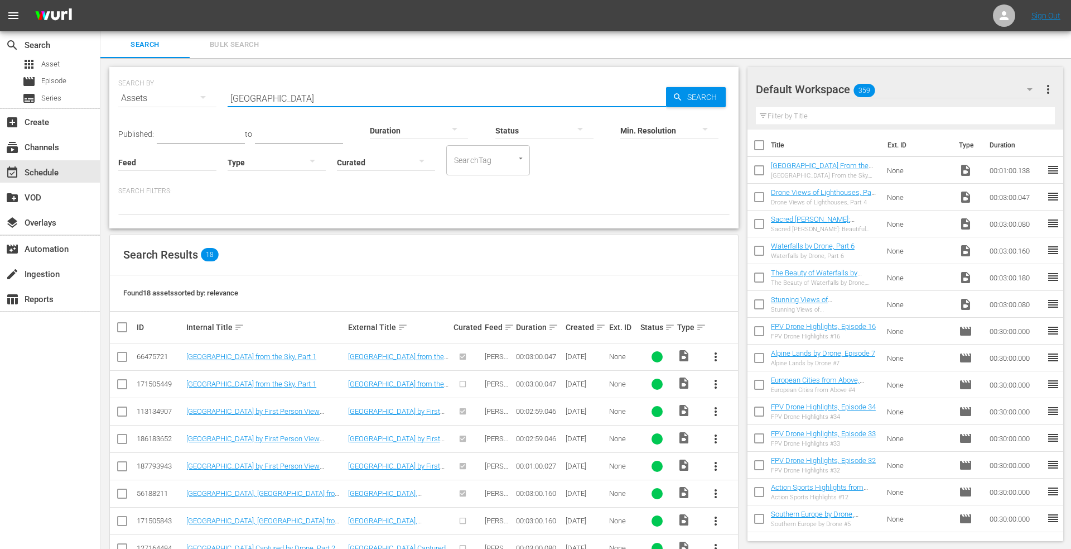
drag, startPoint x: 199, startPoint y: 98, endPoint x: 187, endPoint y: 98, distance: 12.3
click at [189, 98] on div "SEARCH BY Search By Assets Search ID, Title, Description, Keywords, or Category…" at bounding box center [424, 91] width 612 height 40
type input "best of [GEOGRAPHIC_DATA]"
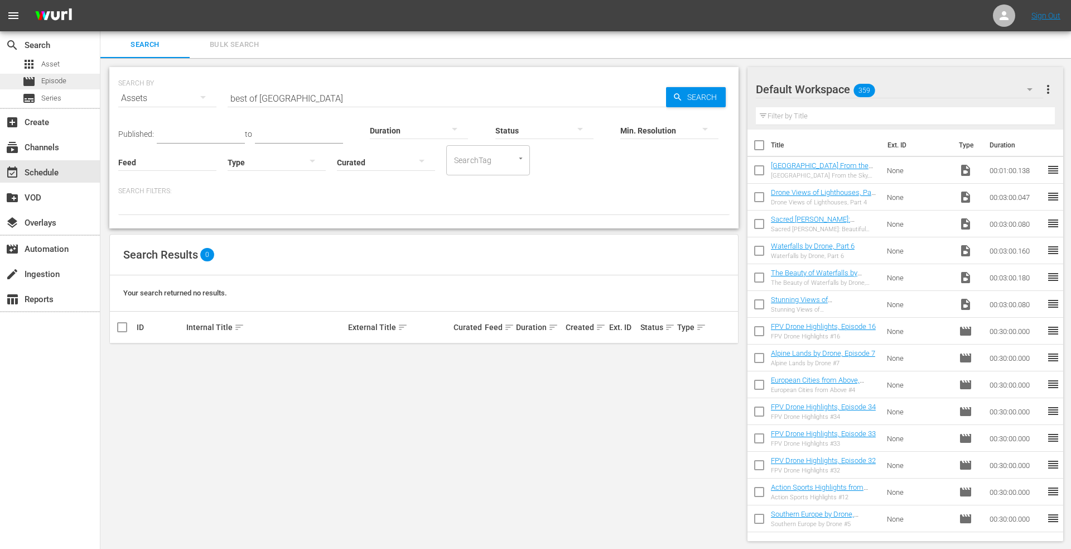
click at [43, 83] on span "Episode" at bounding box center [53, 80] width 25 height 11
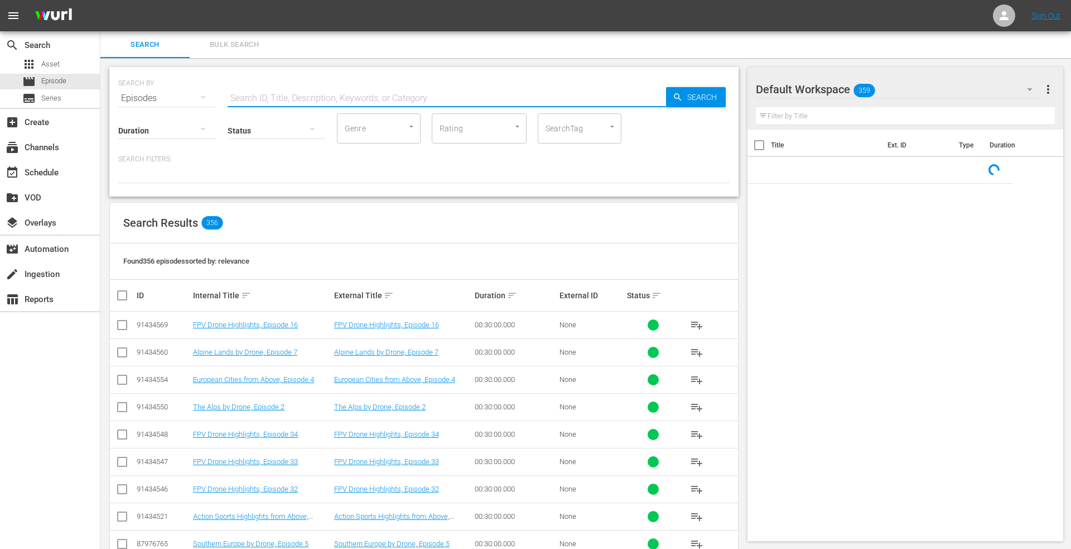
click at [261, 95] on input "text" at bounding box center [447, 98] width 439 height 27
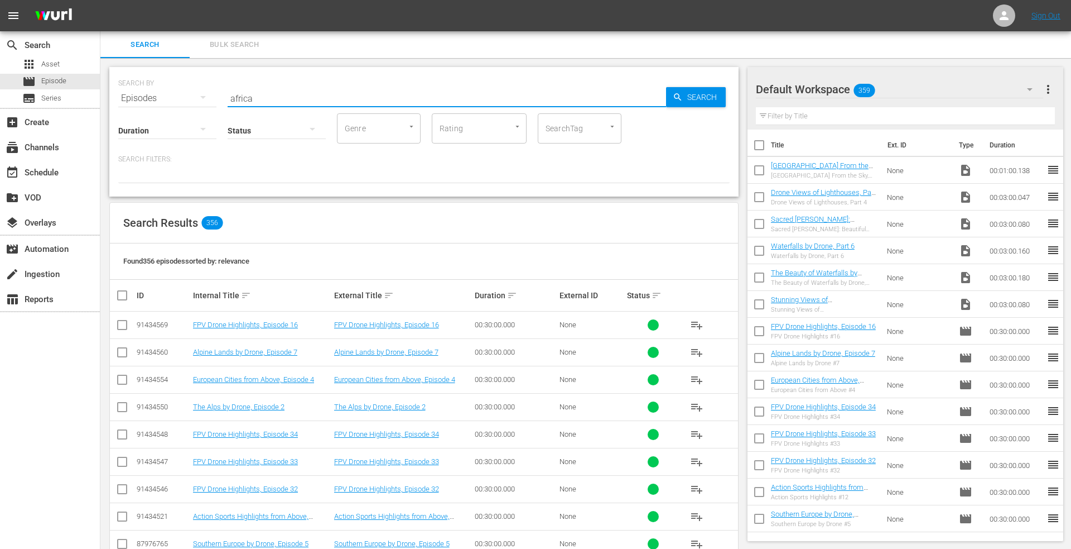
type input "africa"
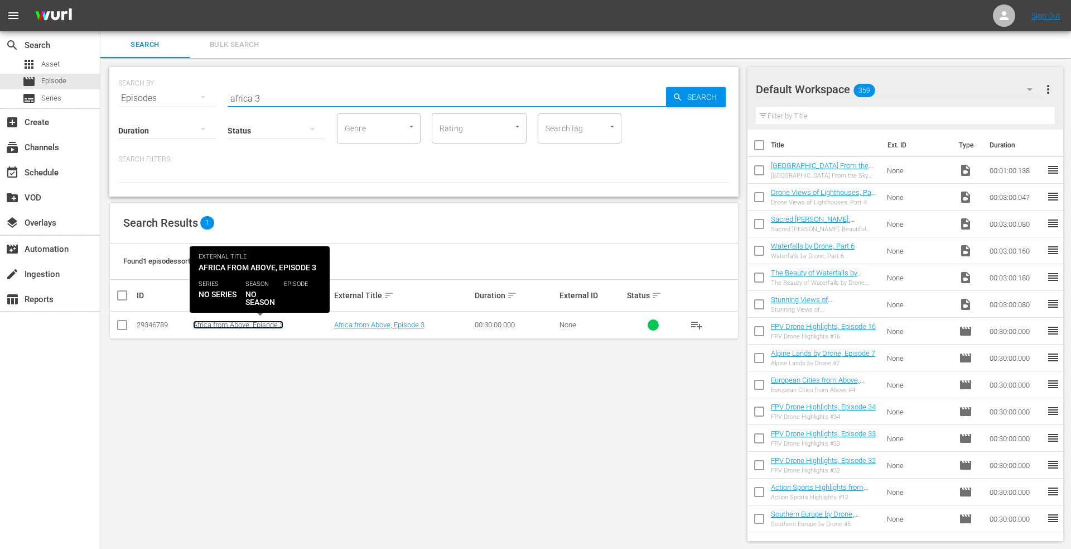
click at [206, 326] on link "Africa from Above, Episode 3" at bounding box center [238, 324] width 90 height 8
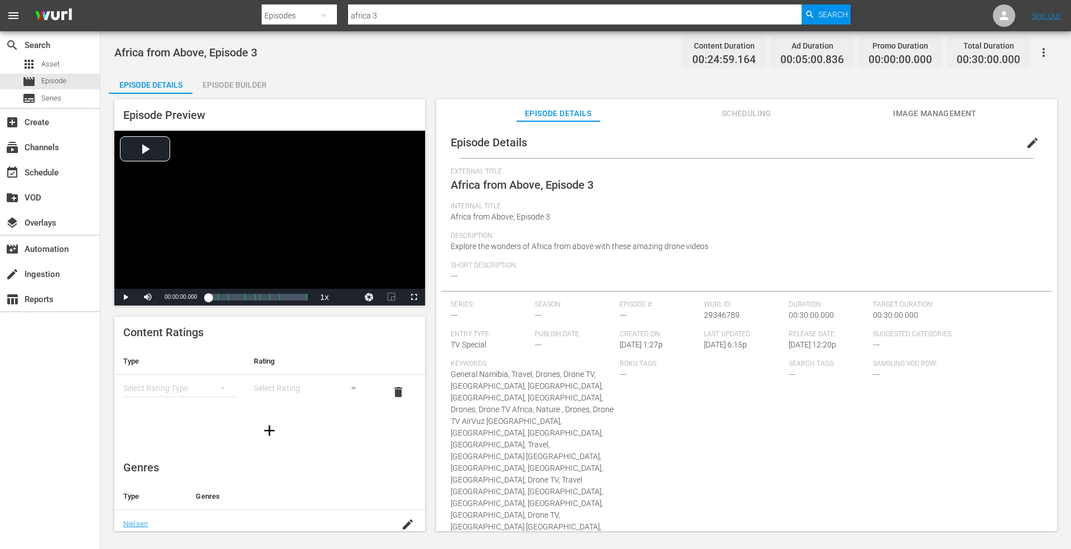
click at [247, 81] on div "Episode Builder" at bounding box center [235, 84] width 84 height 27
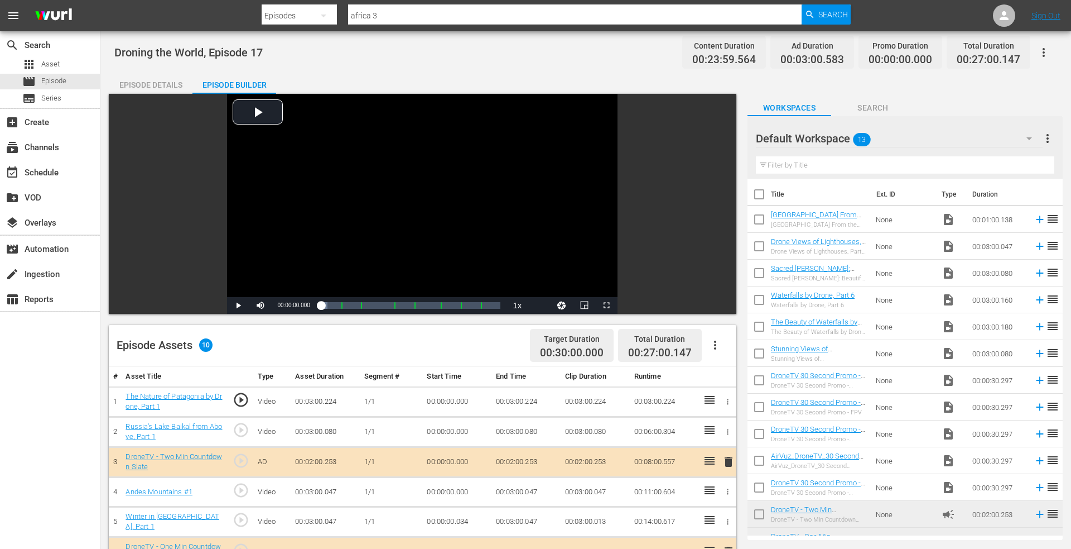
click at [283, 15] on div "Episodes" at bounding box center [299, 15] width 75 height 31
drag, startPoint x: 285, startPoint y: 102, endPoint x: 406, endPoint y: 33, distance: 138.4
click at [286, 99] on div "Assets" at bounding box center [295, 101] width 45 height 18
type input "best of [GEOGRAPHIC_DATA]"
drag, startPoint x: 433, startPoint y: 16, endPoint x: 400, endPoint y: 14, distance: 33.5
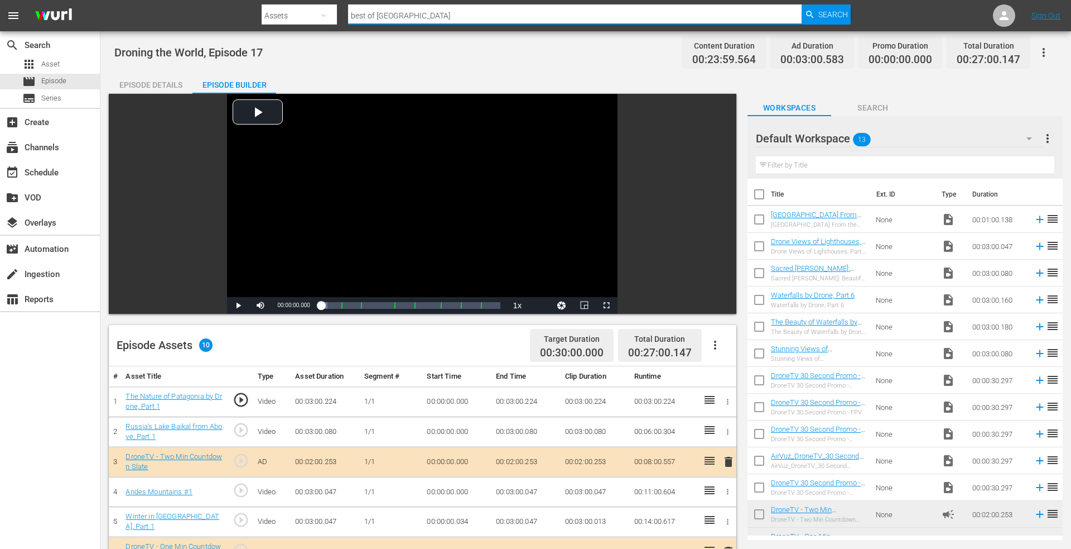
click at [423, 15] on input "best of [GEOGRAPHIC_DATA]" at bounding box center [575, 15] width 454 height 27
drag, startPoint x: 437, startPoint y: 17, endPoint x: 250, endPoint y: 11, distance: 187.1
click at [250, 11] on nav "menu Search By Assets Search ID, Title, Description, Keywords, or Category best…" at bounding box center [535, 15] width 1071 height 31
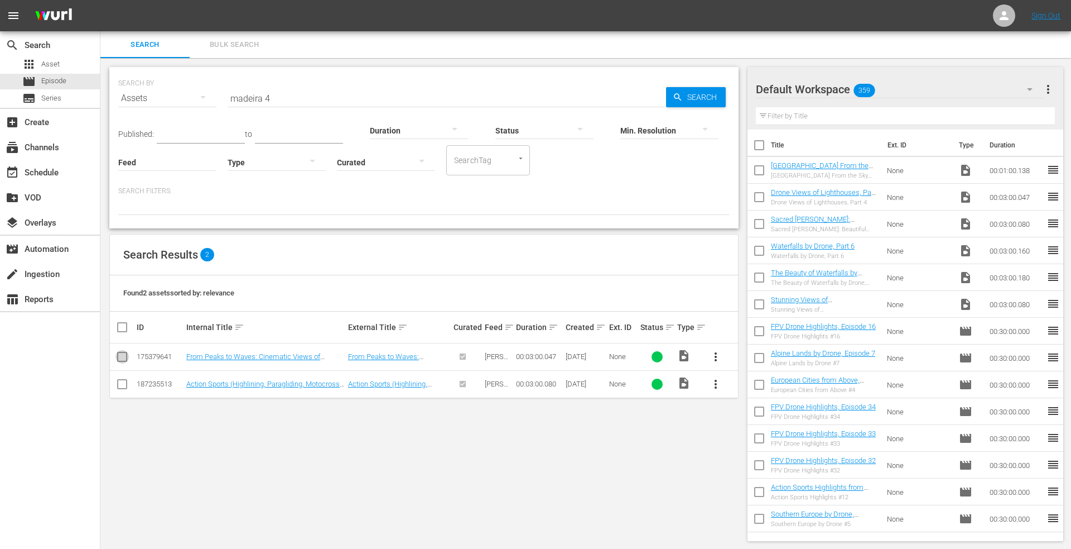
drag, startPoint x: 117, startPoint y: 357, endPoint x: 127, endPoint y: 359, distance: 11.0
click at [117, 357] on input "checkbox" at bounding box center [122, 358] width 13 height 13
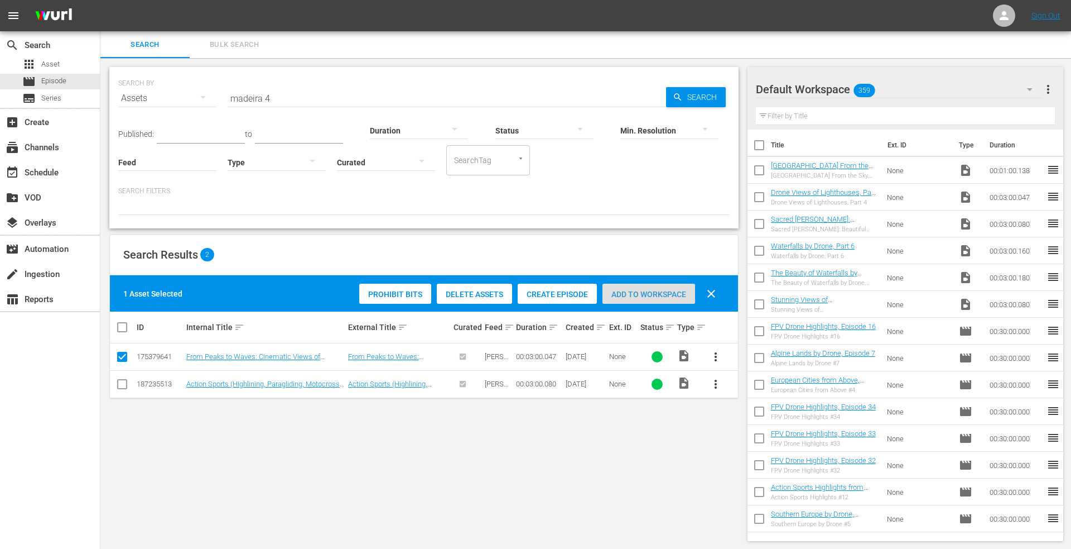
click at [638, 291] on span "Add to Workspace" at bounding box center [649, 294] width 93 height 9
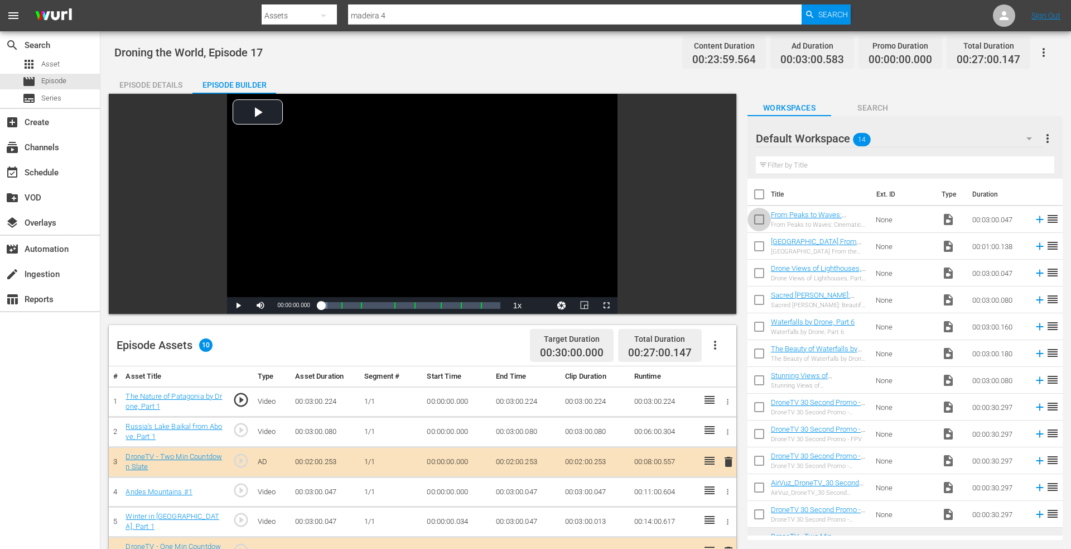
click at [757, 219] on input "checkbox" at bounding box center [759, 221] width 23 height 23
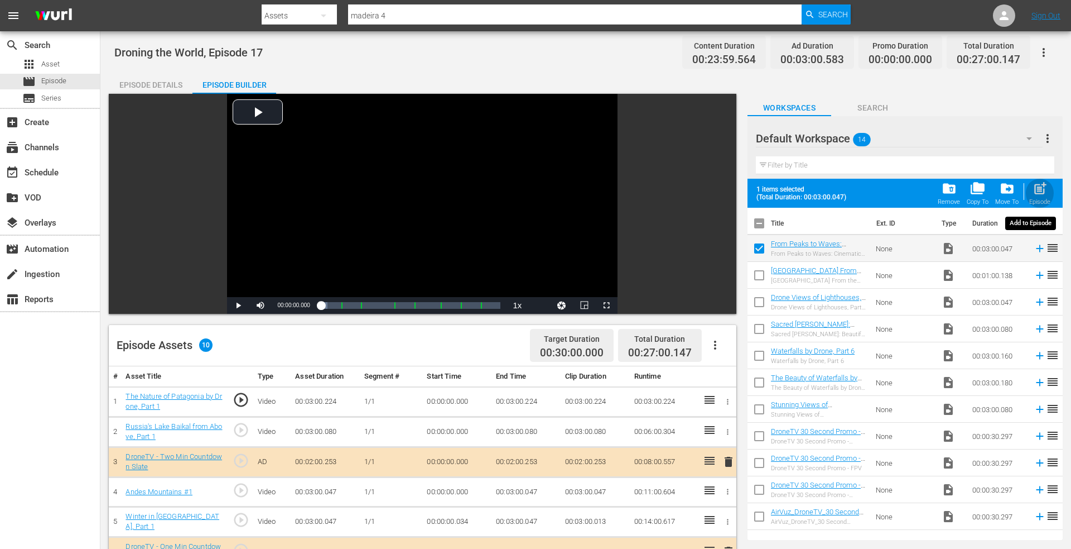
click at [1033, 186] on span "post_add" at bounding box center [1040, 188] width 15 height 15
checkbox input "false"
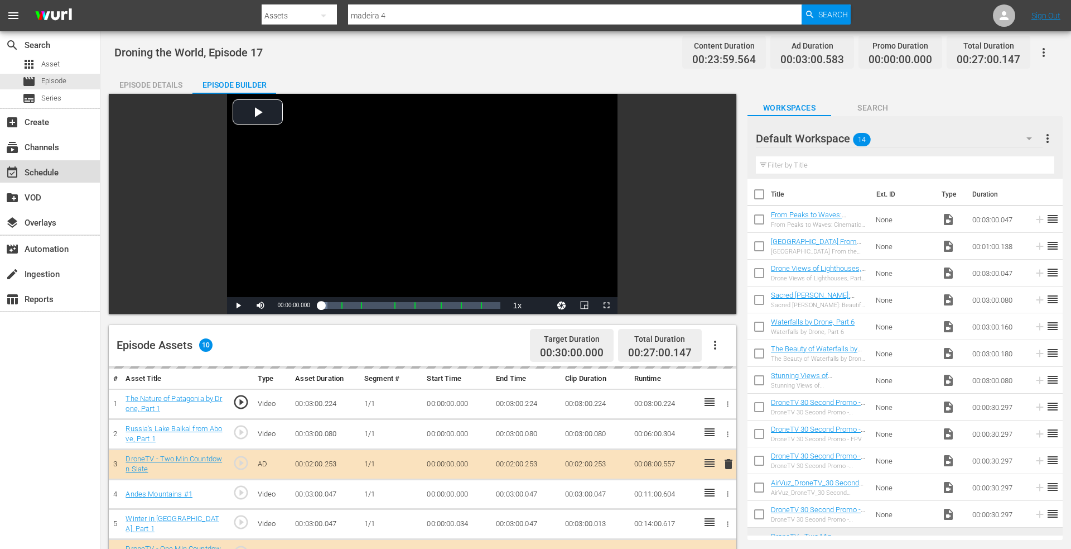
click at [50, 173] on div "event_available Schedule" at bounding box center [31, 171] width 62 height 10
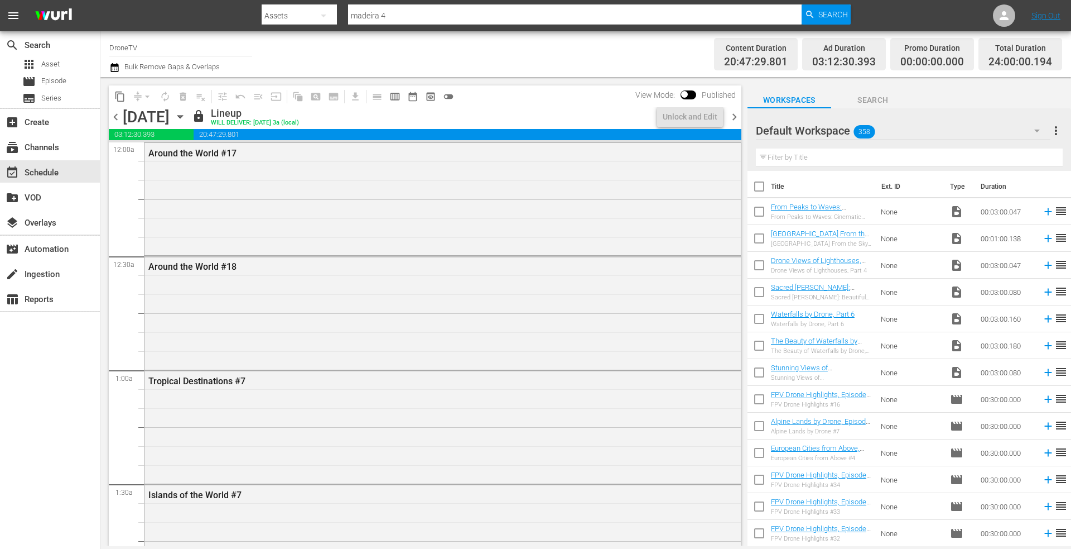
scroll to position [279, 0]
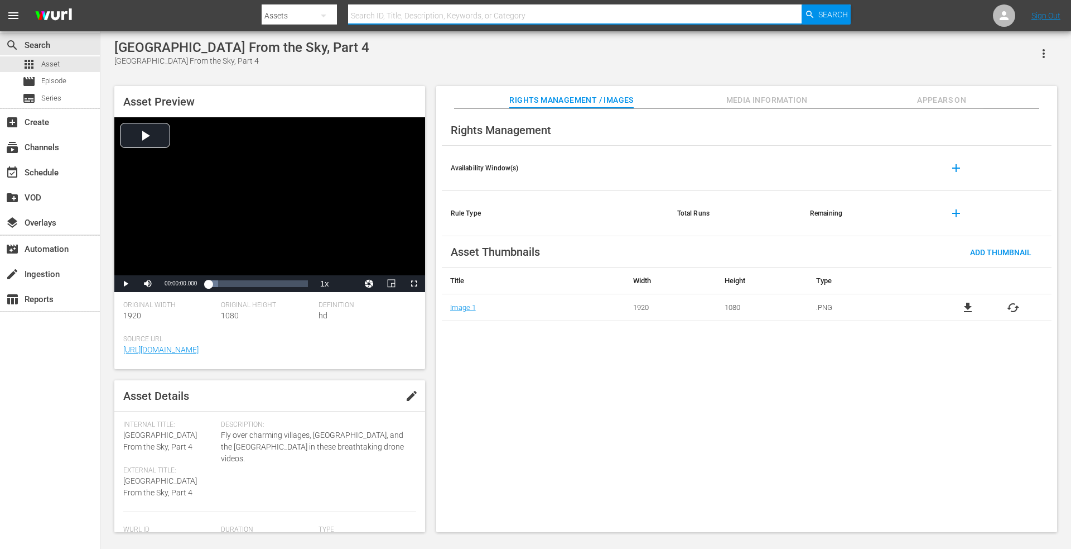
click at [454, 17] on input "text" at bounding box center [575, 15] width 454 height 27
type input "switzerland 4"
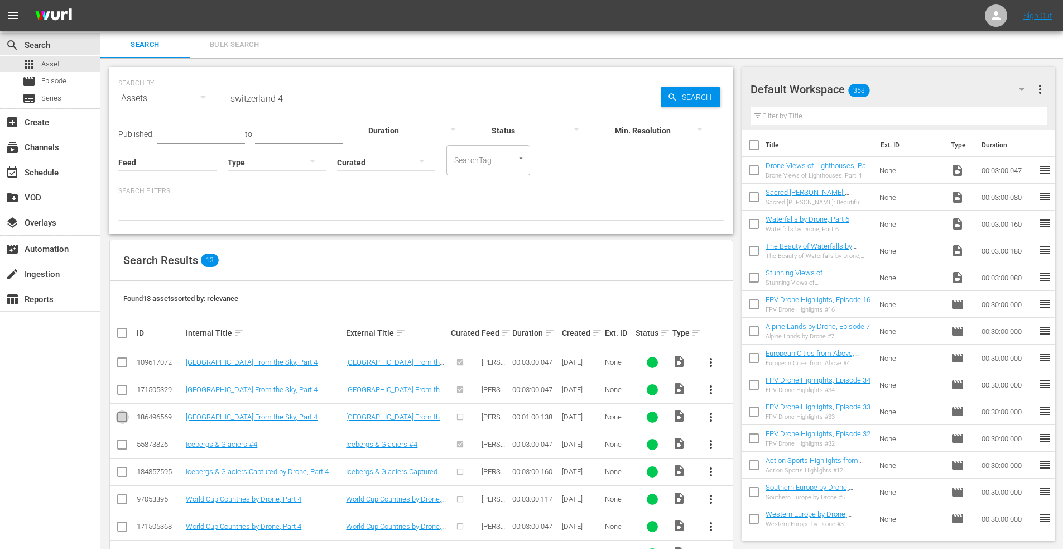
drag, startPoint x: 118, startPoint y: 417, endPoint x: 174, endPoint y: 416, distance: 55.8
click at [119, 416] on input "checkbox" at bounding box center [122, 418] width 13 height 13
checkbox input "true"
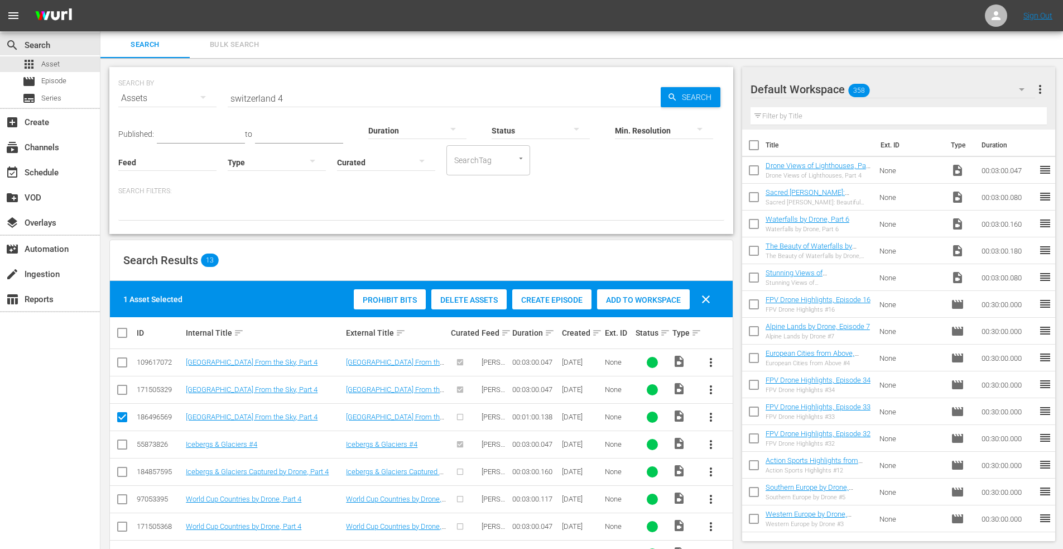
click at [638, 297] on span "Add to Workspace" at bounding box center [643, 299] width 93 height 9
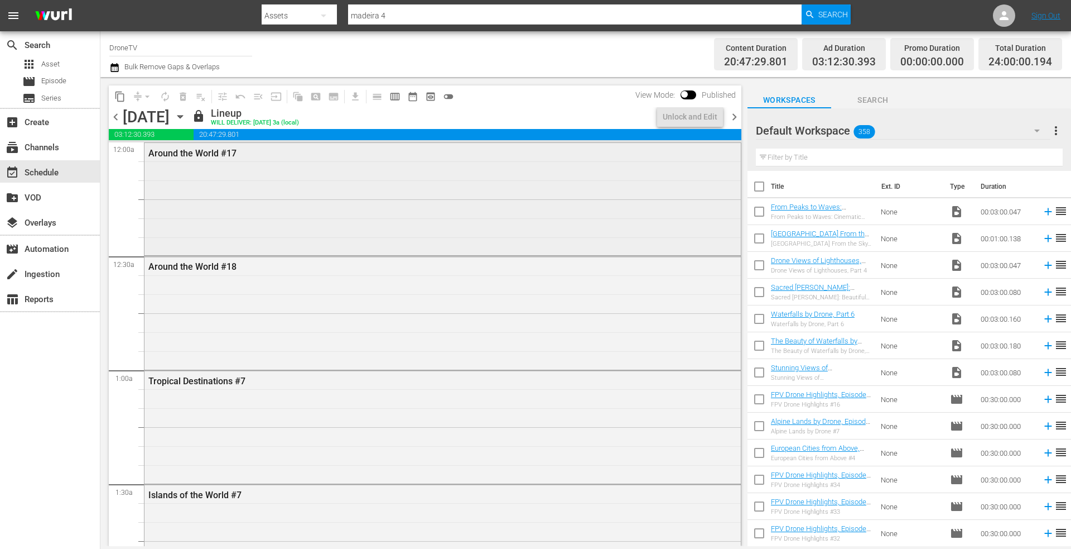
click at [268, 200] on div "Around the World #17" at bounding box center [443, 198] width 597 height 110
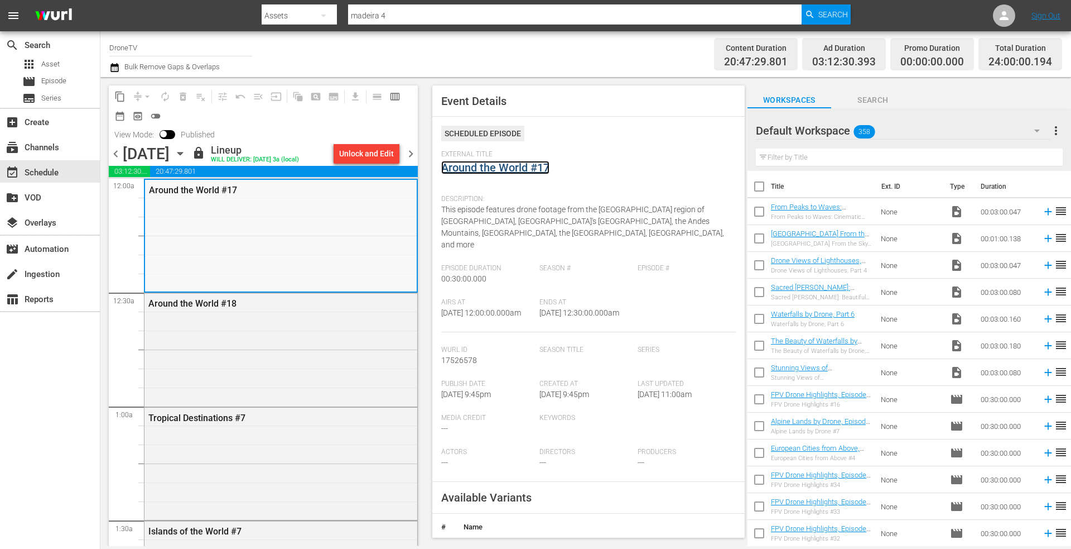
click at [480, 169] on link "Around the World #17" at bounding box center [495, 167] width 108 height 13
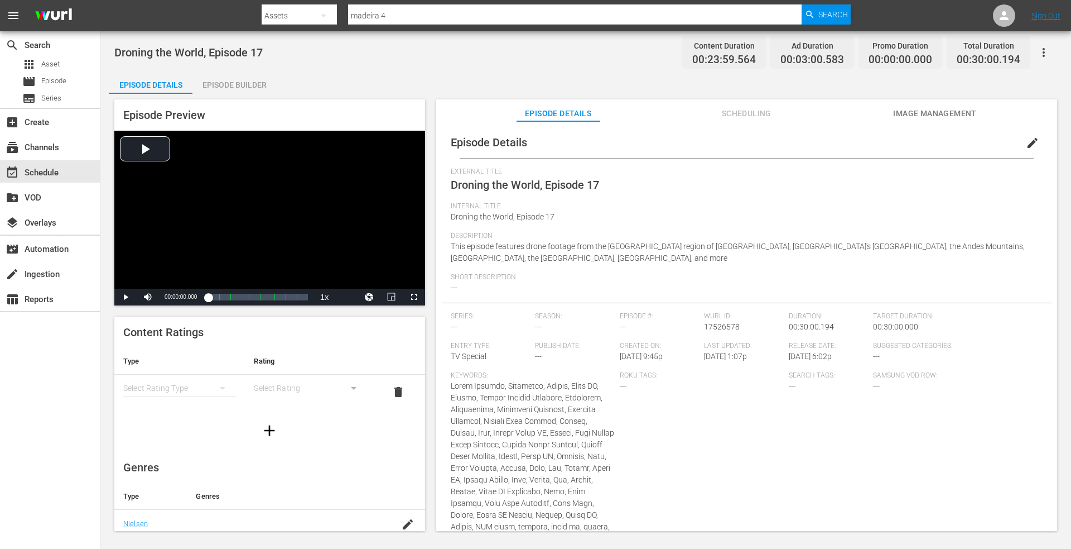
click at [229, 84] on div "Episode Builder" at bounding box center [235, 84] width 84 height 27
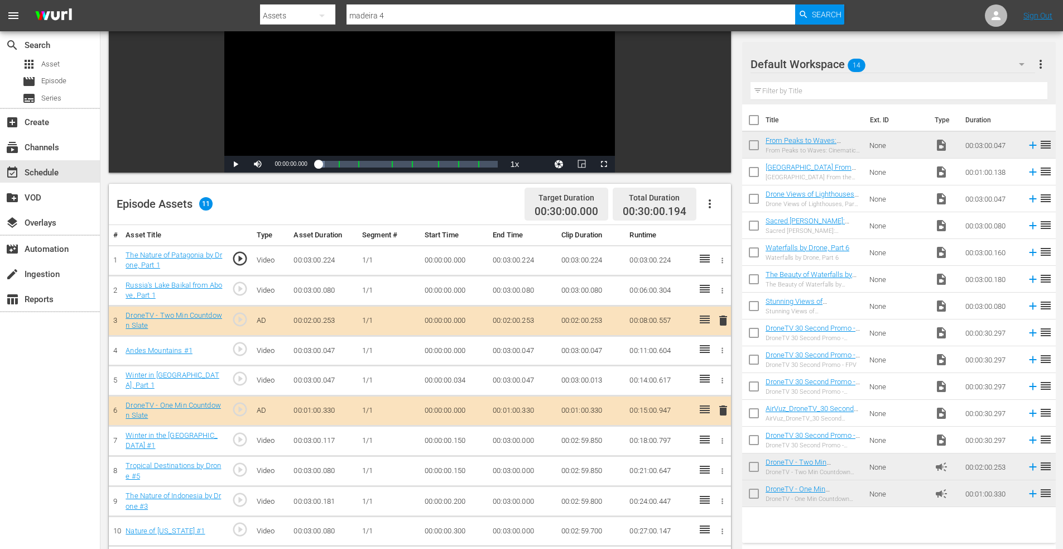
scroll to position [279, 0]
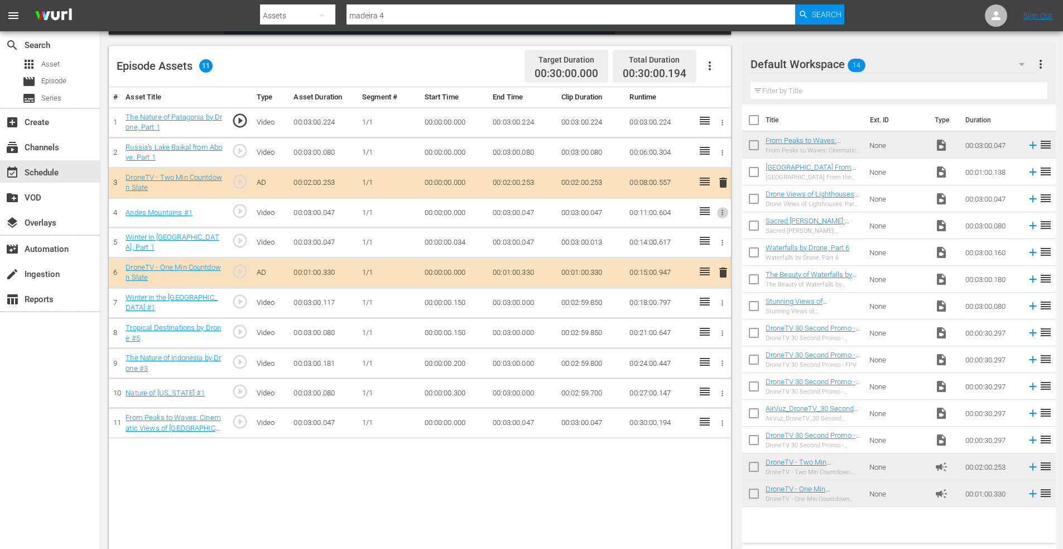
click at [722, 213] on icon "button" at bounding box center [723, 213] width 2 height 6
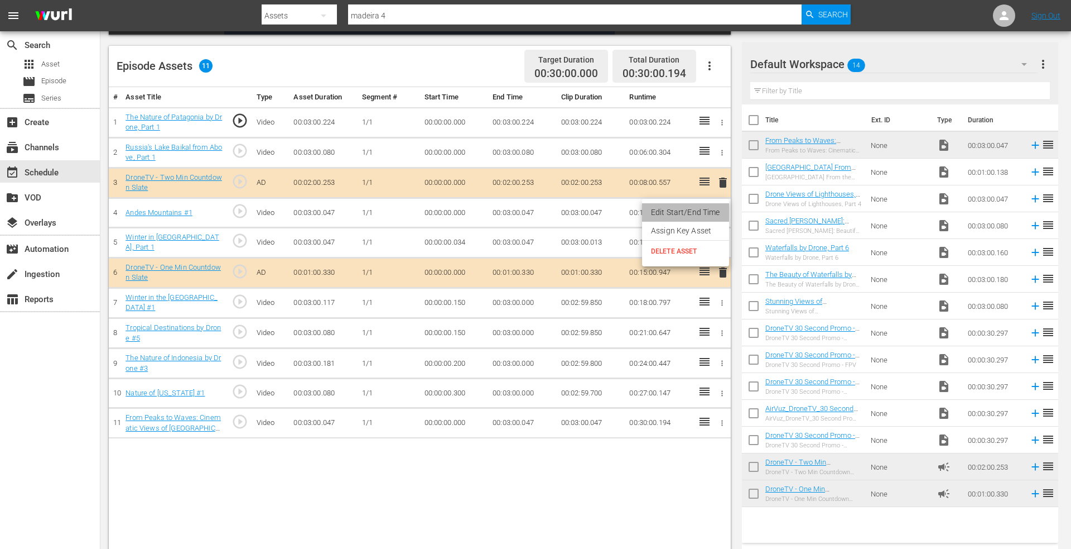
click at [698, 214] on li "Edit Start/End Time" at bounding box center [685, 212] width 87 height 18
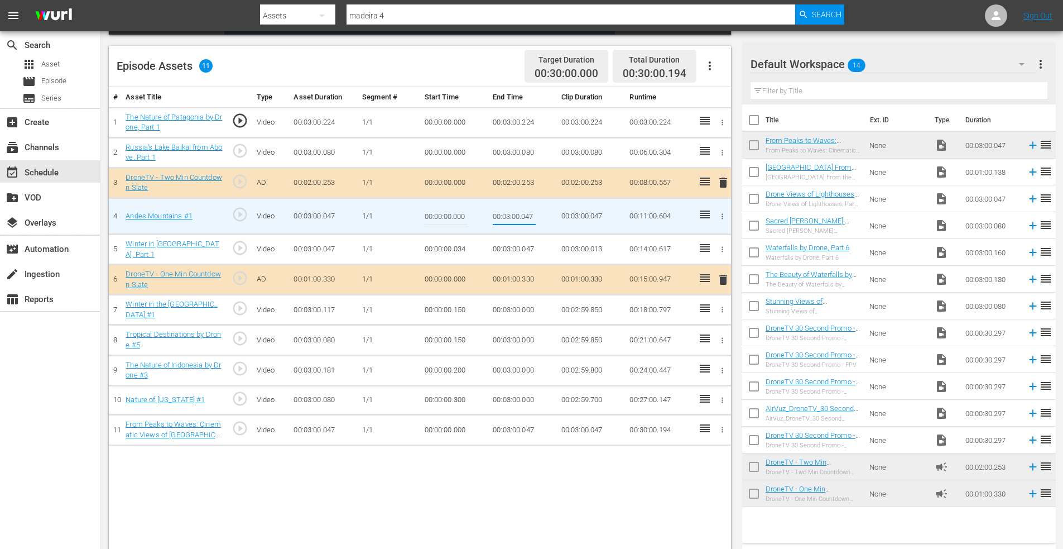
drag, startPoint x: 522, startPoint y: 217, endPoint x: 584, endPoint y: 217, distance: 61.9
click at [584, 217] on tr "4 Andes Mountains #1 play_circle_outline Video 00:03:00.047 1/1 00:00:00.000 00…" at bounding box center [420, 216] width 622 height 36
type input "00:03:00.000"
drag, startPoint x: 454, startPoint y: 217, endPoint x: 496, endPoint y: 217, distance: 41.9
click at [496, 217] on tr "4 Andes Mountains #1 play_circle_outline Video 00:03:00.047 1/1 00:00:00.000 00…" at bounding box center [420, 216] width 622 height 36
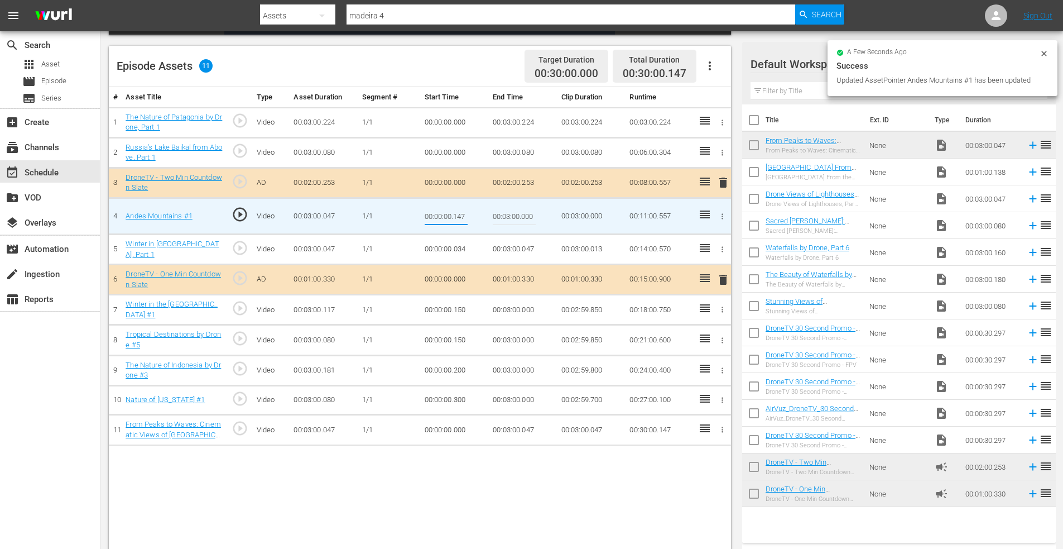
type input "00:00:00.147"
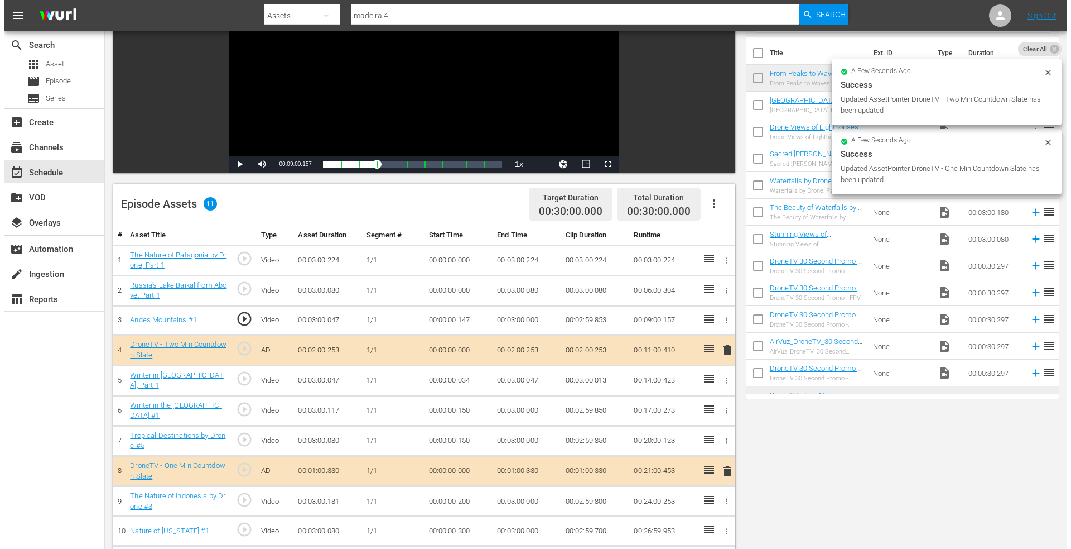
scroll to position [0, 0]
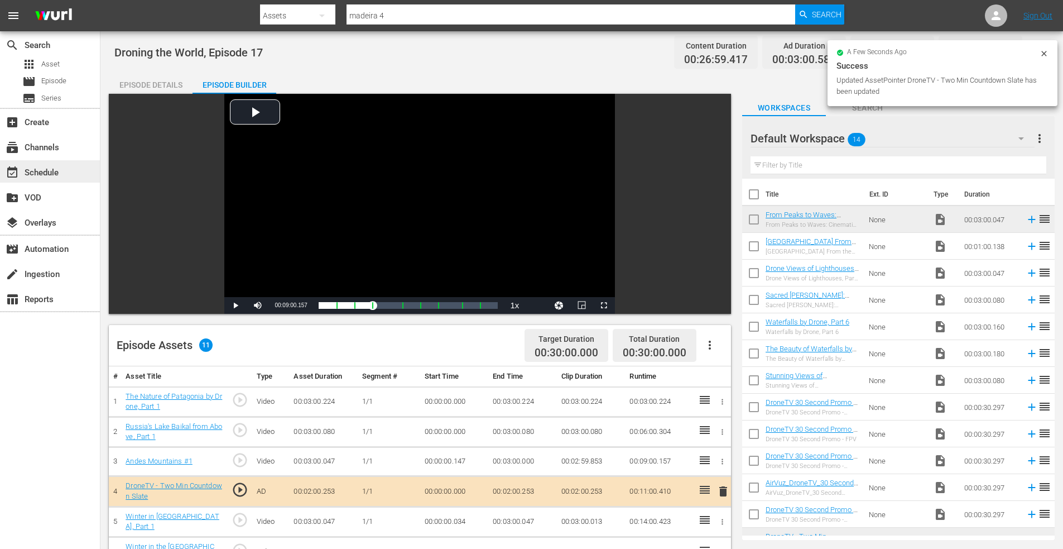
click at [48, 167] on div "event_available Schedule" at bounding box center [31, 171] width 62 height 10
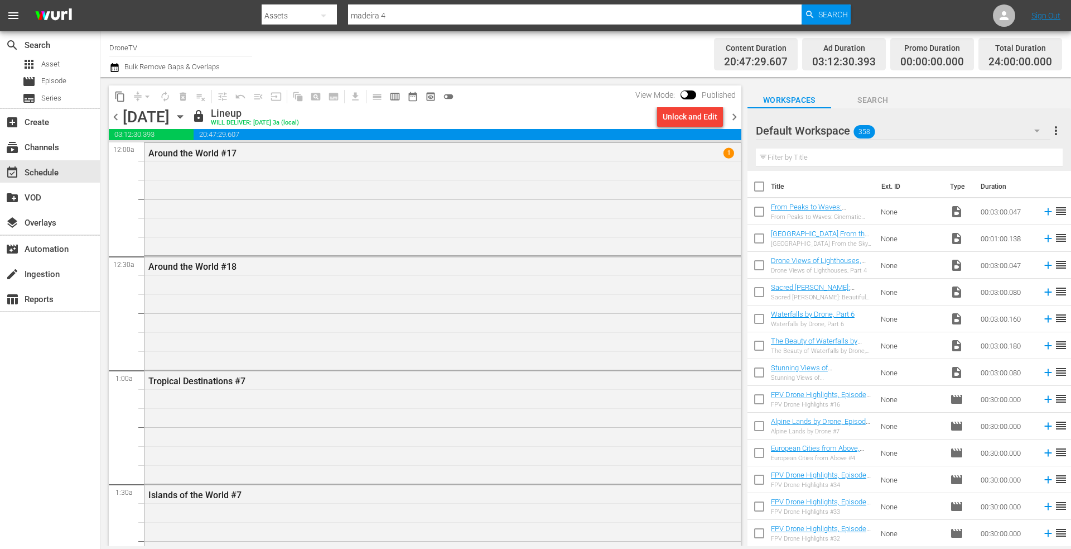
click at [182, 116] on icon "button" at bounding box center [179, 117] width 5 height 3
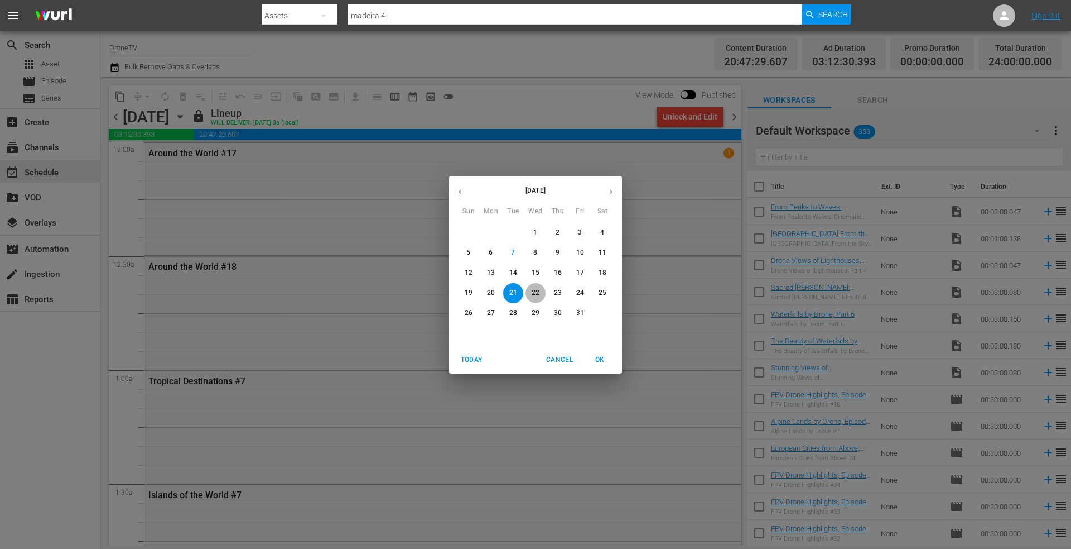
click at [535, 290] on p "22" at bounding box center [536, 292] width 8 height 9
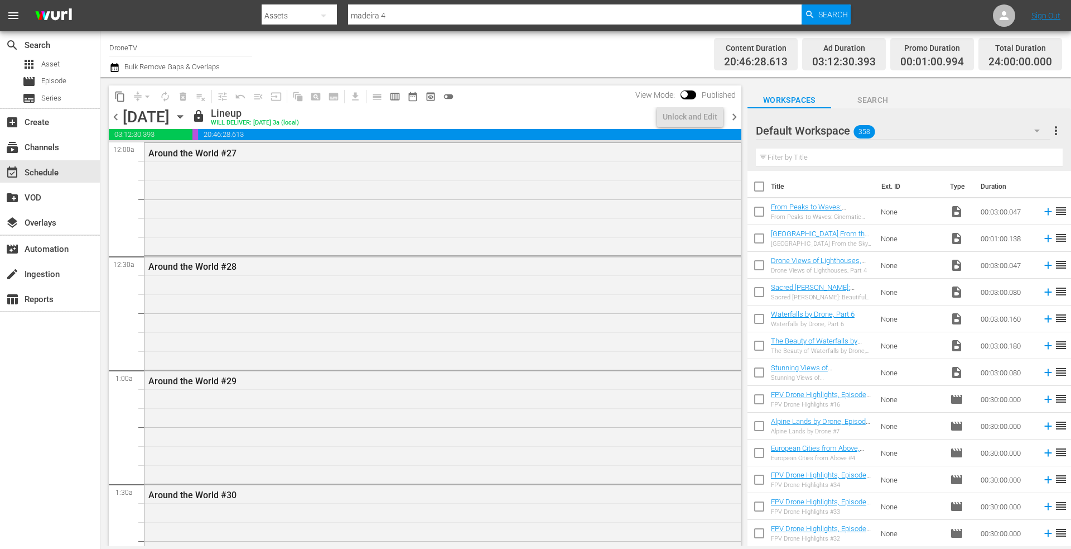
click at [186, 113] on icon "button" at bounding box center [180, 116] width 12 height 12
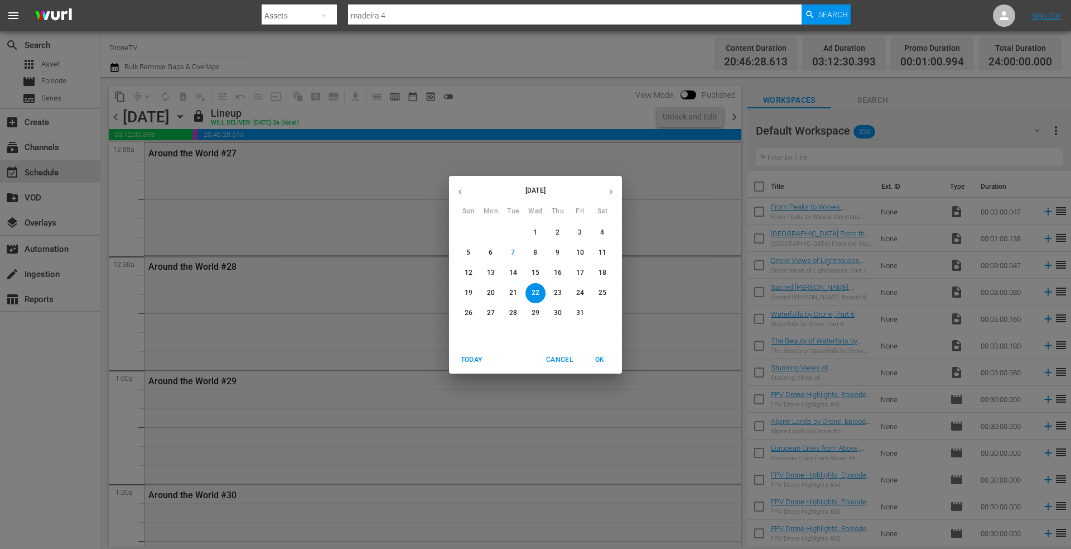
click at [559, 289] on p "23" at bounding box center [558, 292] width 8 height 9
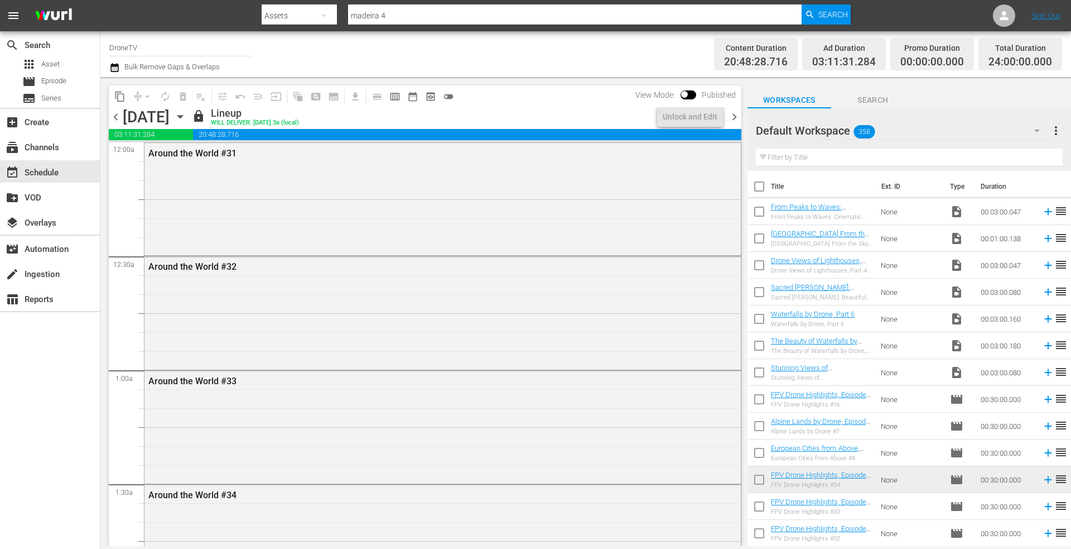
click at [182, 117] on icon "button" at bounding box center [179, 117] width 5 height 3
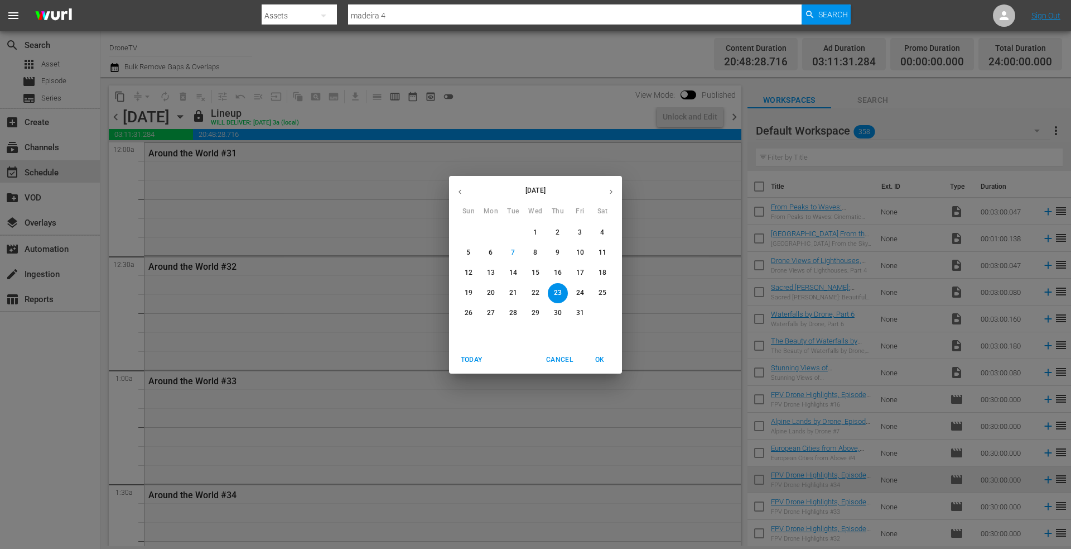
click at [579, 291] on p "24" at bounding box center [580, 292] width 8 height 9
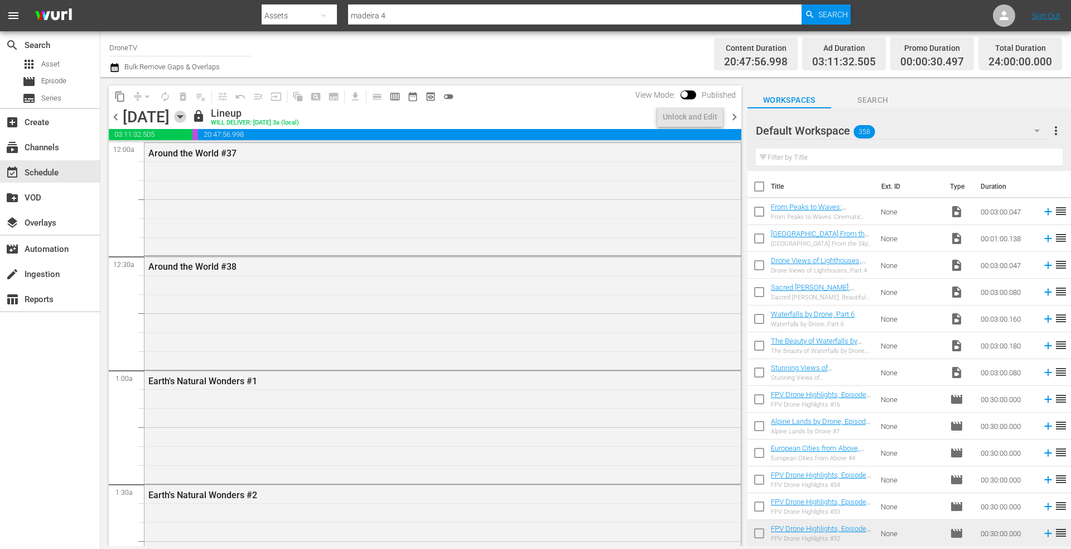
click at [182, 116] on icon "button" at bounding box center [179, 117] width 5 height 3
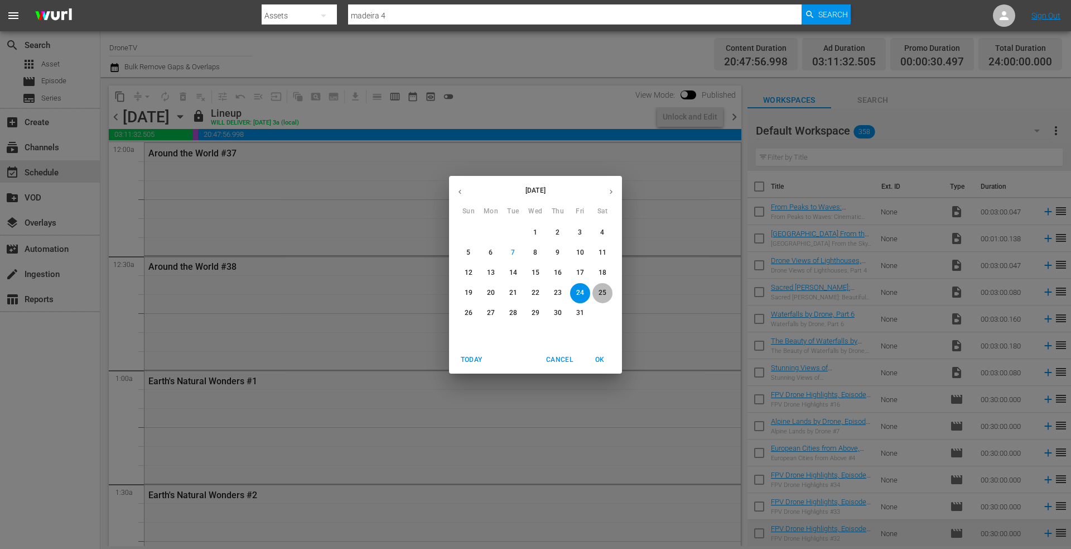
click at [606, 289] on p "25" at bounding box center [603, 292] width 8 height 9
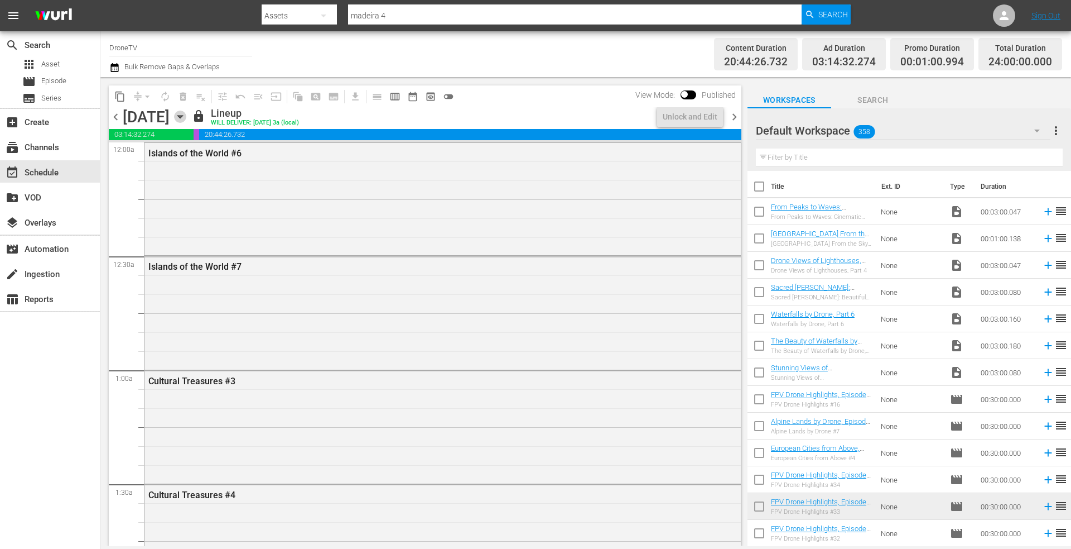
click at [186, 119] on icon "button" at bounding box center [180, 116] width 12 height 12
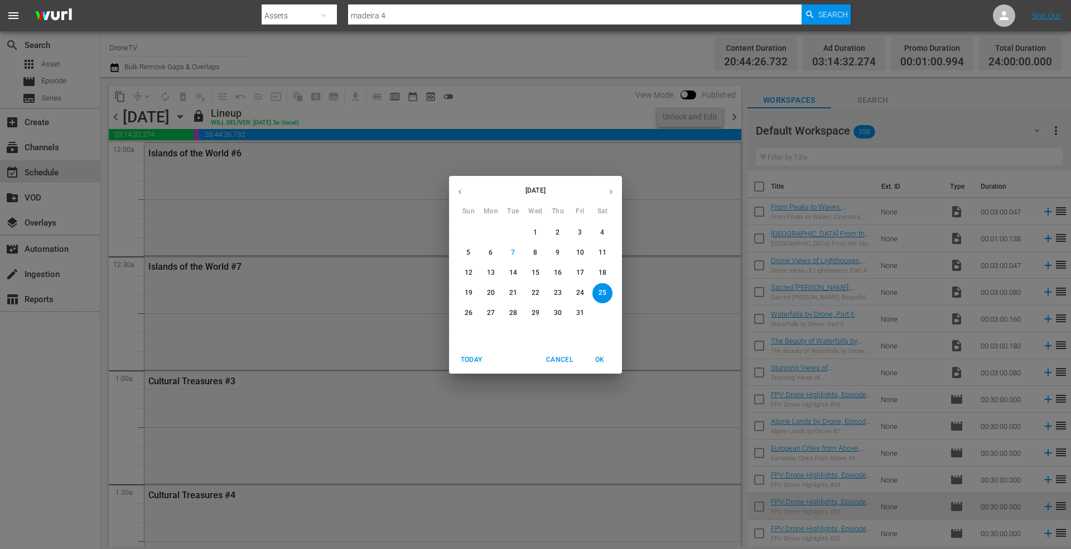
click at [468, 311] on p "26" at bounding box center [469, 312] width 8 height 9
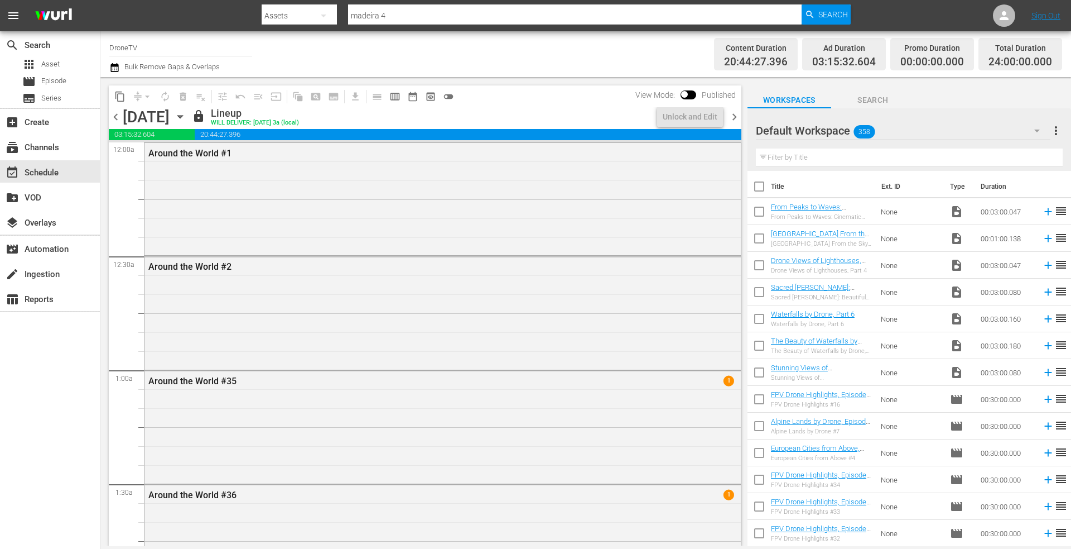
click at [186, 114] on icon "button" at bounding box center [180, 116] width 12 height 12
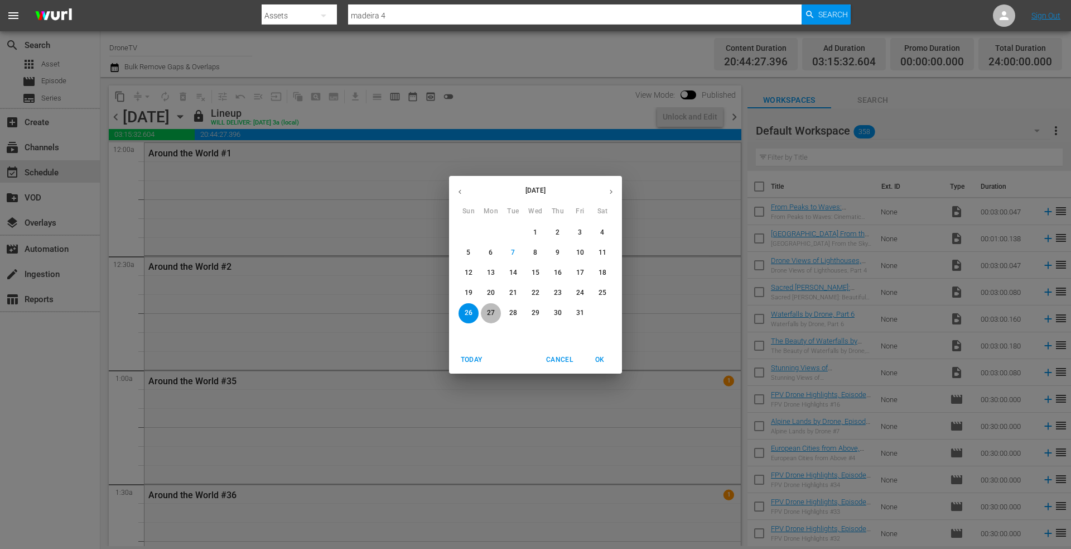
click at [491, 311] on p "27" at bounding box center [491, 312] width 8 height 9
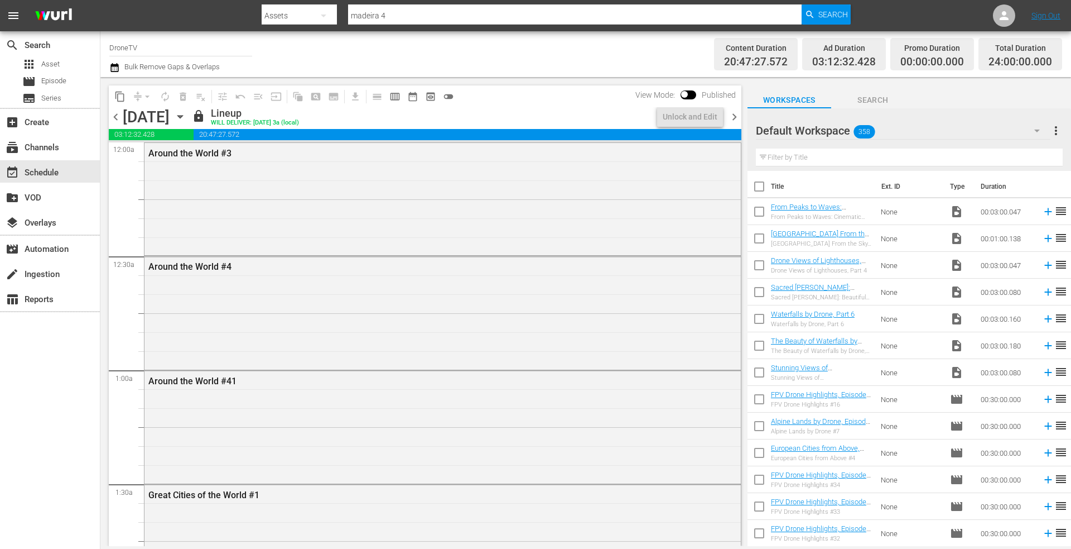
click at [186, 113] on icon "button" at bounding box center [180, 116] width 12 height 12
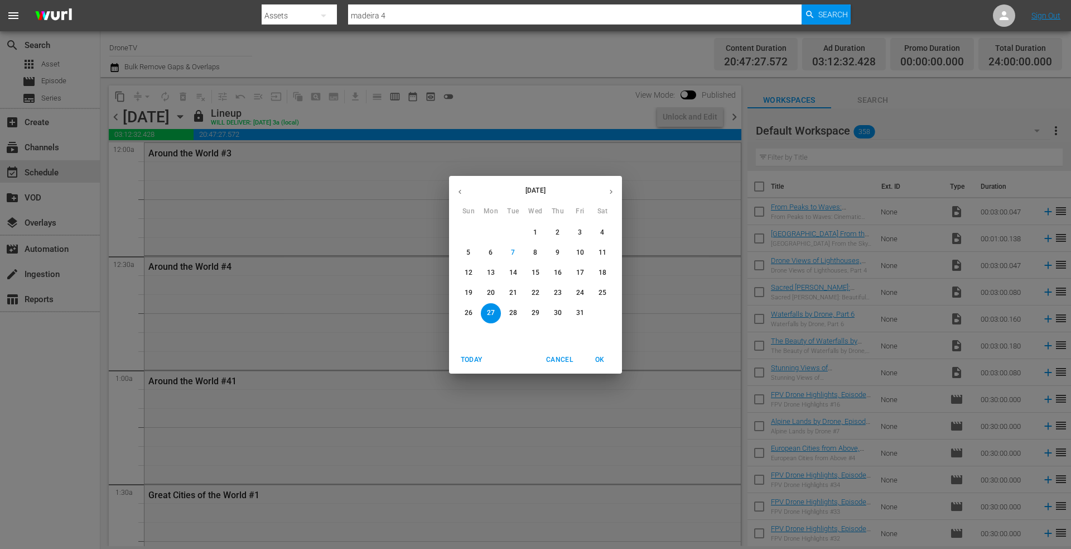
click at [509, 310] on p "28" at bounding box center [513, 312] width 8 height 9
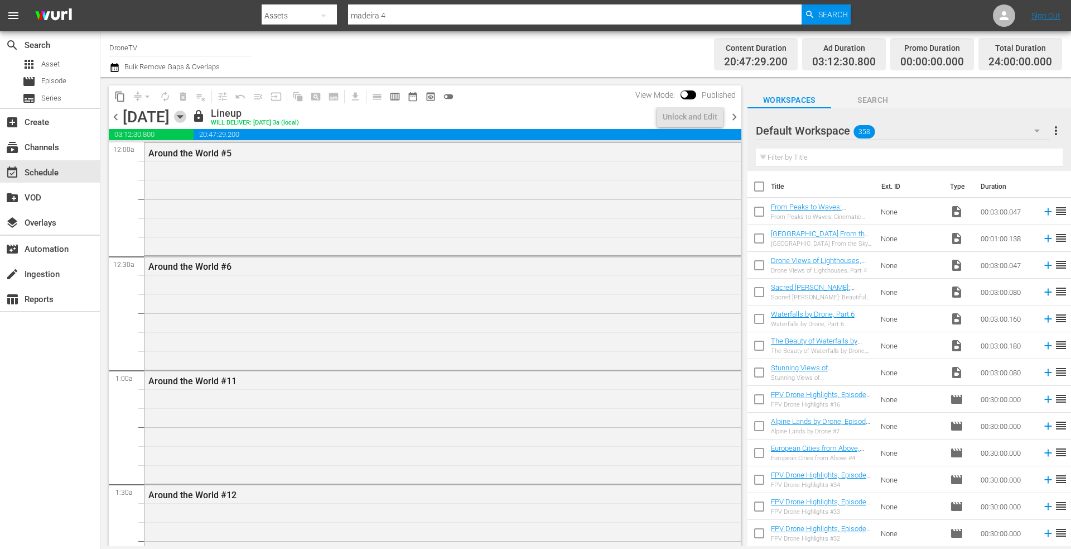
click at [186, 118] on icon "button" at bounding box center [180, 116] width 12 height 12
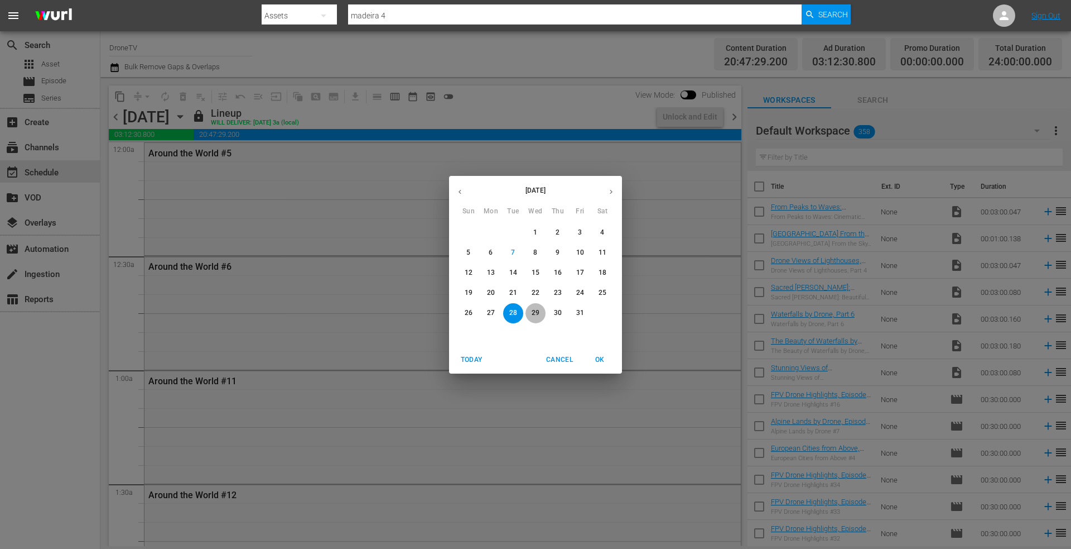
click at [534, 311] on p "29" at bounding box center [536, 312] width 8 height 9
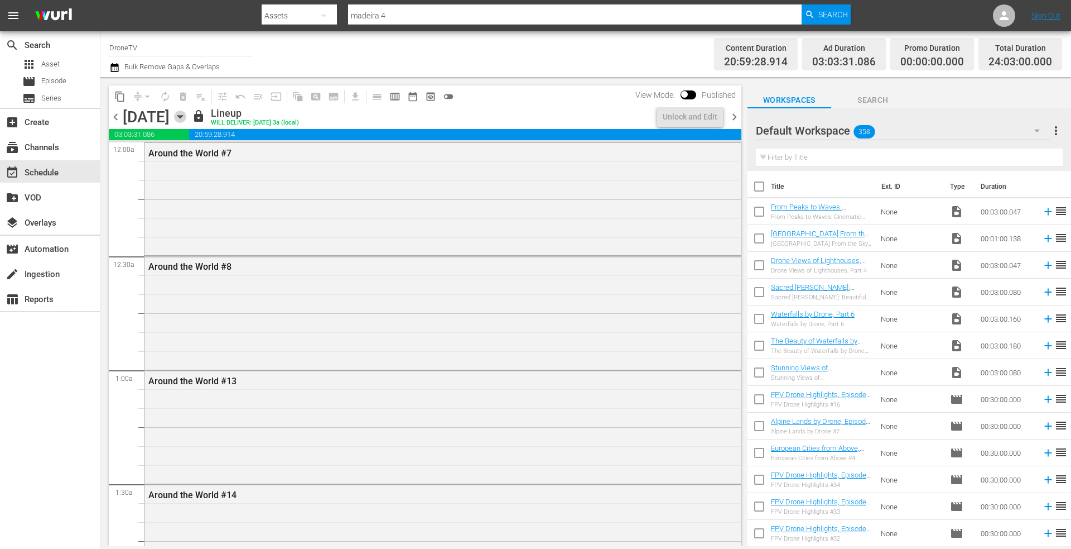
click at [186, 118] on icon "button" at bounding box center [180, 116] width 12 height 12
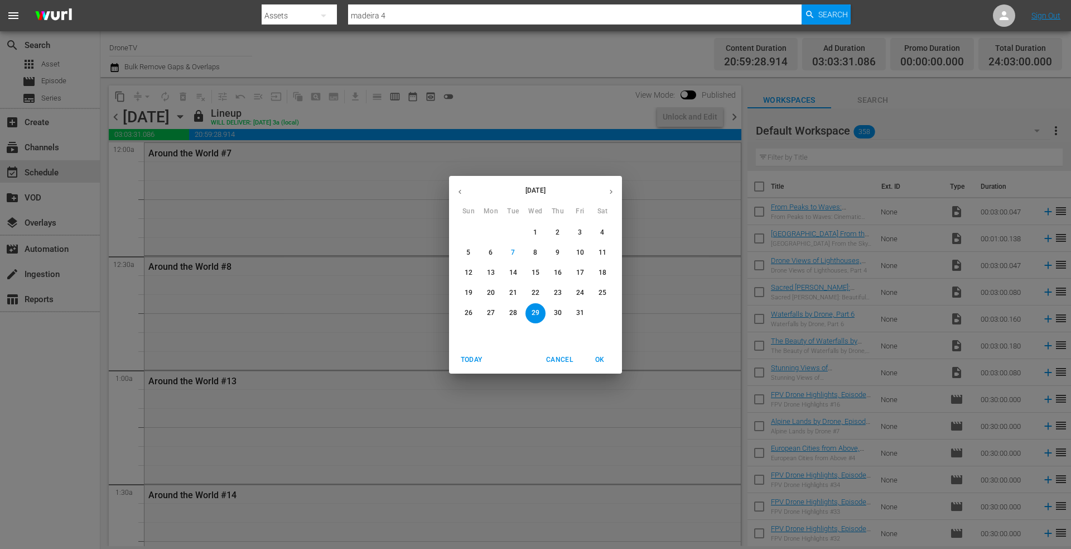
click at [556, 309] on p "30" at bounding box center [558, 312] width 8 height 9
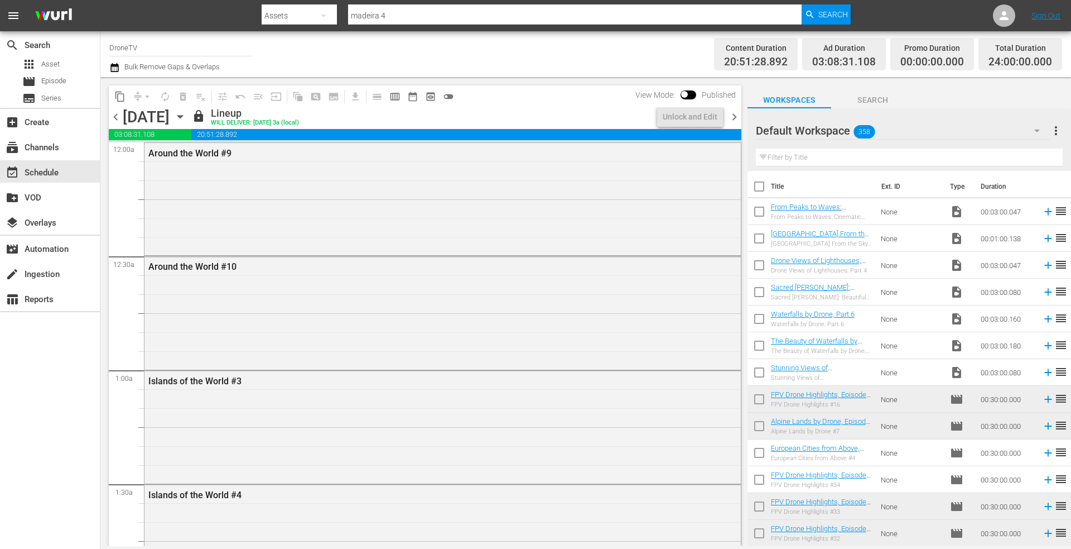
click at [186, 114] on icon "button" at bounding box center [180, 116] width 12 height 12
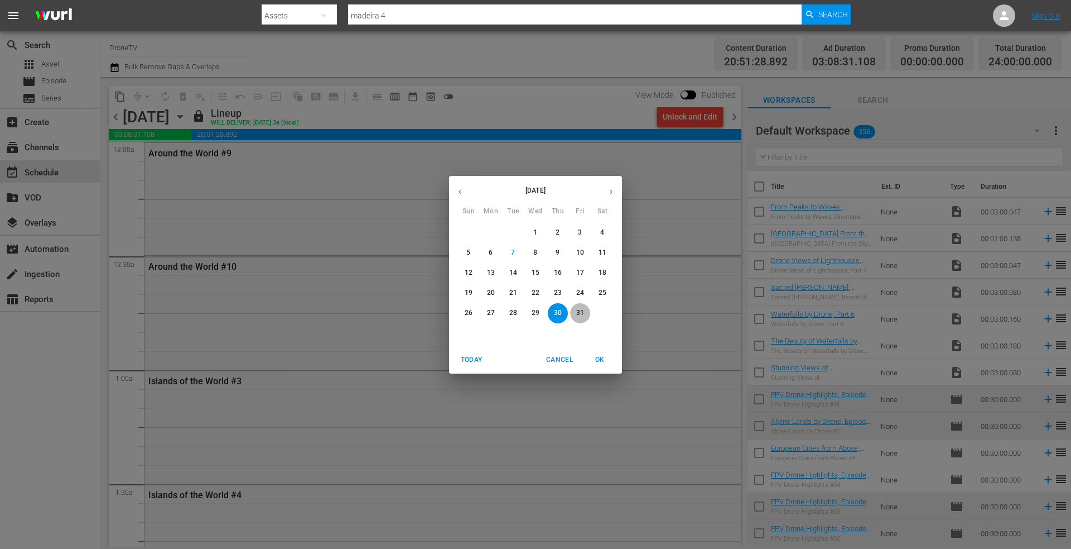
click at [579, 310] on p "31" at bounding box center [580, 312] width 8 height 9
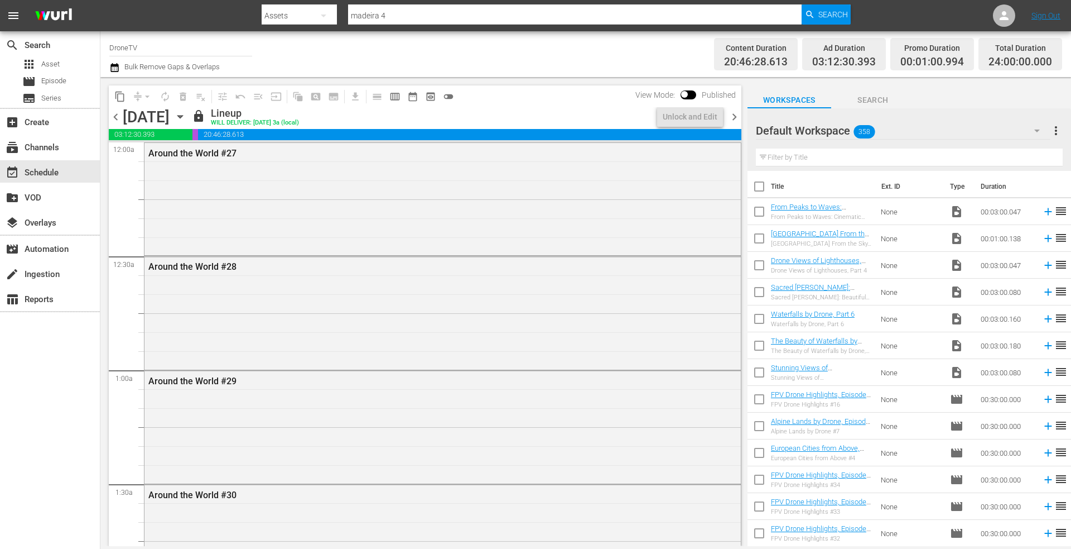
click at [186, 113] on icon "button" at bounding box center [180, 116] width 12 height 12
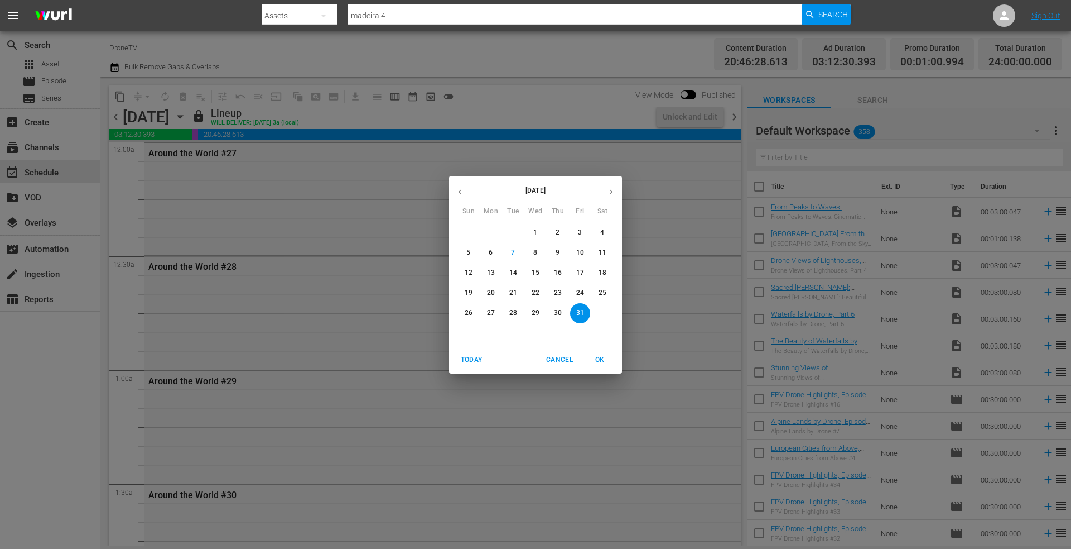
click at [604, 288] on p "25" at bounding box center [603, 292] width 8 height 9
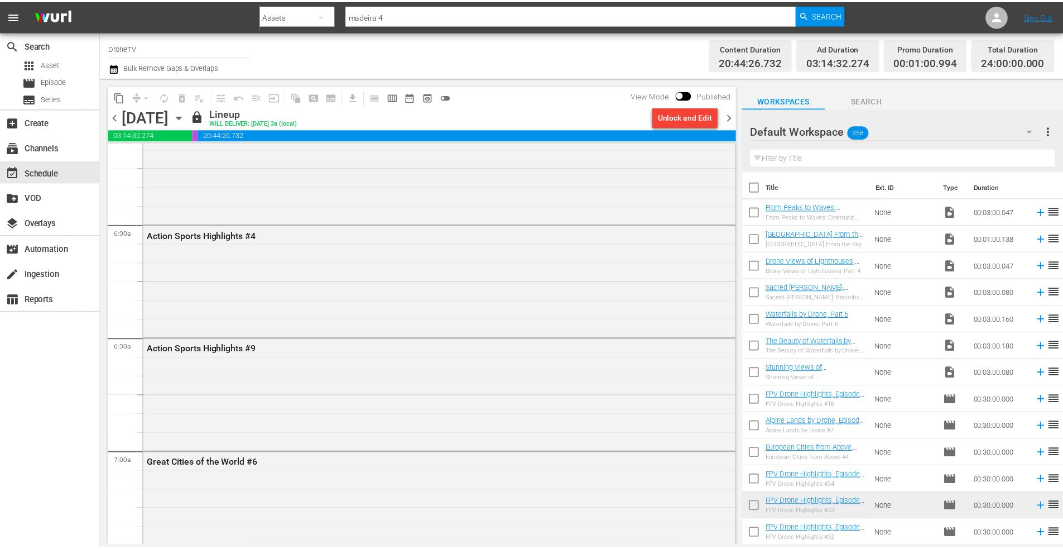
scroll to position [1283, 0]
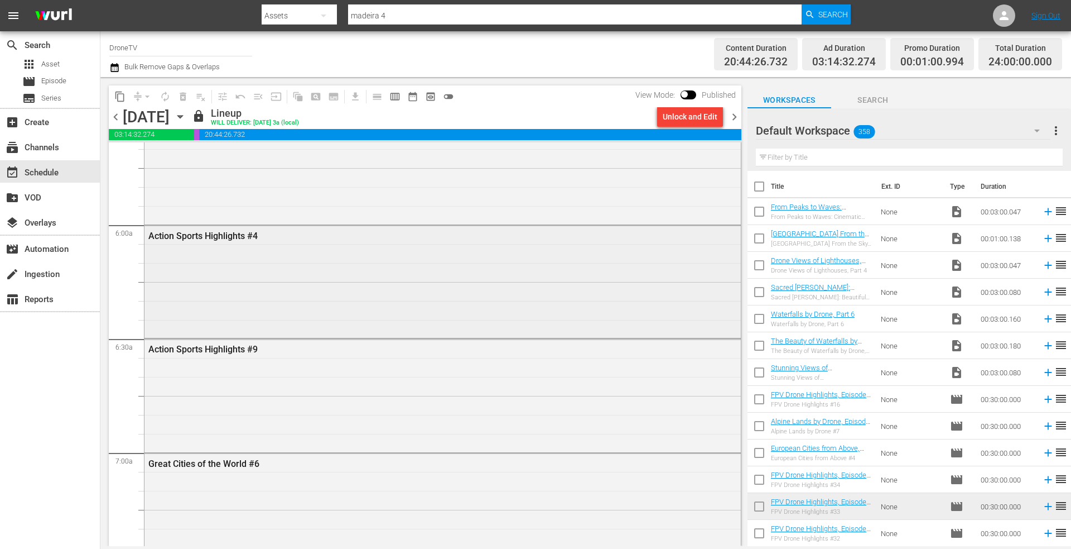
click at [293, 271] on div "Action Sports Highlights #4" at bounding box center [443, 280] width 597 height 110
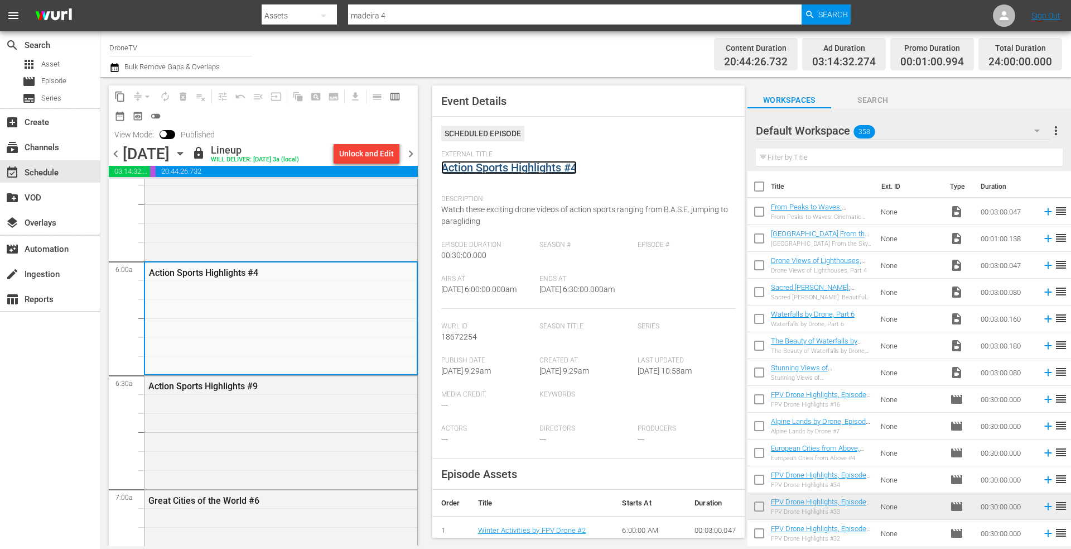
click at [537, 169] on link "Action Sports Highlights #4" at bounding box center [509, 167] width 136 height 13
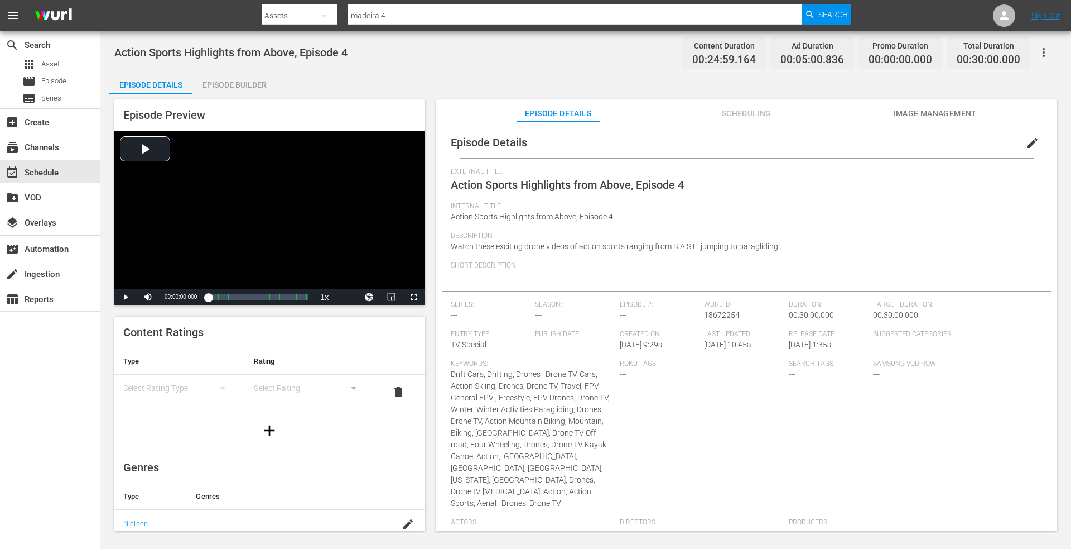
click at [247, 82] on div "Episode Builder" at bounding box center [235, 84] width 84 height 27
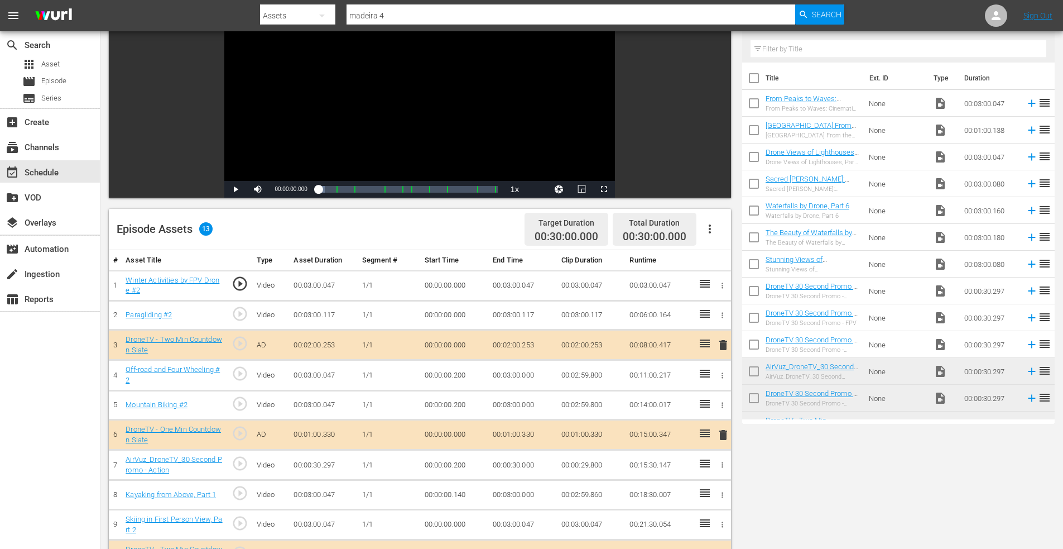
scroll to position [291, 0]
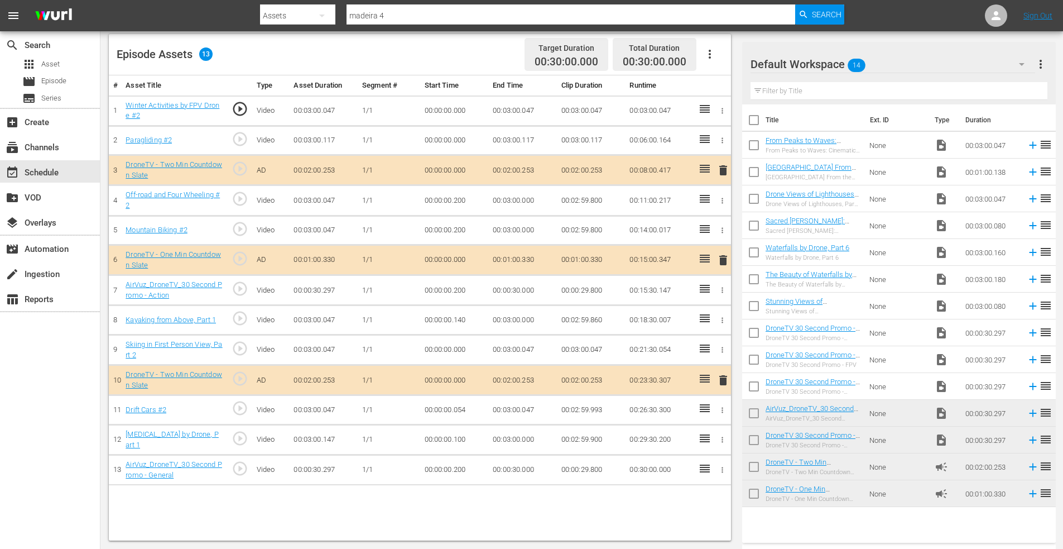
click at [722, 378] on span "delete" at bounding box center [723, 379] width 13 height 13
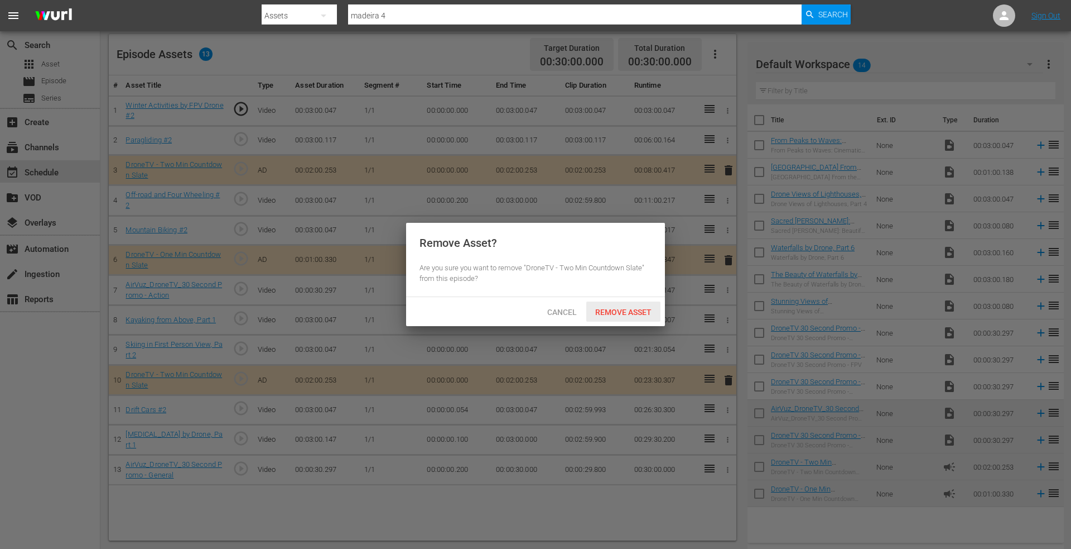
click at [618, 307] on span "Remove Asset" at bounding box center [623, 311] width 74 height 9
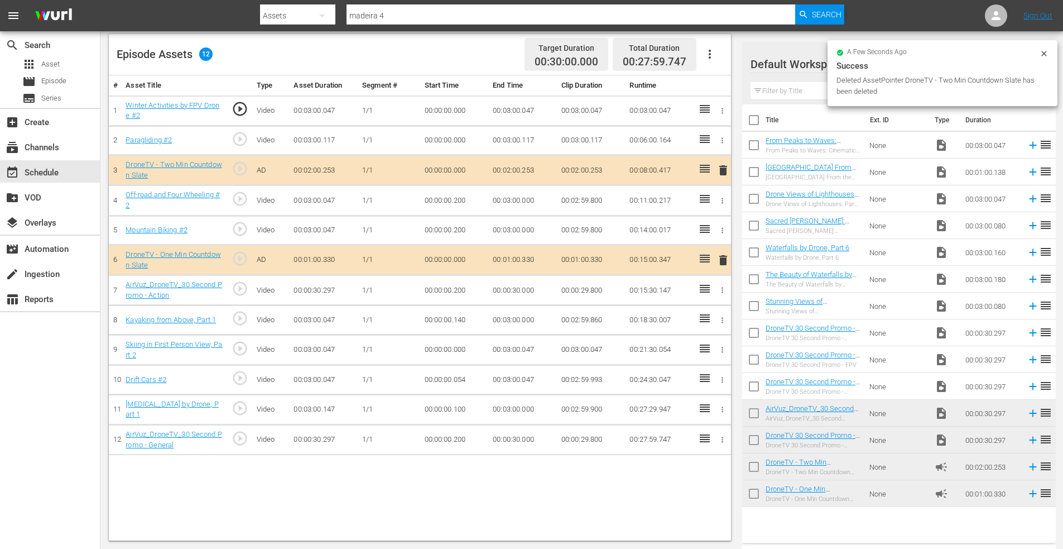
click at [722, 292] on icon "button" at bounding box center [723, 290] width 2 height 6
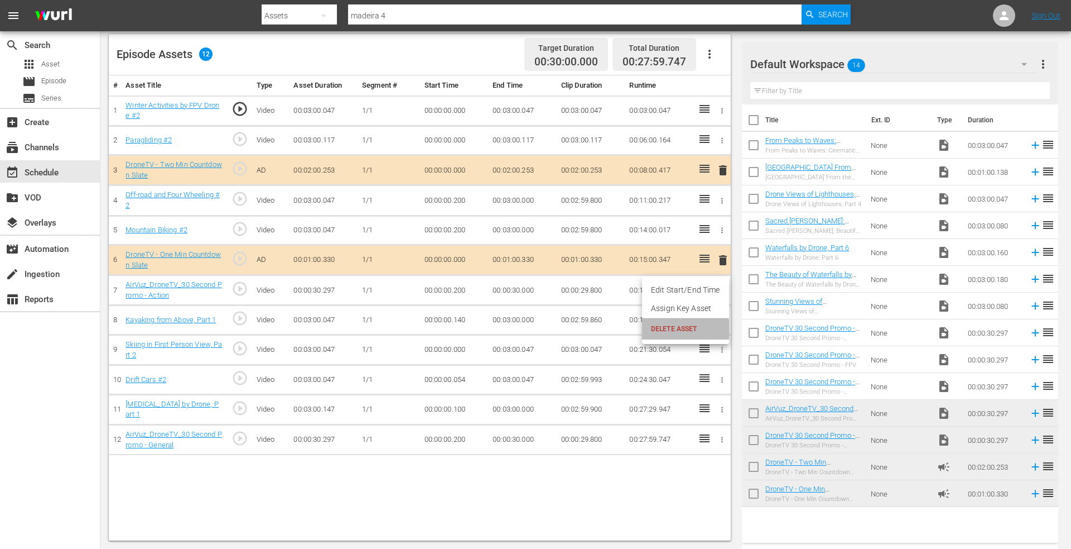
click at [680, 330] on span "DELETE ASSET" at bounding box center [685, 329] width 69 height 10
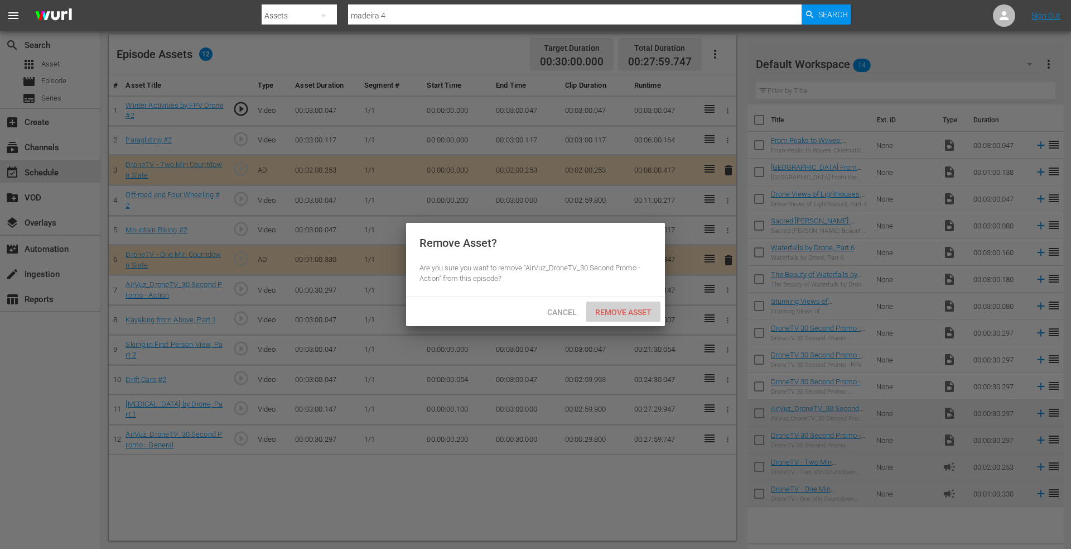
click at [628, 306] on div "Remove Asset" at bounding box center [623, 311] width 74 height 21
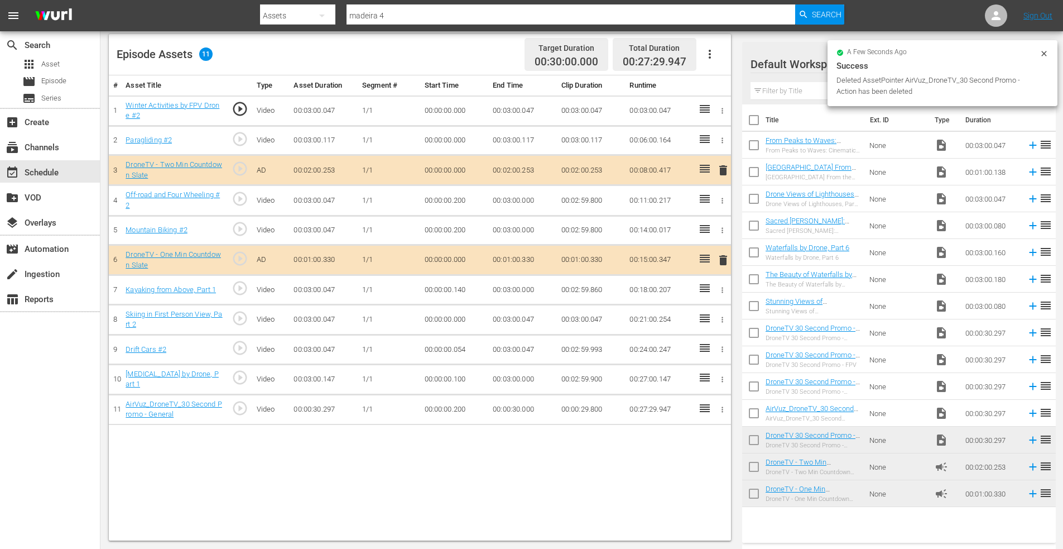
click at [722, 410] on icon "button" at bounding box center [722, 409] width 8 height 8
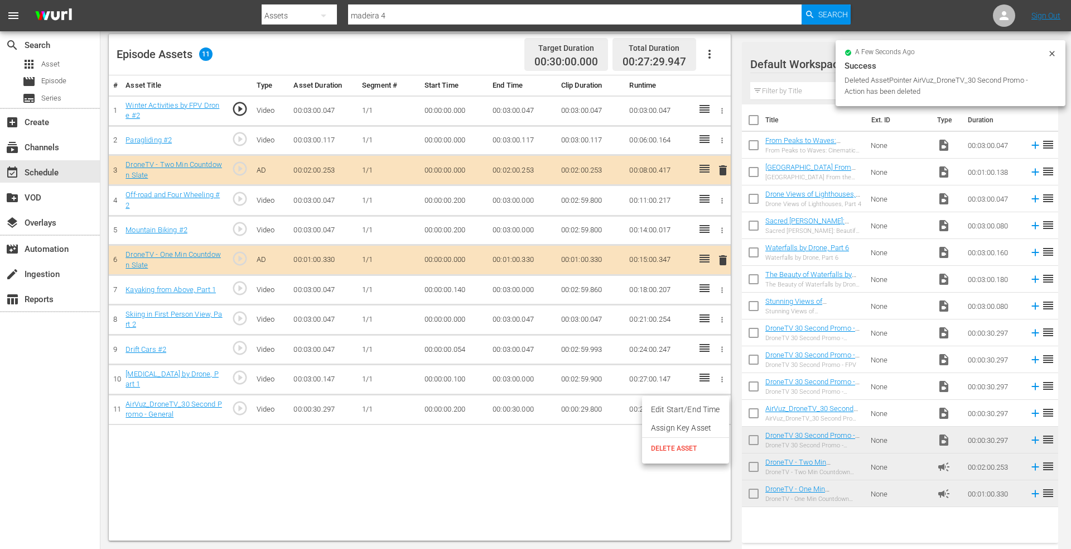
drag, startPoint x: 675, startPoint y: 446, endPoint x: 674, endPoint y: 430, distance: 16.2
click at [675, 445] on span "DELETE ASSET" at bounding box center [685, 448] width 69 height 10
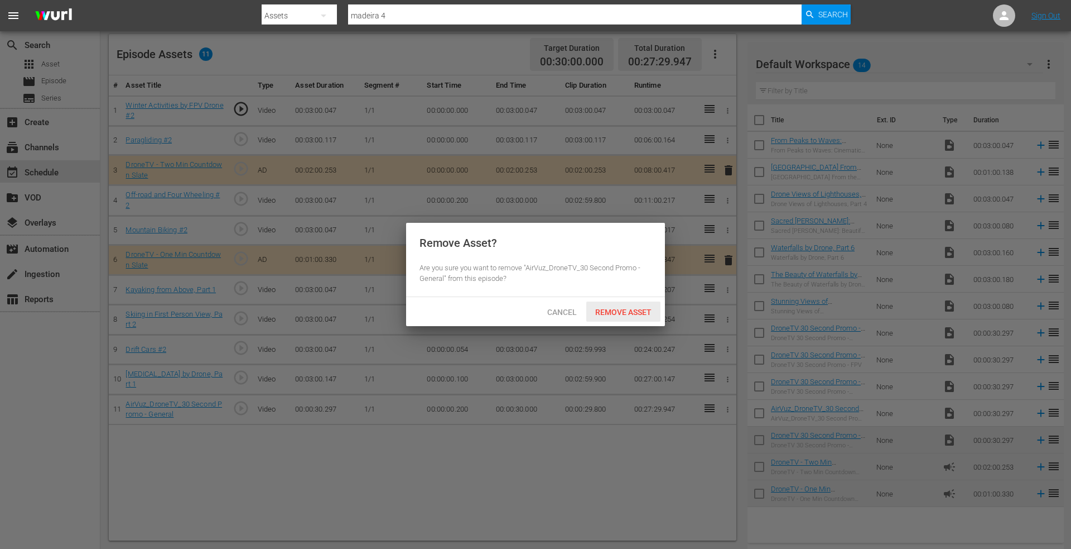
drag, startPoint x: 622, startPoint y: 311, endPoint x: 568, endPoint y: 228, distance: 100.0
click at [619, 308] on span "Remove Asset" at bounding box center [623, 311] width 74 height 9
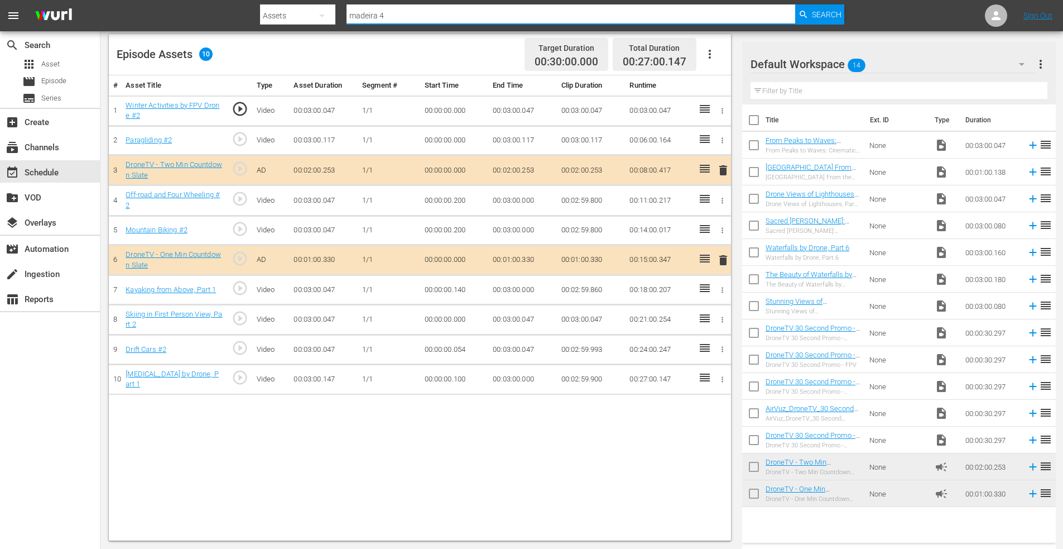
click at [254, 18] on nav "menu Search By Assets Search ID, Title, Description, Keywords, or Category made…" at bounding box center [531, 15] width 1063 height 31
type input "action sports 2"
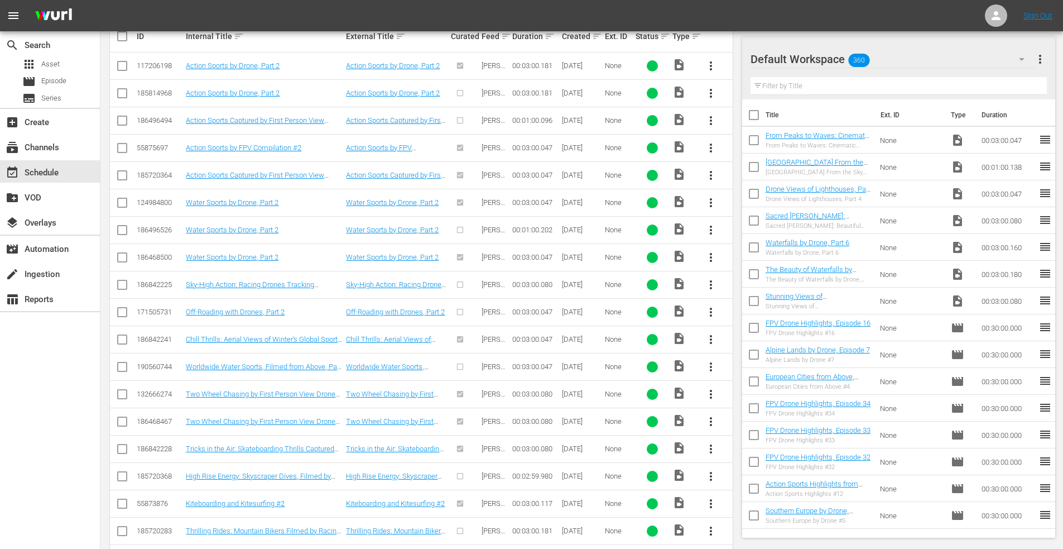
scroll to position [12, 0]
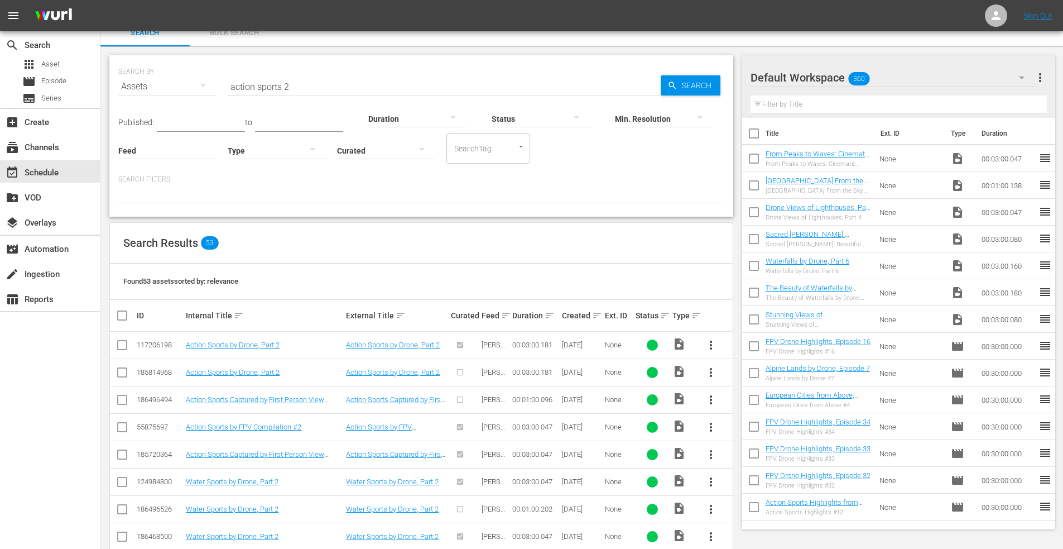
click at [123, 373] on input "checkbox" at bounding box center [122, 374] width 13 height 13
checkbox input "true"
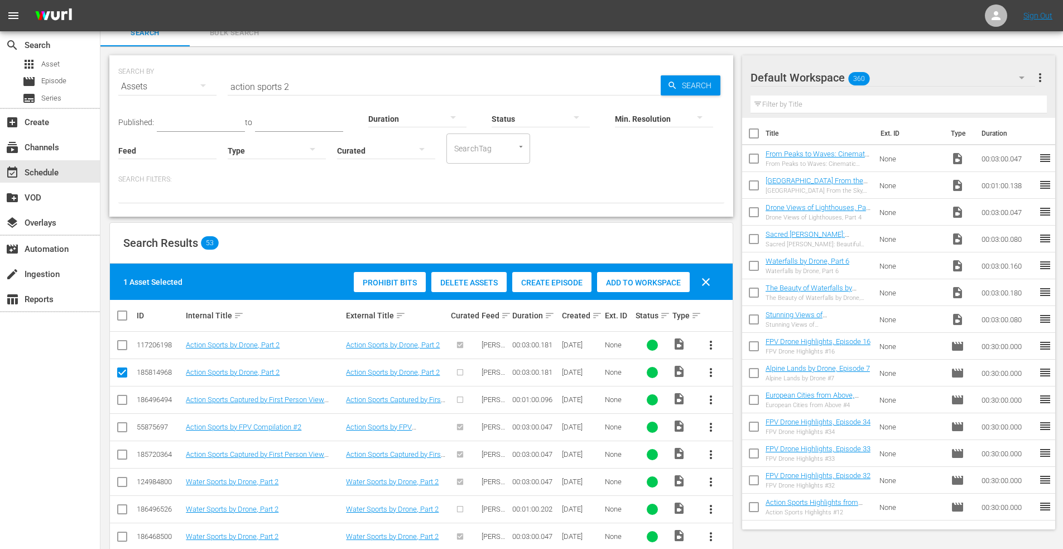
click at [636, 281] on span "Add to Workspace" at bounding box center [643, 282] width 93 height 9
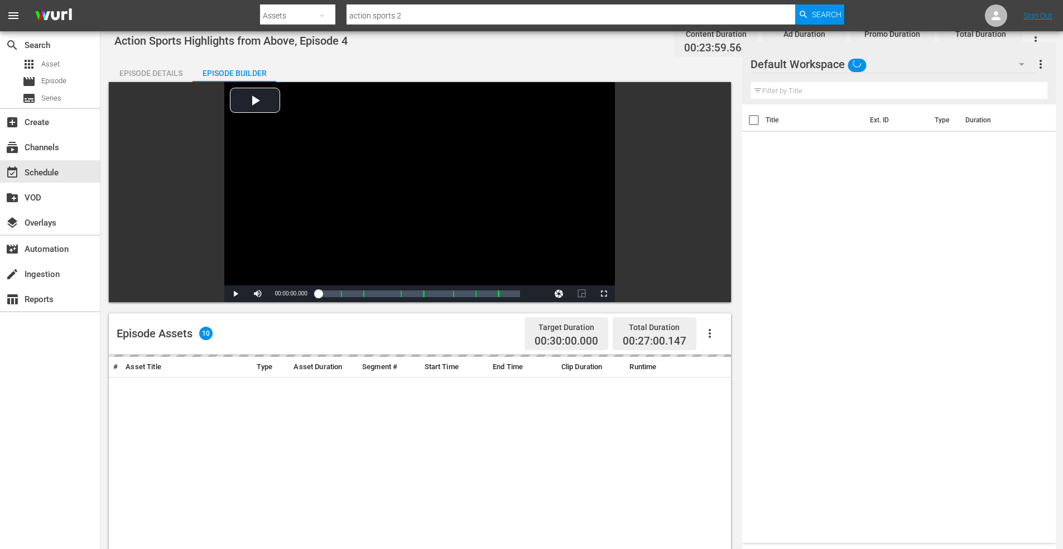
scroll to position [291, 0]
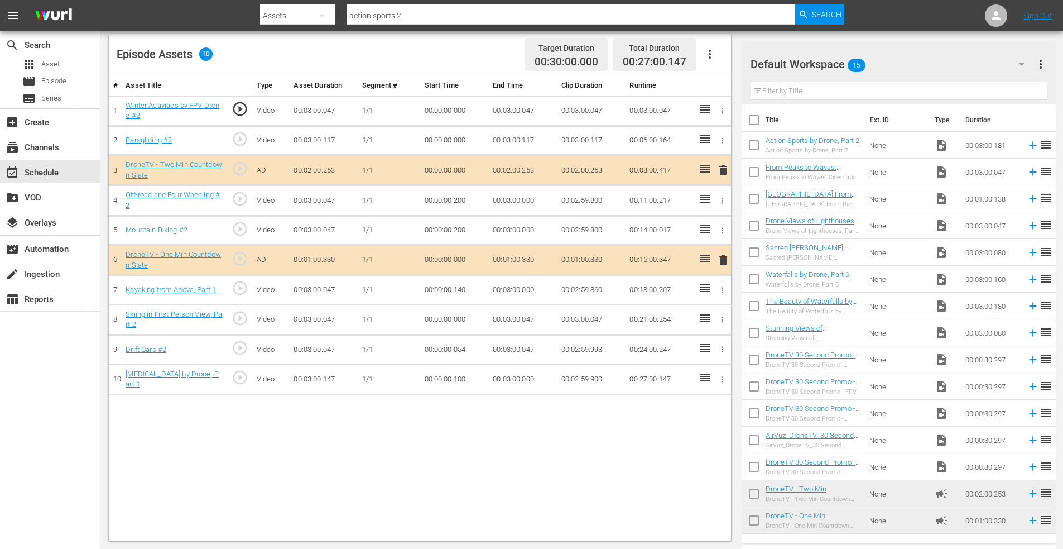
click at [749, 144] on input "checkbox" at bounding box center [753, 147] width 23 height 23
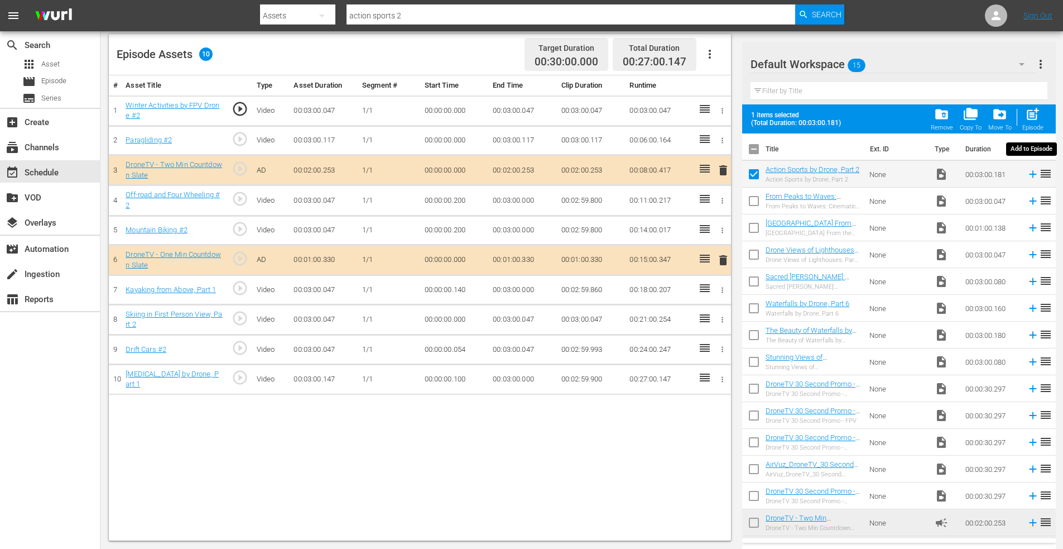
drag, startPoint x: 1032, startPoint y: 109, endPoint x: 1027, endPoint y: 112, distance: 6.2
click at [1032, 109] on span "post_add" at bounding box center [1032, 114] width 15 height 15
checkbox input "false"
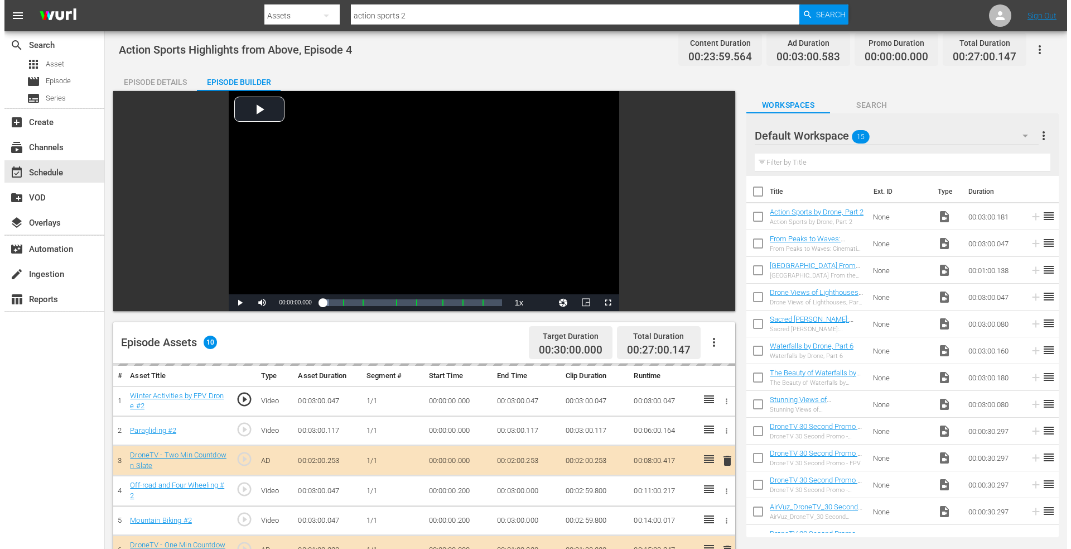
scroll to position [0, 0]
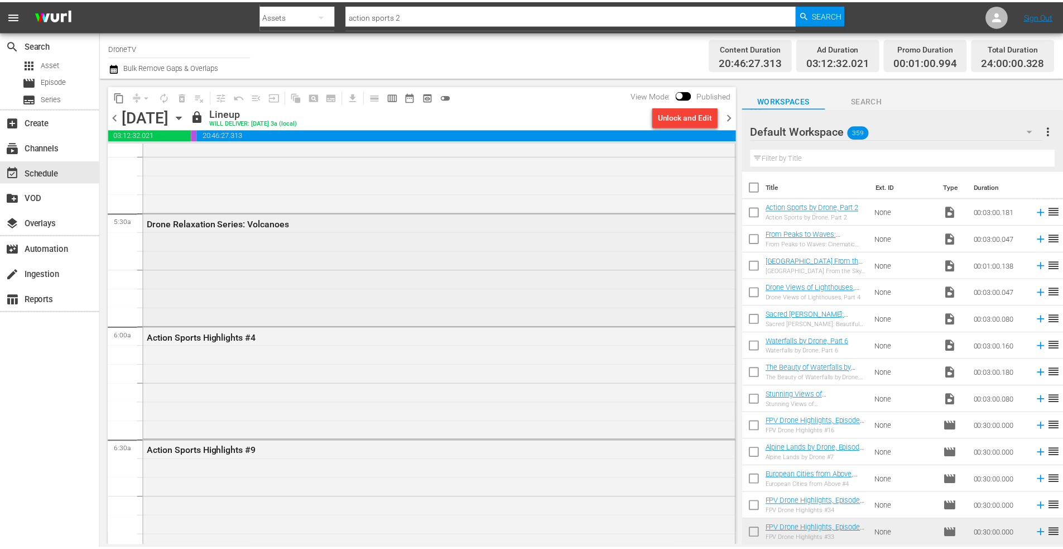
scroll to position [1228, 0]
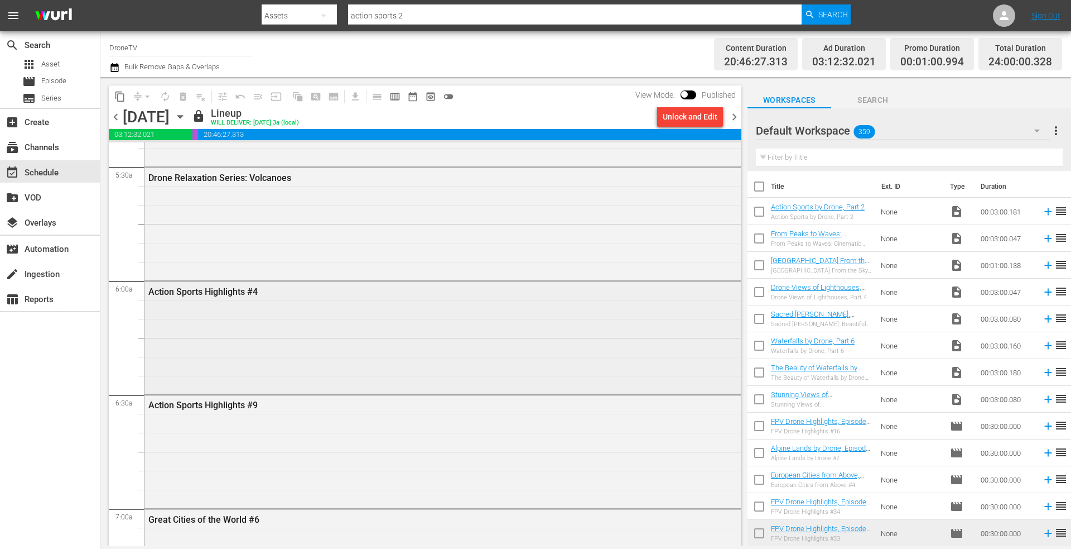
click at [255, 305] on div "Action Sports Highlights #4" at bounding box center [443, 336] width 597 height 110
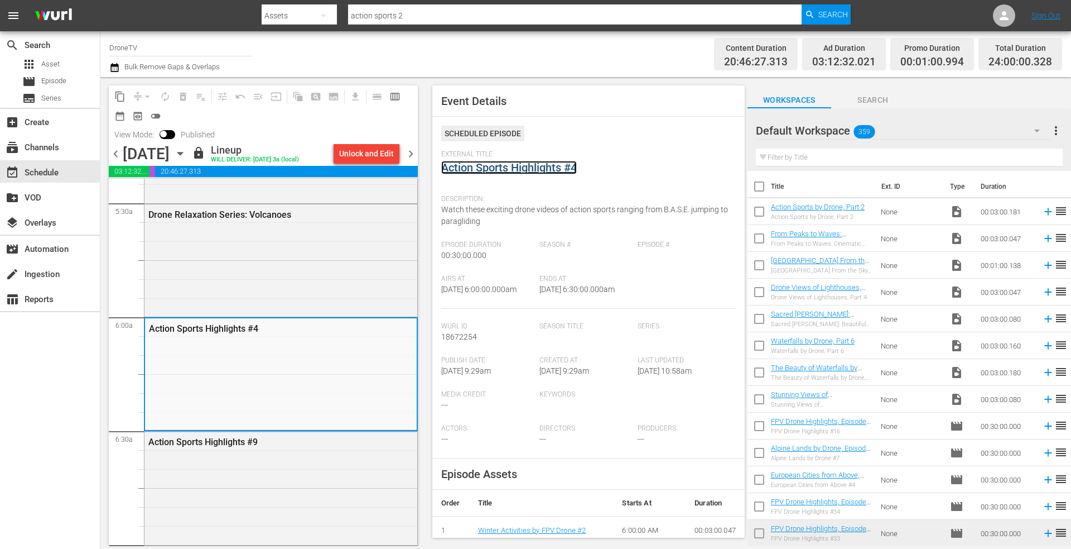
click at [515, 167] on link "Action Sports Highlights #4" at bounding box center [509, 167] width 136 height 13
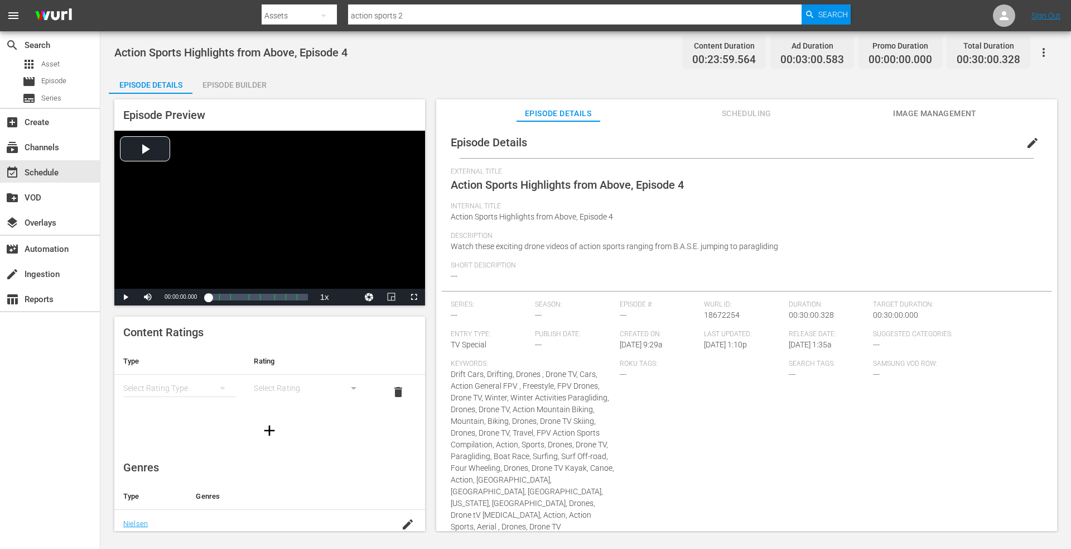
click at [240, 85] on div "Episode Builder" at bounding box center [235, 84] width 84 height 27
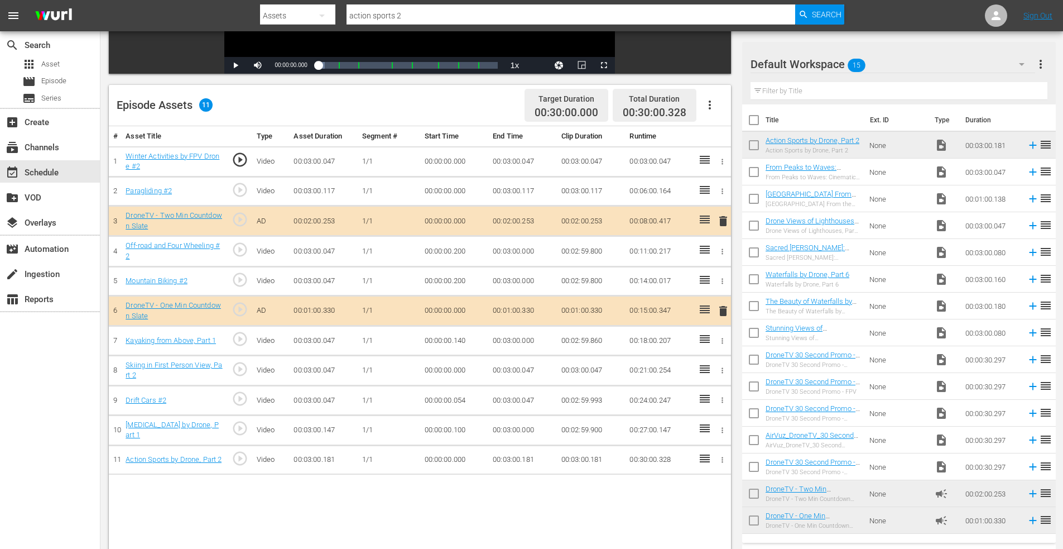
scroll to position [291, 0]
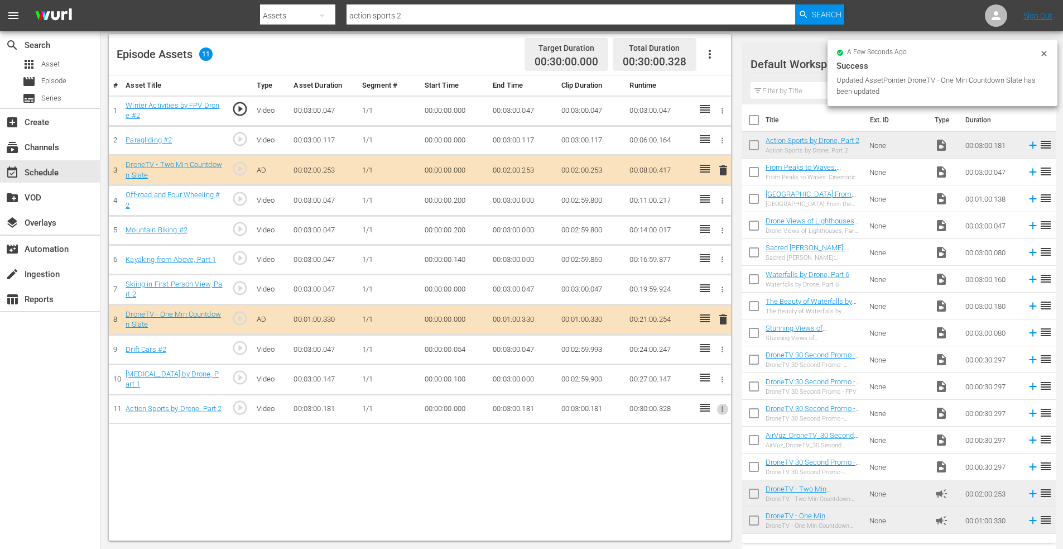
click at [719, 407] on icon "button" at bounding box center [722, 409] width 8 height 8
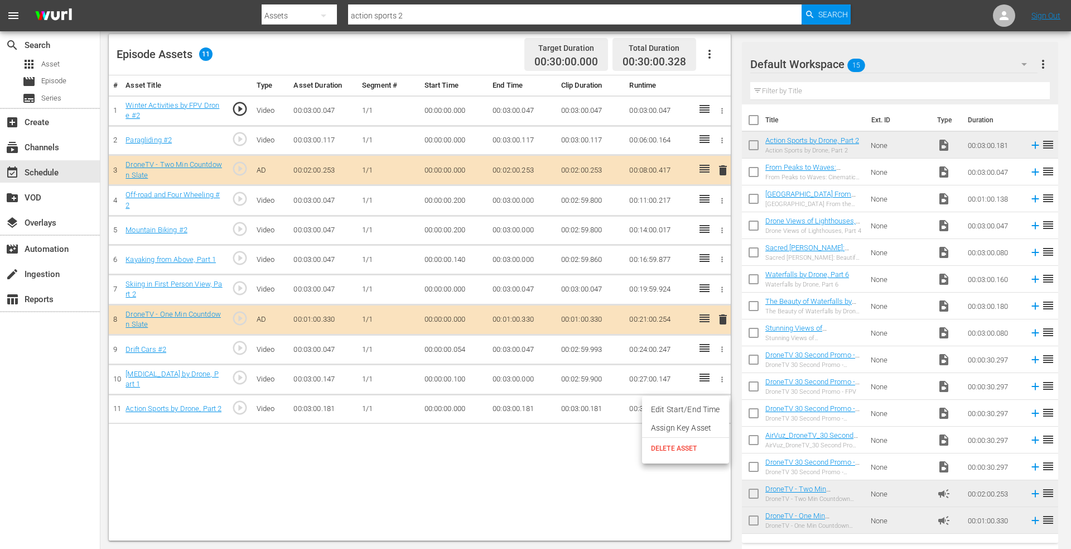
drag, startPoint x: 678, startPoint y: 408, endPoint x: 640, endPoint y: 417, distance: 38.9
click at [677, 408] on li "Edit Start/End Time" at bounding box center [685, 409] width 87 height 18
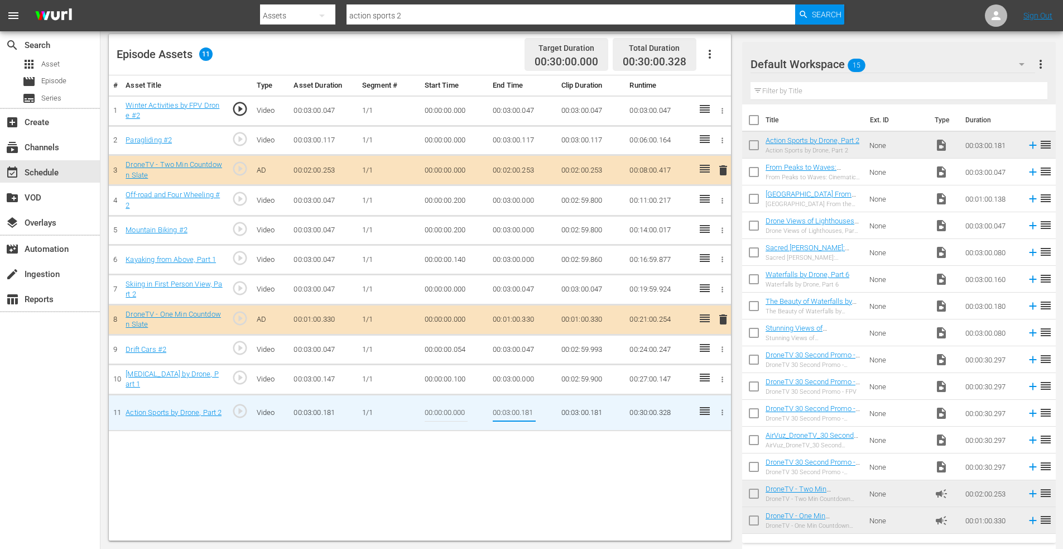
drag, startPoint x: 533, startPoint y: 411, endPoint x: 572, endPoint y: 410, distance: 38.5
click at [571, 410] on tr "11 Action Sports by Drone, Part 2 play_circle_outline Video 00:03:00.181 1/1 00…" at bounding box center [420, 412] width 622 height 36
type input "00:03:00.000"
drag, startPoint x: 454, startPoint y: 412, endPoint x: 512, endPoint y: 407, distance: 57.7
click at [512, 407] on tr "11 Action Sports by Drone, Part 2 play_circle_outline Video 00:03:00.181 1/1 00…" at bounding box center [420, 412] width 622 height 36
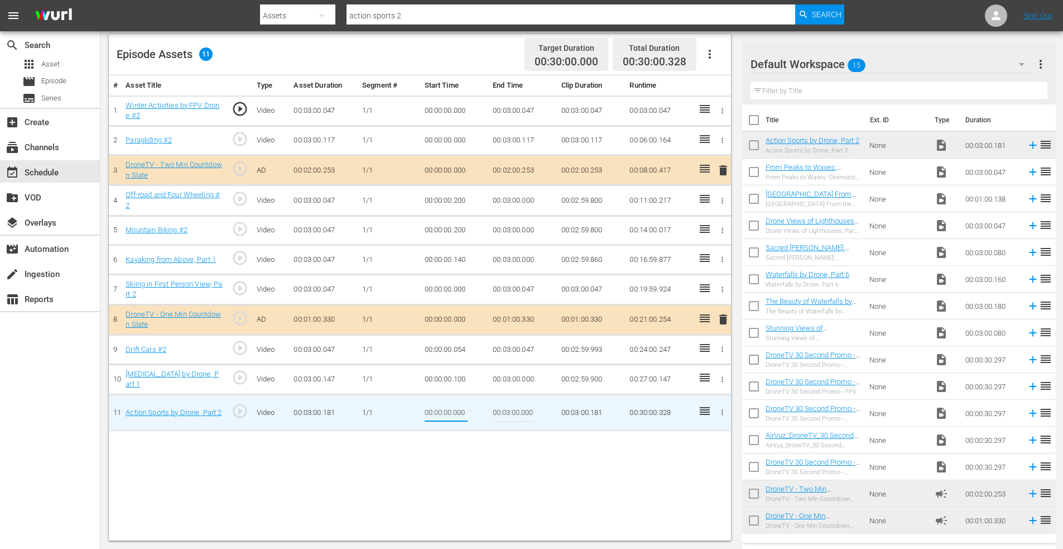
click at [457, 378] on td "00:00:00.100" at bounding box center [454, 379] width 69 height 30
click at [458, 412] on input "00:00:00.000" at bounding box center [446, 412] width 43 height 27
drag, startPoint x: 453, startPoint y: 412, endPoint x: 478, endPoint y: 410, distance: 24.7
click at [478, 410] on td "00:00:00.000" at bounding box center [454, 412] width 69 height 36
click at [472, 378] on td "00:00:00.100" at bounding box center [454, 379] width 69 height 30
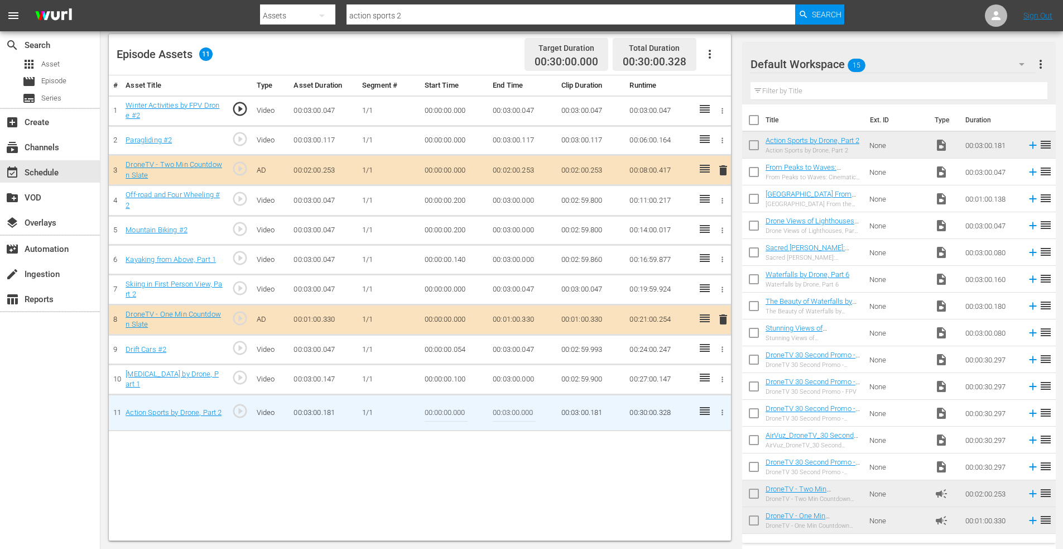
click at [463, 381] on td "00:00:00.100" at bounding box center [454, 379] width 69 height 30
click at [724, 289] on icon "button" at bounding box center [722, 289] width 8 height 8
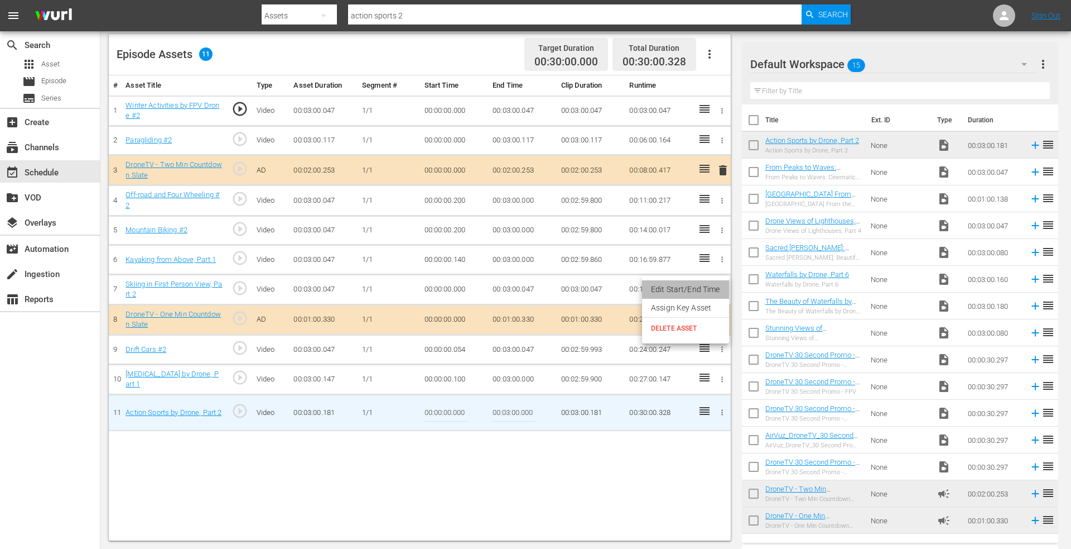
click at [695, 289] on li "Edit Start/End Time" at bounding box center [685, 289] width 87 height 18
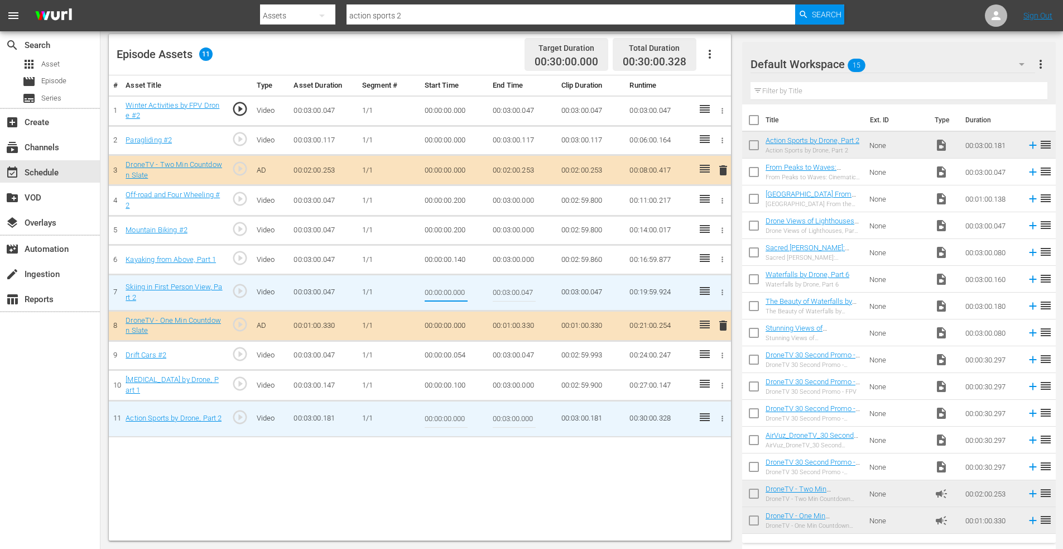
drag, startPoint x: 454, startPoint y: 294, endPoint x: 493, endPoint y: 291, distance: 38.6
click at [493, 291] on tr "7 Skiing in First Person View, Part 2 play_circle_outline Video 00:03:00.047 1/…" at bounding box center [420, 292] width 622 height 36
type input "00:00:00.150"
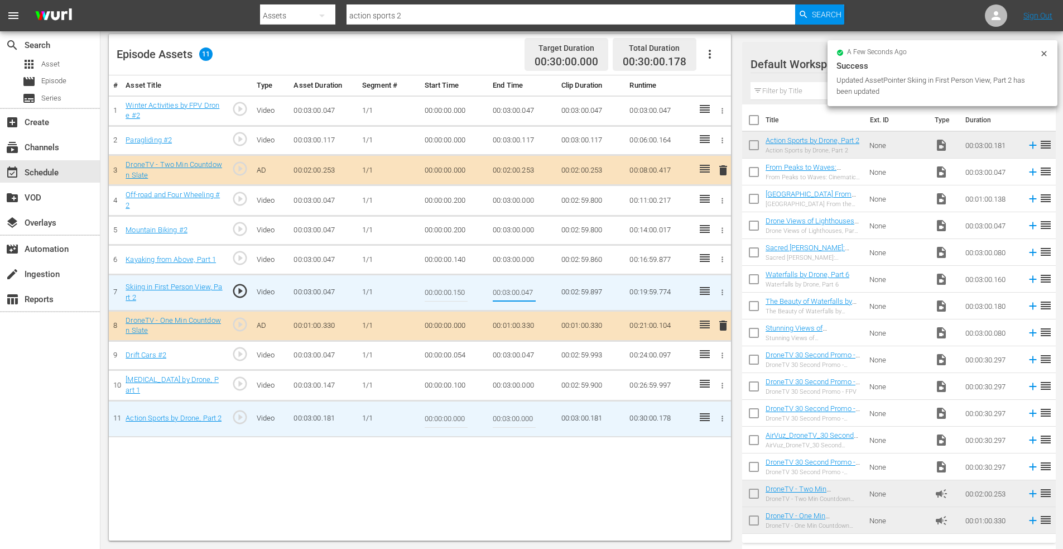
click at [526, 293] on input "00:03:00.047" at bounding box center [514, 292] width 43 height 27
drag, startPoint x: 521, startPoint y: 294, endPoint x: 547, endPoint y: 294, distance: 25.7
click at [547, 294] on td "00:03:00.047" at bounding box center [522, 292] width 69 height 36
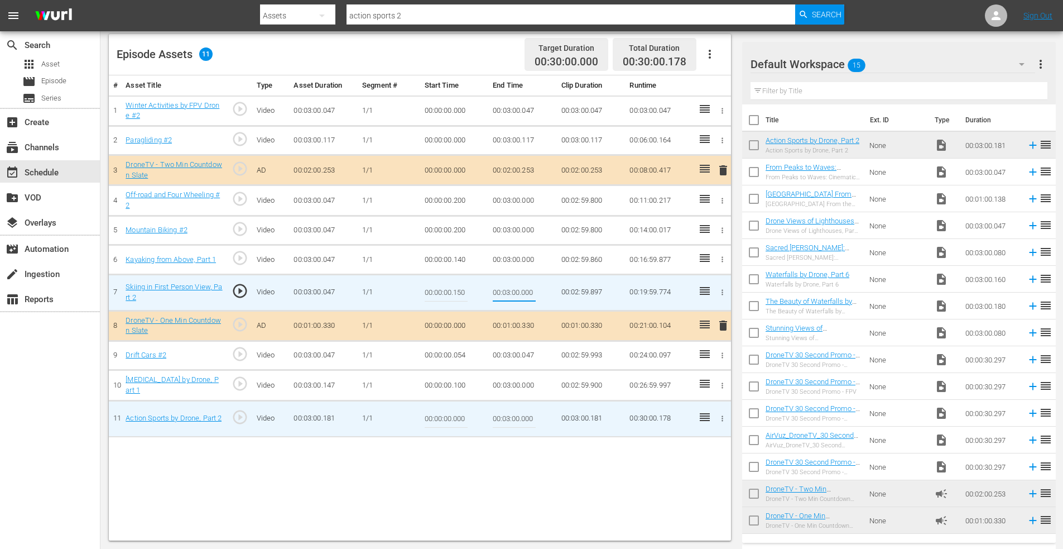
type input "00:03:00.000"
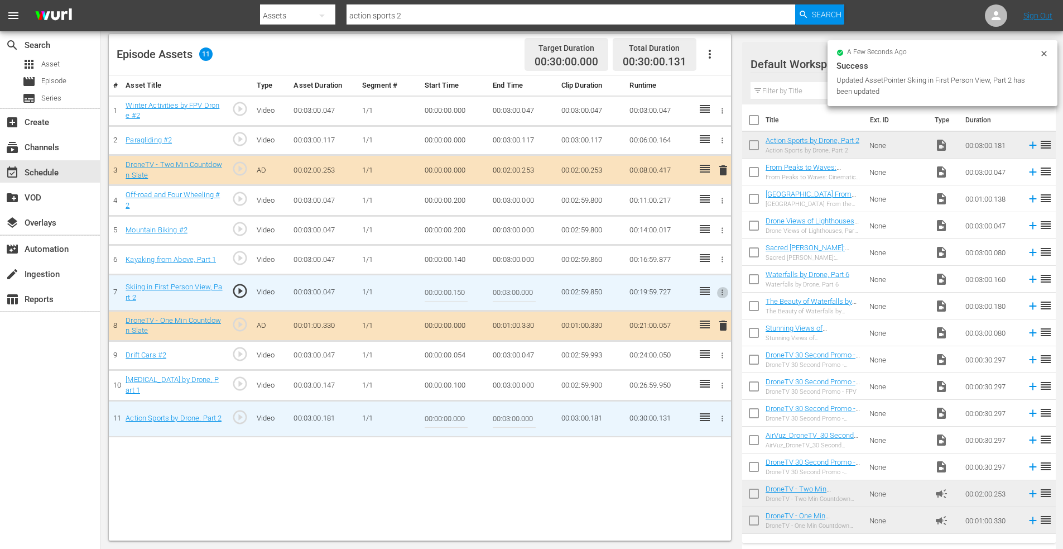
click at [725, 420] on icon "button" at bounding box center [722, 418] width 8 height 8
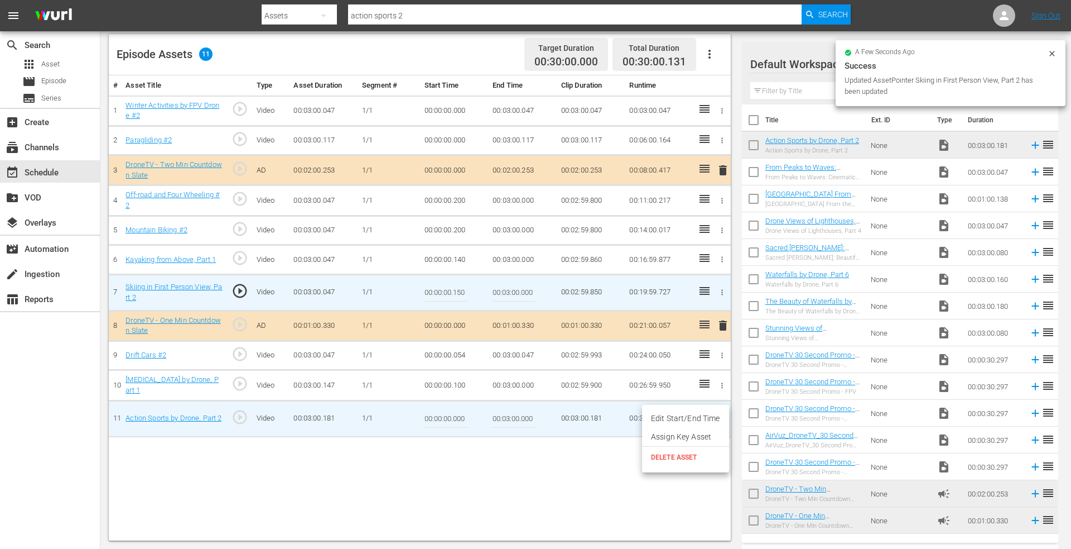
drag, startPoint x: 698, startPoint y: 419, endPoint x: 686, endPoint y: 419, distance: 11.7
click at [697, 419] on li "Edit Start/End Time" at bounding box center [685, 418] width 87 height 18
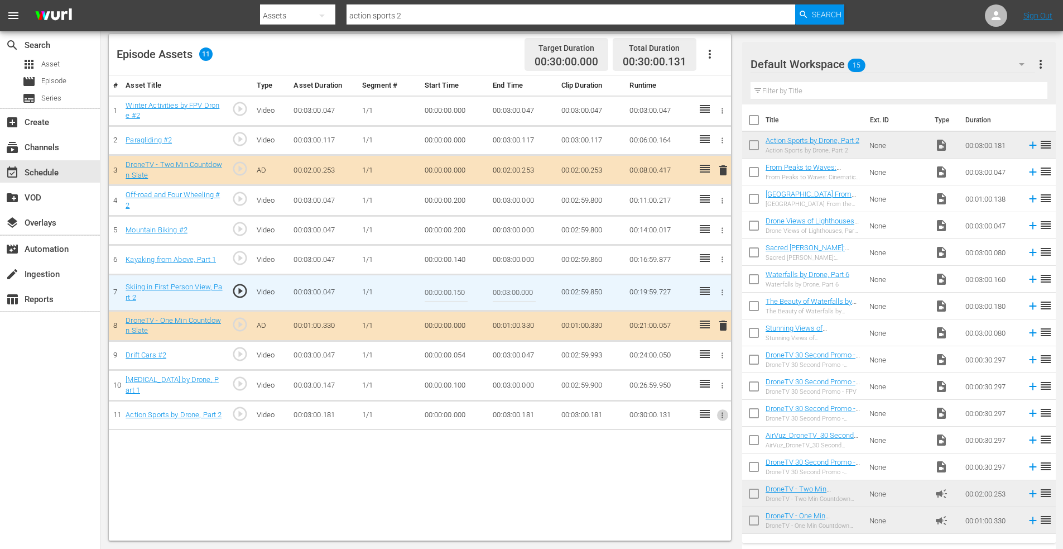
click at [720, 414] on icon "button" at bounding box center [722, 415] width 8 height 8
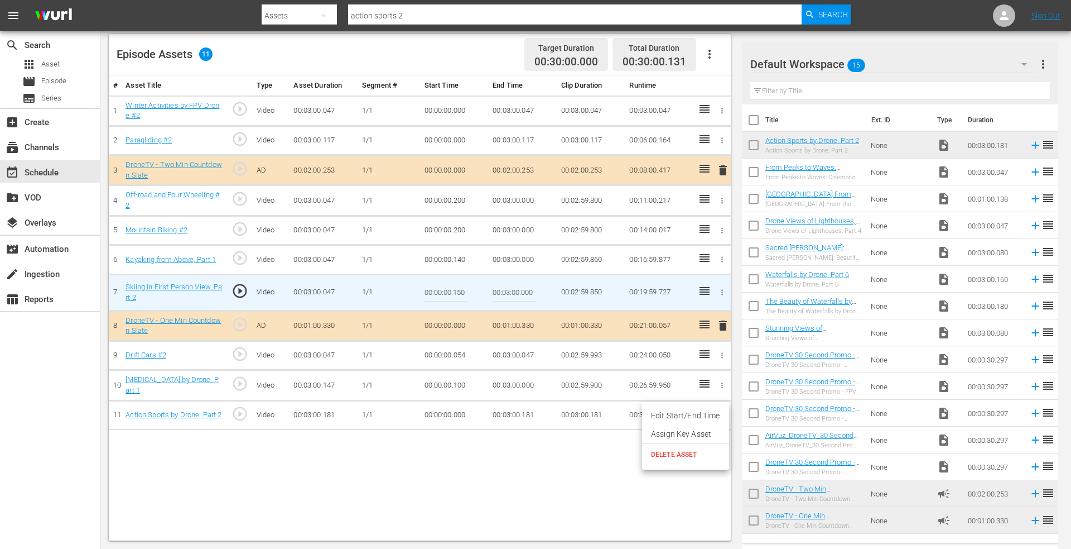
click at [689, 415] on li "Edit Start/End Time" at bounding box center [685, 415] width 87 height 18
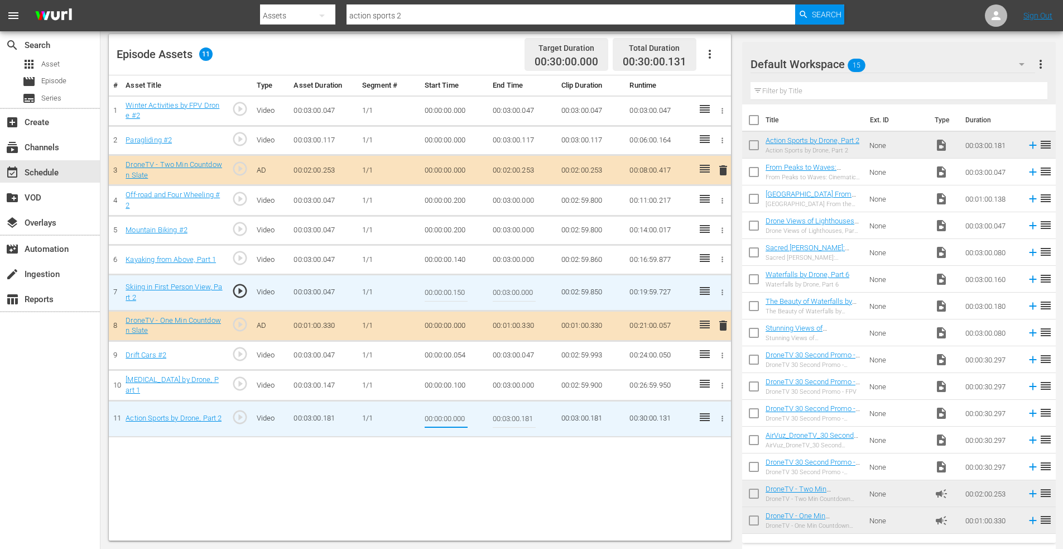
drag, startPoint x: 454, startPoint y: 418, endPoint x: 476, endPoint y: 417, distance: 21.8
click at [475, 417] on td "00:00:00.000" at bounding box center [454, 418] width 69 height 36
type input "00:00:00.131"
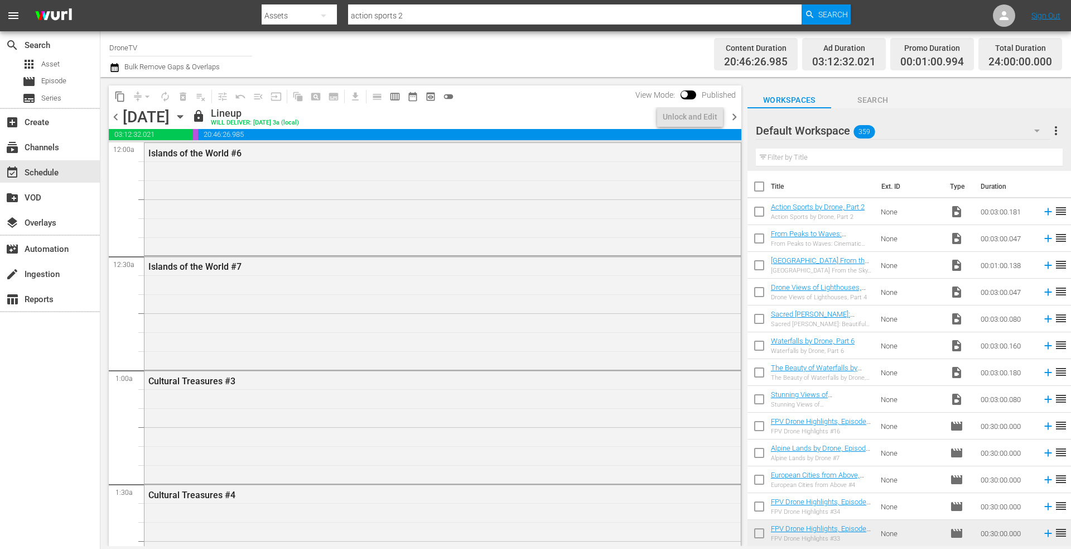
click at [186, 118] on icon "button" at bounding box center [180, 116] width 12 height 12
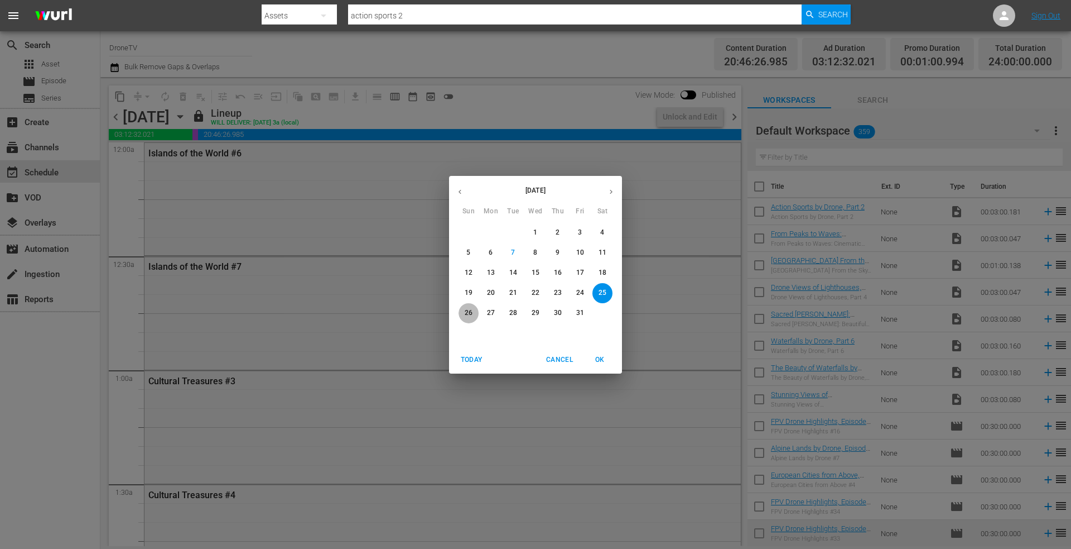
click at [468, 310] on p "26" at bounding box center [469, 312] width 8 height 9
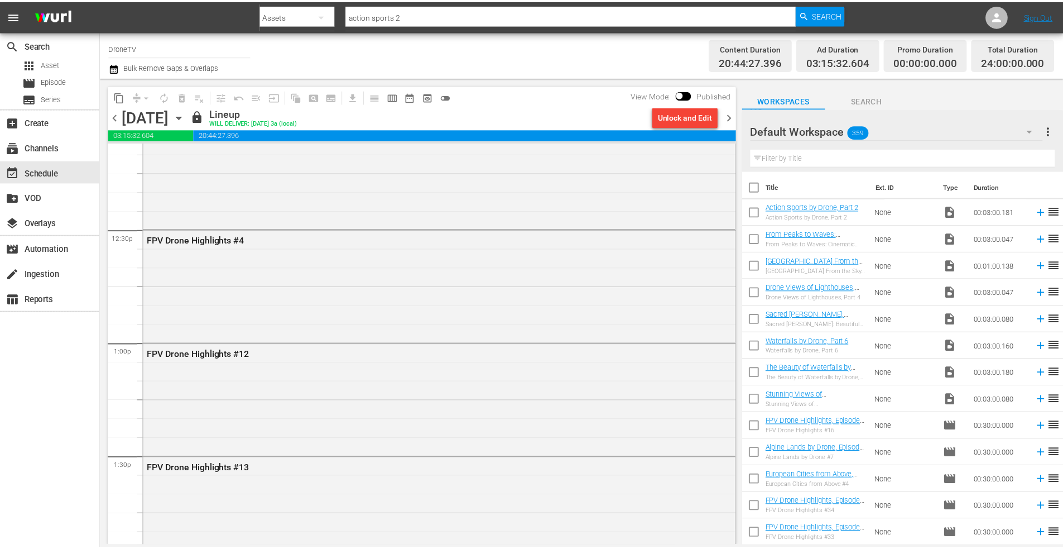
scroll to position [2734, 0]
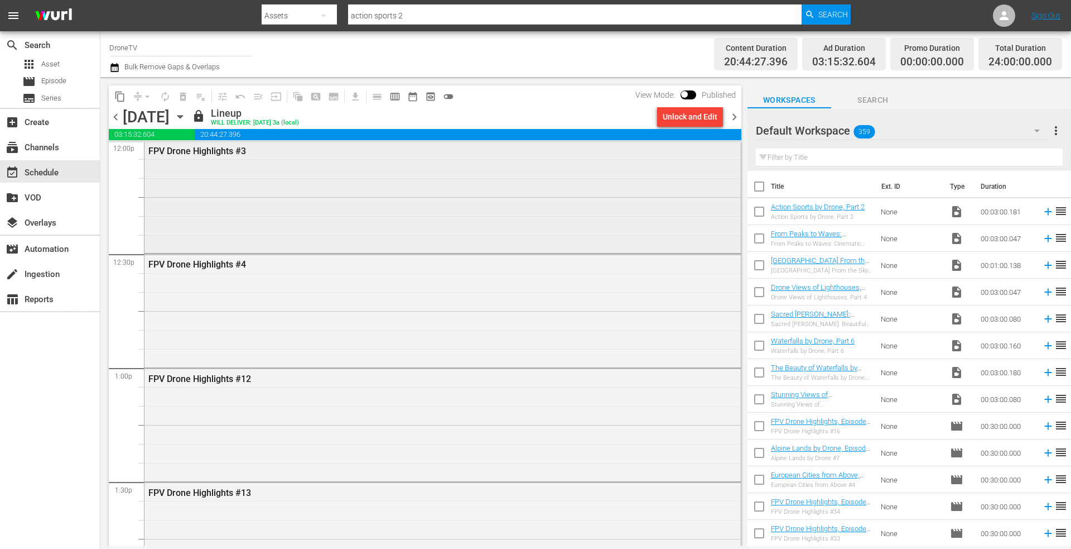
click at [317, 192] on div "FPV Drone Highlights #3" at bounding box center [443, 196] width 597 height 110
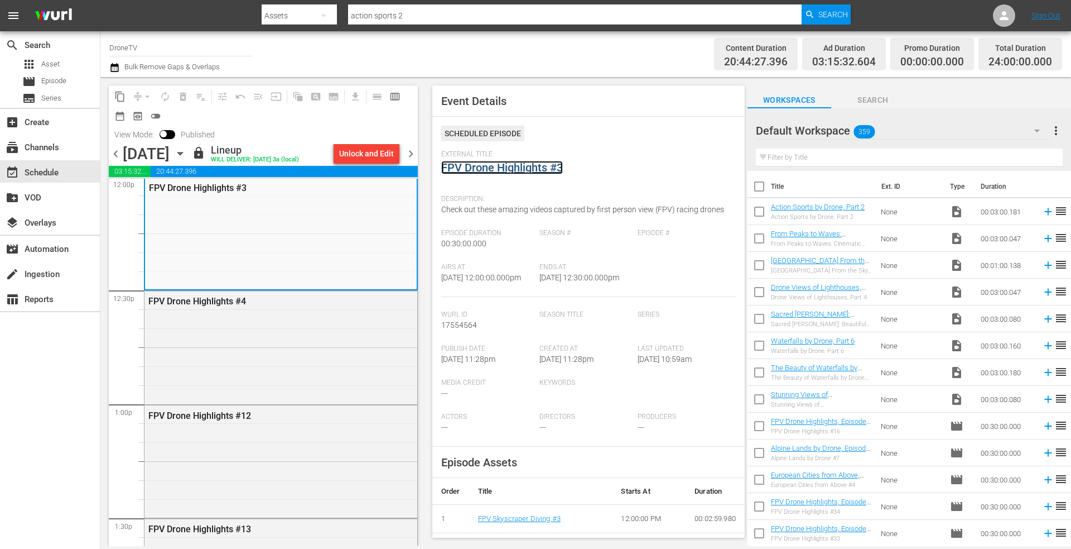
click at [517, 165] on link "FPV Drone Highlights #3" at bounding box center [502, 167] width 122 height 13
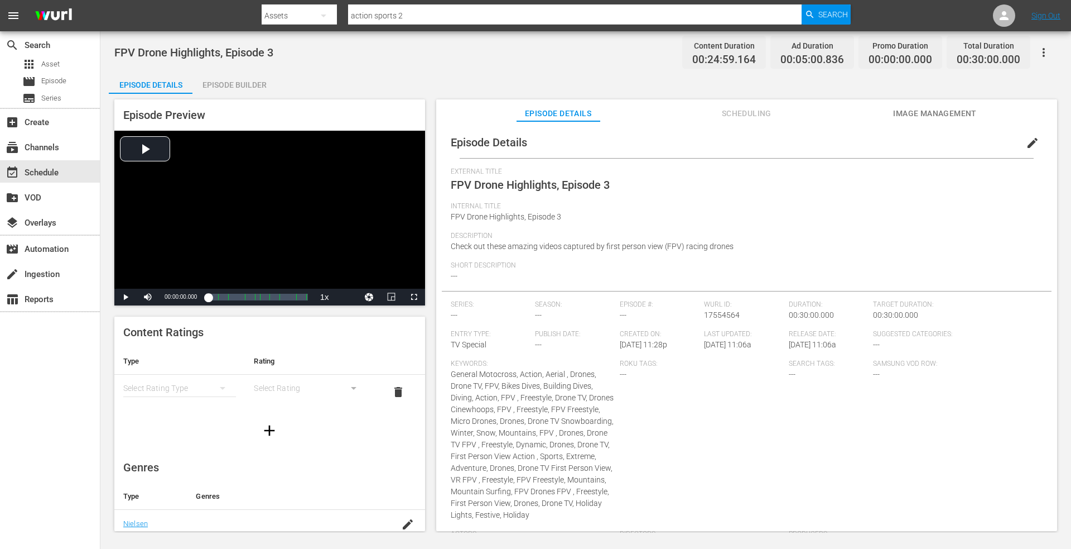
click at [249, 76] on div "Episode Builder" at bounding box center [235, 84] width 84 height 27
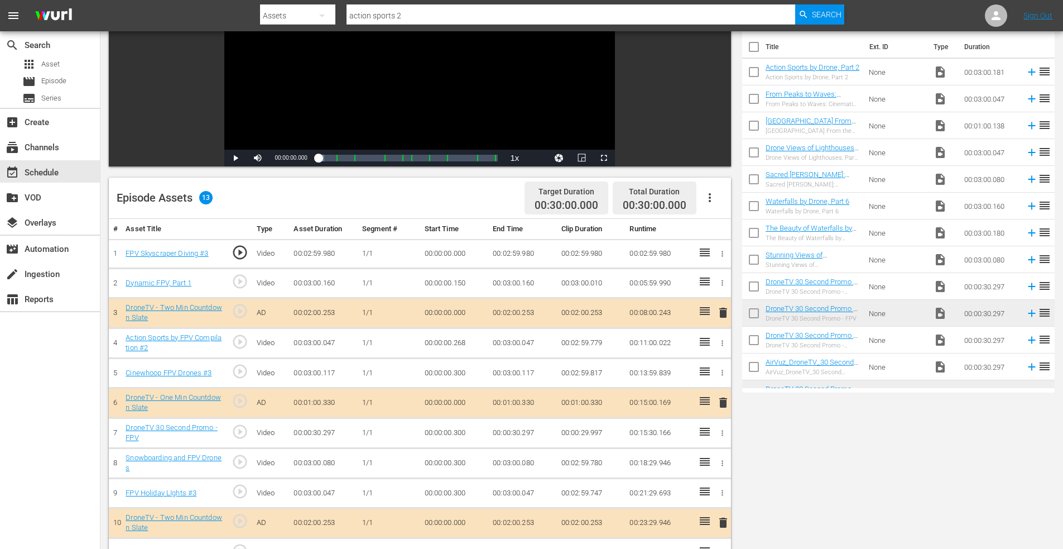
scroll to position [291, 0]
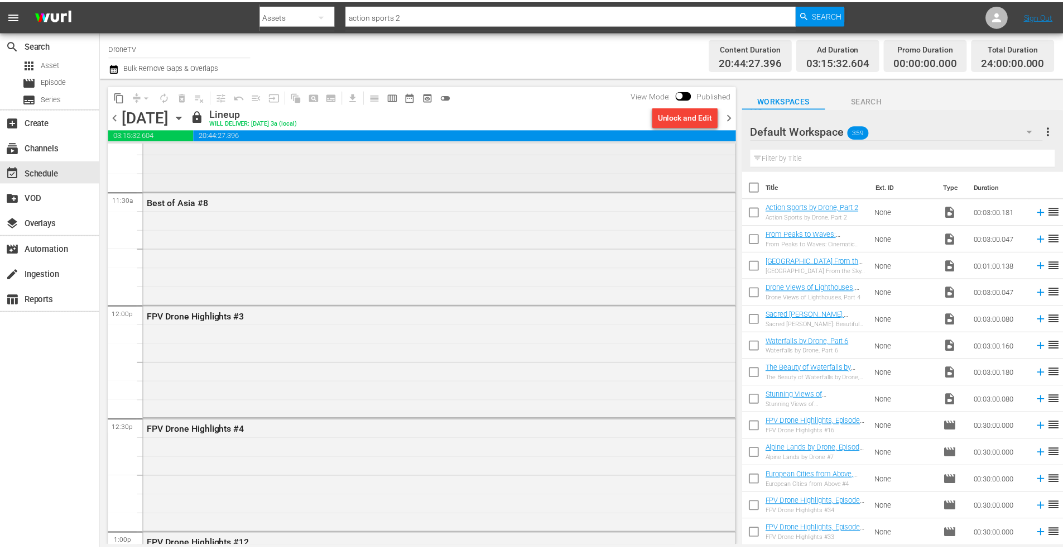
scroll to position [2734, 0]
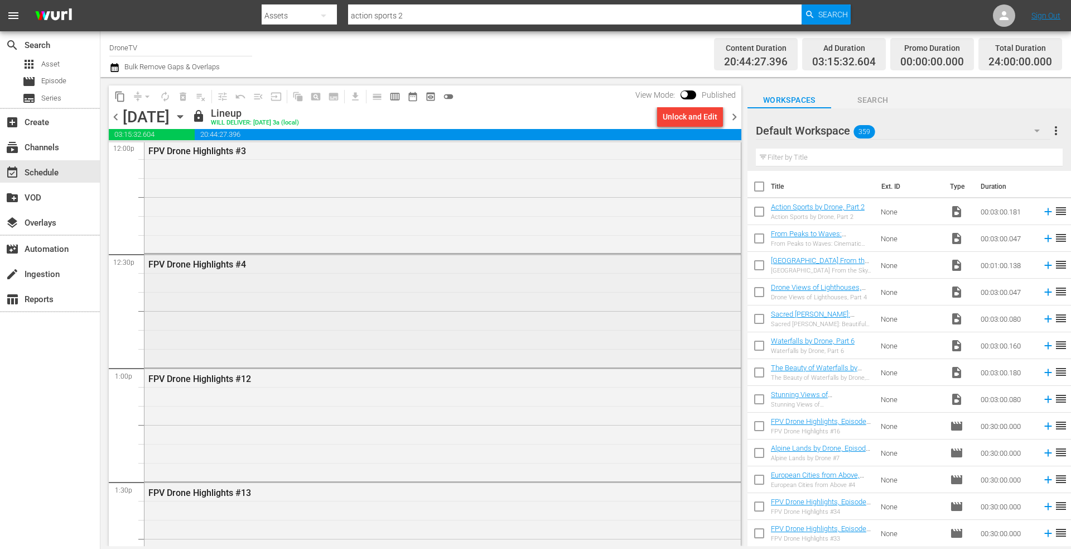
click at [235, 292] on div "FPV Drone Highlights #4" at bounding box center [443, 309] width 597 height 110
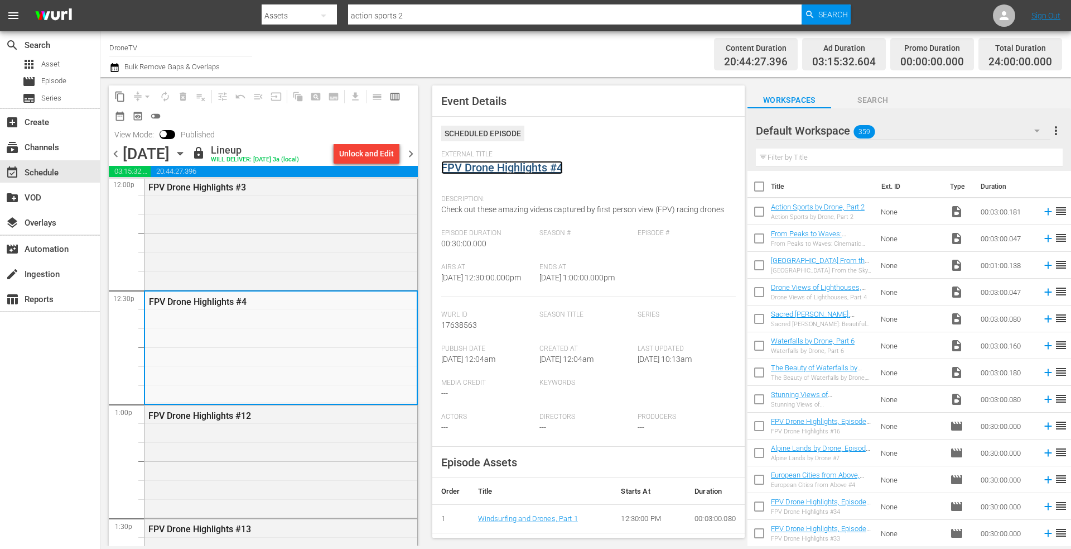
click at [480, 173] on link "FPV Drone Highlights #4" at bounding box center [502, 167] width 122 height 13
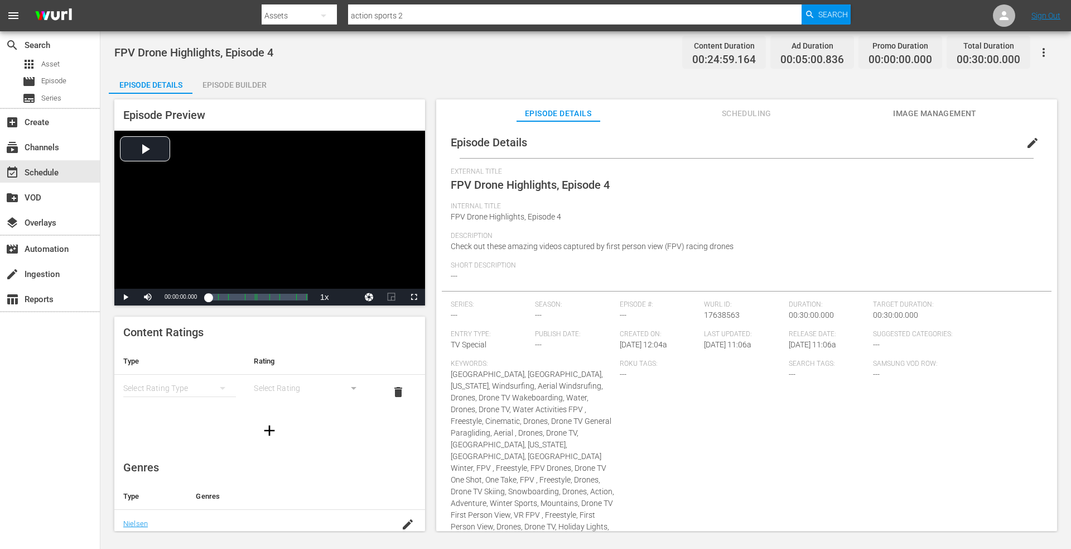
click at [232, 84] on div "Episode Builder" at bounding box center [235, 84] width 84 height 27
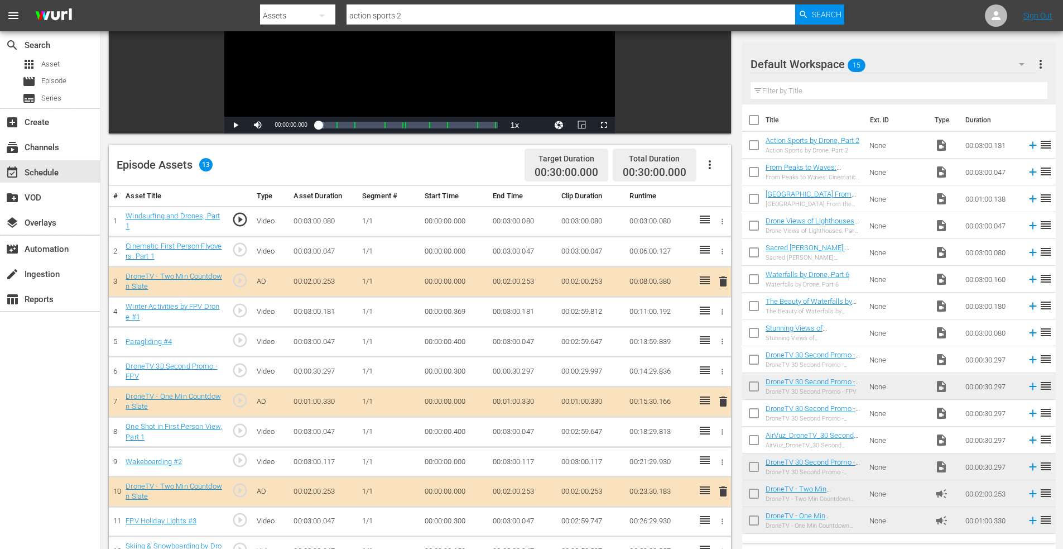
scroll to position [179, 0]
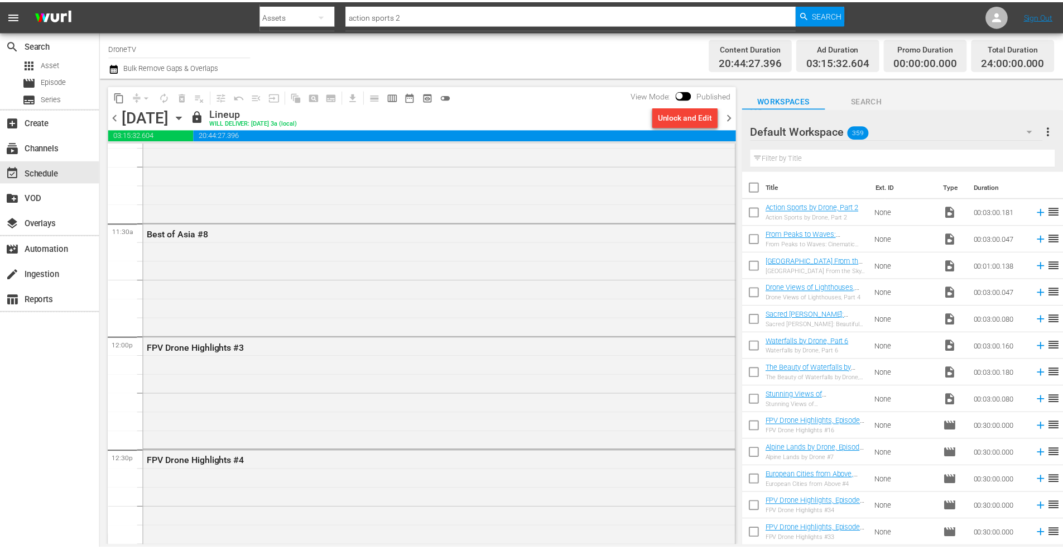
scroll to position [2679, 0]
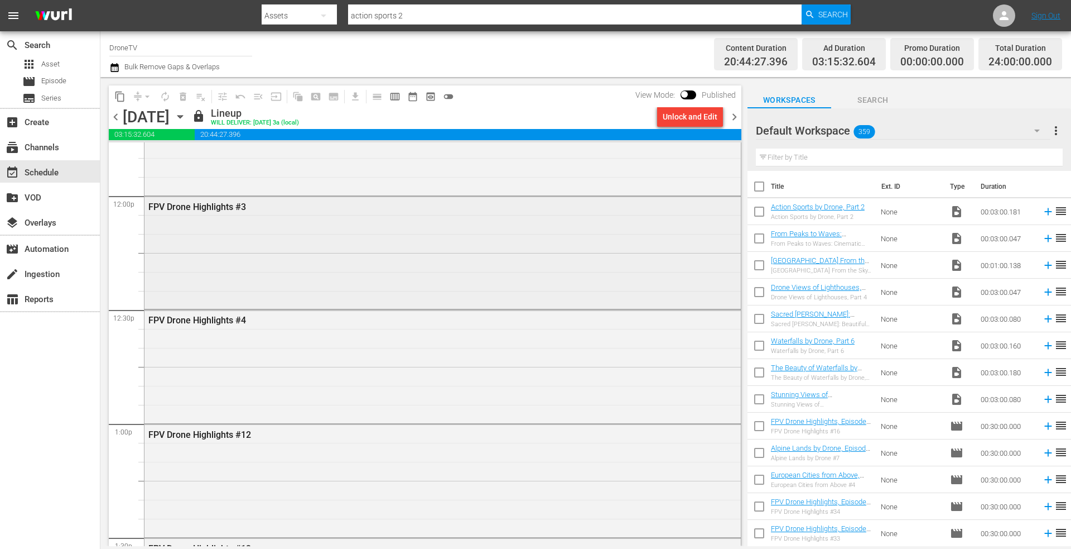
click at [241, 243] on div "FPV Drone Highlights #3" at bounding box center [443, 251] width 597 height 110
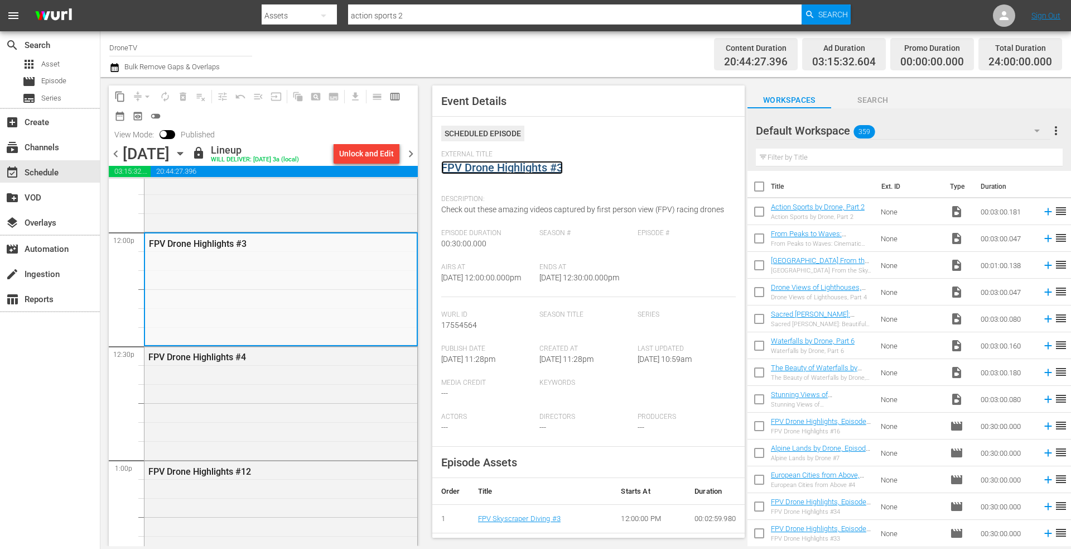
click at [474, 172] on link "FPV Drone Highlights #3" at bounding box center [502, 167] width 122 height 13
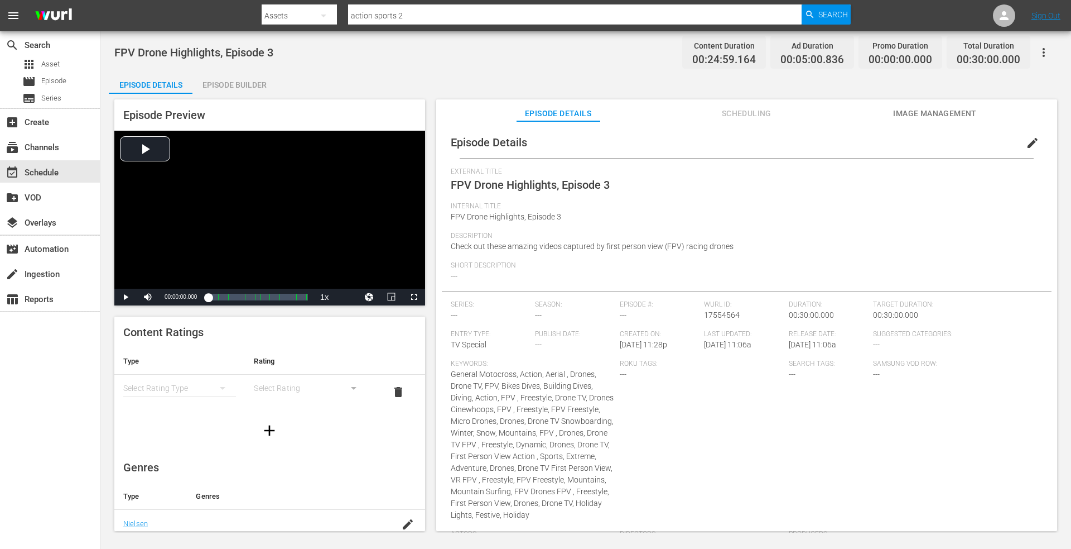
click at [251, 83] on div "Episode Builder" at bounding box center [235, 84] width 84 height 27
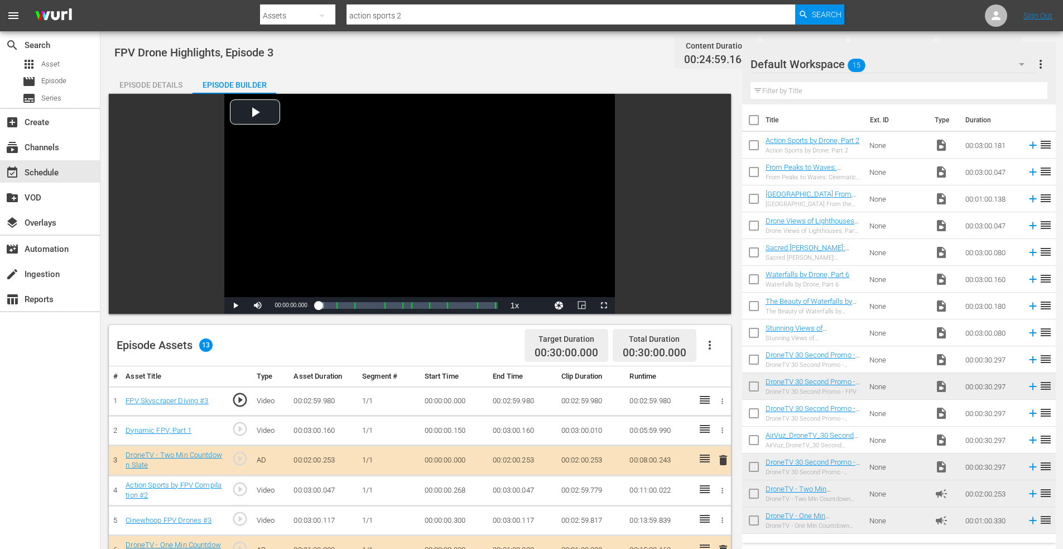
scroll to position [291, 0]
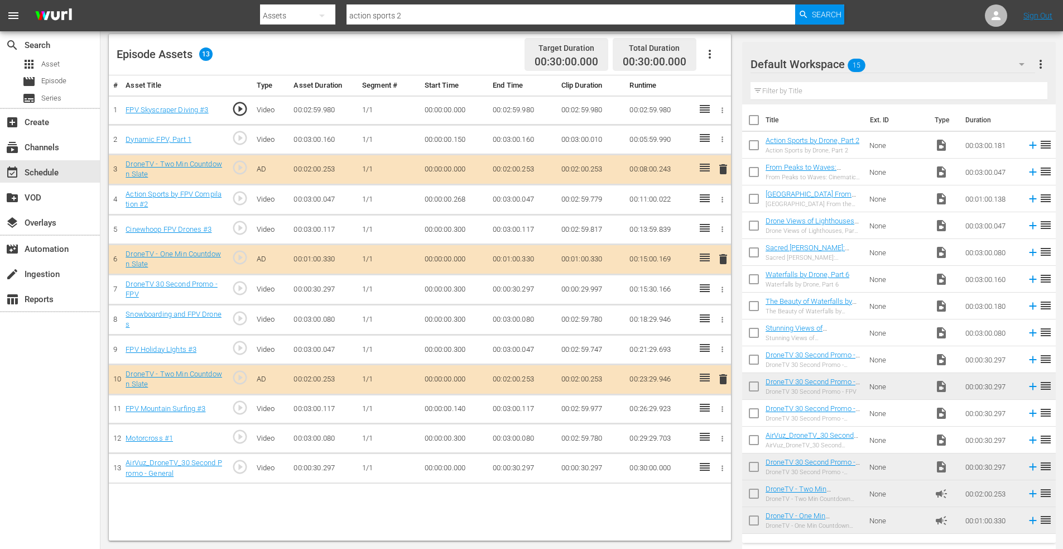
click at [723, 376] on span "delete" at bounding box center [723, 378] width 13 height 13
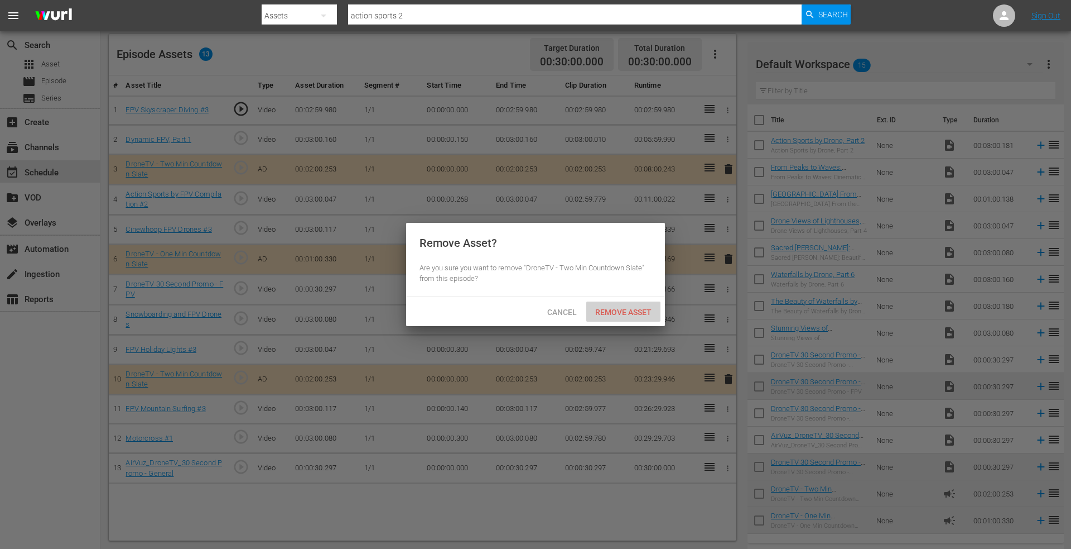
click at [616, 310] on span "Remove Asset" at bounding box center [623, 311] width 74 height 9
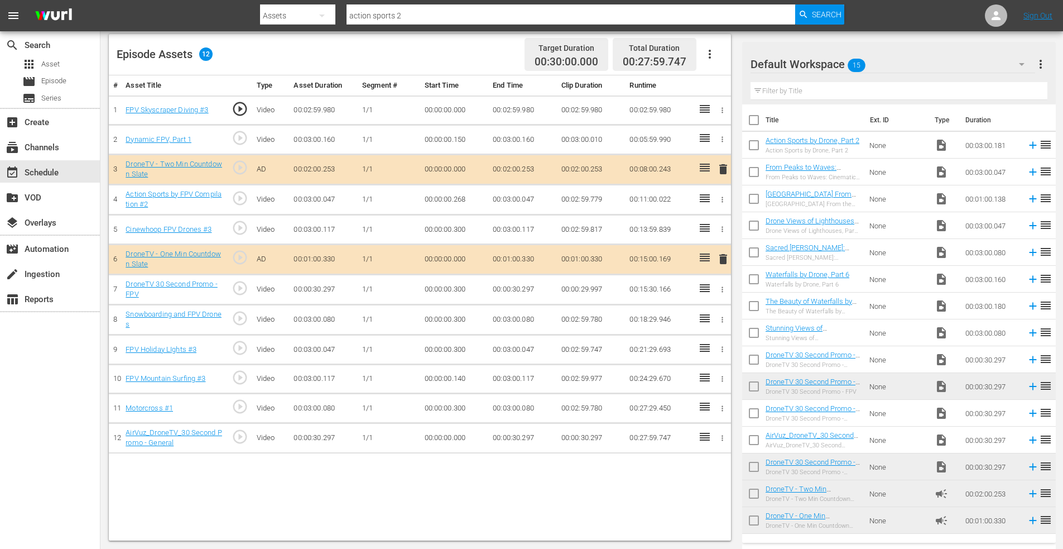
click at [720, 287] on icon "button" at bounding box center [722, 289] width 8 height 8
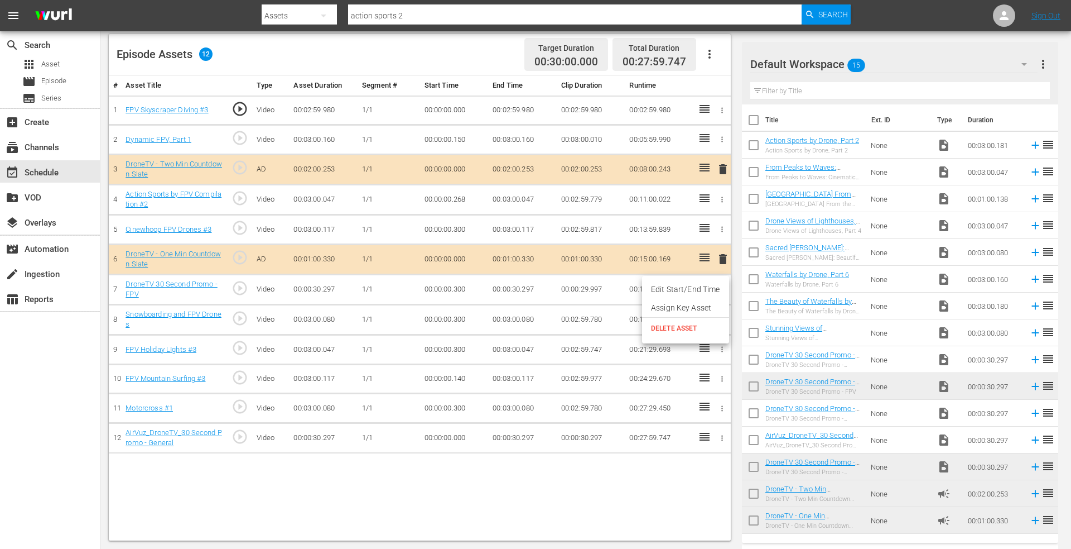
click at [677, 325] on span "DELETE ASSET" at bounding box center [685, 328] width 69 height 10
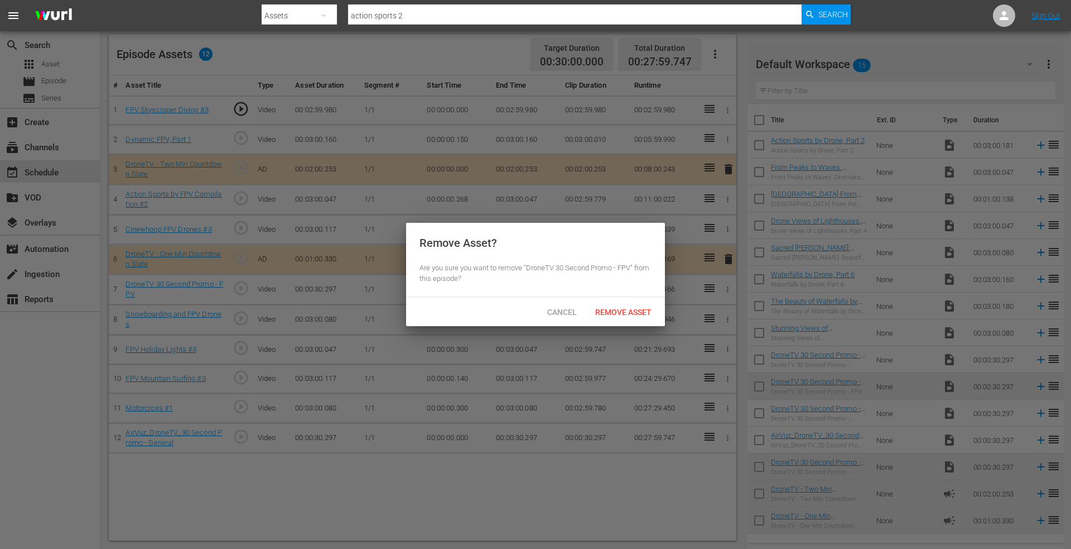
click at [623, 302] on div "Remove Asset" at bounding box center [623, 311] width 74 height 21
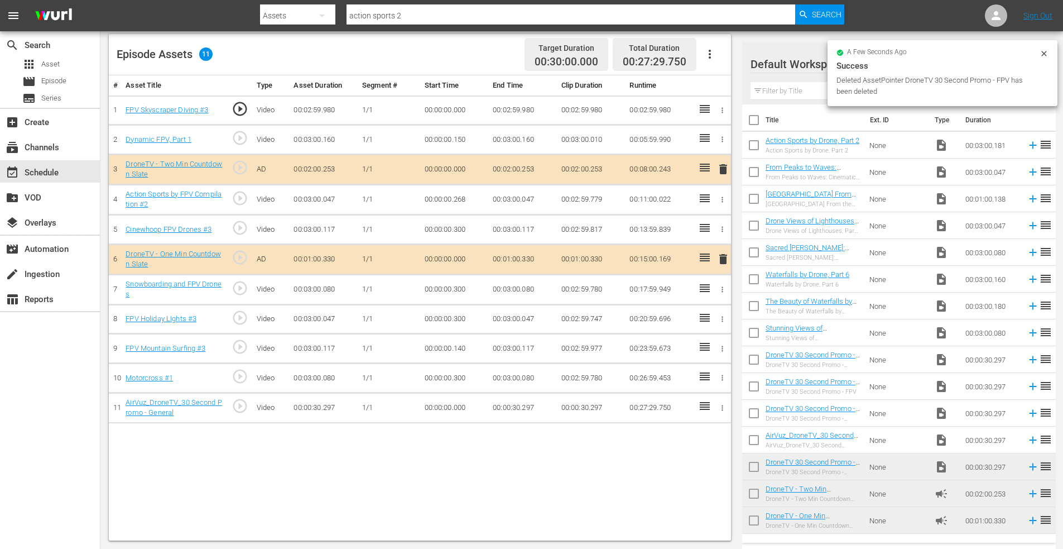
click at [719, 410] on icon "button" at bounding box center [722, 407] width 8 height 8
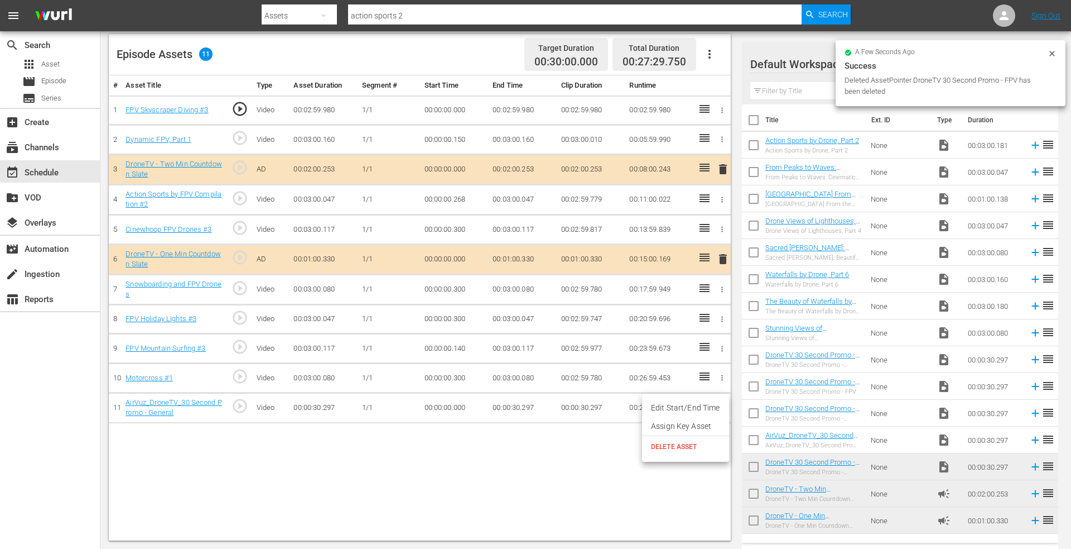
click at [667, 442] on span "DELETE ASSET" at bounding box center [685, 446] width 69 height 10
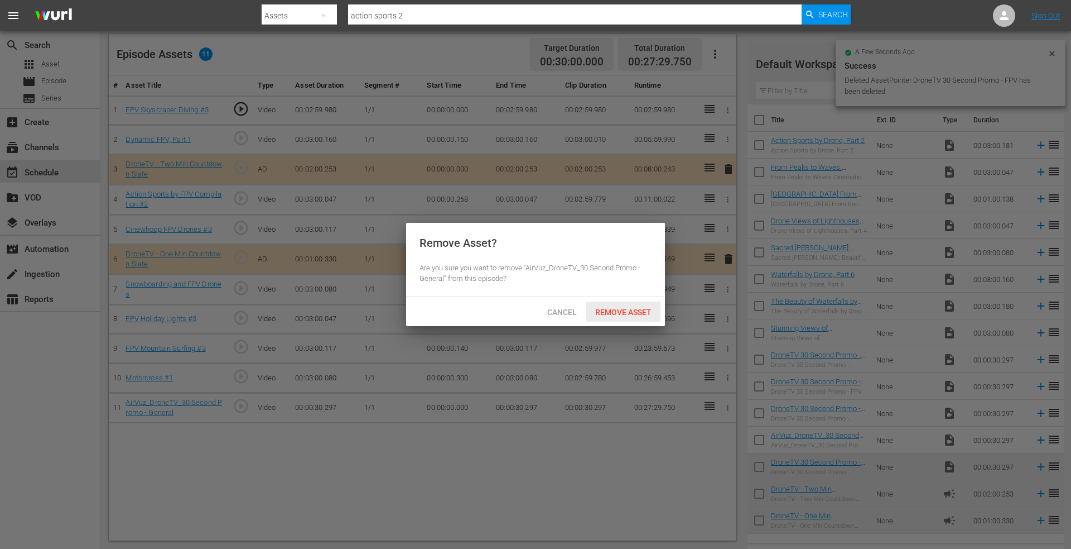
click at [618, 304] on div "Remove Asset" at bounding box center [623, 311] width 74 height 21
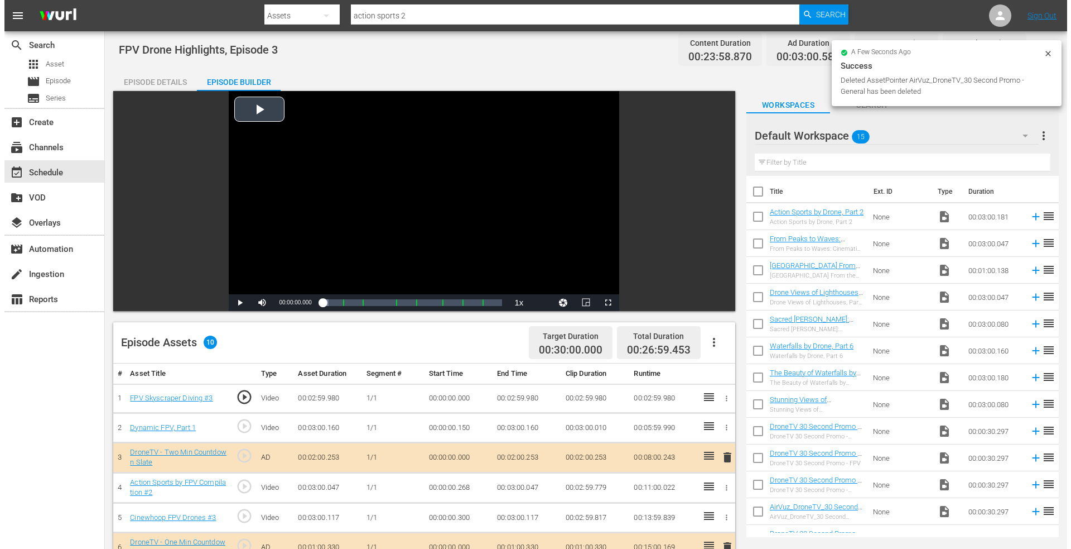
scroll to position [0, 0]
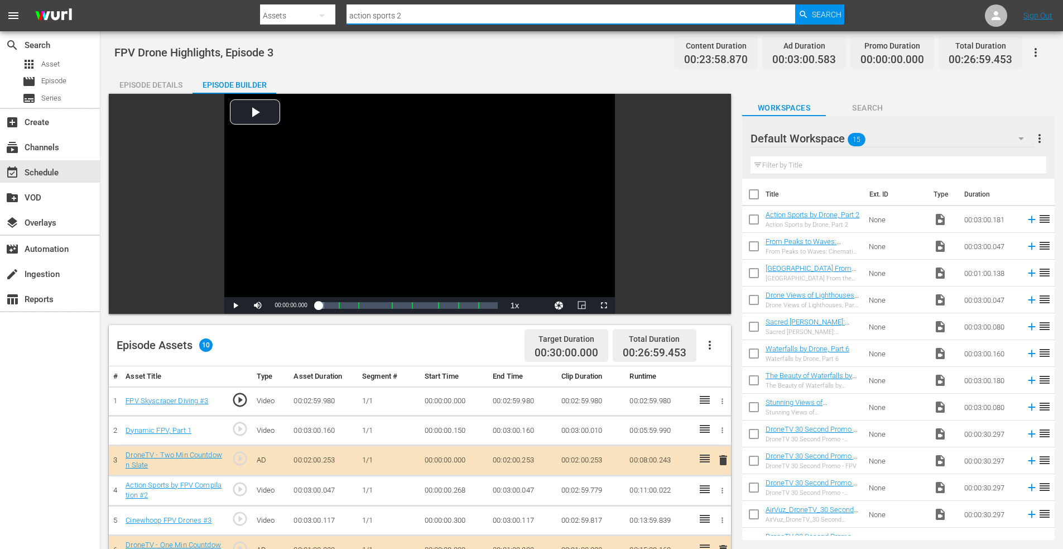
drag, startPoint x: 424, startPoint y: 16, endPoint x: 281, endPoint y: 11, distance: 143.0
click at [279, 11] on div "Search By Assets Search ID, Title, Description, Keywords, or Category action sp…" at bounding box center [552, 15] width 585 height 27
type input "drift europe"
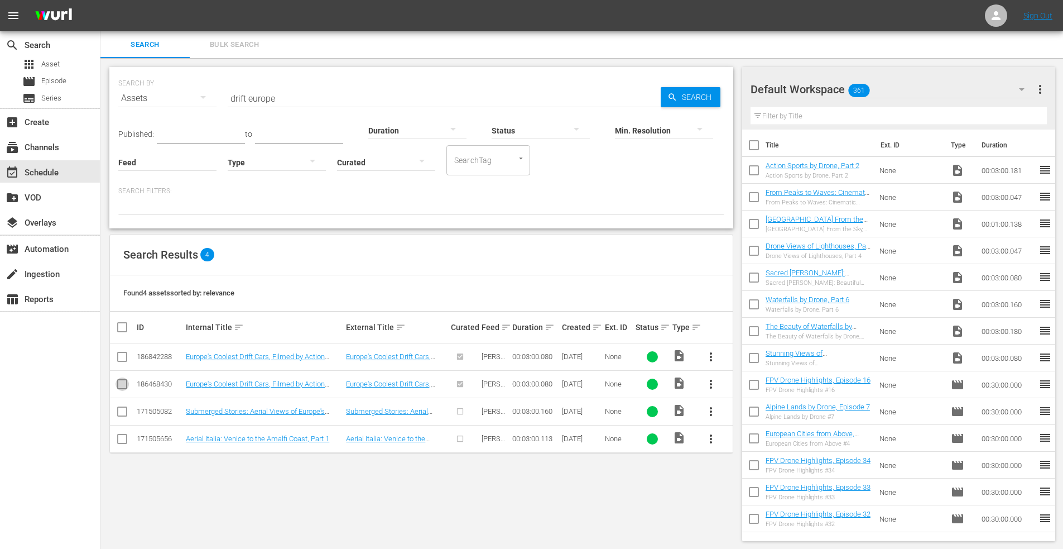
click at [118, 386] on input "checkbox" at bounding box center [122, 385] width 13 height 13
checkbox input "true"
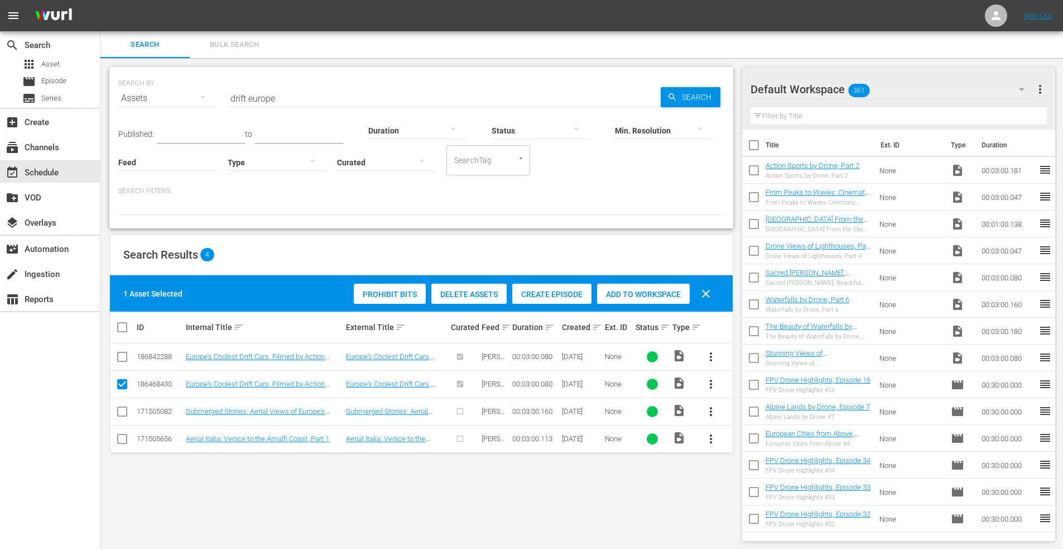
click at [636, 293] on span "Add to Workspace" at bounding box center [643, 294] width 93 height 9
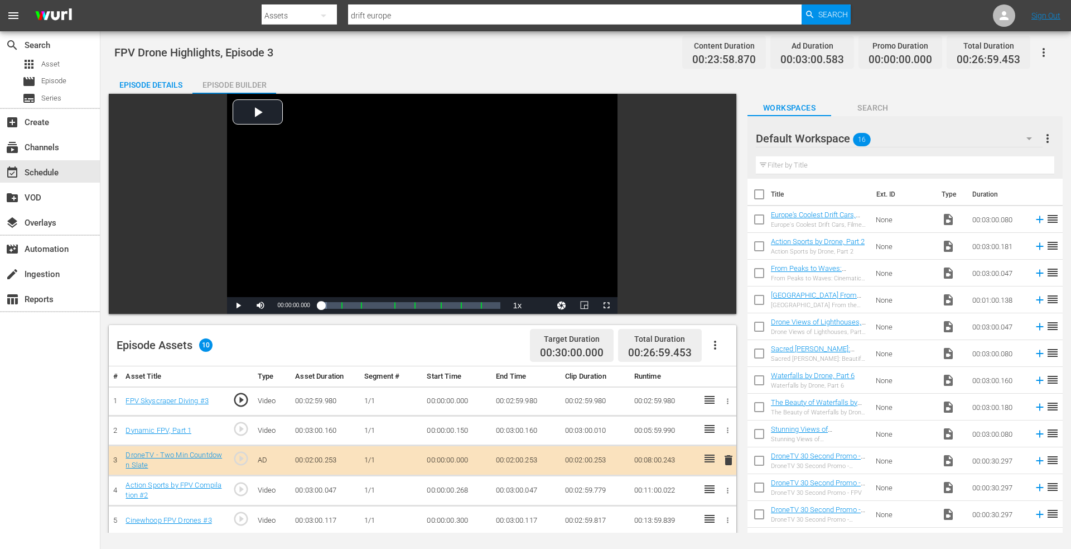
click at [741, 470] on div "Video Player is loading. Play Video Play Mute Current Time 00:00:00.000 / Durat…" at bounding box center [425, 462] width 633 height 737
click at [761, 220] on input "checkbox" at bounding box center [759, 221] width 23 height 23
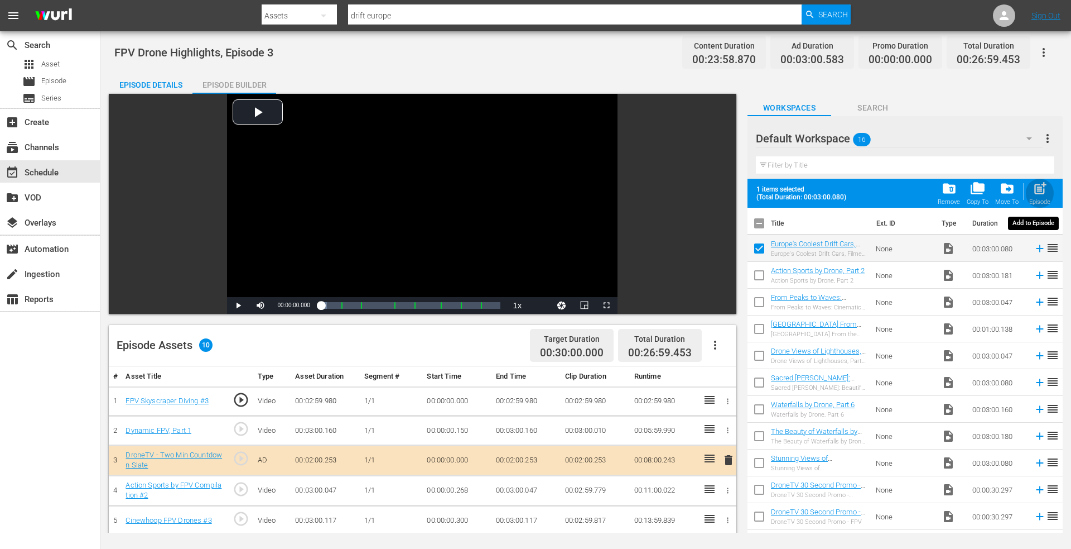
click at [1042, 182] on span "post_add" at bounding box center [1040, 188] width 15 height 15
checkbox input "false"
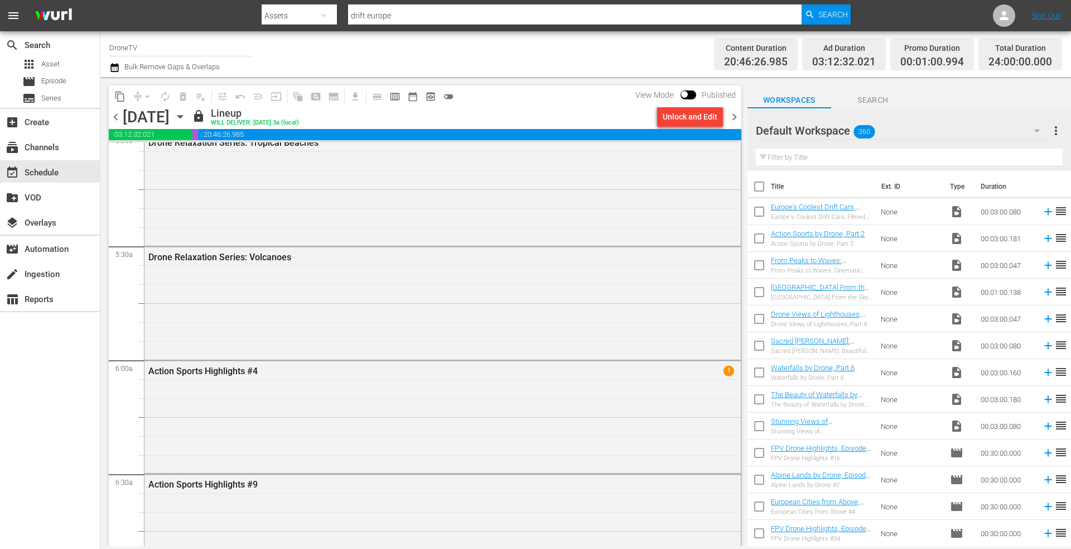
scroll to position [1043, 0]
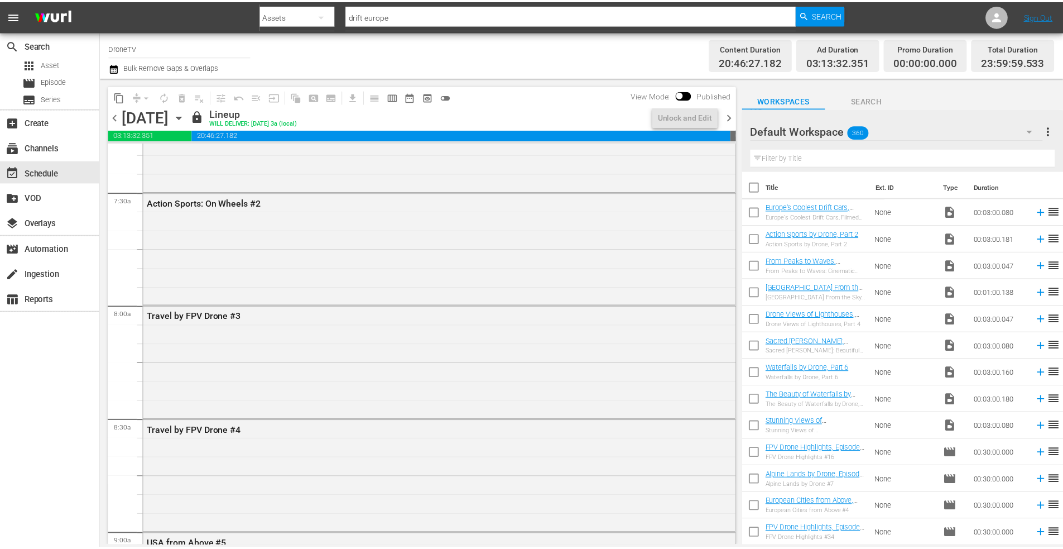
scroll to position [1489, 0]
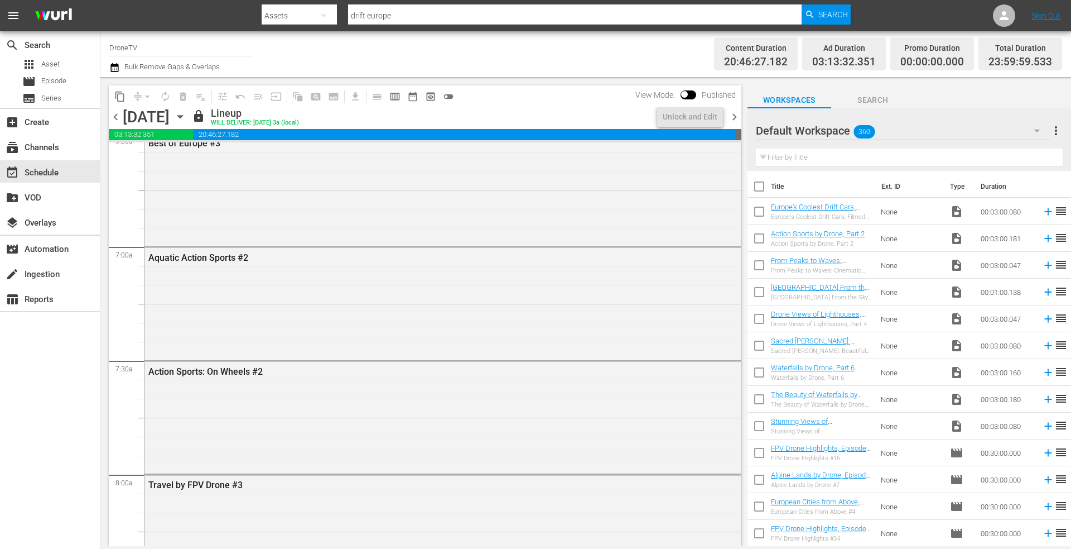
click at [309, 17] on div "Assets" at bounding box center [299, 15] width 75 height 31
click at [299, 84] on div "Episodes" at bounding box center [297, 83] width 45 height 18
click at [398, 23] on input "africa 3" at bounding box center [575, 15] width 454 height 27
drag, startPoint x: 399, startPoint y: 20, endPoint x: 300, endPoint y: 19, distance: 99.3
click at [298, 20] on div "Search By Episodes Search ID, Title, Description, Keywords, or Category africa …" at bounding box center [556, 15] width 589 height 27
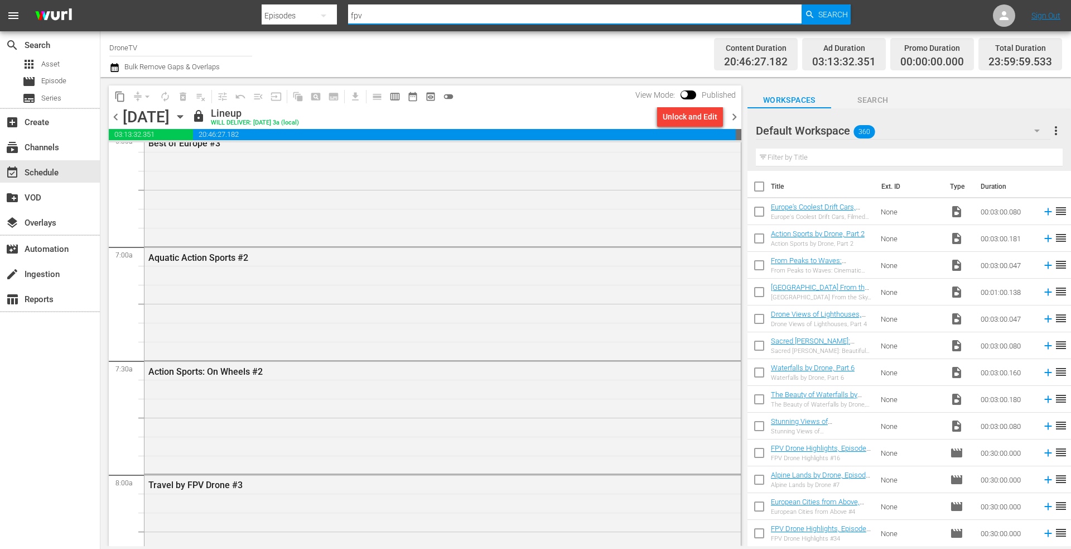
type input "fpv 3"
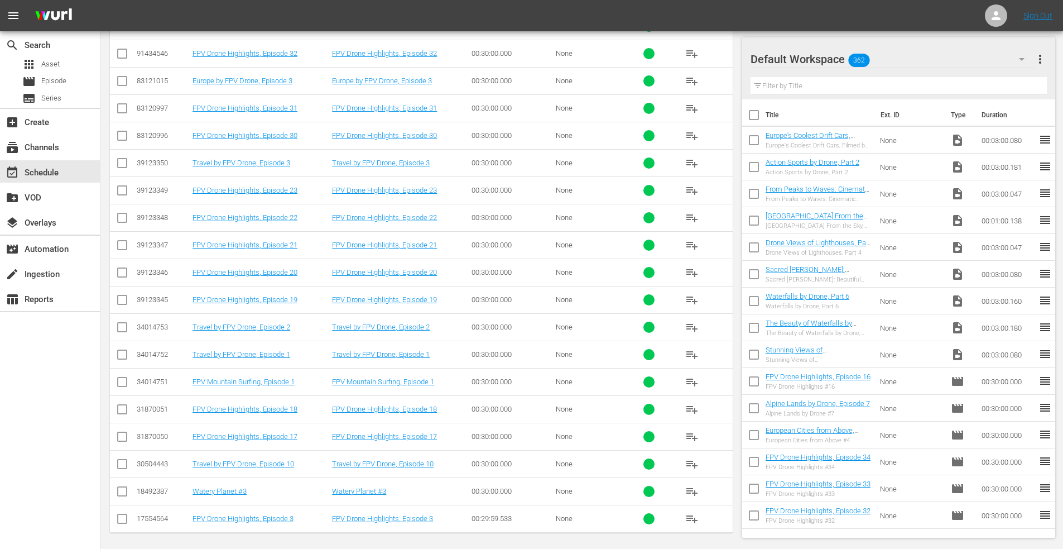
scroll to position [330, 0]
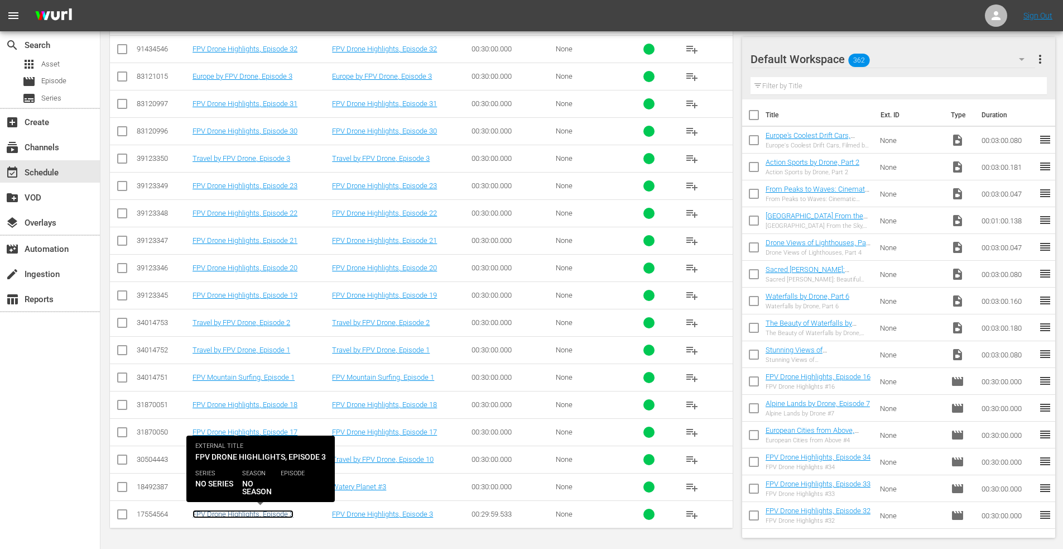
click at [223, 513] on link "FPV Drone Highlights, Episode 3" at bounding box center [243, 513] width 101 height 8
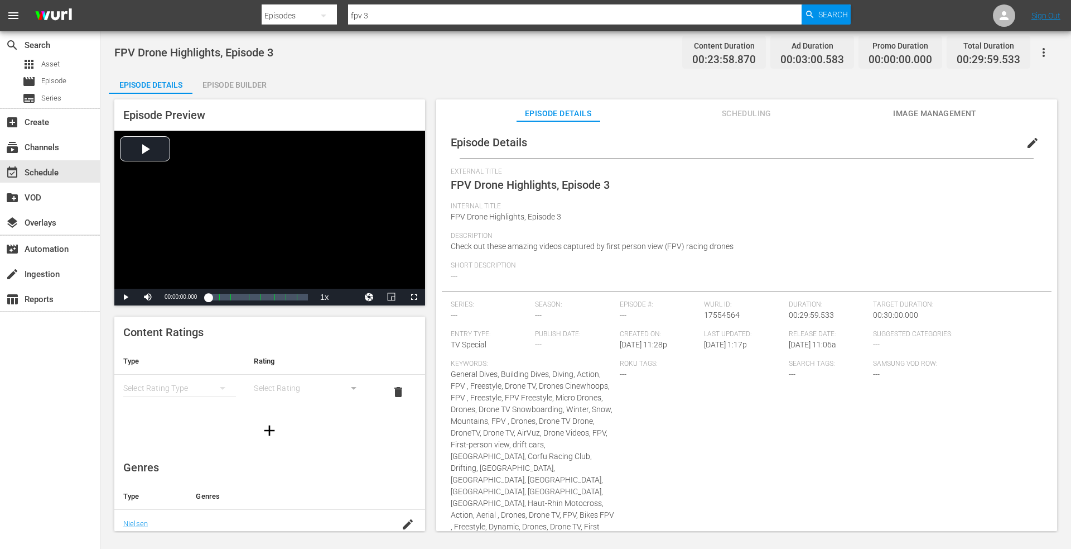
click at [229, 81] on div "Episode Builder" at bounding box center [235, 84] width 84 height 27
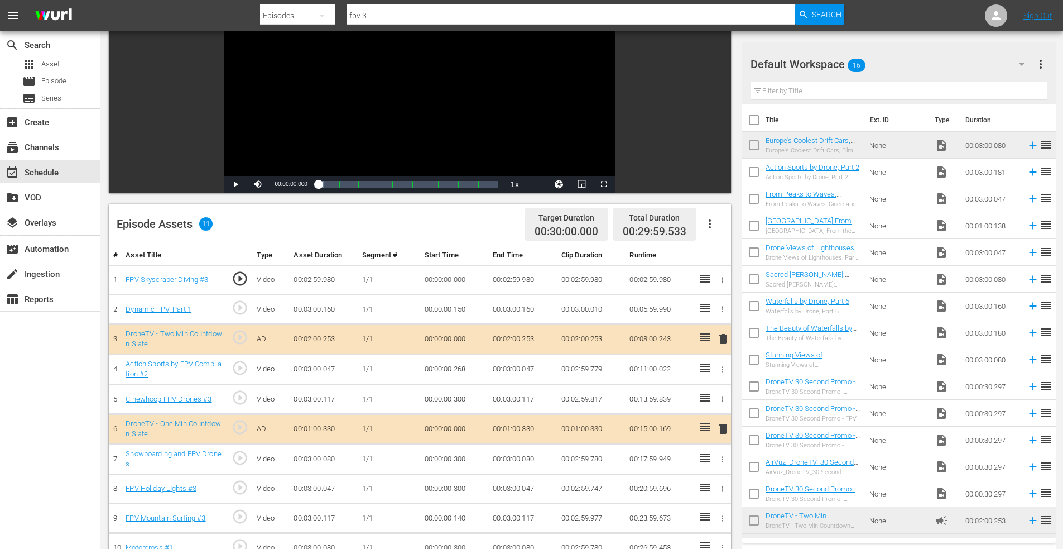
scroll to position [279, 0]
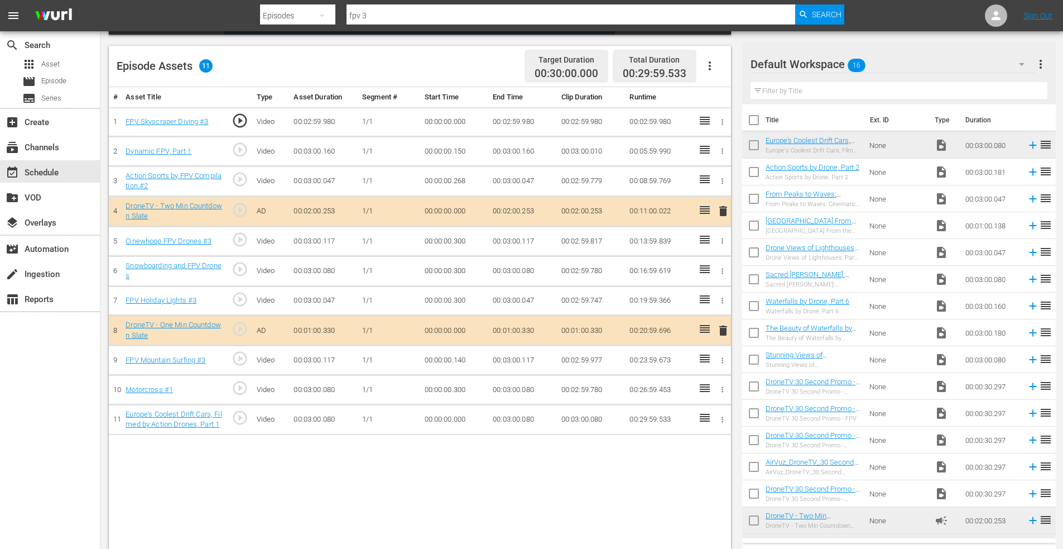
click at [720, 391] on icon "button" at bounding box center [722, 389] width 8 height 8
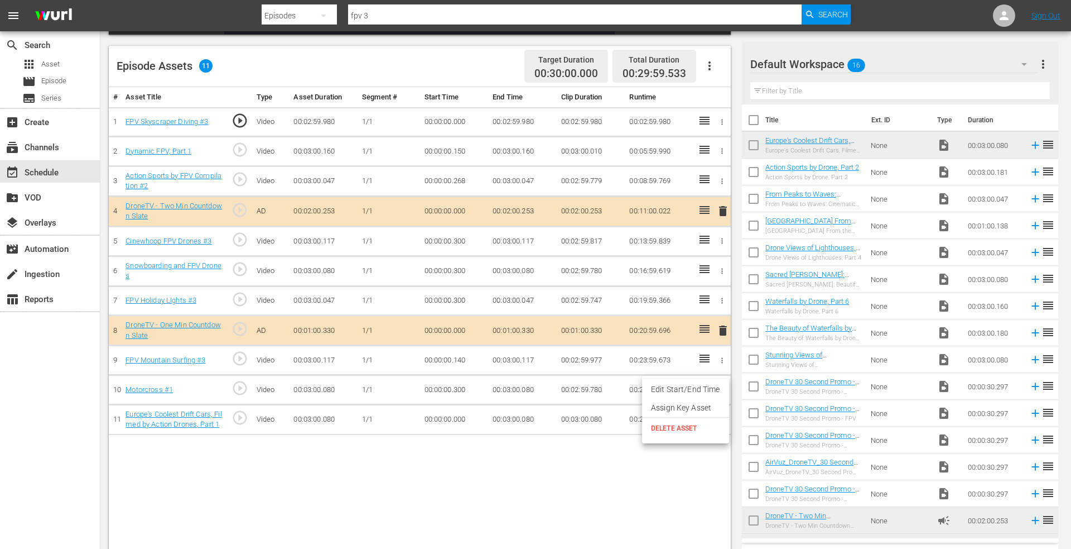
click at [698, 390] on li "Edit Start/End Time" at bounding box center [685, 389] width 87 height 18
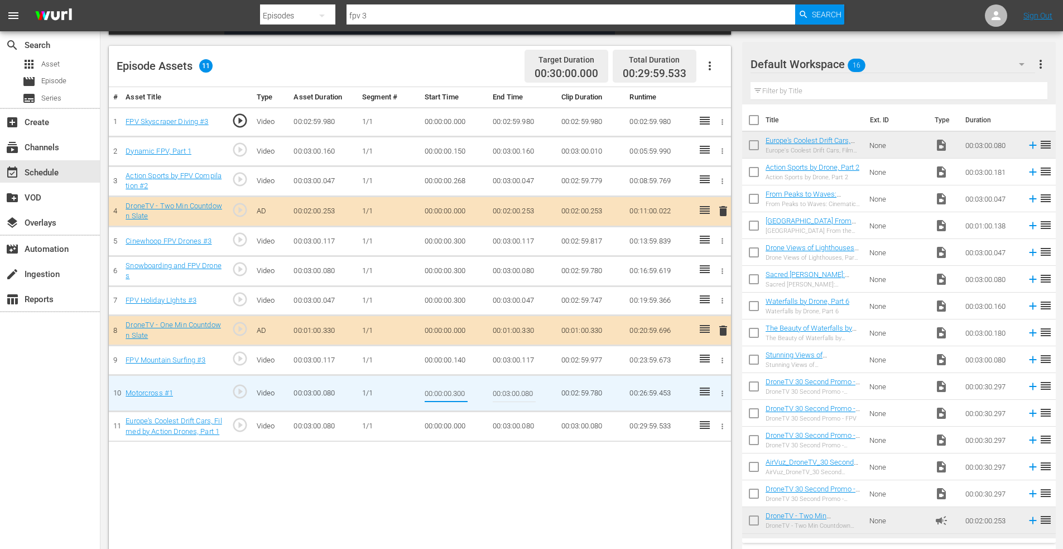
drag, startPoint x: 454, startPoint y: 392, endPoint x: 493, endPoint y: 393, distance: 39.1
click at [493, 393] on tr "10 Motorcross #1 play_circle_outline Video 00:03:00.080 1/1 00:00:00.300 00:03:…" at bounding box center [420, 393] width 622 height 36
type input "00:00:00.100"
click at [719, 298] on icon "button" at bounding box center [722, 300] width 8 height 8
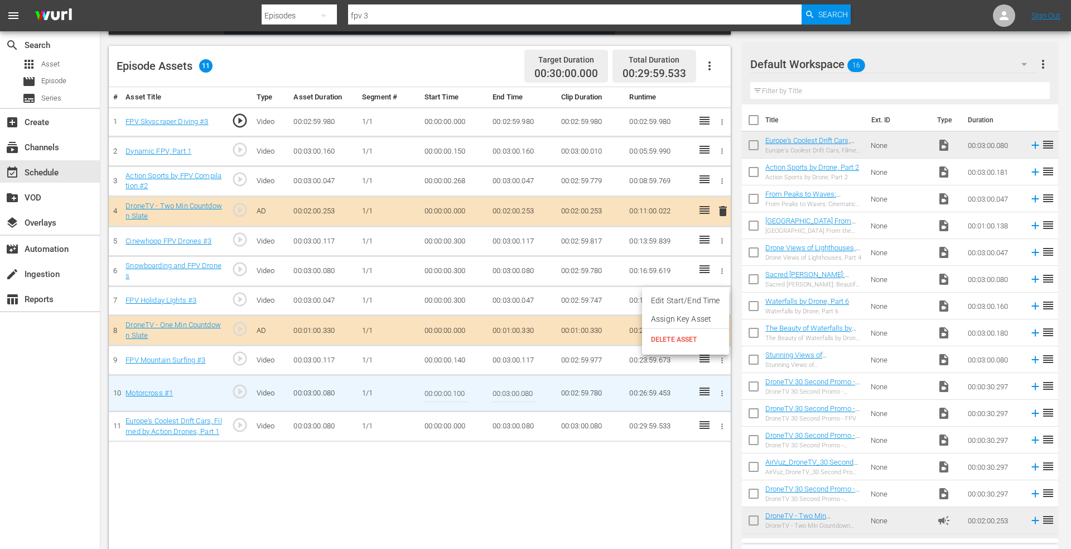
click at [701, 299] on li "Edit Start/End Time" at bounding box center [685, 300] width 87 height 18
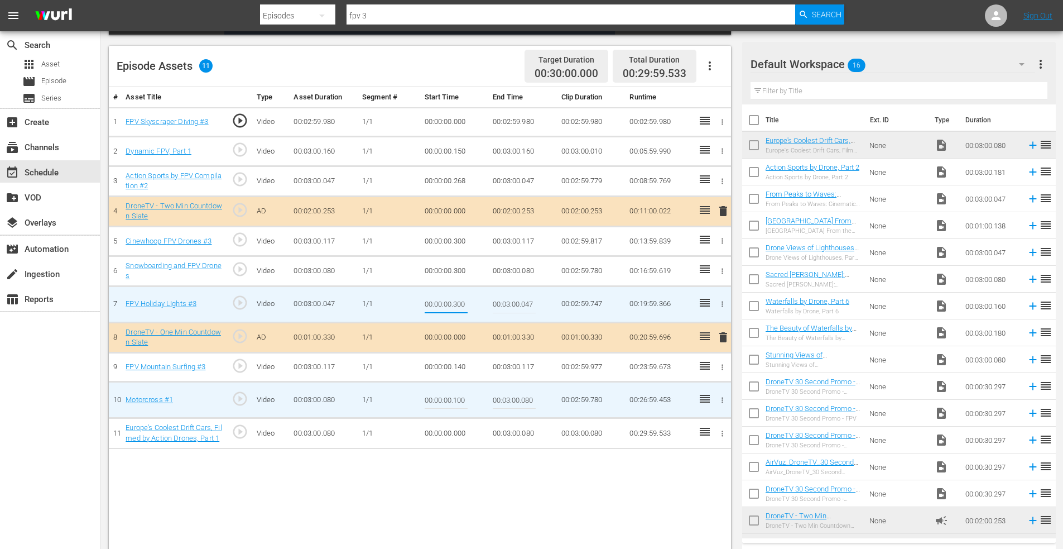
drag, startPoint x: 454, startPoint y: 304, endPoint x: 489, endPoint y: 304, distance: 34.6
click at [488, 304] on tr "7 FPV Holiday LIghts #3 play_circle_outline Video 00:03:00.047 1/1 00:00:00.300…" at bounding box center [420, 304] width 622 height 36
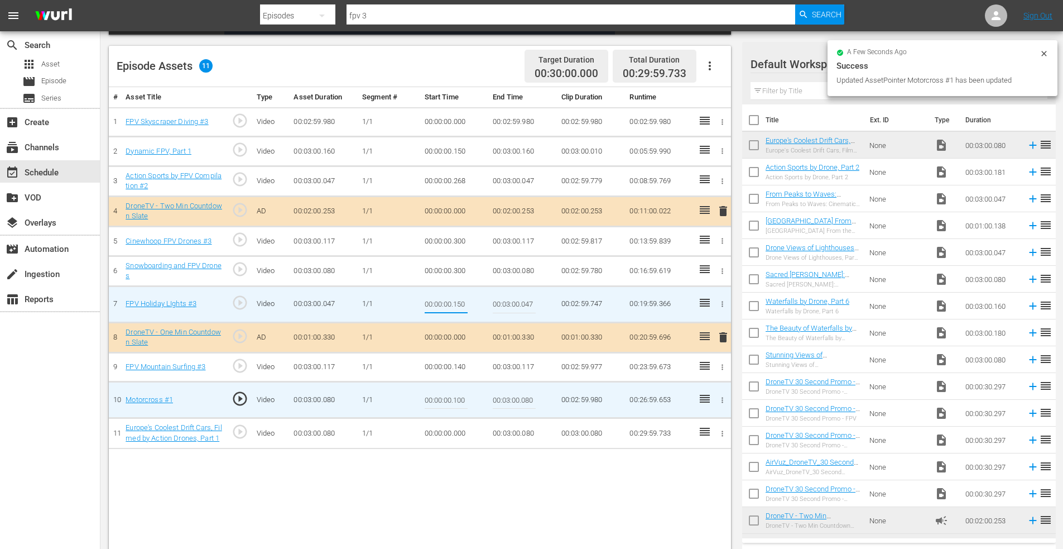
type input "00:00:00.150"
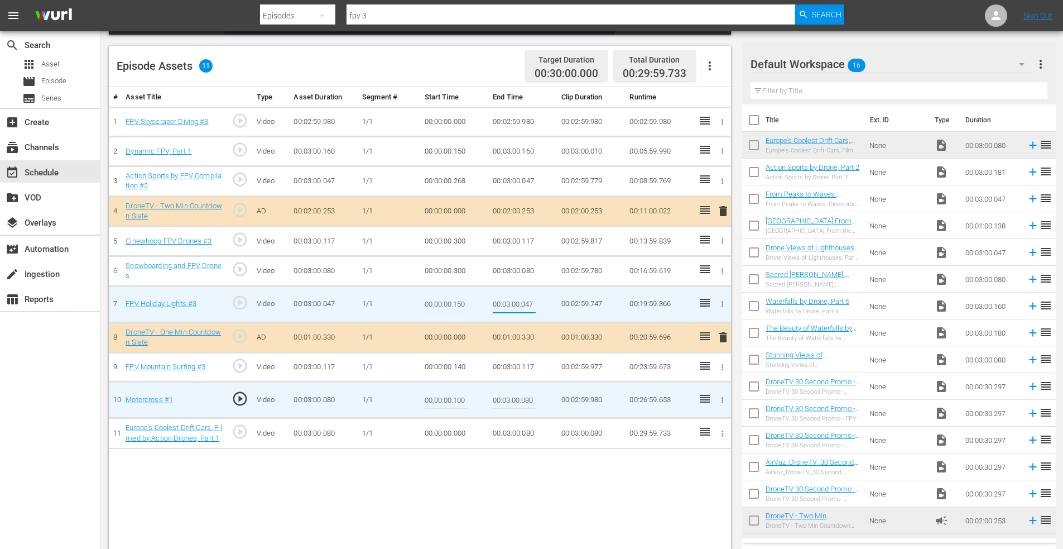
click at [723, 272] on icon "button" at bounding box center [722, 271] width 8 height 8
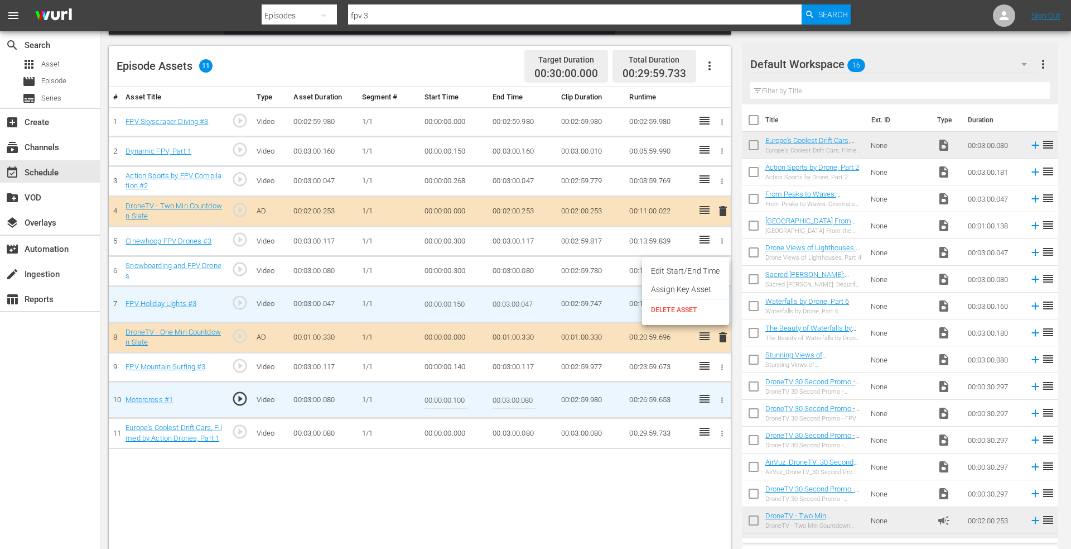
click at [658, 271] on li "Edit Start/End Time" at bounding box center [685, 271] width 87 height 18
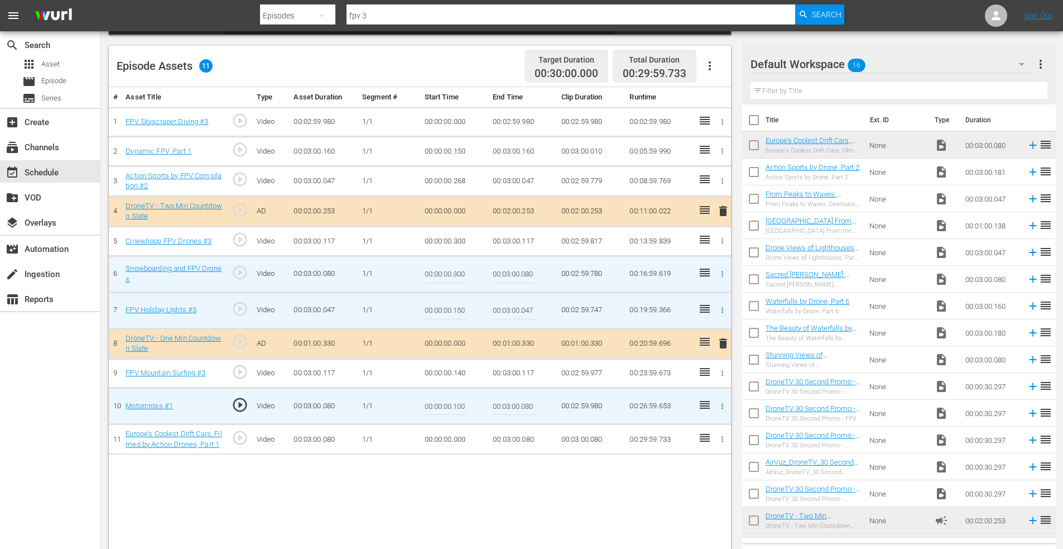
drag, startPoint x: 464, startPoint y: 274, endPoint x: 491, endPoint y: 273, distance: 27.3
click at [491, 273] on tr "6 Snowboarding and FPV Drones play_circle_outline Video 00:03:00.080 1/1 00:00:…" at bounding box center [420, 274] width 622 height 36
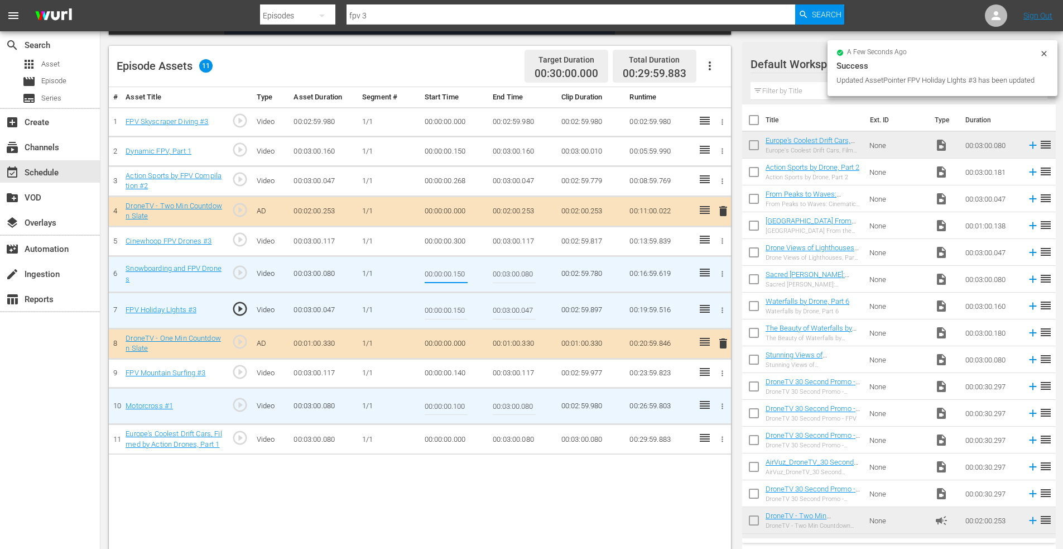
type input "00:00:00.150"
click at [723, 242] on icon "button" at bounding box center [722, 241] width 8 height 8
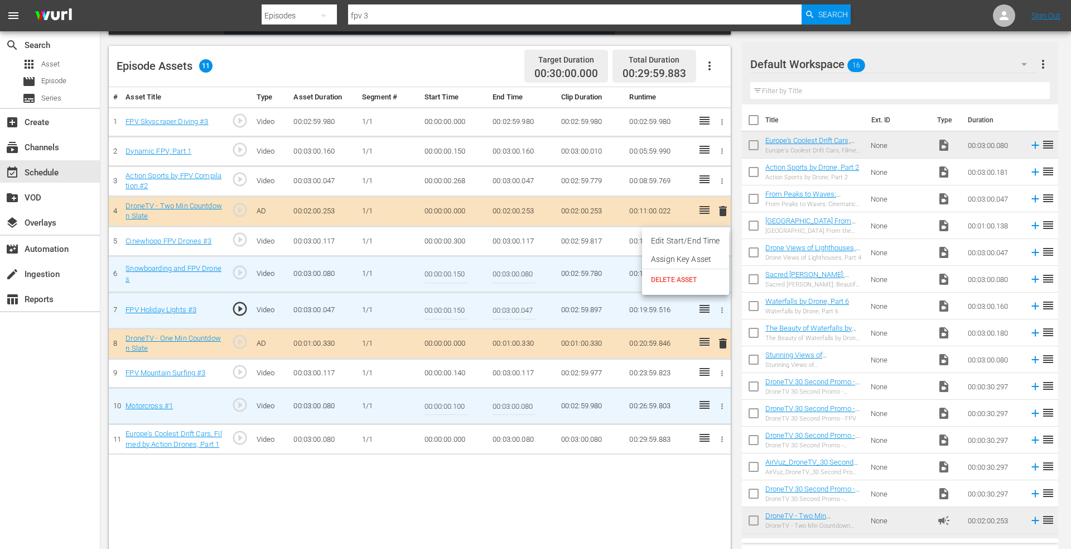
drag, startPoint x: 690, startPoint y: 242, endPoint x: 658, endPoint y: 243, distance: 31.9
click at [686, 242] on li "Edit Start/End Time" at bounding box center [685, 241] width 87 height 18
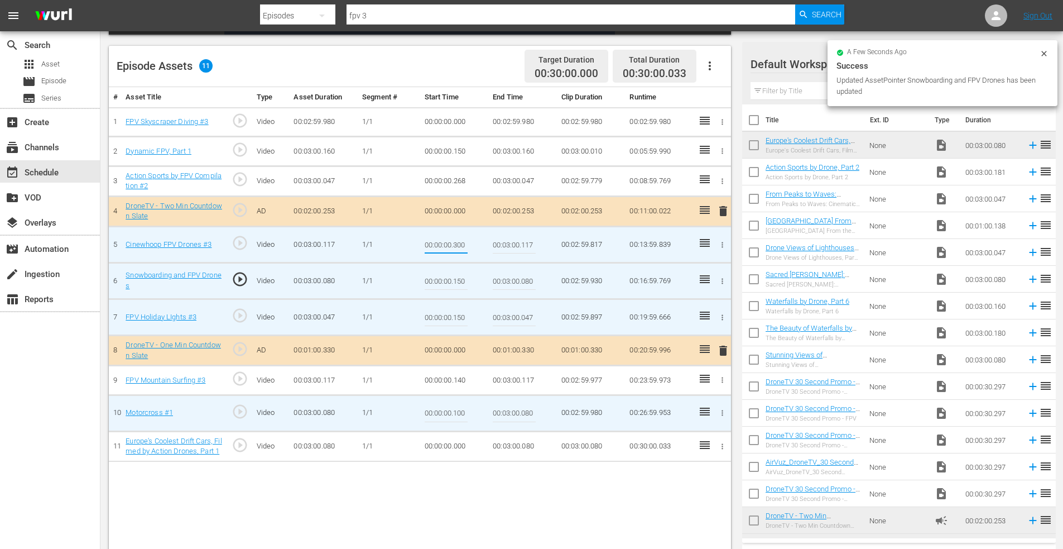
drag, startPoint x: 455, startPoint y: 246, endPoint x: 482, endPoint y: 244, distance: 26.8
click at [480, 243] on td "00:00:00.300" at bounding box center [454, 245] width 69 height 36
type input "00:00:00.150"
click at [720, 449] on icon "button" at bounding box center [722, 446] width 8 height 8
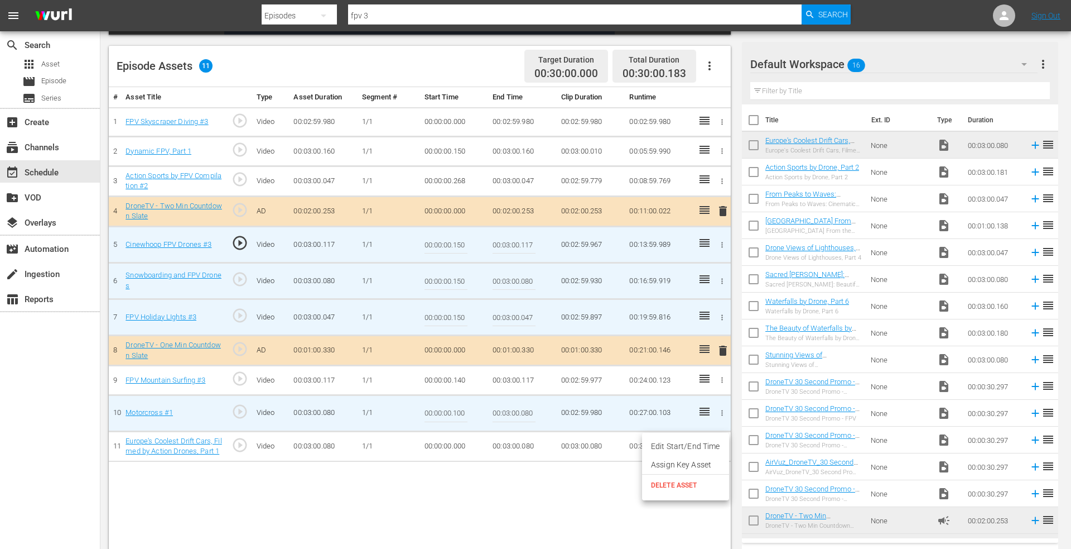
drag, startPoint x: 694, startPoint y: 446, endPoint x: 681, endPoint y: 446, distance: 12.3
click at [693, 446] on li "Edit Start/End Time" at bounding box center [685, 446] width 87 height 18
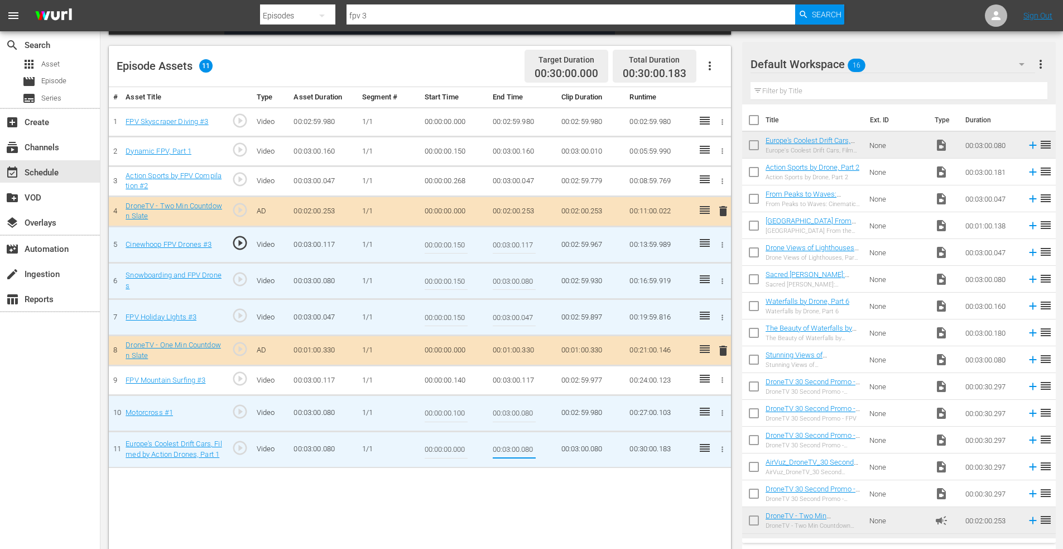
drag, startPoint x: 523, startPoint y: 448, endPoint x: 578, endPoint y: 449, distance: 54.2
click at [577, 449] on tr "11 Europe's Coolest Drift Cars, Filmed by Action Drones, Part 1 play_circle_out…" at bounding box center [420, 449] width 622 height 36
type input "00:03:00.000"
drag, startPoint x: 455, startPoint y: 449, endPoint x: 496, endPoint y: 449, distance: 40.7
click at [496, 449] on tr "11 Europe's Coolest Drift Cars, Filmed by Action Drones, Part 1 play_circle_out…" at bounding box center [420, 449] width 622 height 36
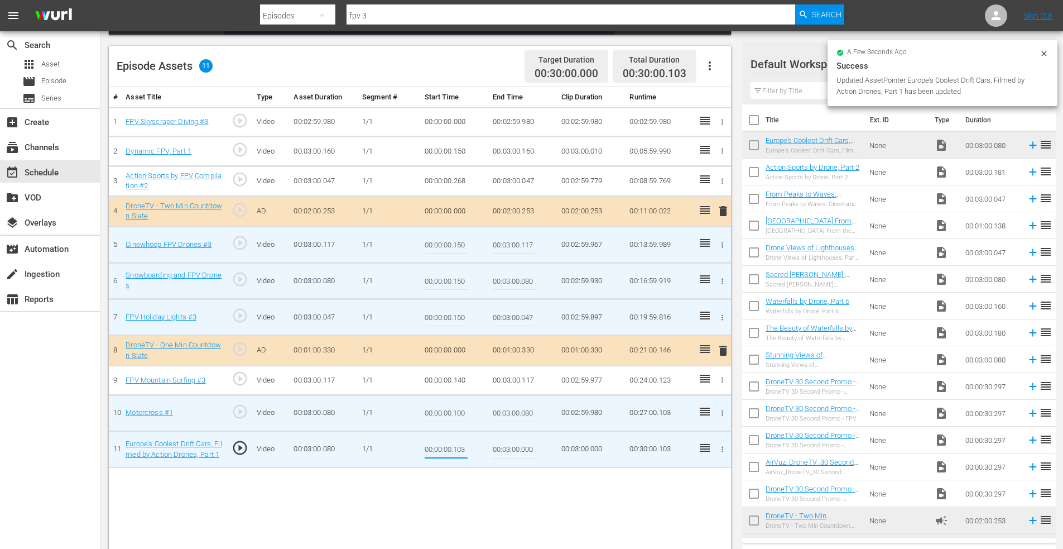
type input "00:00:00.103"
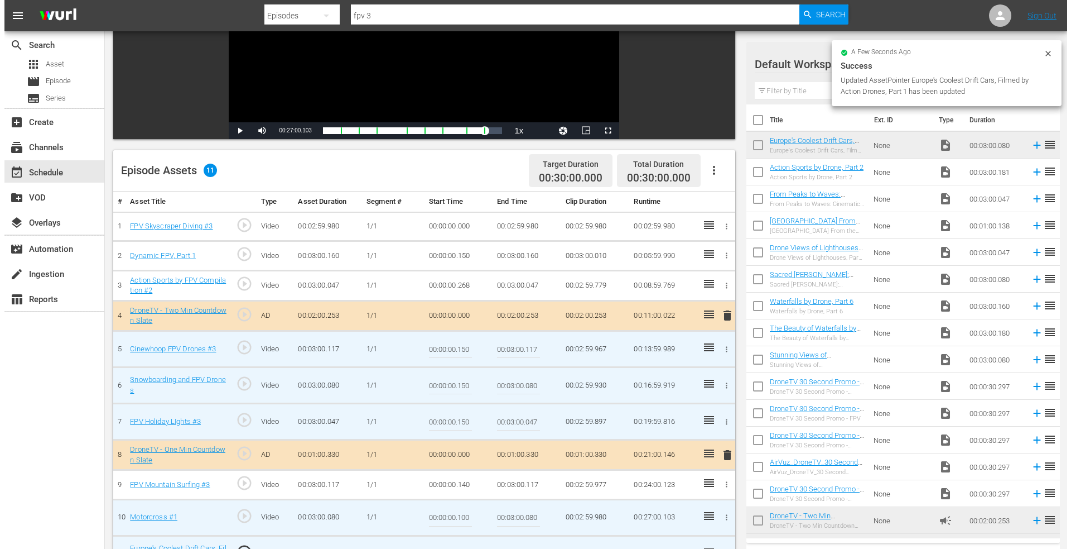
scroll to position [0, 0]
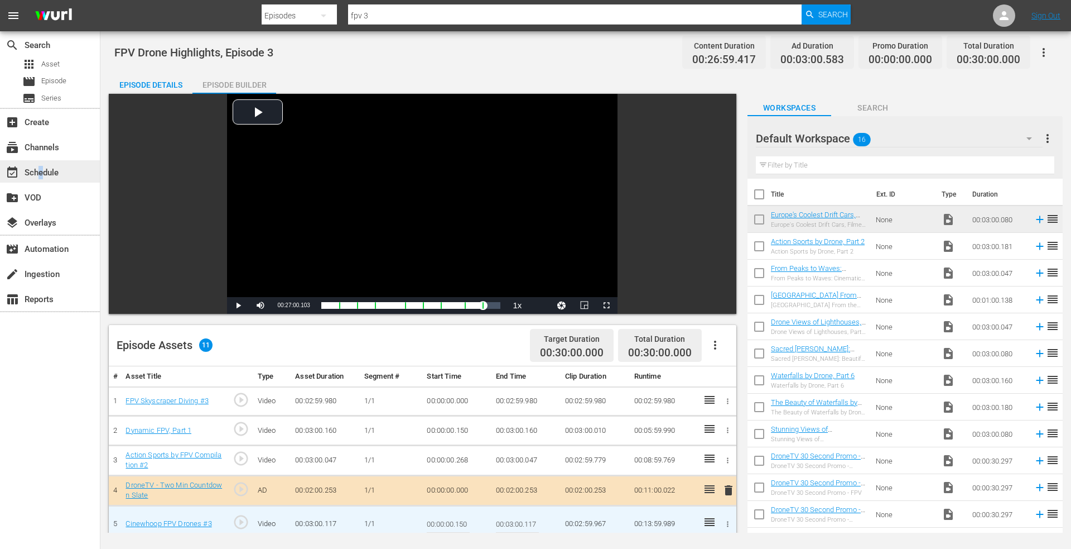
click at [41, 171] on div "event_available Schedule" at bounding box center [31, 171] width 62 height 10
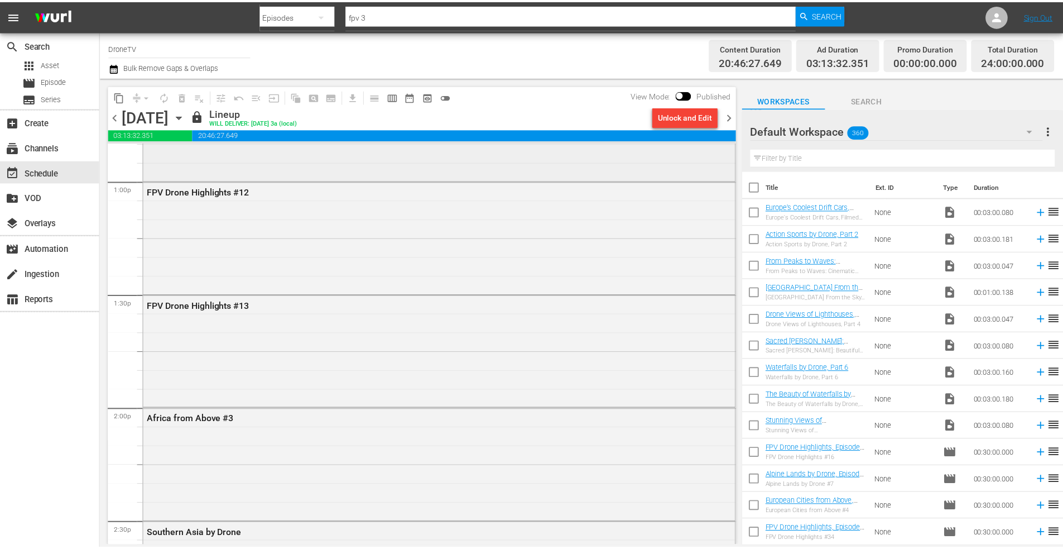
scroll to position [2902, 0]
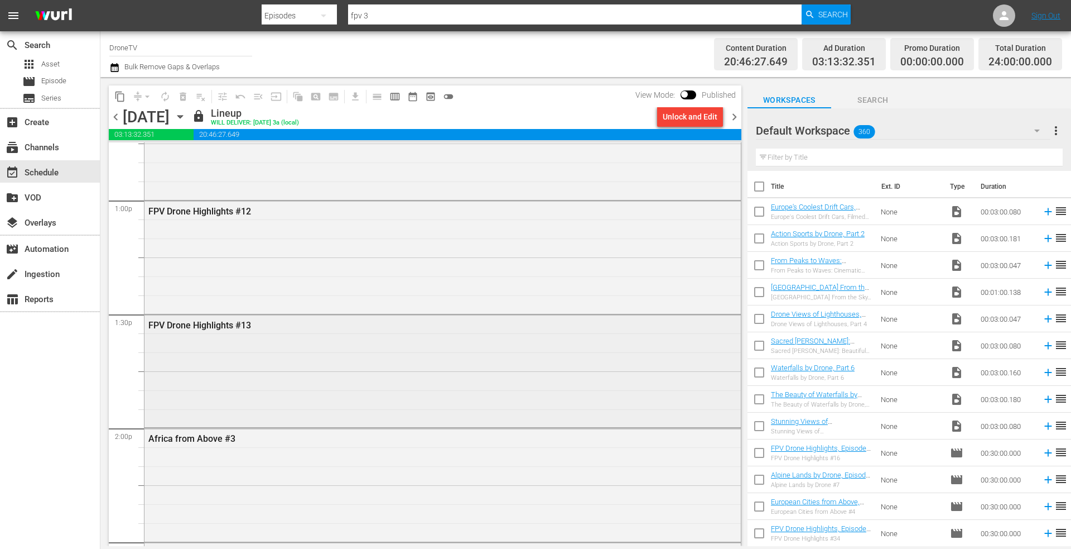
click at [248, 340] on div "FPV Drone Highlights #13" at bounding box center [443, 370] width 597 height 110
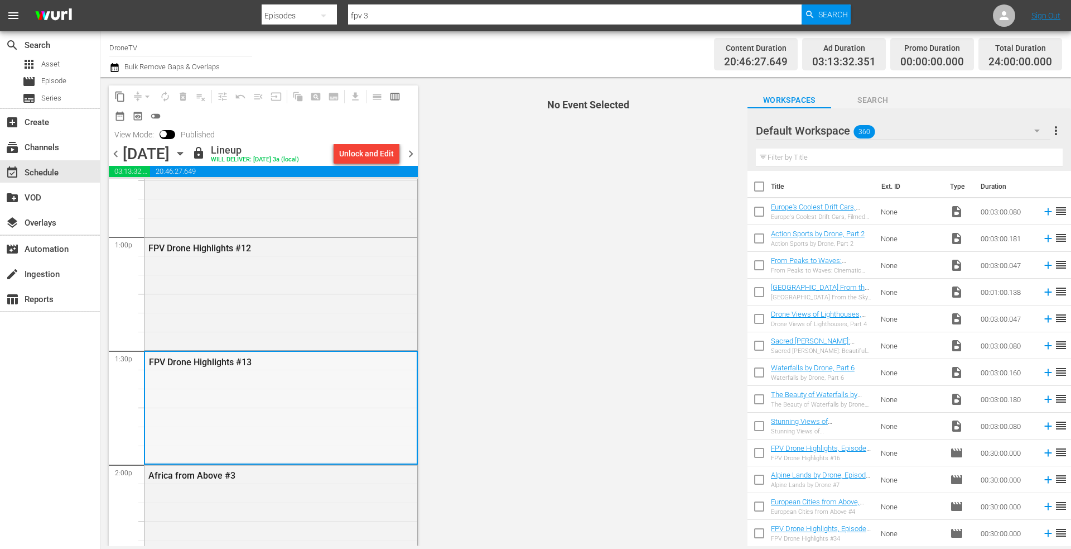
click at [262, 400] on div "FPV Drone Highlights #13" at bounding box center [281, 407] width 272 height 110
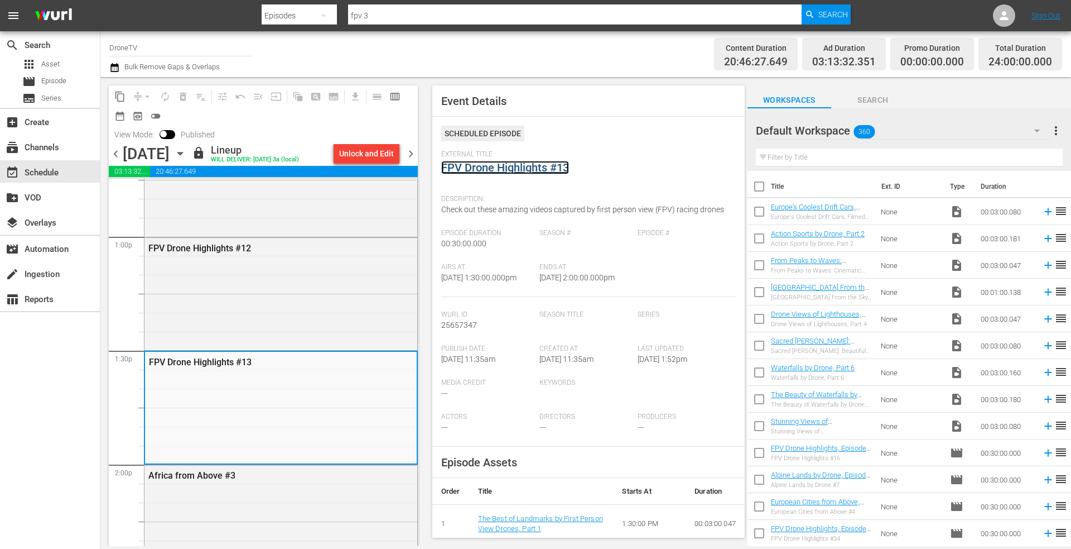
click at [517, 170] on link "FPV Drone Highlights #13" at bounding box center [505, 167] width 128 height 13
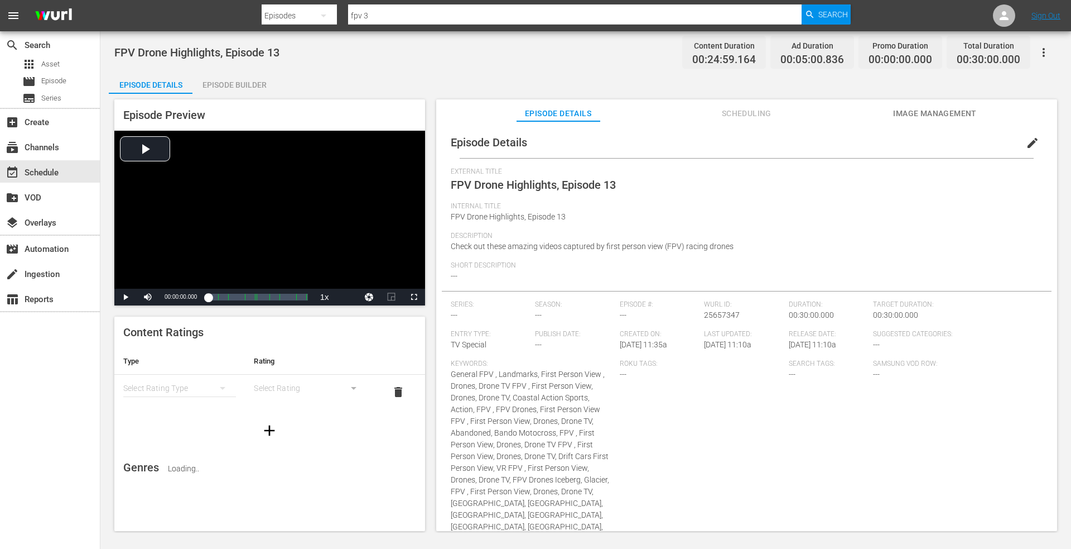
click at [235, 83] on div "Episode Builder" at bounding box center [235, 84] width 84 height 27
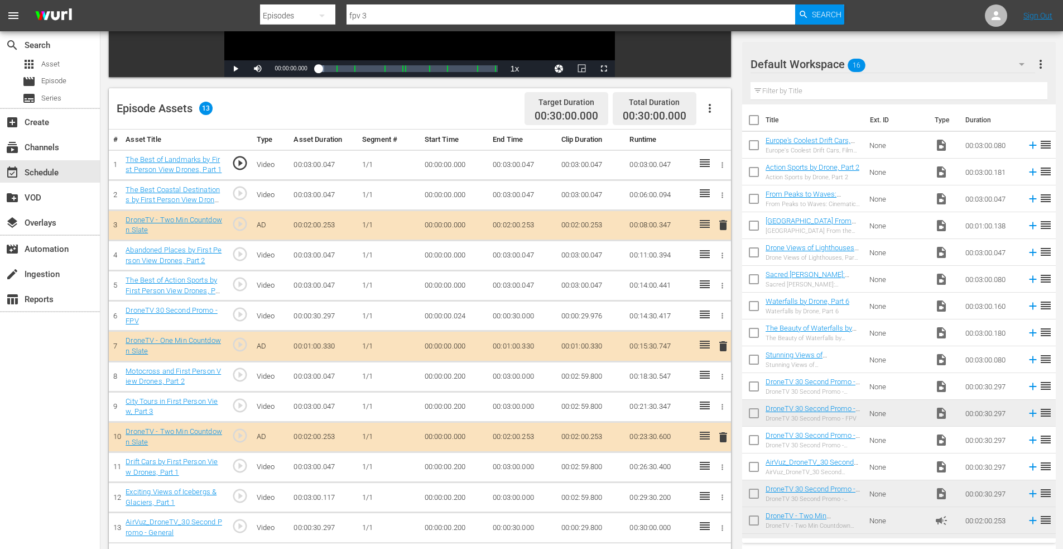
scroll to position [291, 0]
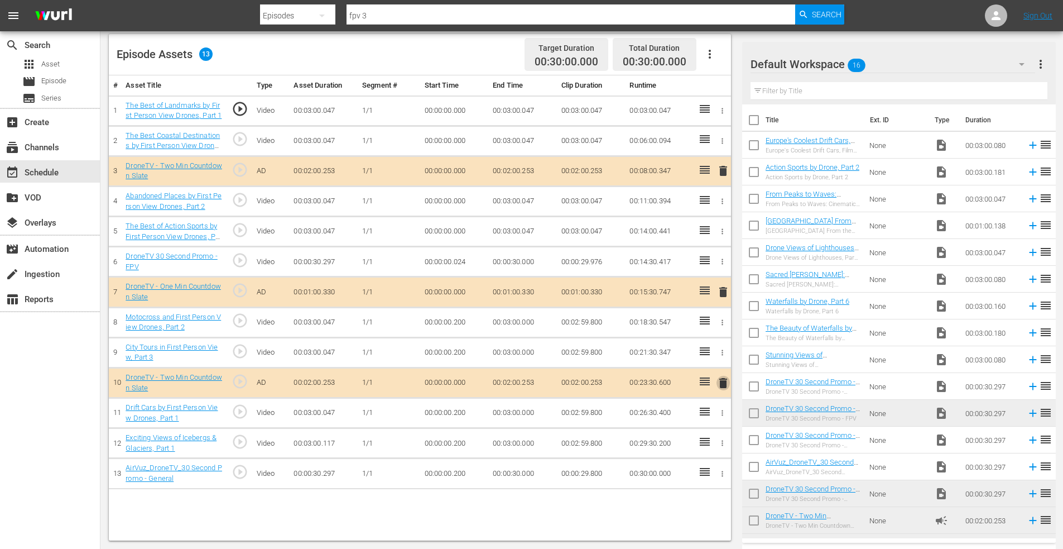
click at [725, 381] on span "delete" at bounding box center [723, 382] width 13 height 13
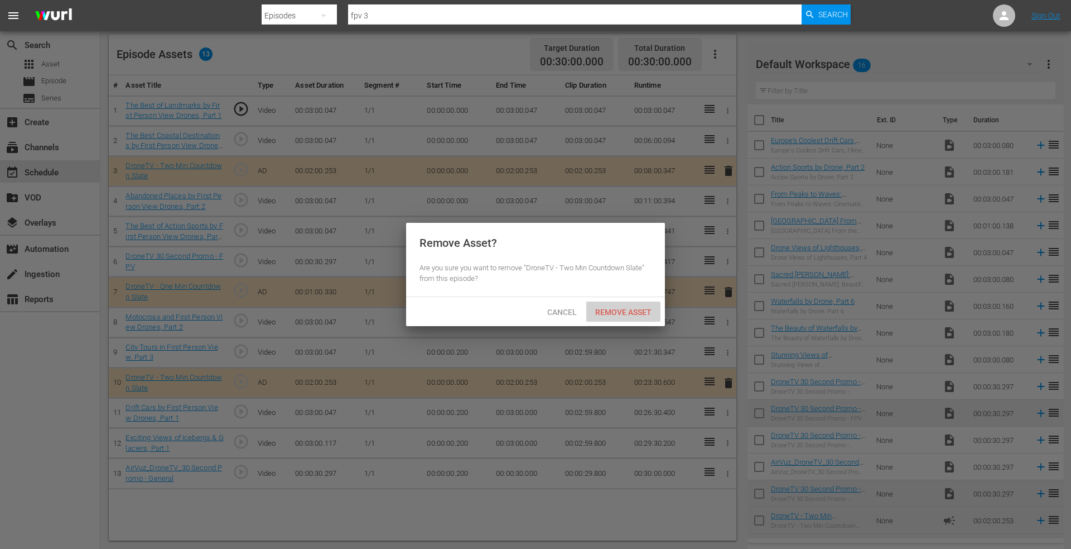
click at [617, 314] on span "Remove Asset" at bounding box center [623, 311] width 74 height 9
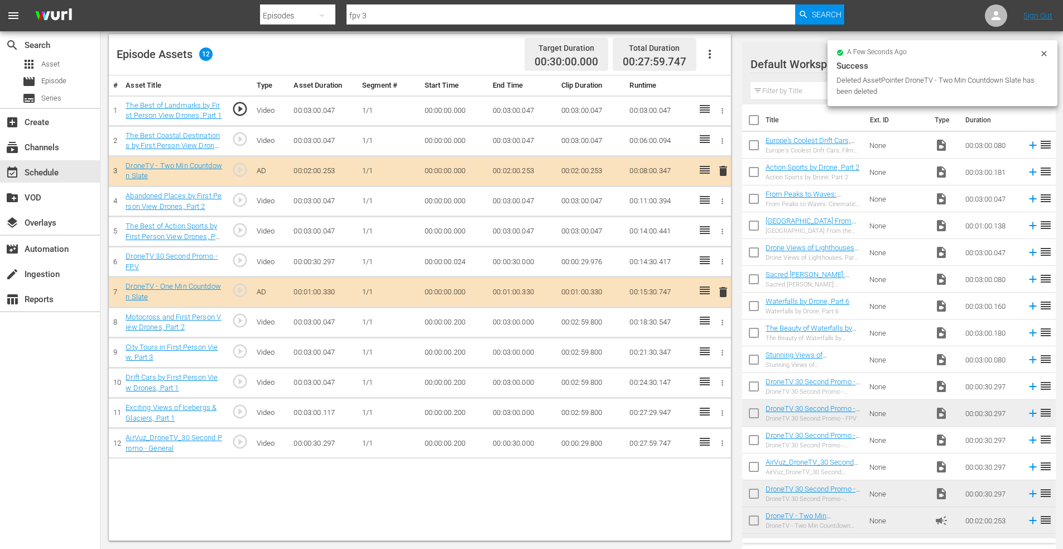
click at [720, 260] on icon "button" at bounding box center [722, 261] width 8 height 8
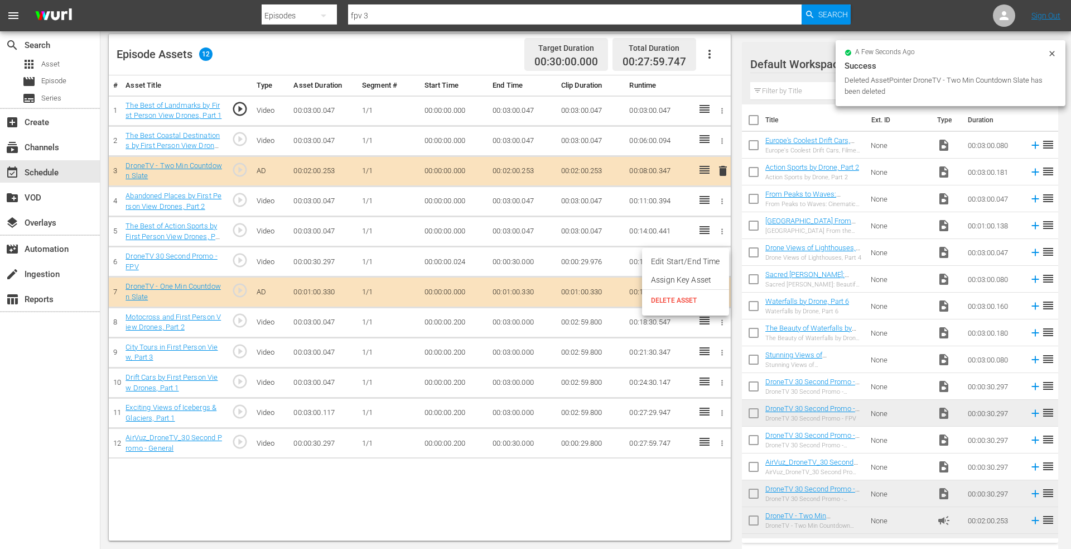
click at [684, 302] on span "DELETE ASSET" at bounding box center [685, 300] width 69 height 10
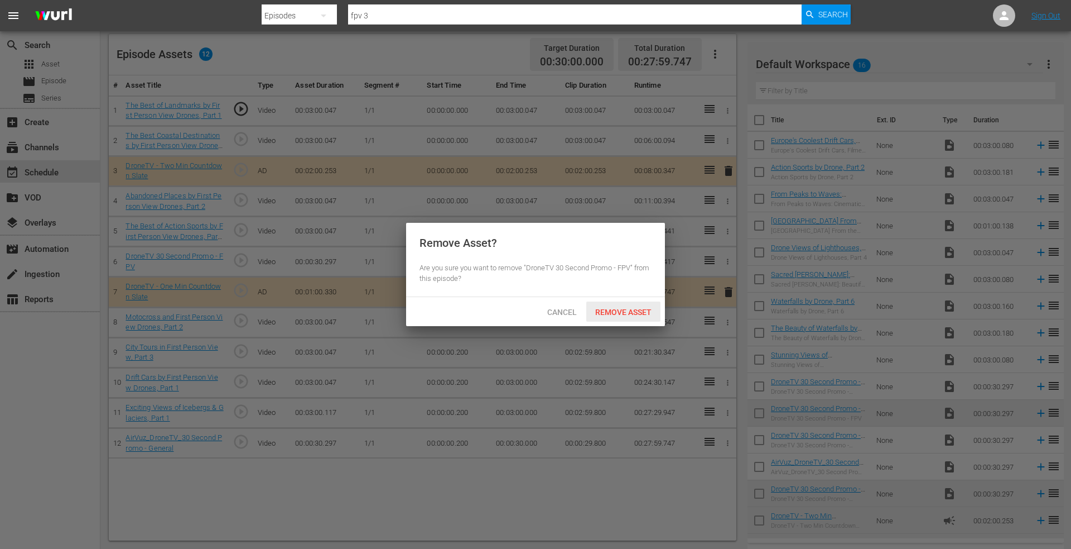
click at [623, 311] on span "Remove Asset" at bounding box center [623, 311] width 74 height 9
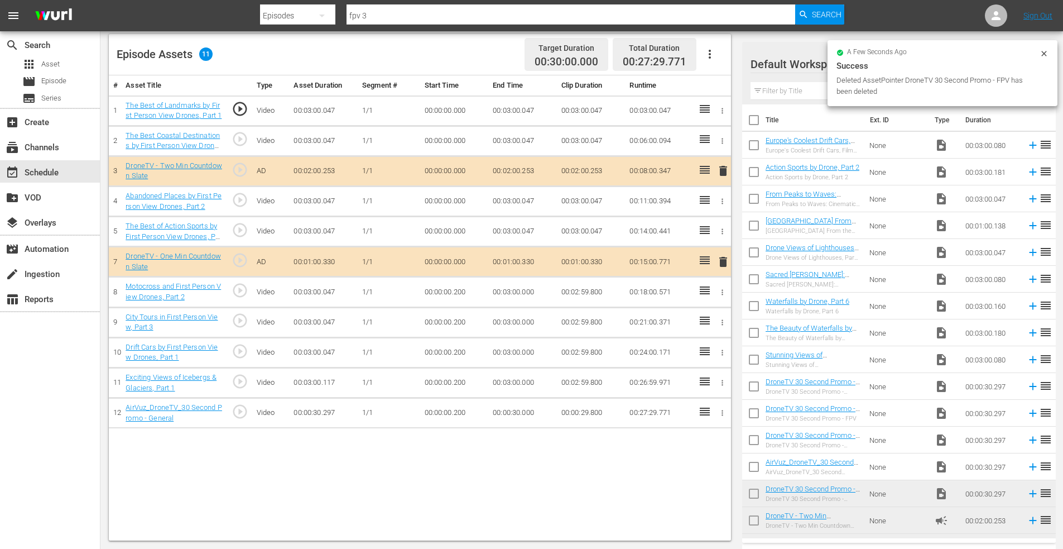
click at [724, 412] on icon "button" at bounding box center [722, 412] width 8 height 8
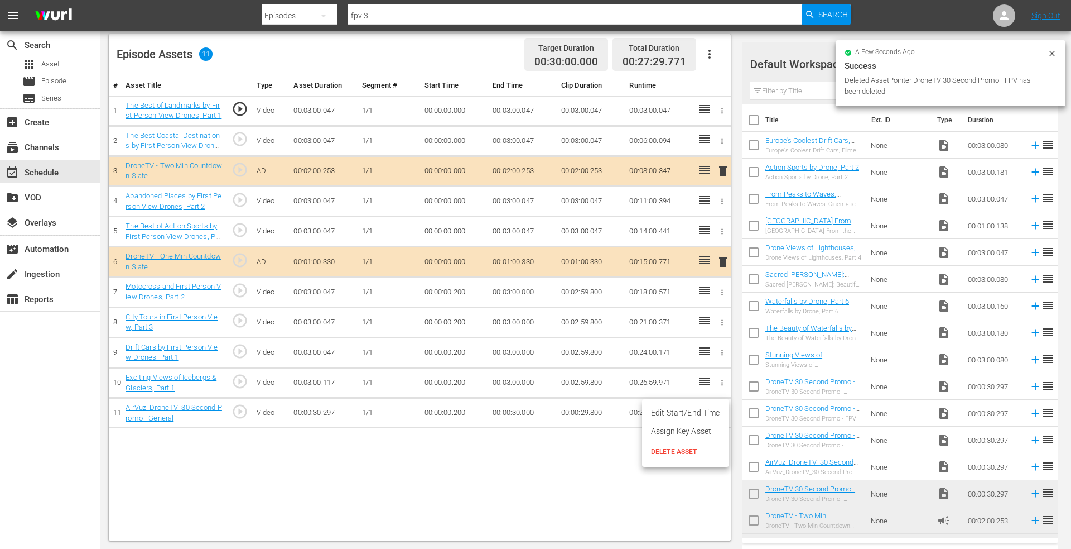
drag, startPoint x: 671, startPoint y: 451, endPoint x: 670, endPoint y: 441, distance: 9.6
click at [671, 450] on span "DELETE ASSET" at bounding box center [685, 451] width 69 height 10
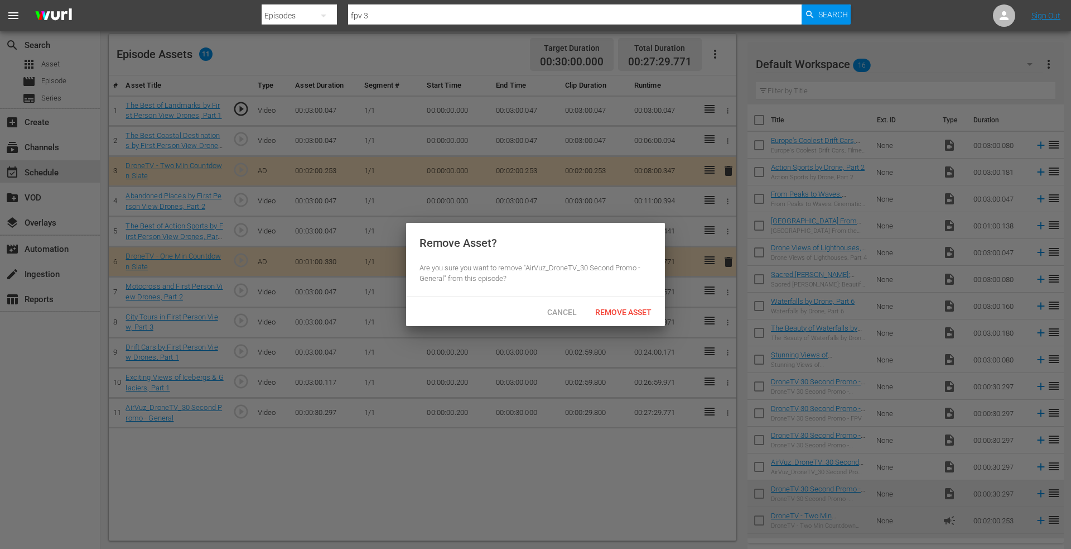
click at [604, 300] on div "Cancel Remove Asset" at bounding box center [535, 311] width 259 height 29
click at [605, 311] on span "Remove Asset" at bounding box center [623, 311] width 74 height 9
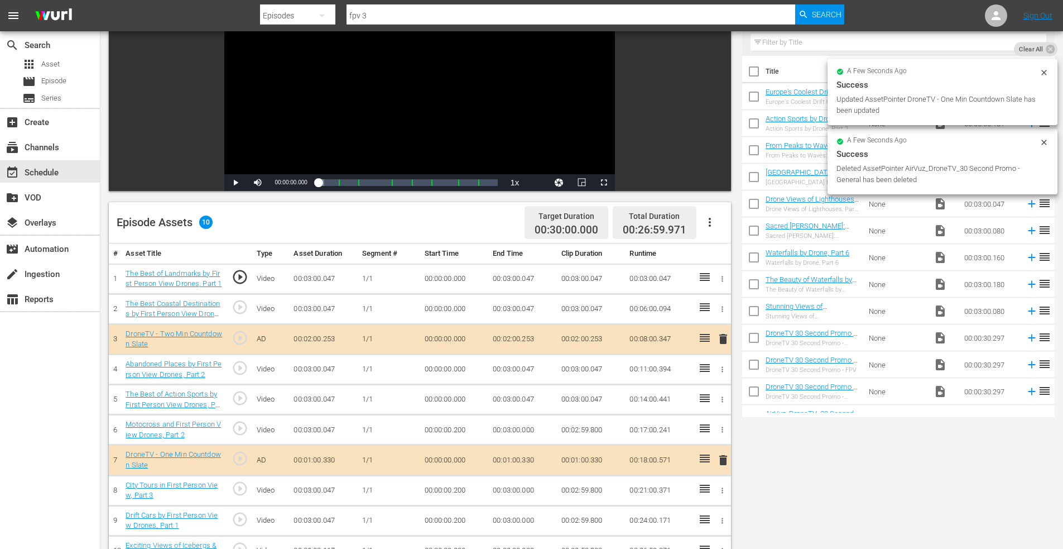
scroll to position [0, 0]
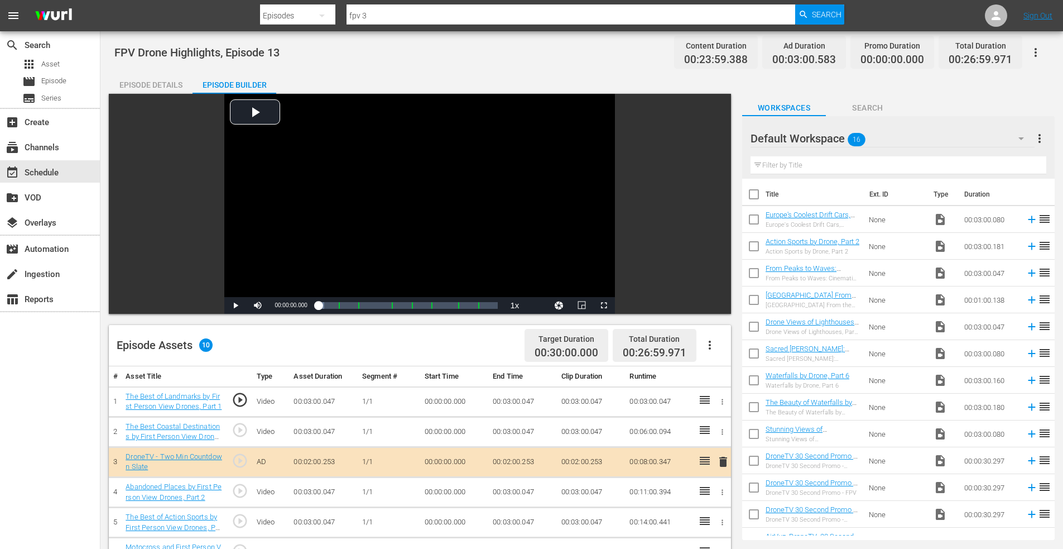
click at [297, 16] on div "Episodes" at bounding box center [297, 15] width 75 height 31
drag, startPoint x: 295, startPoint y: 95, endPoint x: 306, endPoint y: 92, distance: 11.1
click at [296, 95] on div "Assets" at bounding box center [295, 101] width 45 height 18
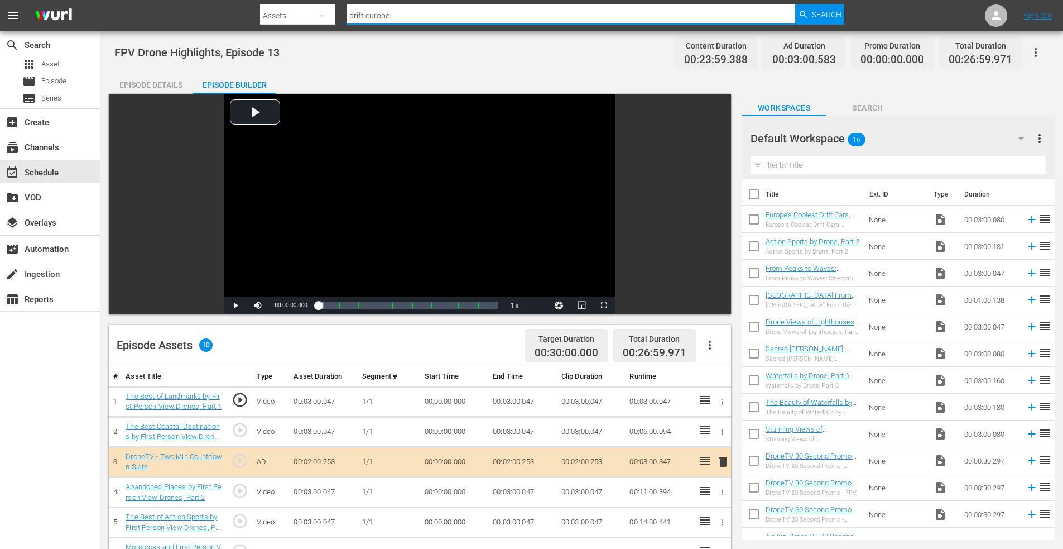
drag, startPoint x: 424, startPoint y: 15, endPoint x: 278, endPoint y: -2, distance: 147.2
click at [278, 0] on html "menu Search By Assets Search ID, Title, Description, Keywords, or Category drif…" at bounding box center [531, 274] width 1063 height 549
type input "fly 2"
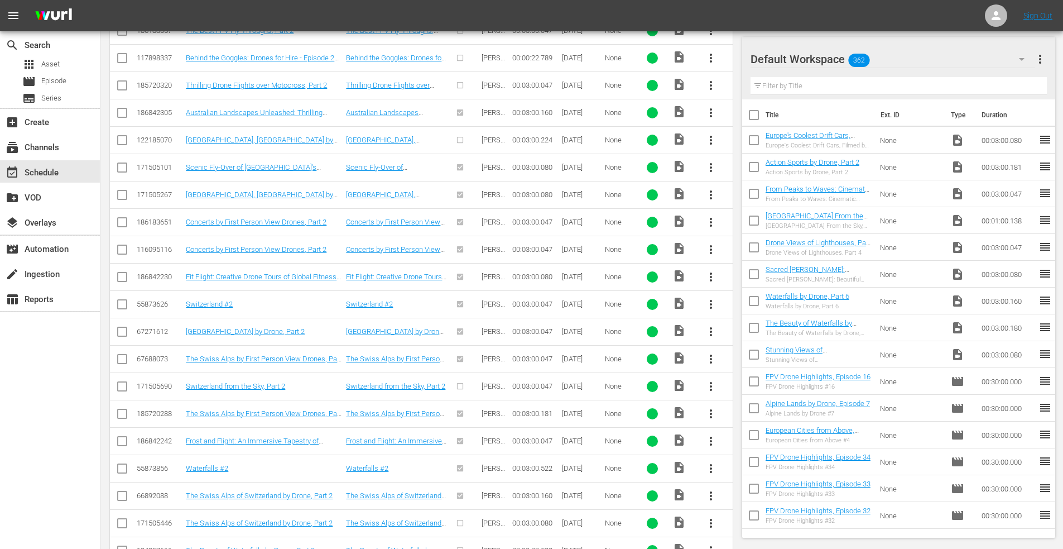
scroll to position [166, 0]
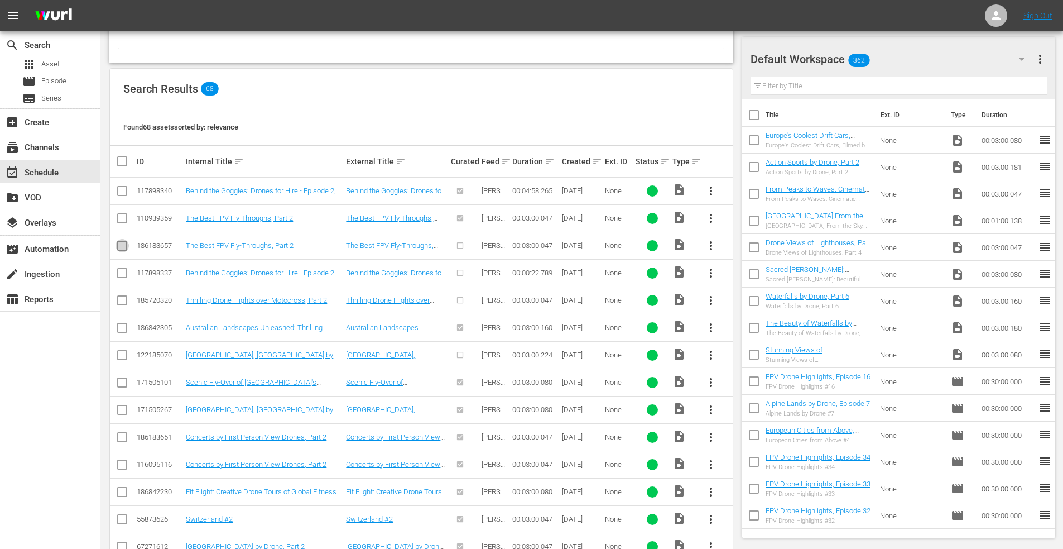
drag, startPoint x: 123, startPoint y: 246, endPoint x: 142, endPoint y: 246, distance: 19.5
click at [123, 246] on input "checkbox" at bounding box center [122, 247] width 13 height 13
checkbox input "true"
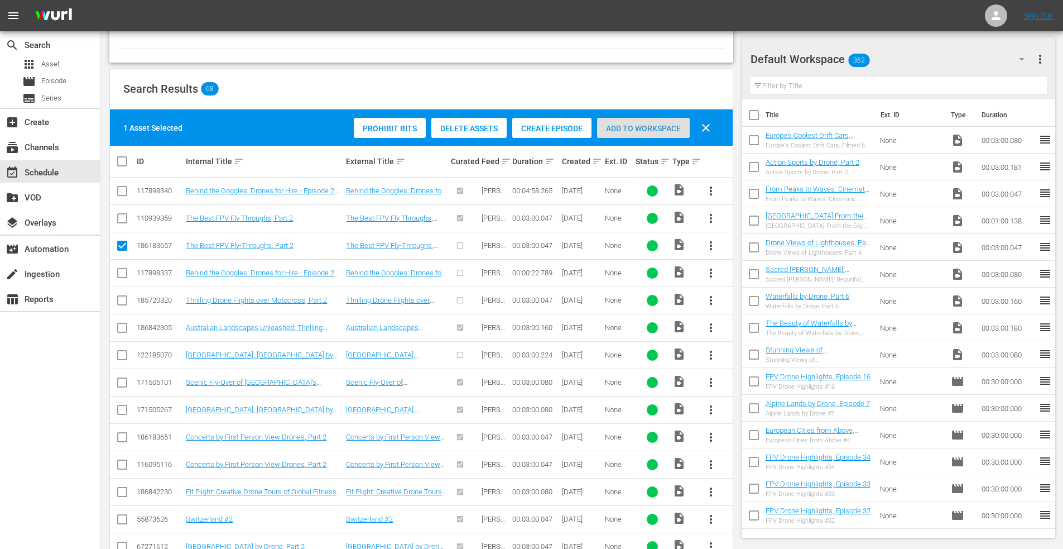
click at [650, 122] on div "Add to Workspace" at bounding box center [643, 128] width 93 height 21
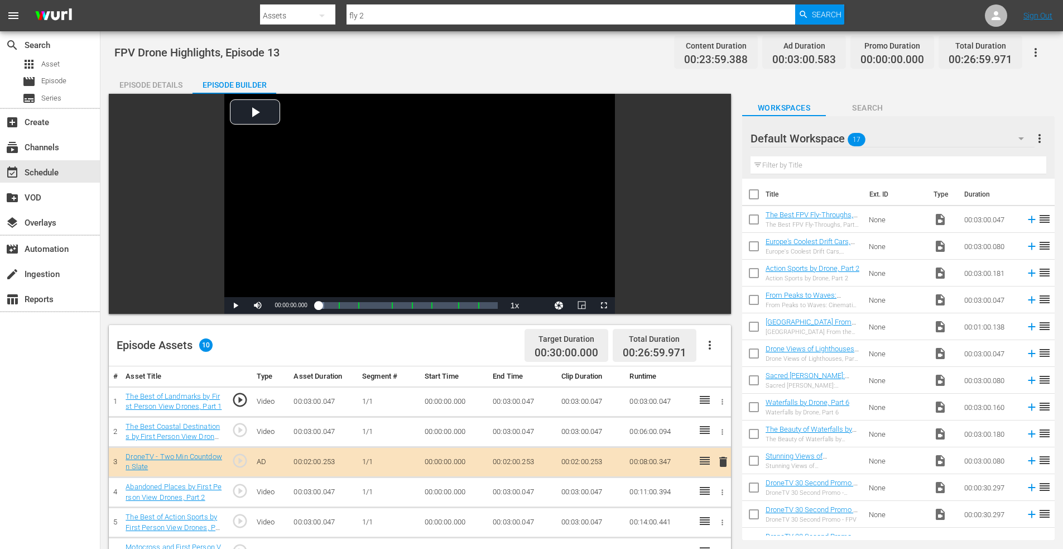
click at [753, 219] on input "checkbox" at bounding box center [753, 221] width 23 height 23
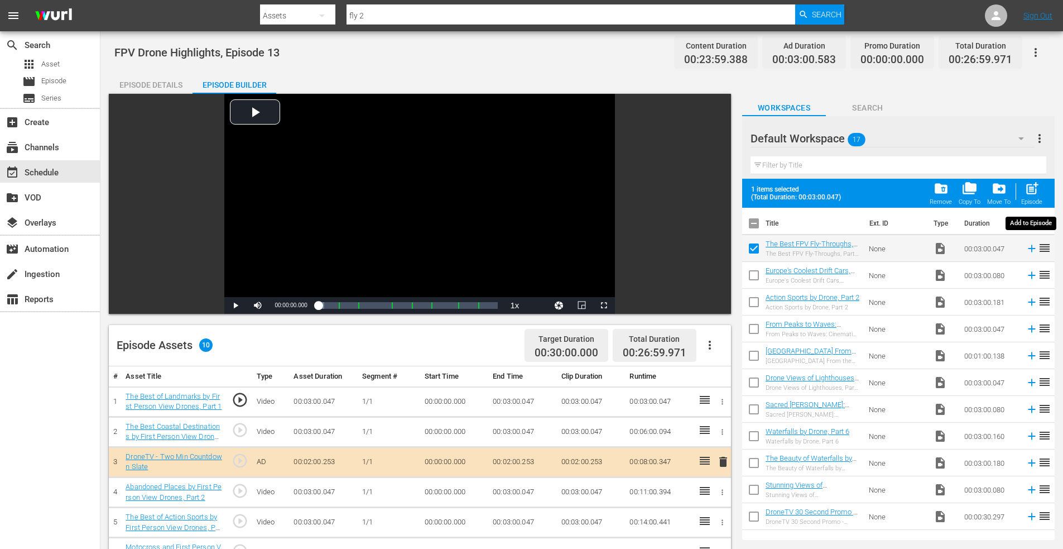
click at [1036, 185] on span "post_add" at bounding box center [1032, 188] width 15 height 15
checkbox input "false"
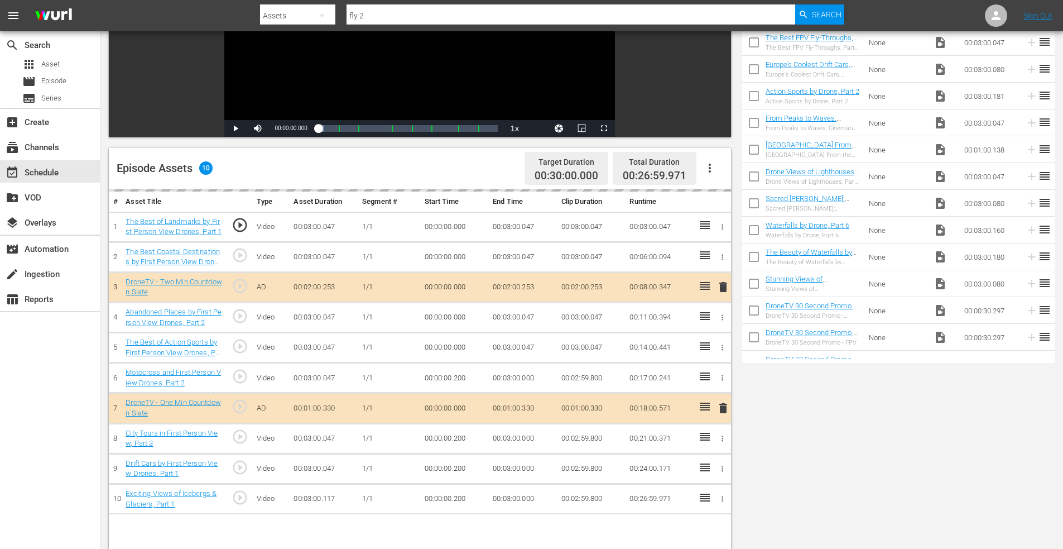
scroll to position [291, 0]
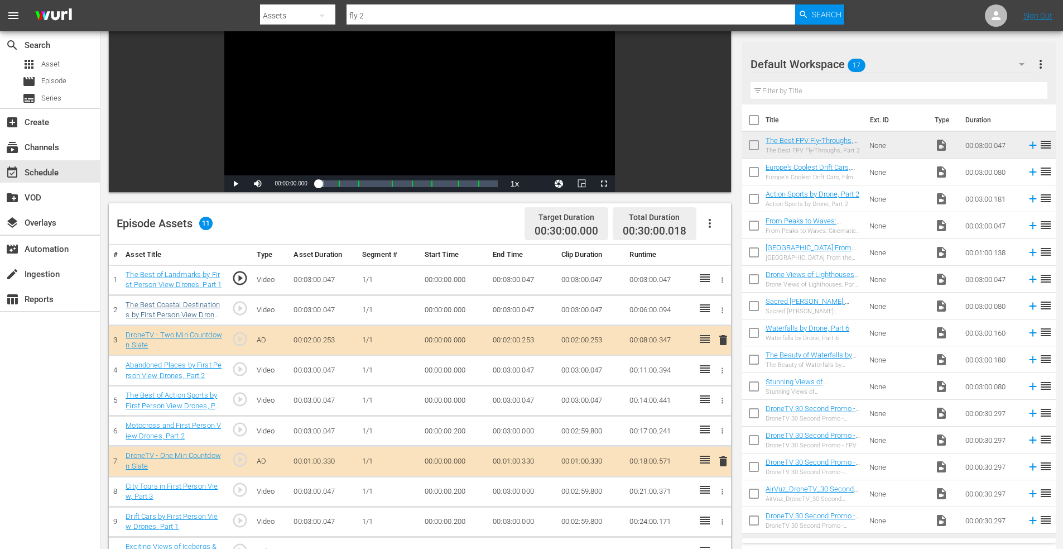
scroll to position [279, 0]
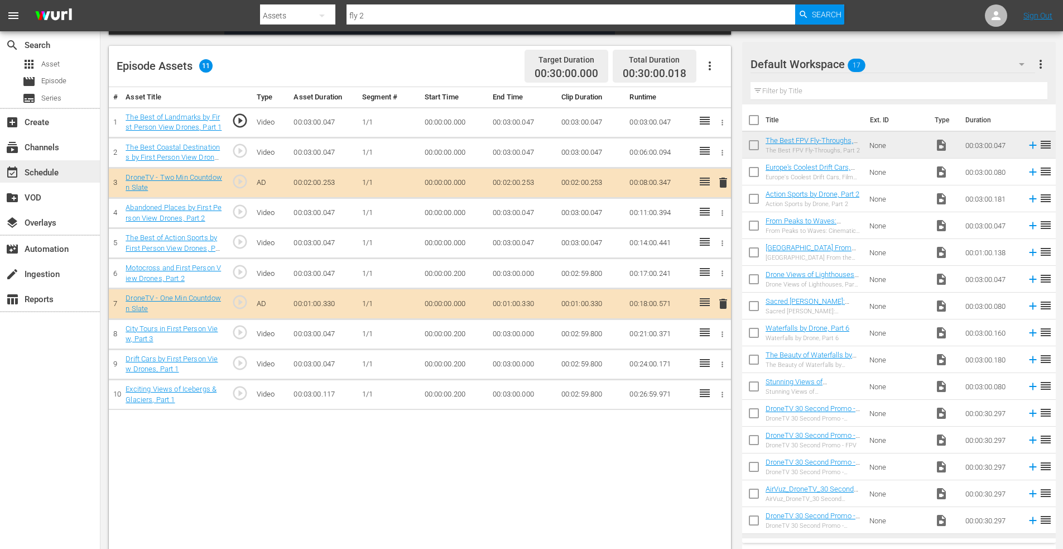
click at [52, 170] on div "event_available Schedule" at bounding box center [31, 171] width 62 height 10
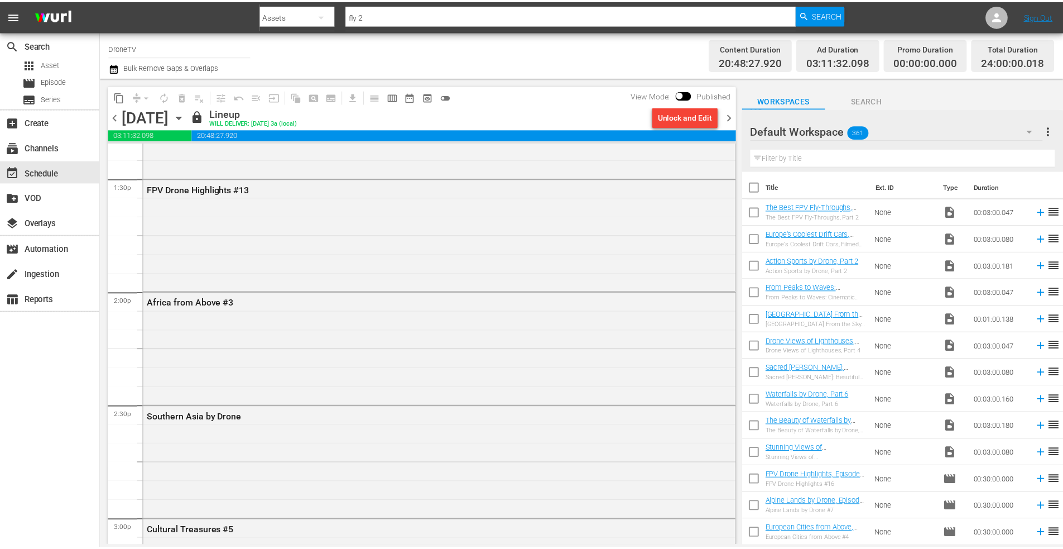
scroll to position [2902, 0]
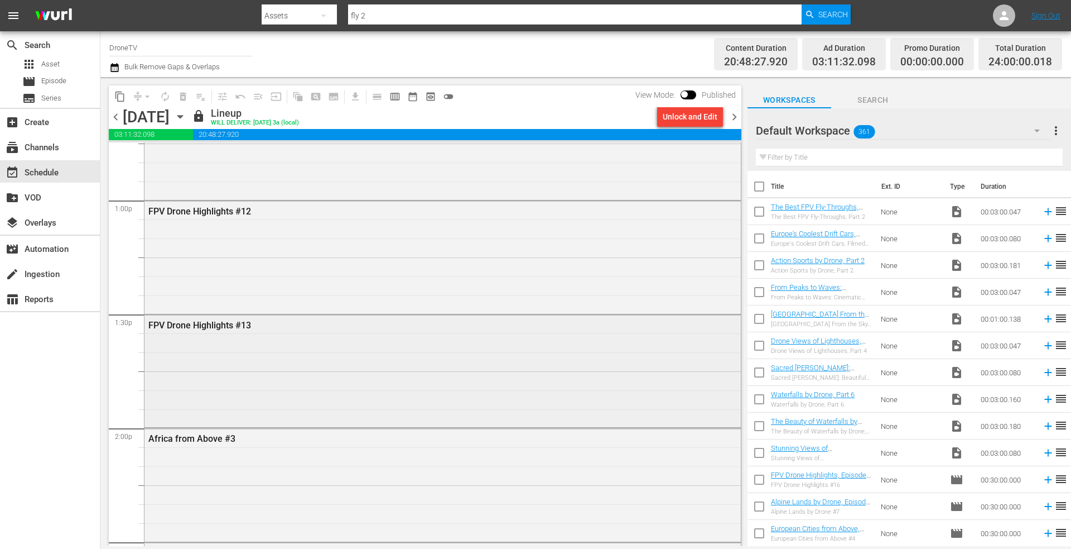
click at [261, 347] on div "FPV Drone Highlights #13" at bounding box center [443, 370] width 597 height 110
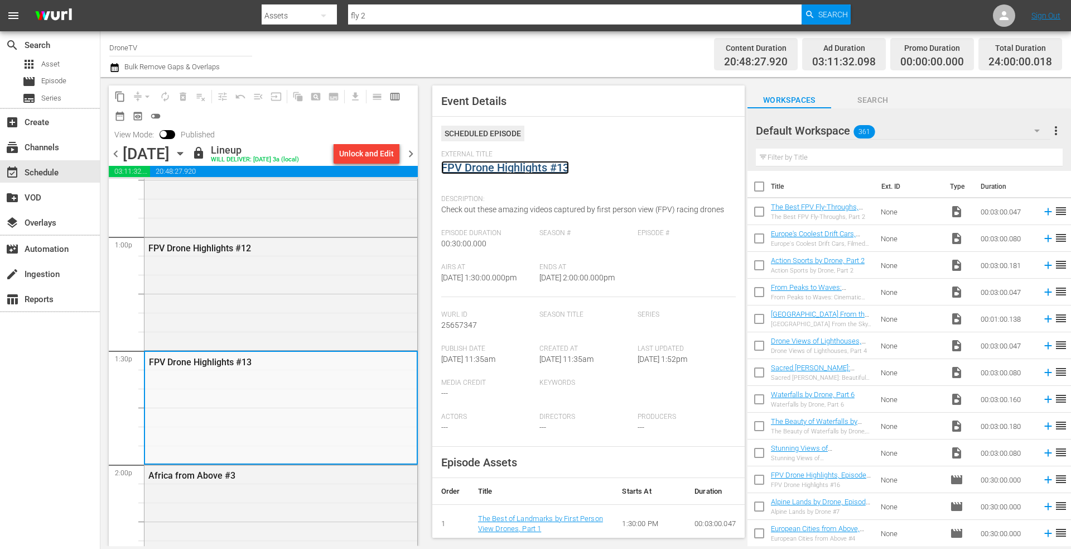
click at [515, 174] on link "FPV Drone Highlights #13" at bounding box center [505, 167] width 128 height 13
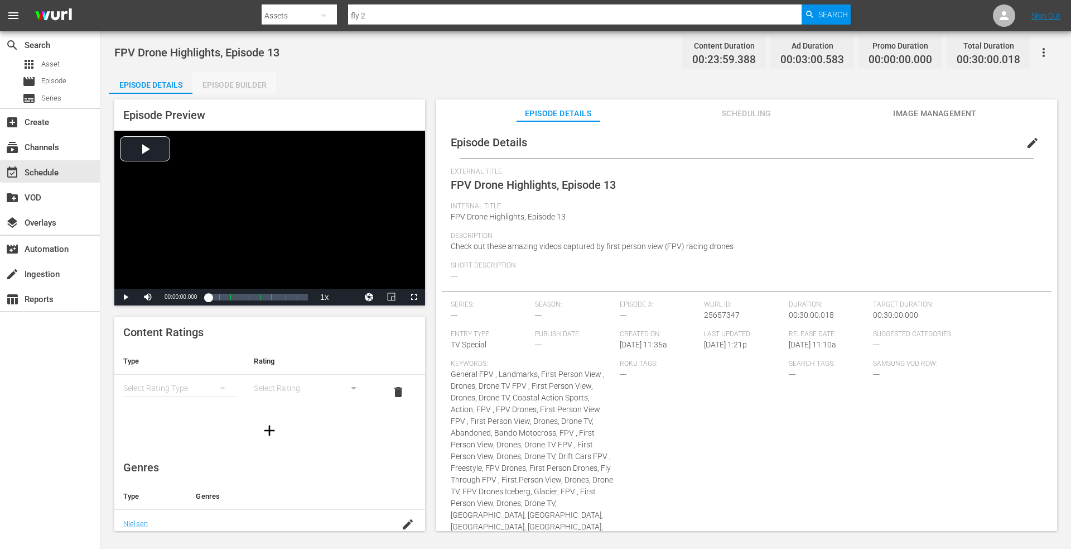
click at [238, 81] on div "Episode Builder" at bounding box center [235, 84] width 84 height 27
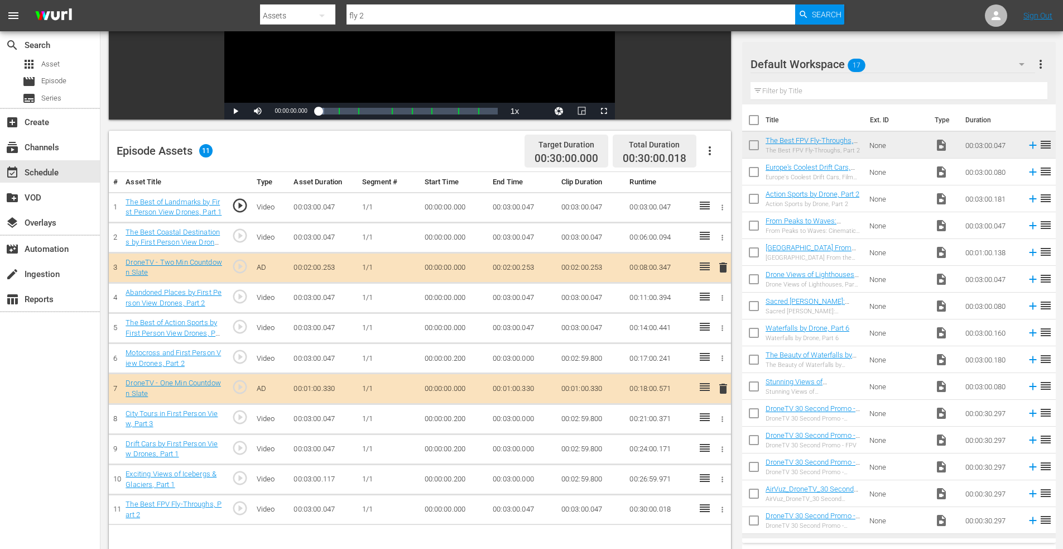
scroll to position [291, 0]
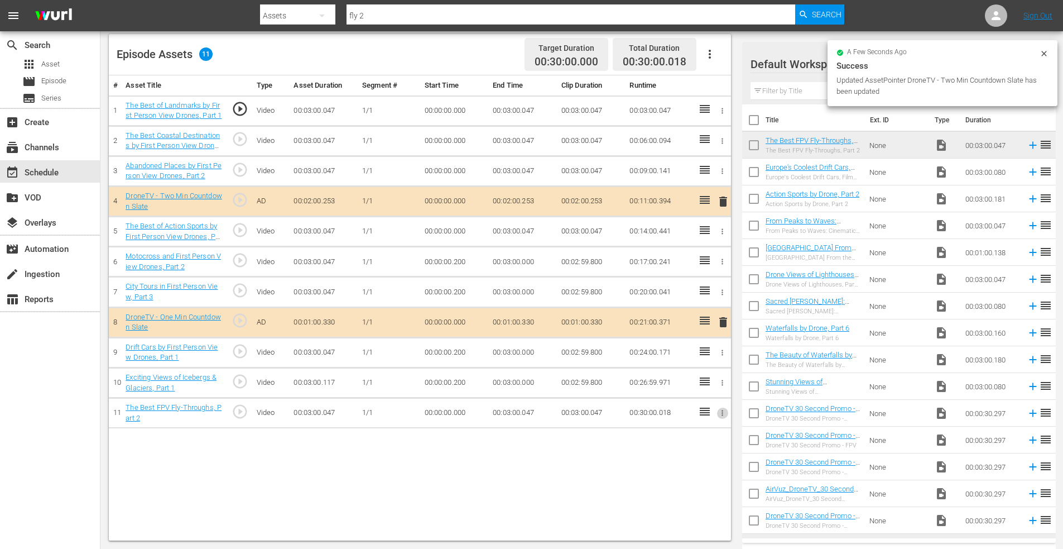
click at [720, 412] on icon "button" at bounding box center [722, 412] width 8 height 8
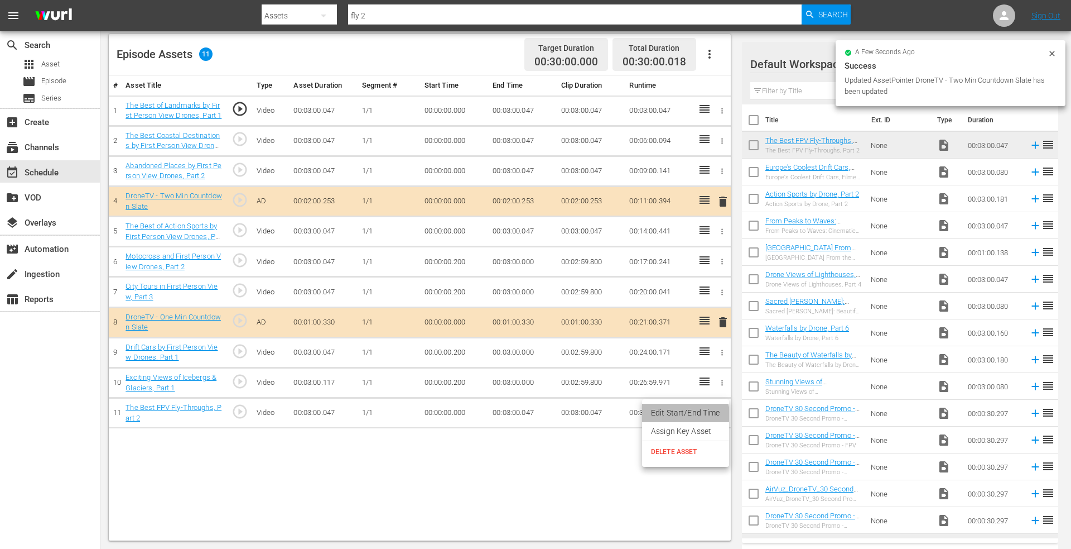
click at [682, 414] on li "Edit Start/End Time" at bounding box center [685, 412] width 87 height 18
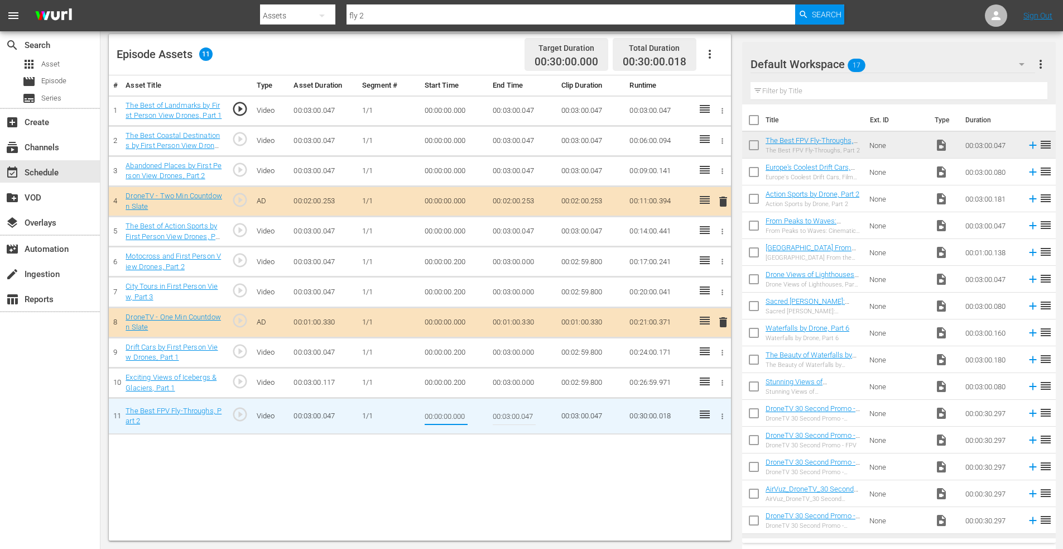
drag, startPoint x: 453, startPoint y: 416, endPoint x: 502, endPoint y: 416, distance: 49.1
click at [502, 416] on tr "11 The Best FPV Fly-Throughs, Part 2 play_circle_outline Video 00:03:00.047 1/1…" at bounding box center [420, 416] width 622 height 36
type input "00:00:00.018"
click at [40, 174] on div "event_available Schedule" at bounding box center [31, 171] width 62 height 10
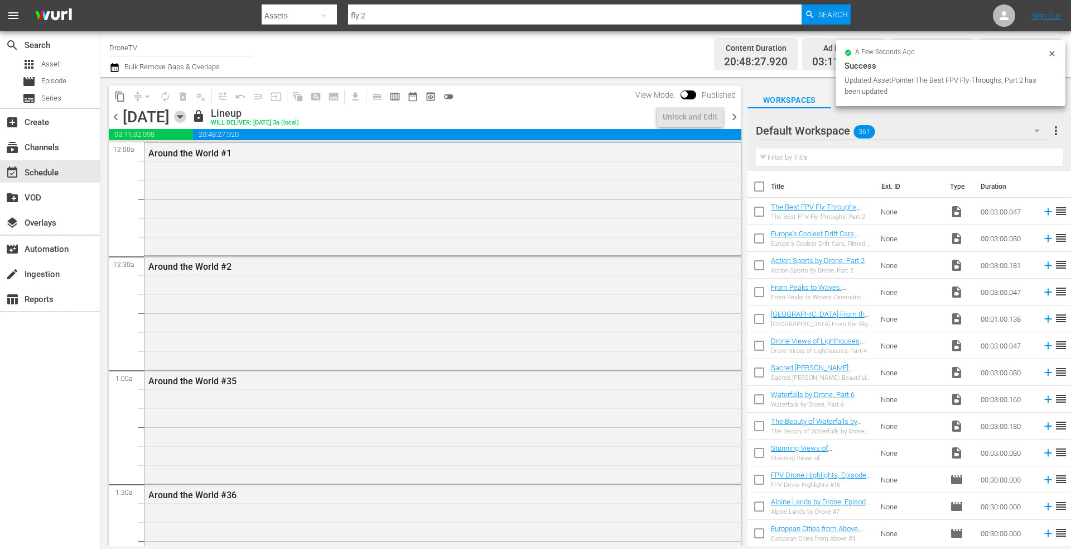
click at [186, 116] on icon "button" at bounding box center [180, 116] width 12 height 12
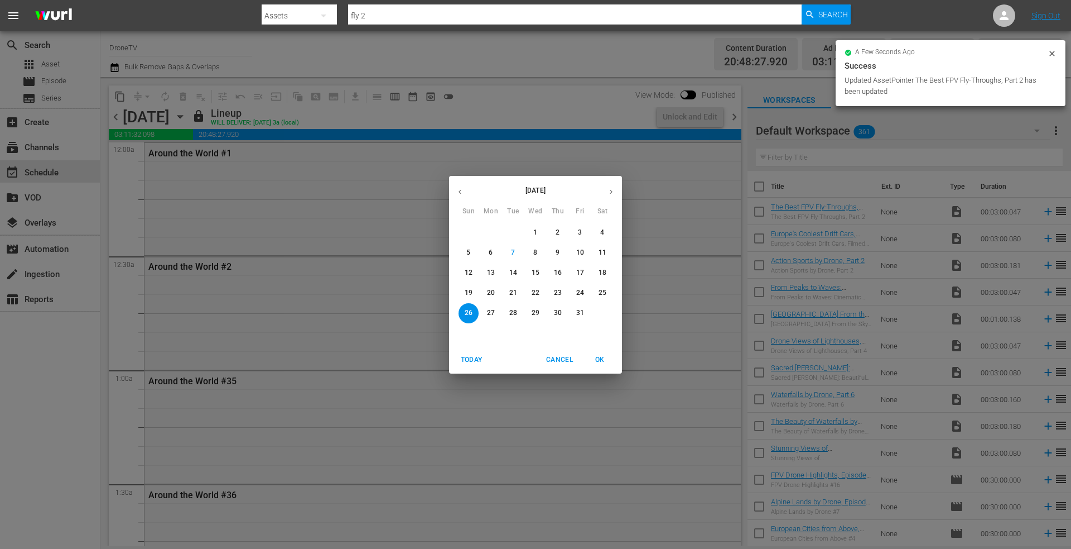
click at [490, 309] on p "27" at bounding box center [491, 312] width 8 height 9
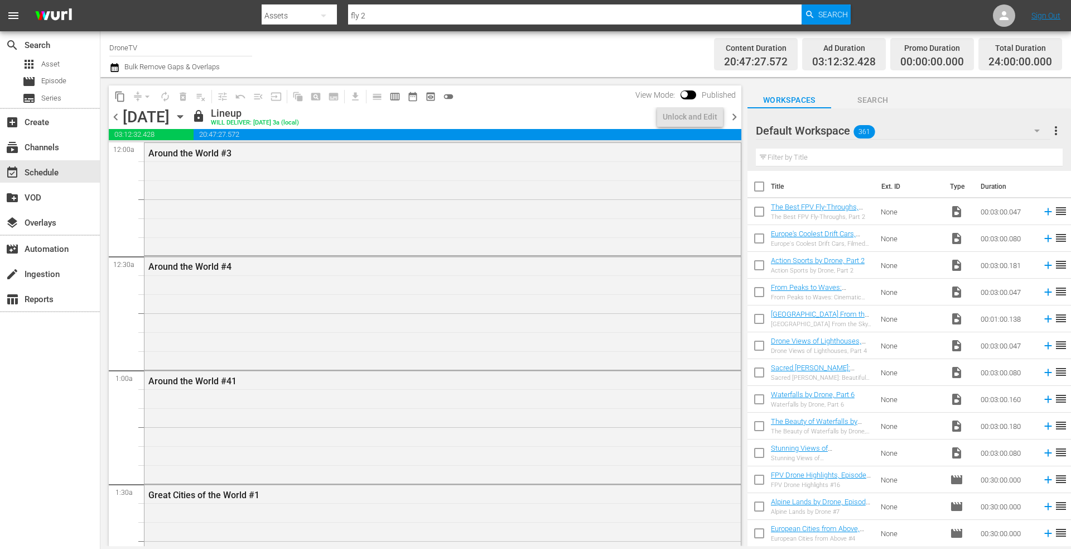
click at [186, 115] on icon "button" at bounding box center [180, 116] width 12 height 12
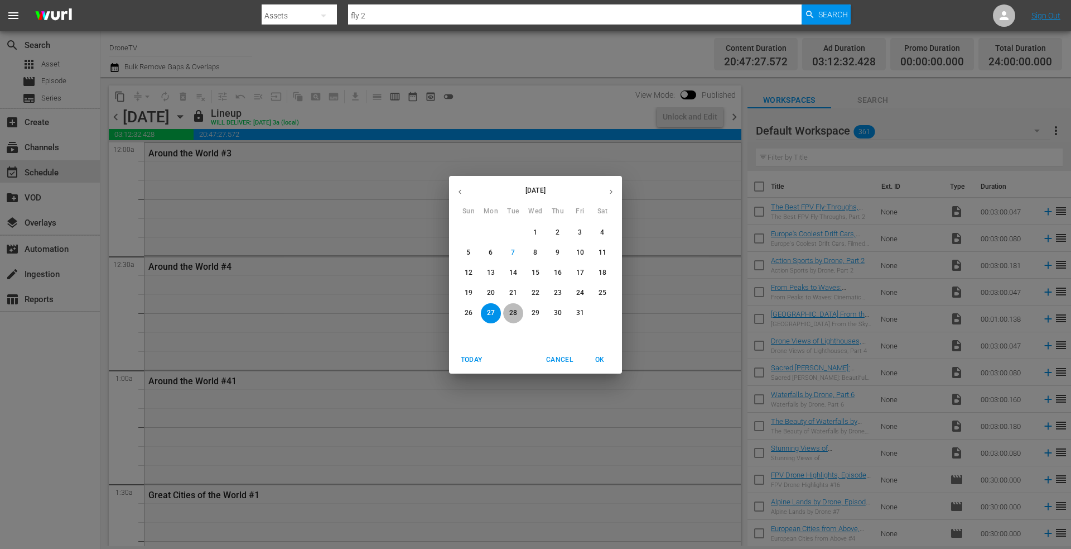
click at [513, 310] on p "28" at bounding box center [513, 312] width 8 height 9
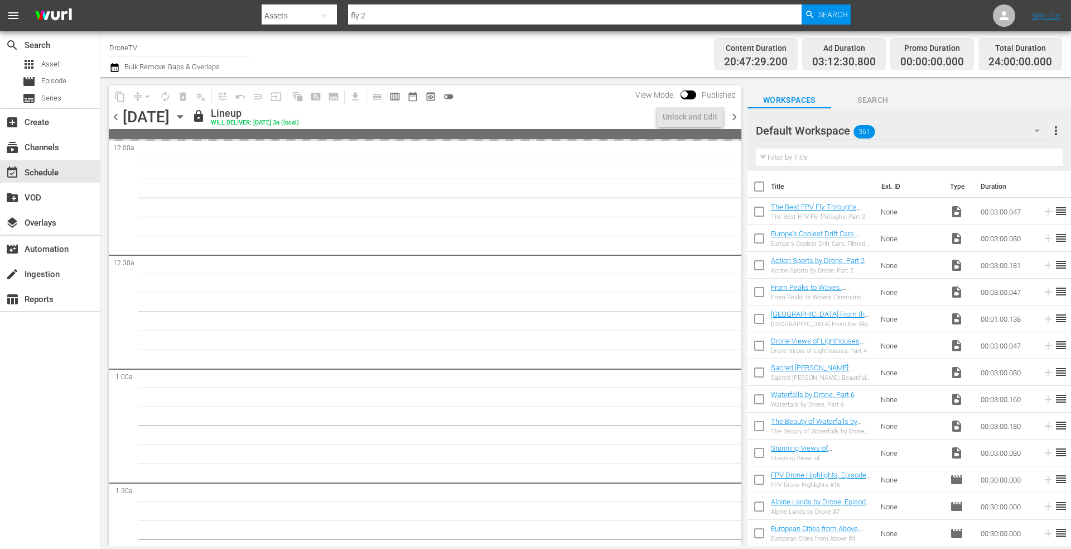
click at [186, 116] on icon "button" at bounding box center [180, 116] width 12 height 12
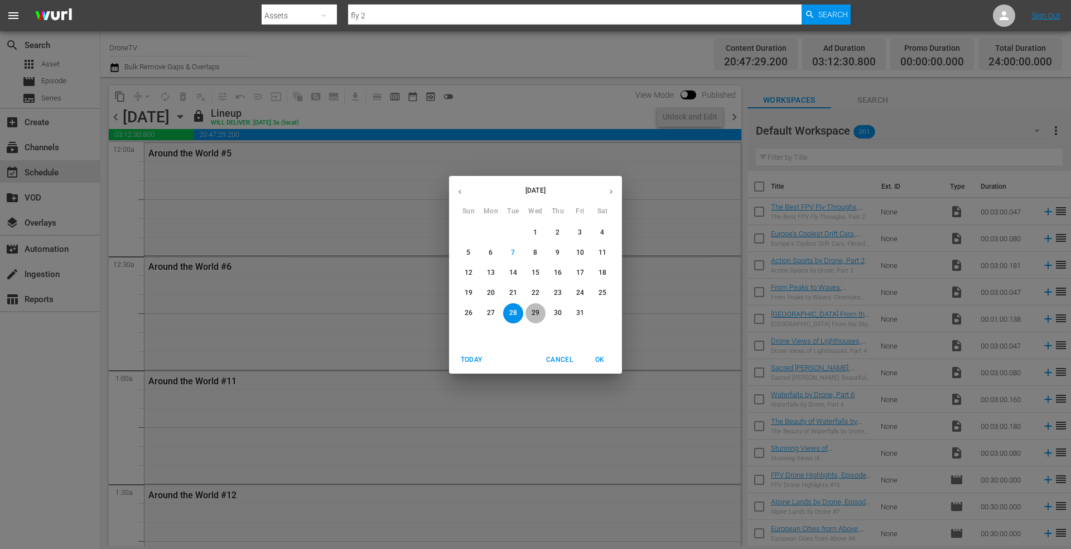
click at [540, 310] on span "29" at bounding box center [536, 312] width 20 height 9
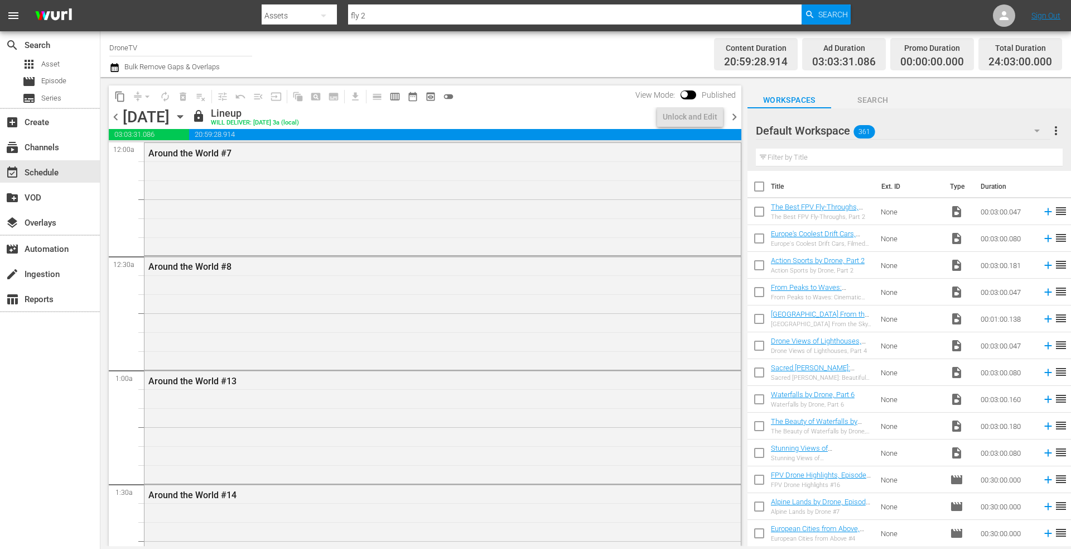
click at [186, 117] on icon "button" at bounding box center [180, 116] width 12 height 12
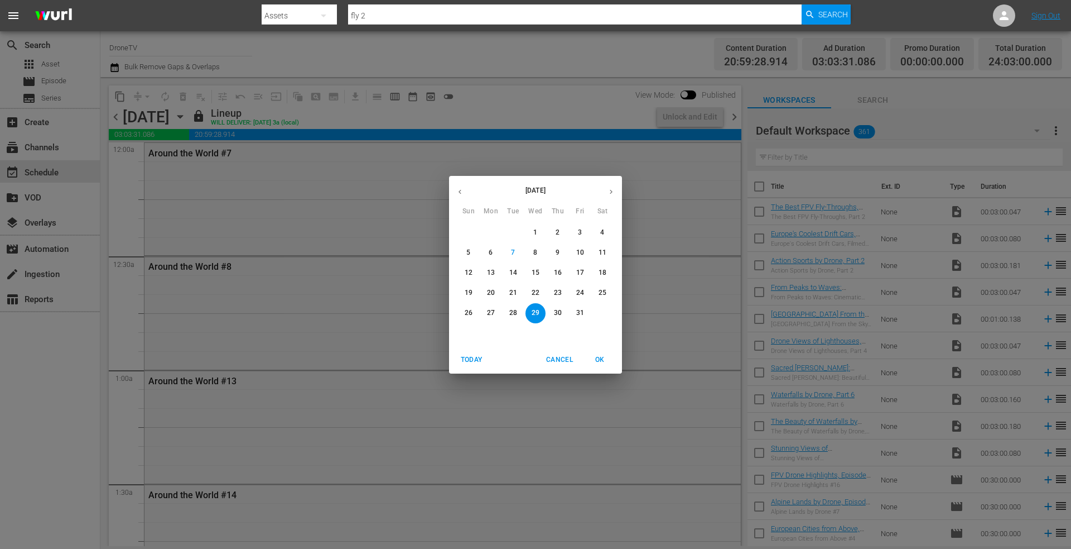
click at [560, 311] on p "30" at bounding box center [558, 312] width 8 height 9
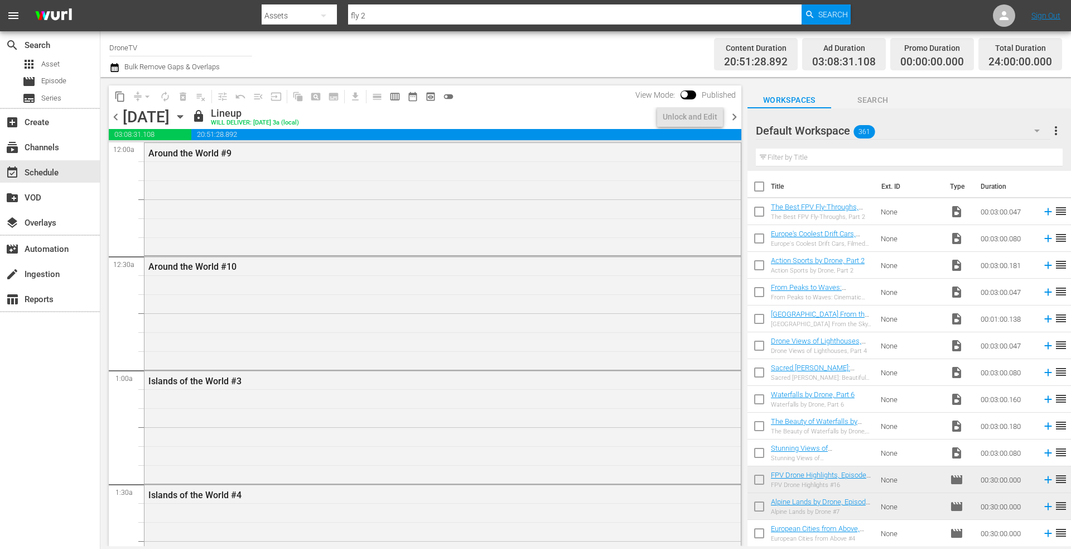
click at [186, 112] on icon "button" at bounding box center [180, 116] width 12 height 12
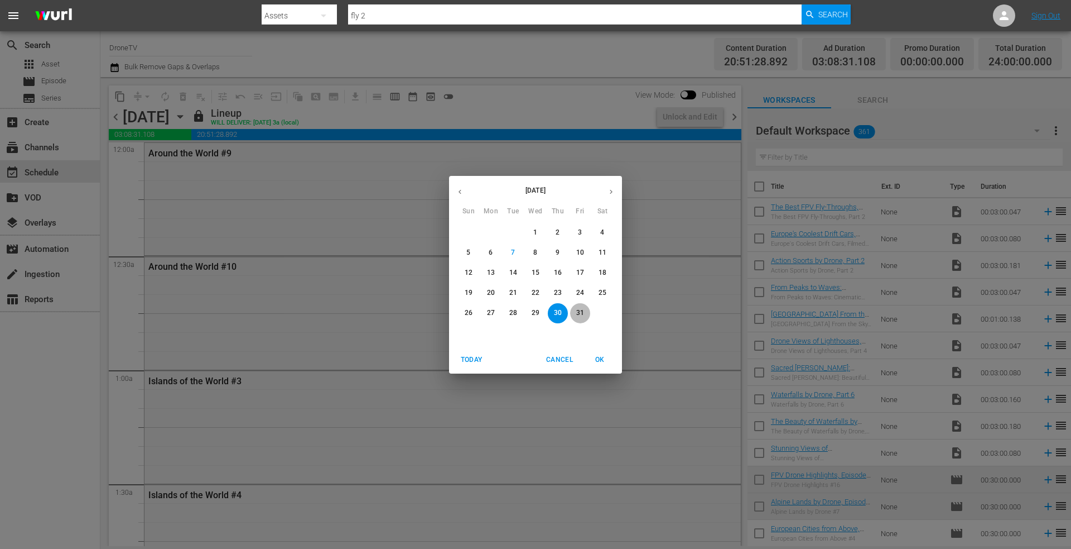
click at [580, 311] on p "31" at bounding box center [580, 312] width 8 height 9
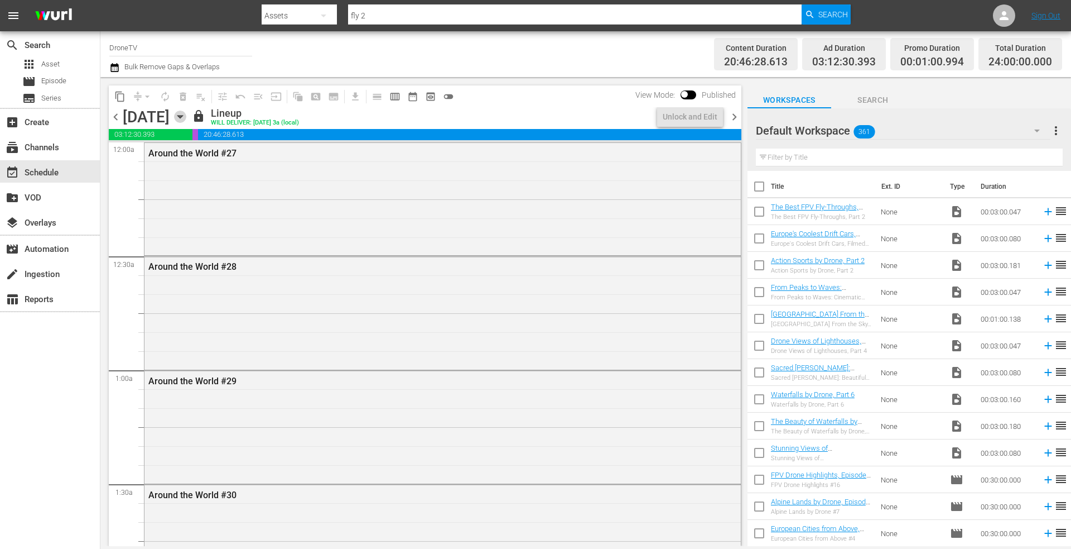
click at [186, 114] on icon "button" at bounding box center [180, 116] width 12 height 12
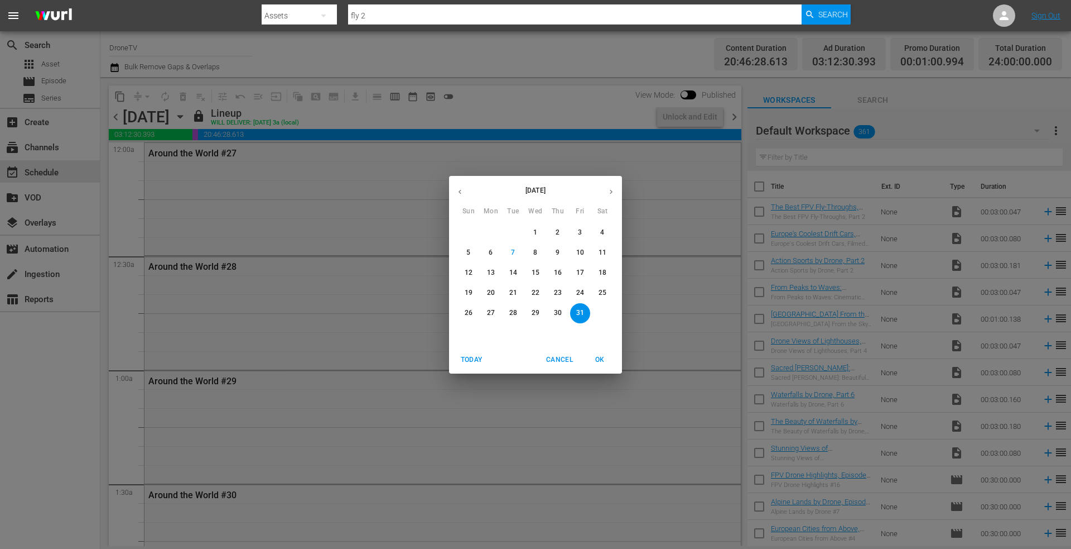
click at [558, 273] on p "16" at bounding box center [558, 272] width 8 height 9
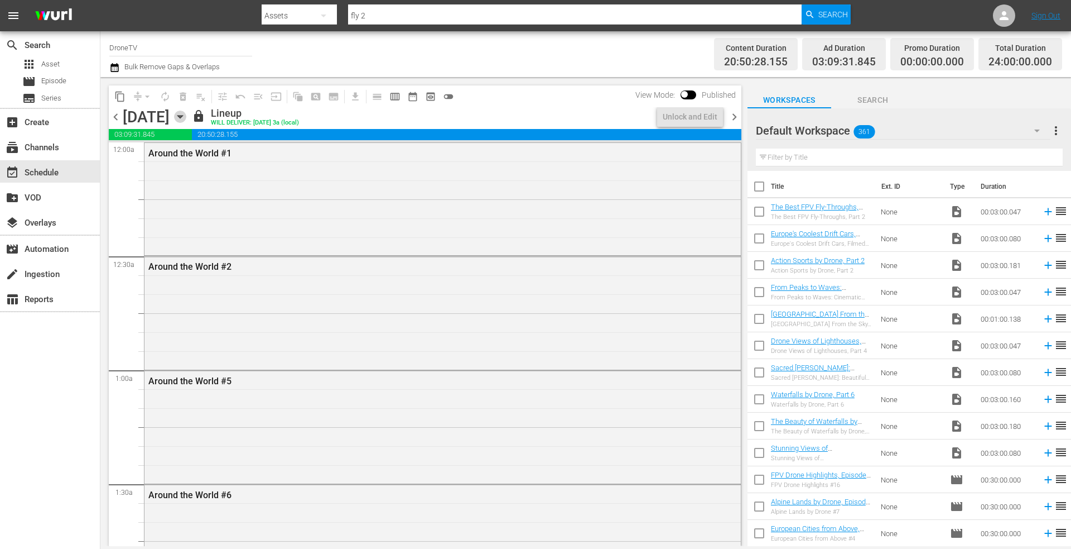
click at [186, 114] on icon "button" at bounding box center [180, 116] width 12 height 12
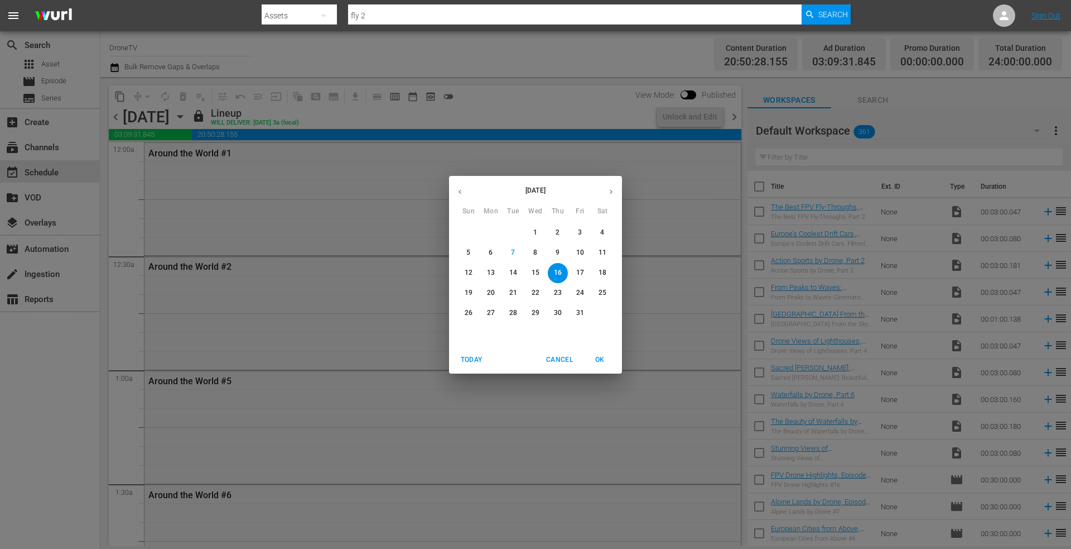
click at [585, 268] on span "17" at bounding box center [580, 272] width 20 height 9
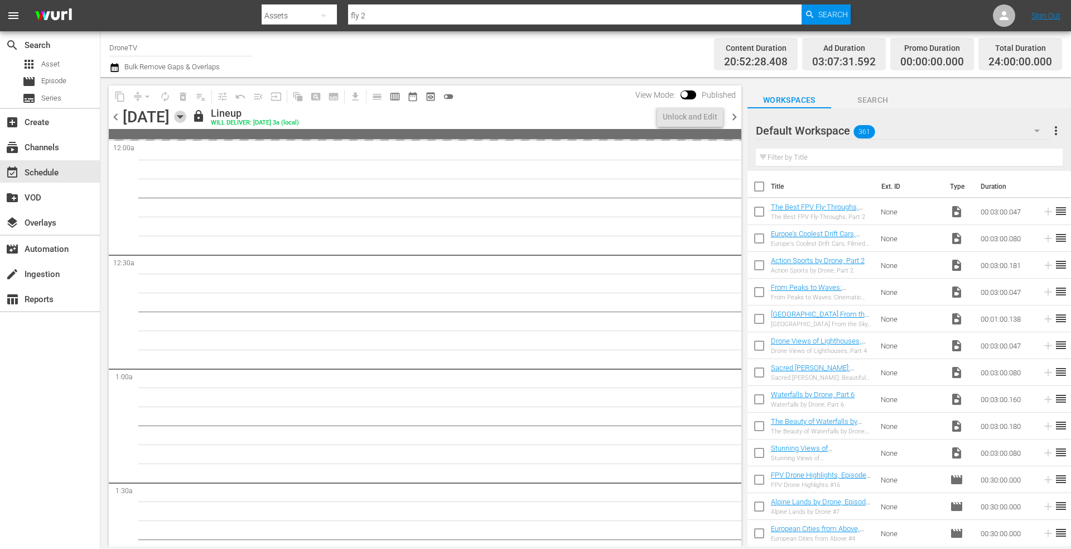
click at [186, 115] on icon "button" at bounding box center [180, 116] width 12 height 12
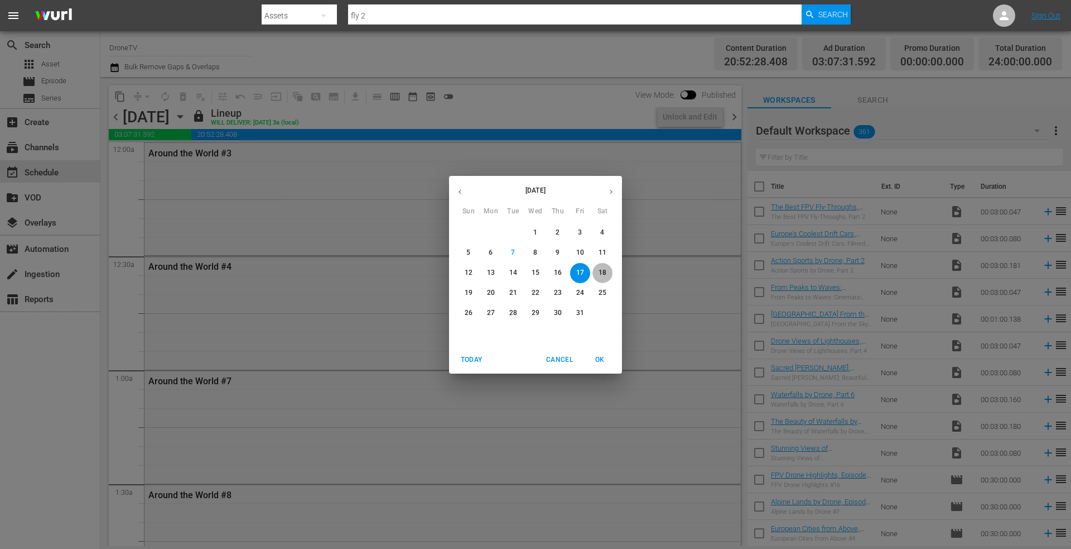
click at [602, 268] on p "18" at bounding box center [603, 272] width 8 height 9
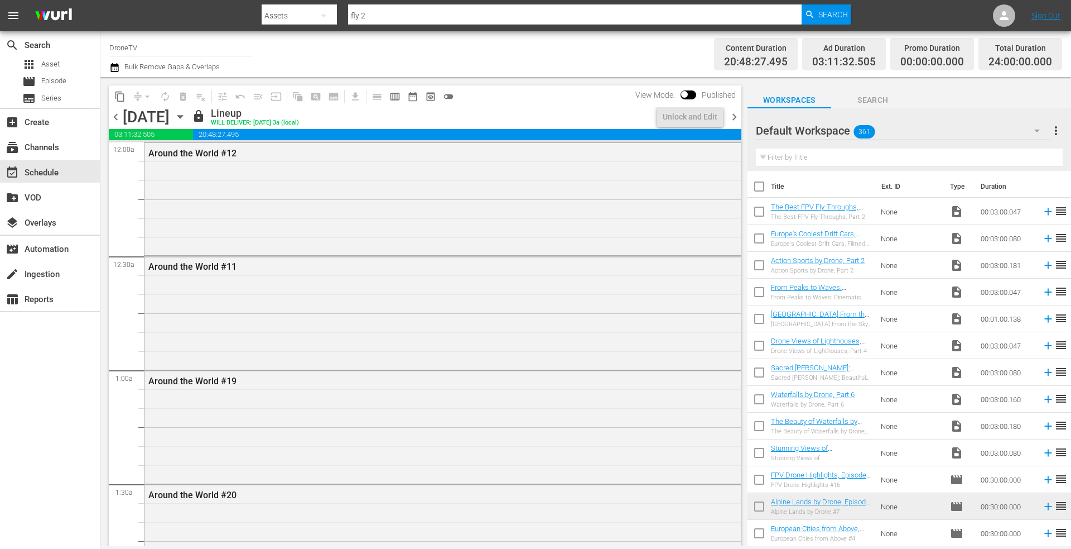
click at [186, 118] on icon "button" at bounding box center [180, 116] width 12 height 12
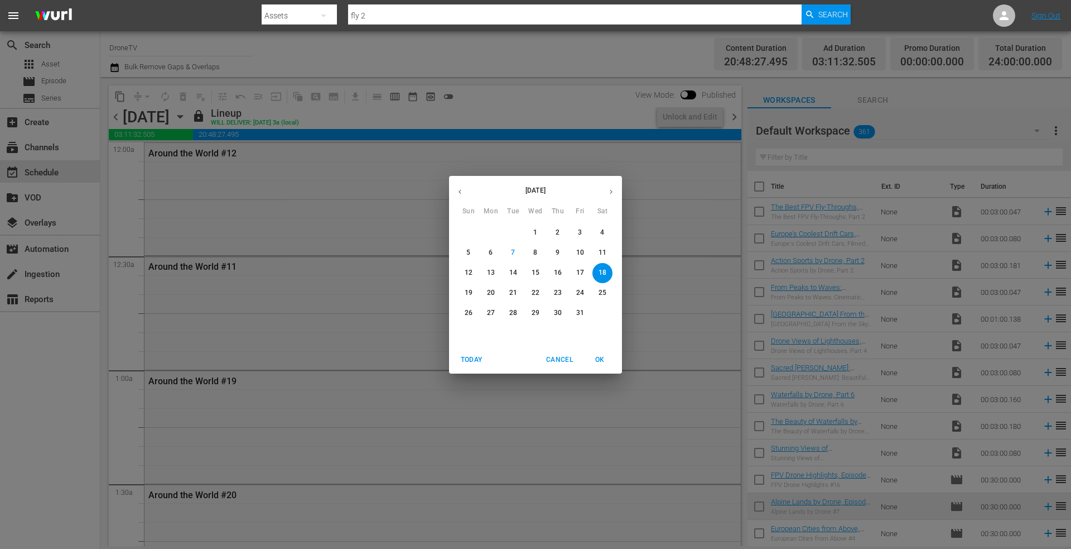
click at [470, 292] on p "19" at bounding box center [469, 292] width 8 height 9
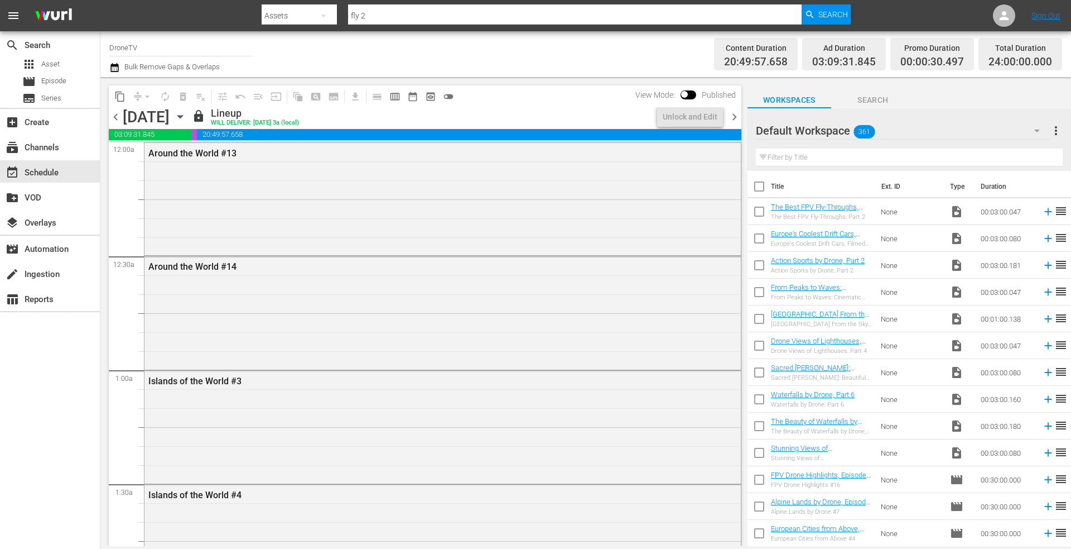
click at [182, 116] on icon "button" at bounding box center [179, 117] width 5 height 3
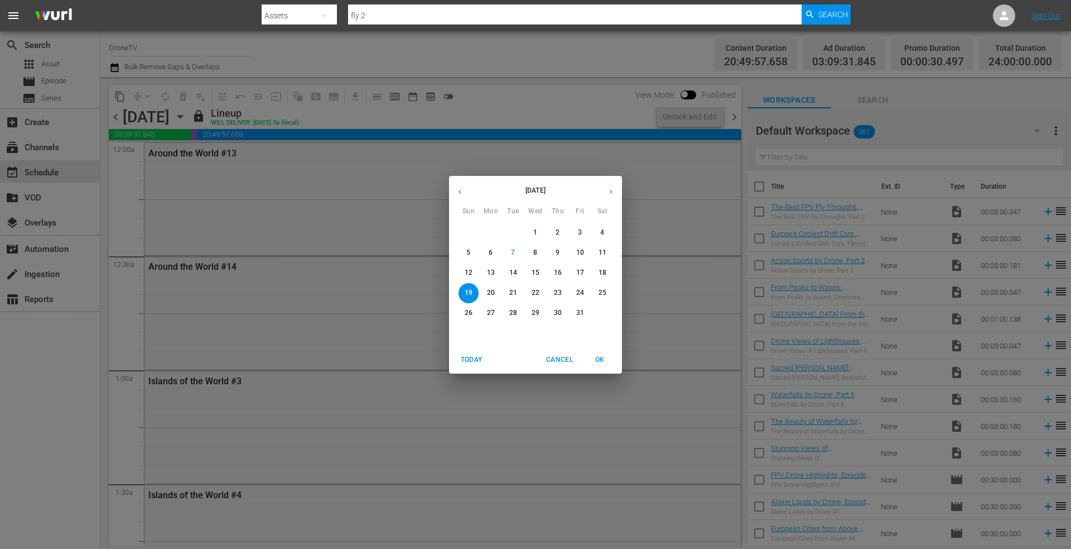
click at [493, 288] on p "20" at bounding box center [491, 292] width 8 height 9
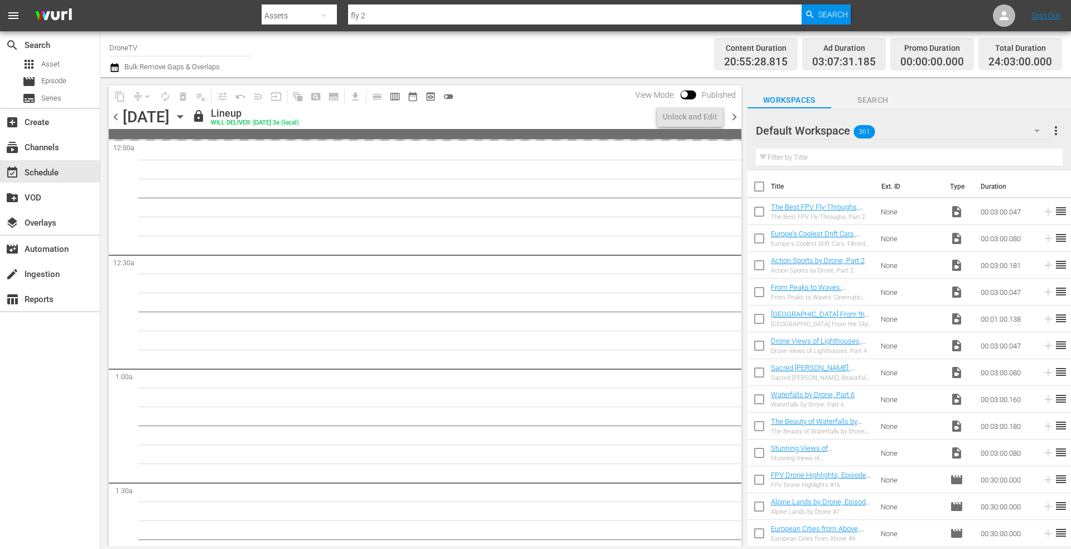
click at [186, 111] on icon "button" at bounding box center [180, 116] width 12 height 12
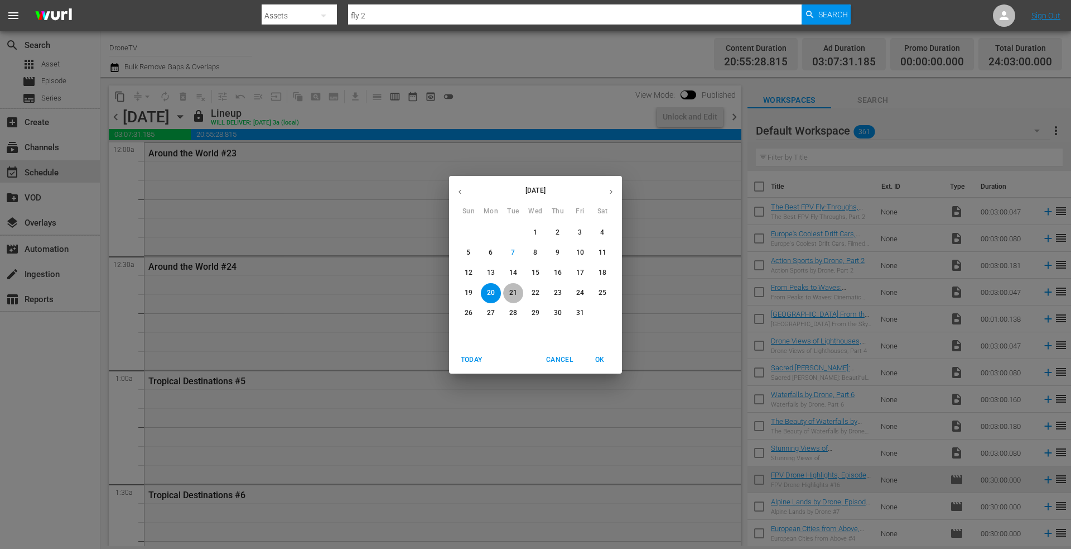
click at [511, 289] on p "21" at bounding box center [513, 292] width 8 height 9
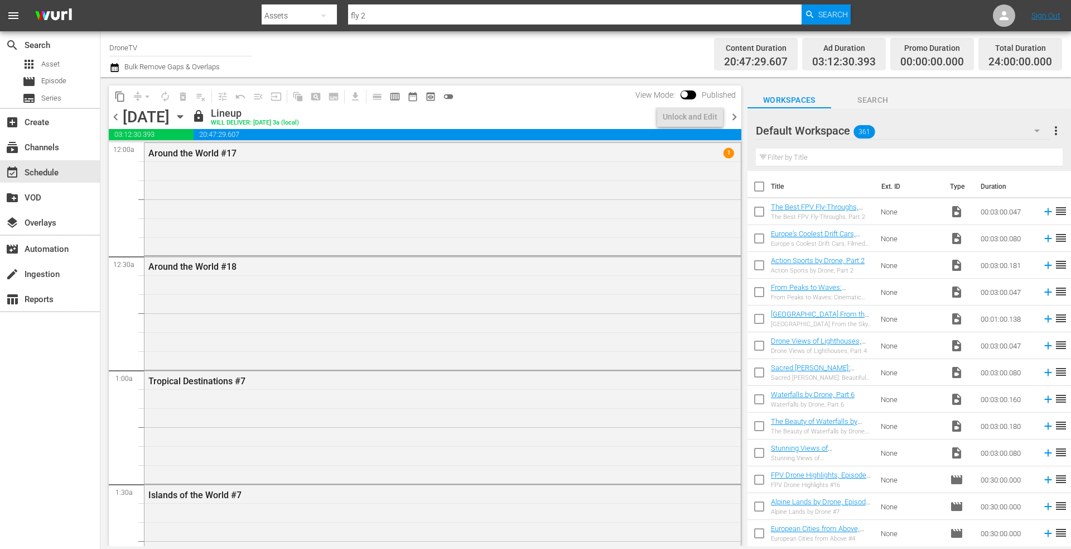
click at [186, 117] on icon "button" at bounding box center [180, 116] width 12 height 12
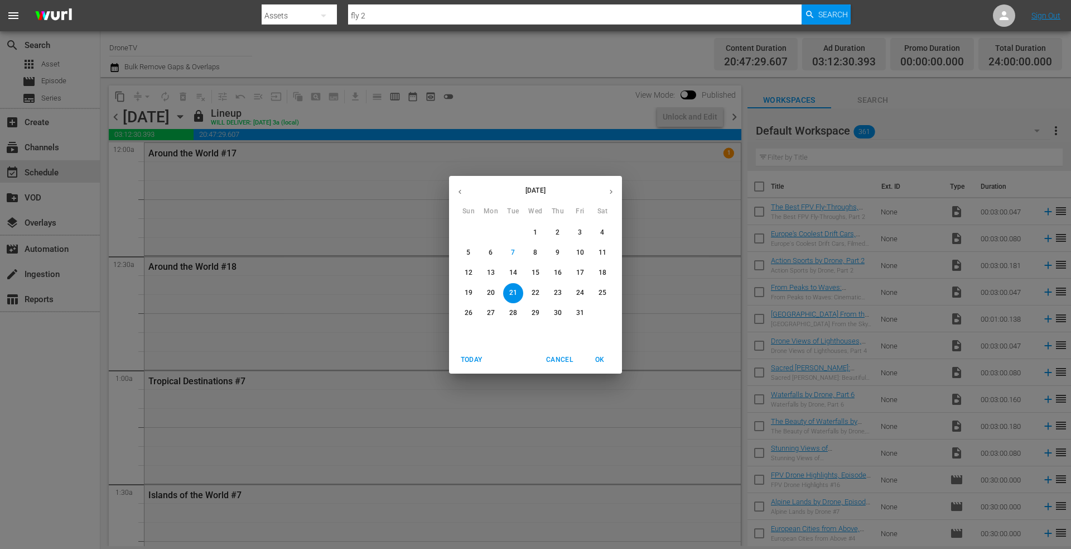
click at [536, 291] on p "22" at bounding box center [536, 292] width 8 height 9
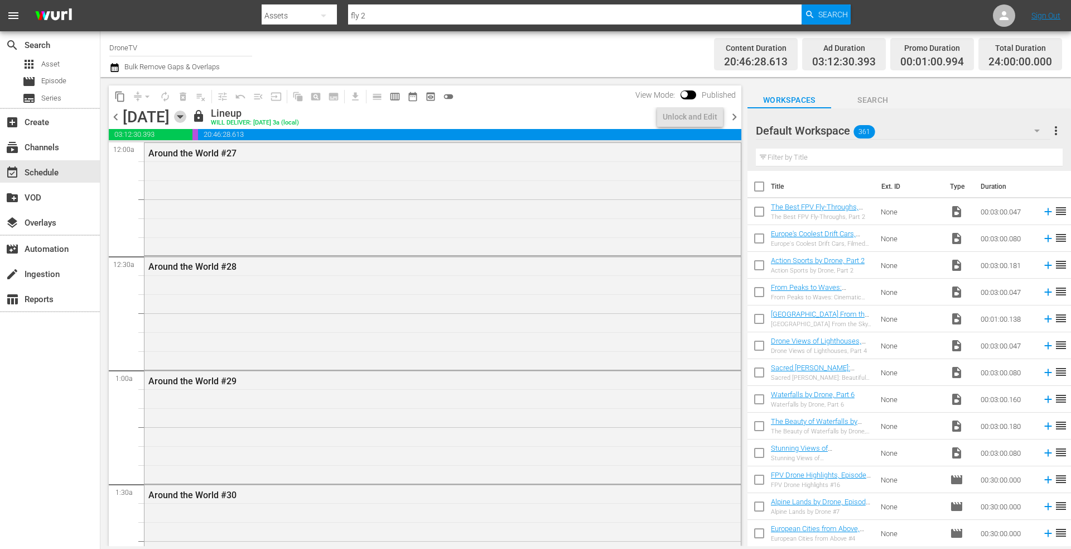
click at [182, 116] on icon "button" at bounding box center [179, 117] width 5 height 3
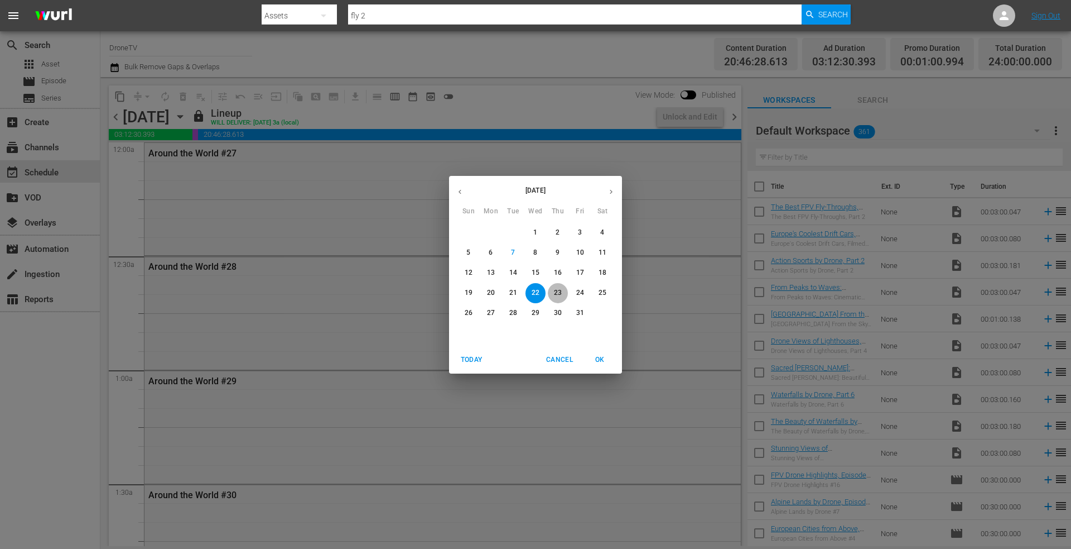
click at [556, 291] on p "23" at bounding box center [558, 292] width 8 height 9
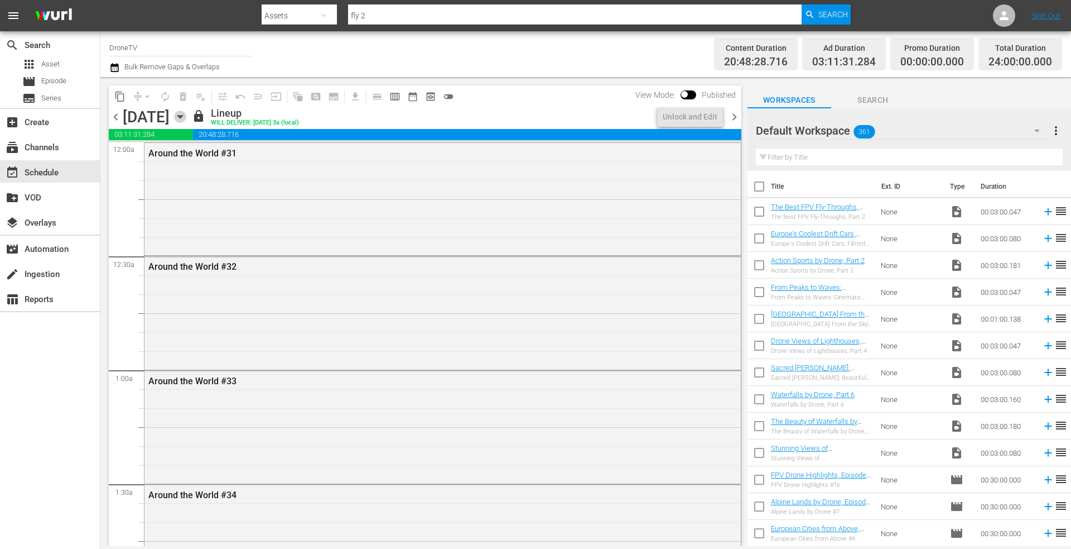
click at [186, 115] on icon "button" at bounding box center [180, 116] width 12 height 12
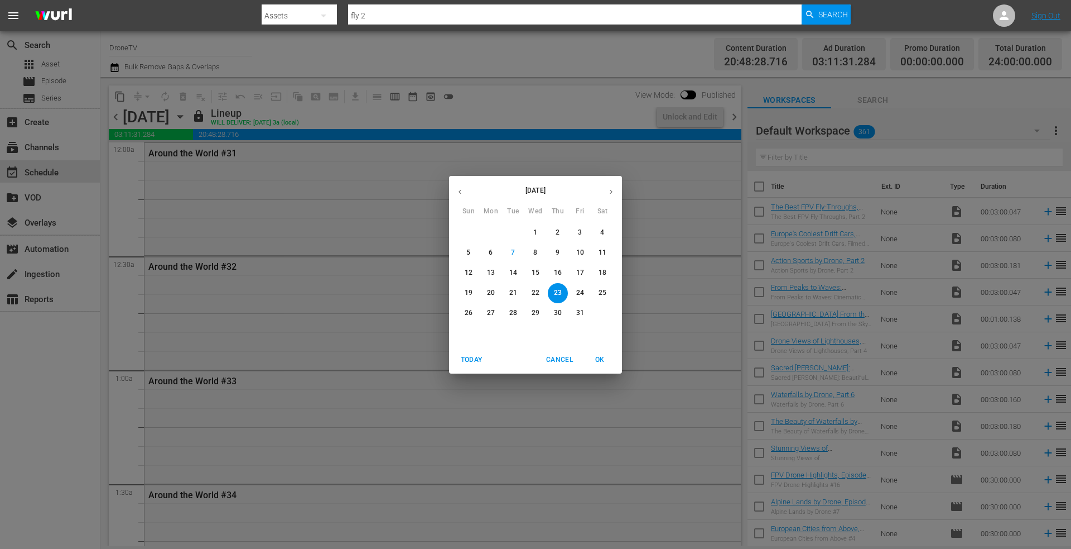
click at [580, 290] on p "24" at bounding box center [580, 292] width 8 height 9
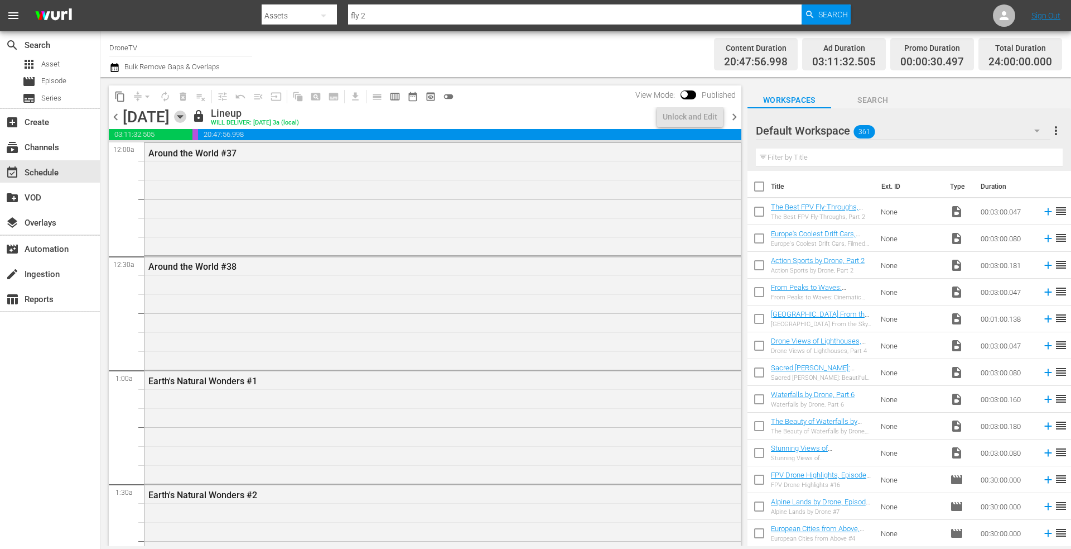
click at [186, 113] on icon "button" at bounding box center [180, 116] width 12 height 12
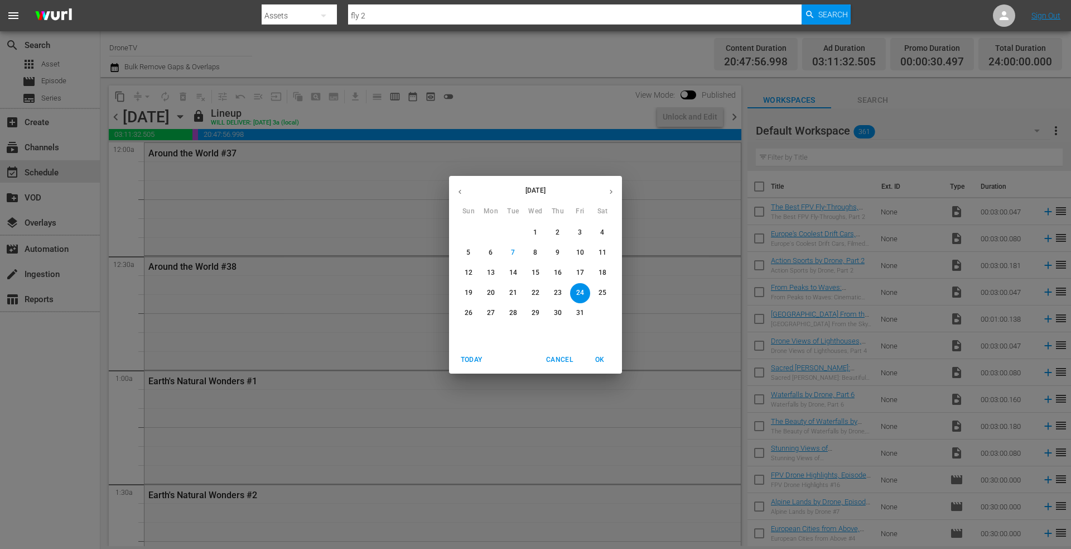
click at [604, 290] on p "25" at bounding box center [603, 292] width 8 height 9
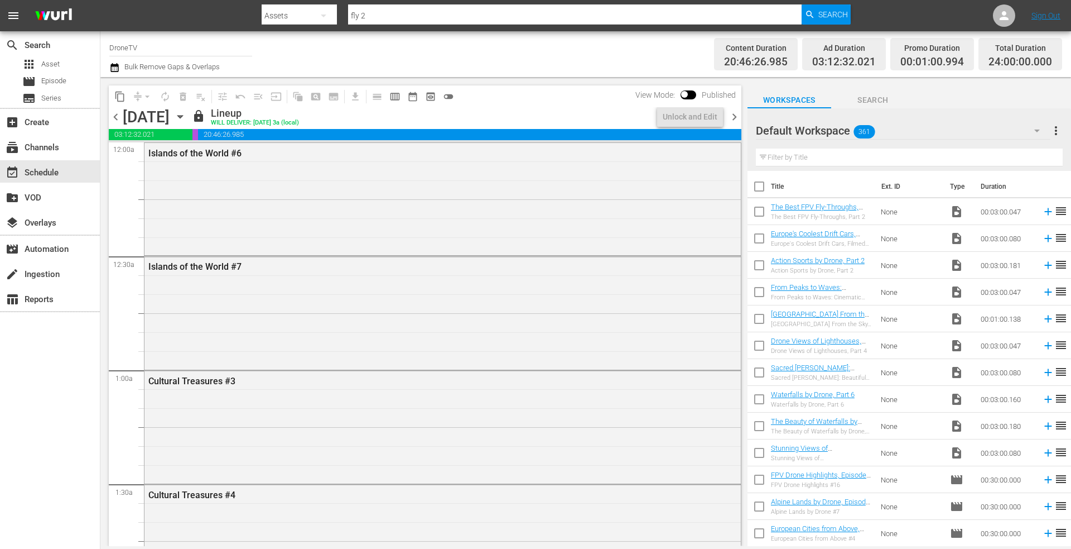
click at [186, 117] on icon "button" at bounding box center [180, 116] width 12 height 12
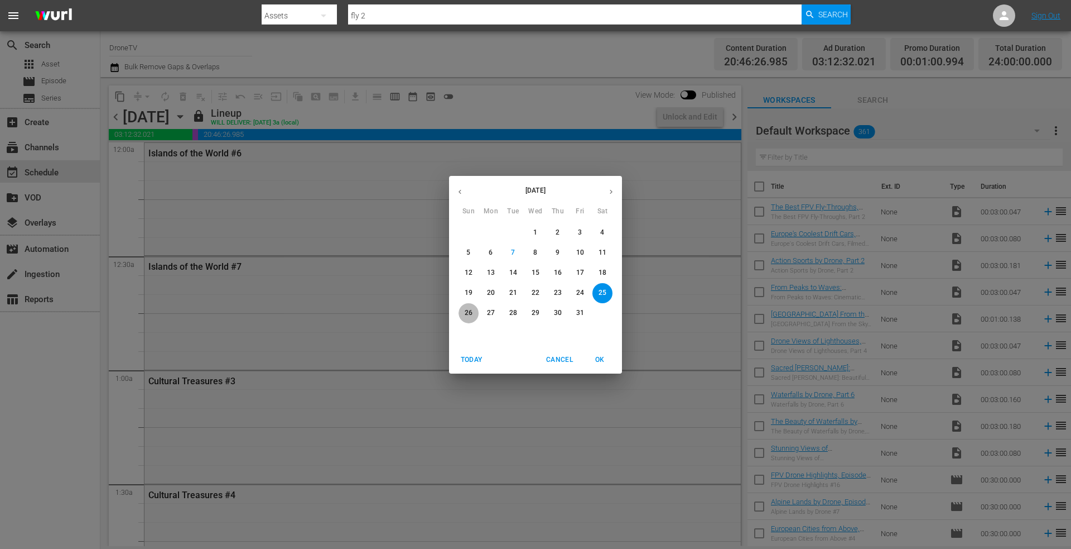
click at [471, 310] on p "26" at bounding box center [469, 312] width 8 height 9
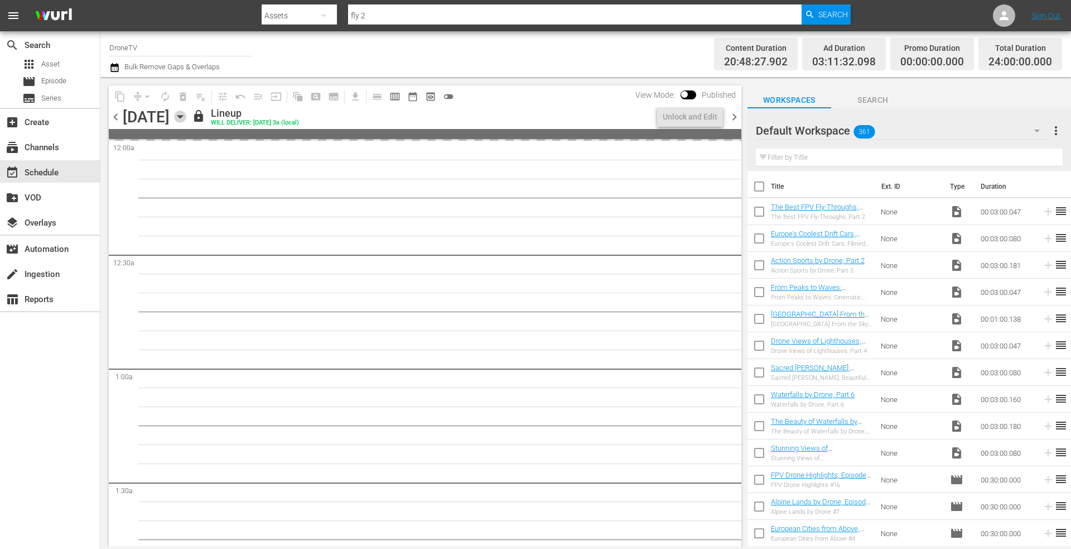
click at [186, 113] on icon "button" at bounding box center [180, 116] width 12 height 12
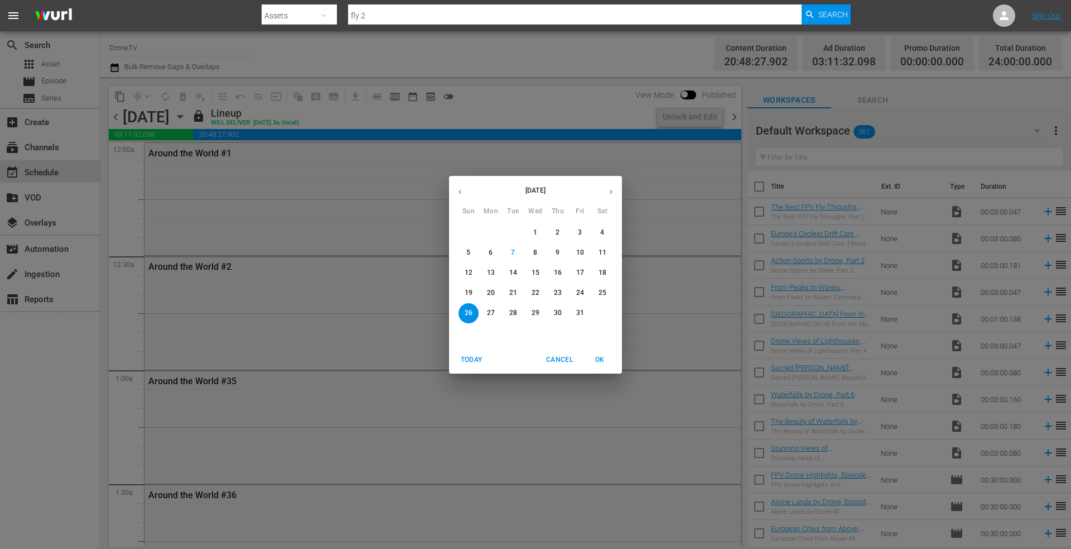
click at [485, 310] on span "27" at bounding box center [491, 312] width 20 height 9
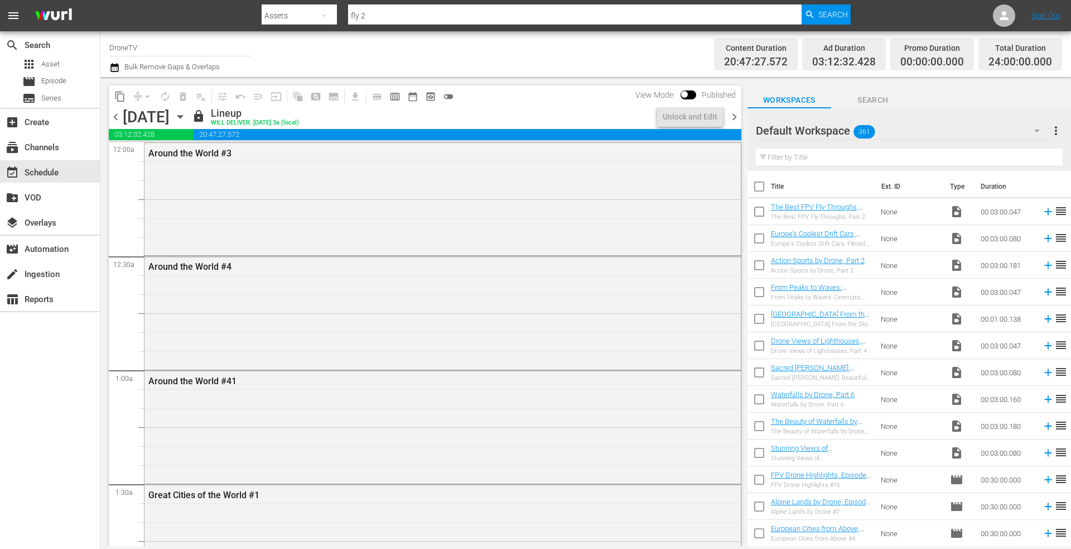
click at [186, 118] on icon "button" at bounding box center [180, 116] width 12 height 12
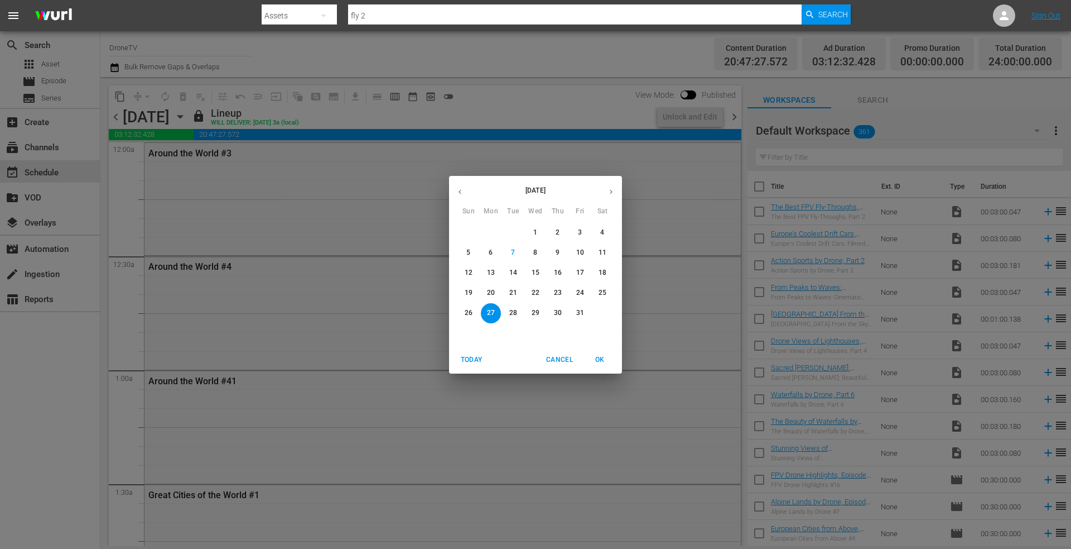
click at [515, 310] on p "28" at bounding box center [513, 312] width 8 height 9
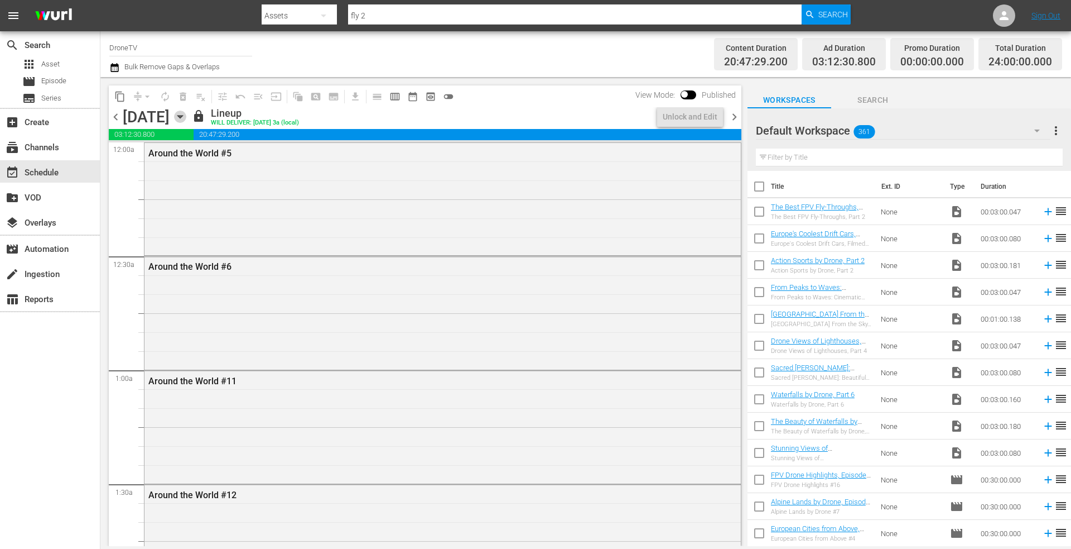
click at [186, 118] on icon "button" at bounding box center [180, 116] width 12 height 12
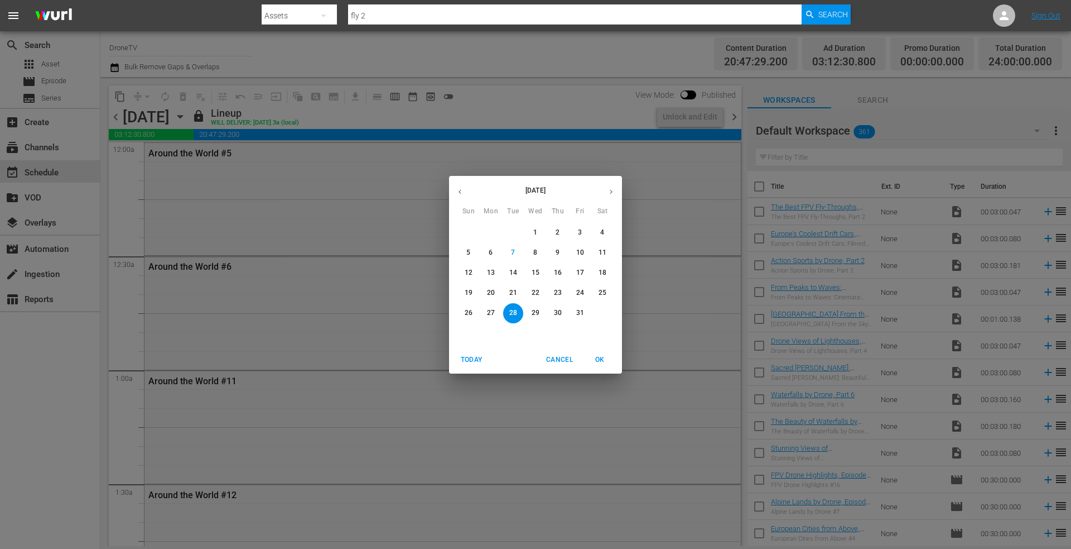
click at [531, 310] on span "29" at bounding box center [536, 312] width 20 height 9
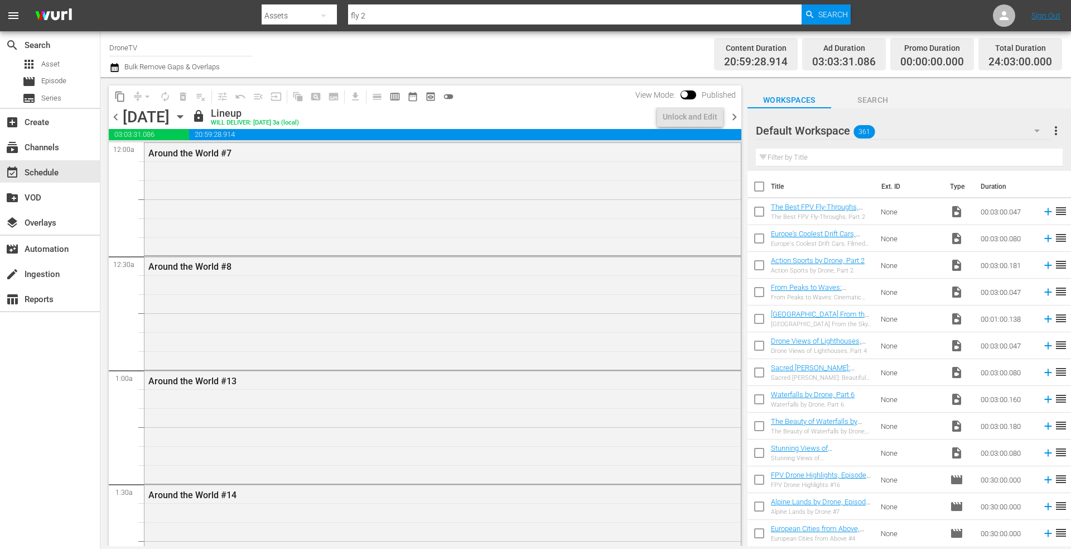
click at [186, 114] on icon "button" at bounding box center [180, 116] width 12 height 12
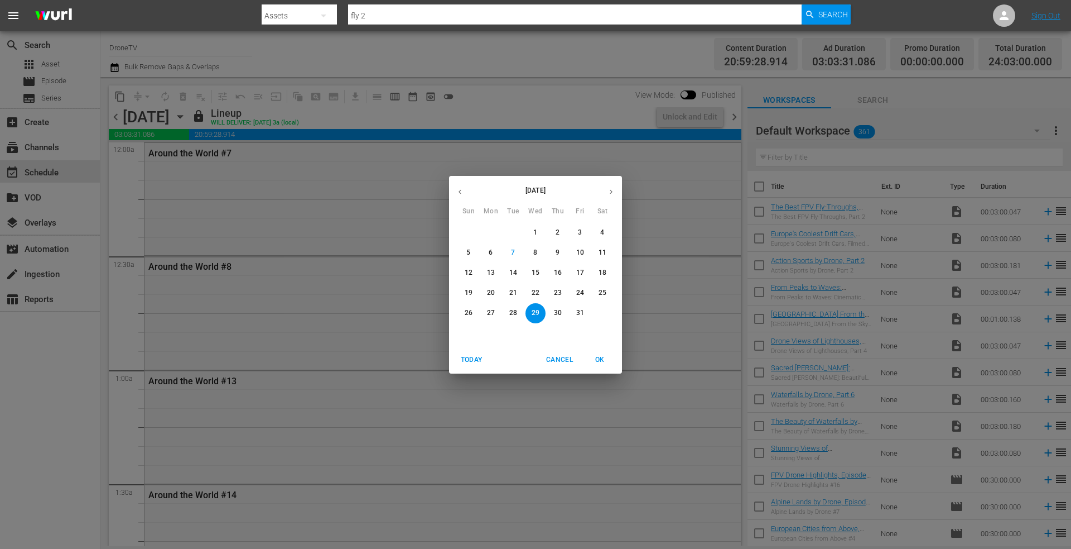
click at [561, 308] on p "30" at bounding box center [558, 312] width 8 height 9
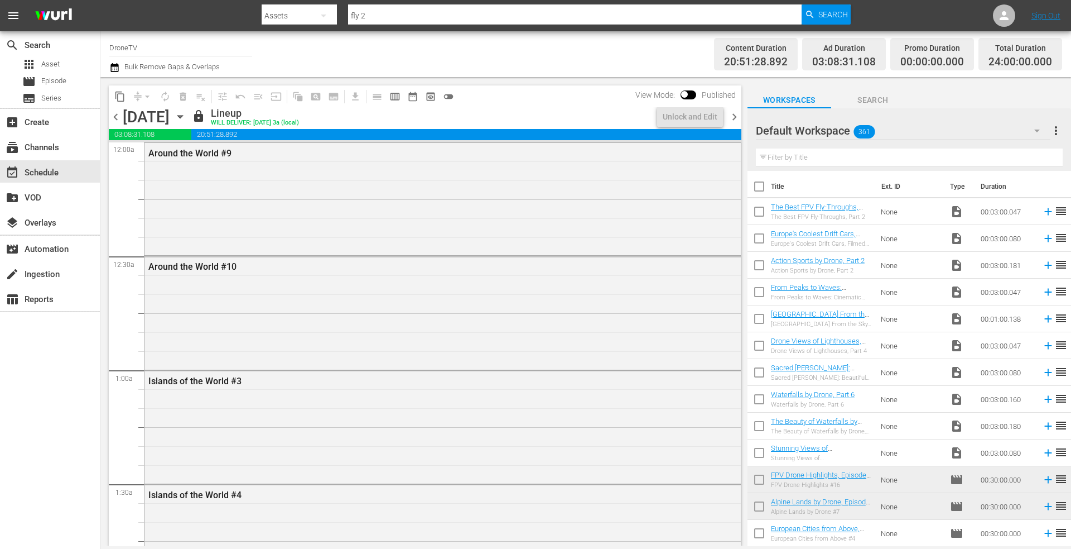
click at [186, 117] on icon "button" at bounding box center [180, 116] width 12 height 12
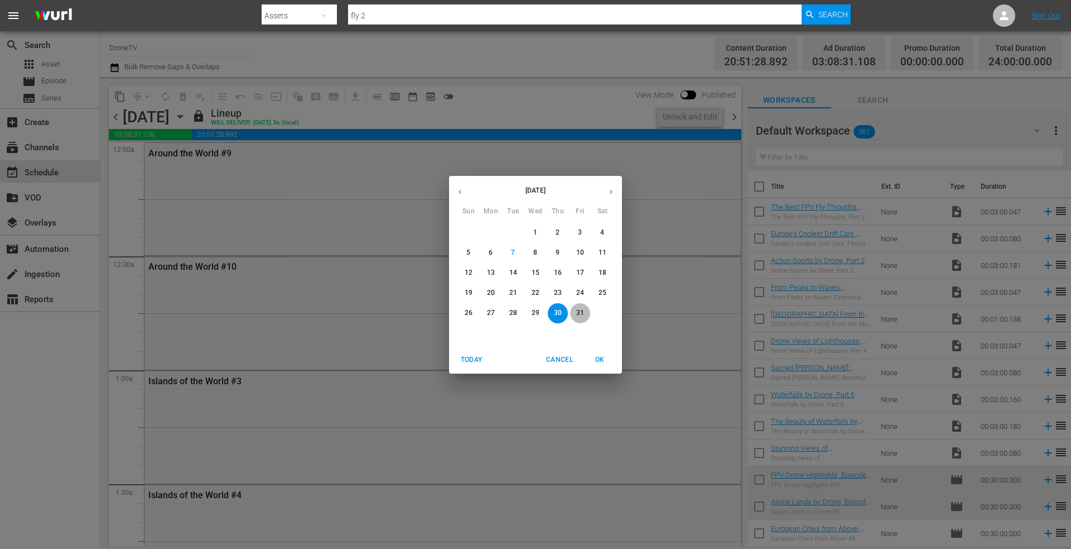
click at [579, 314] on p "31" at bounding box center [580, 312] width 8 height 9
